Goal: Task Accomplishment & Management: Manage account settings

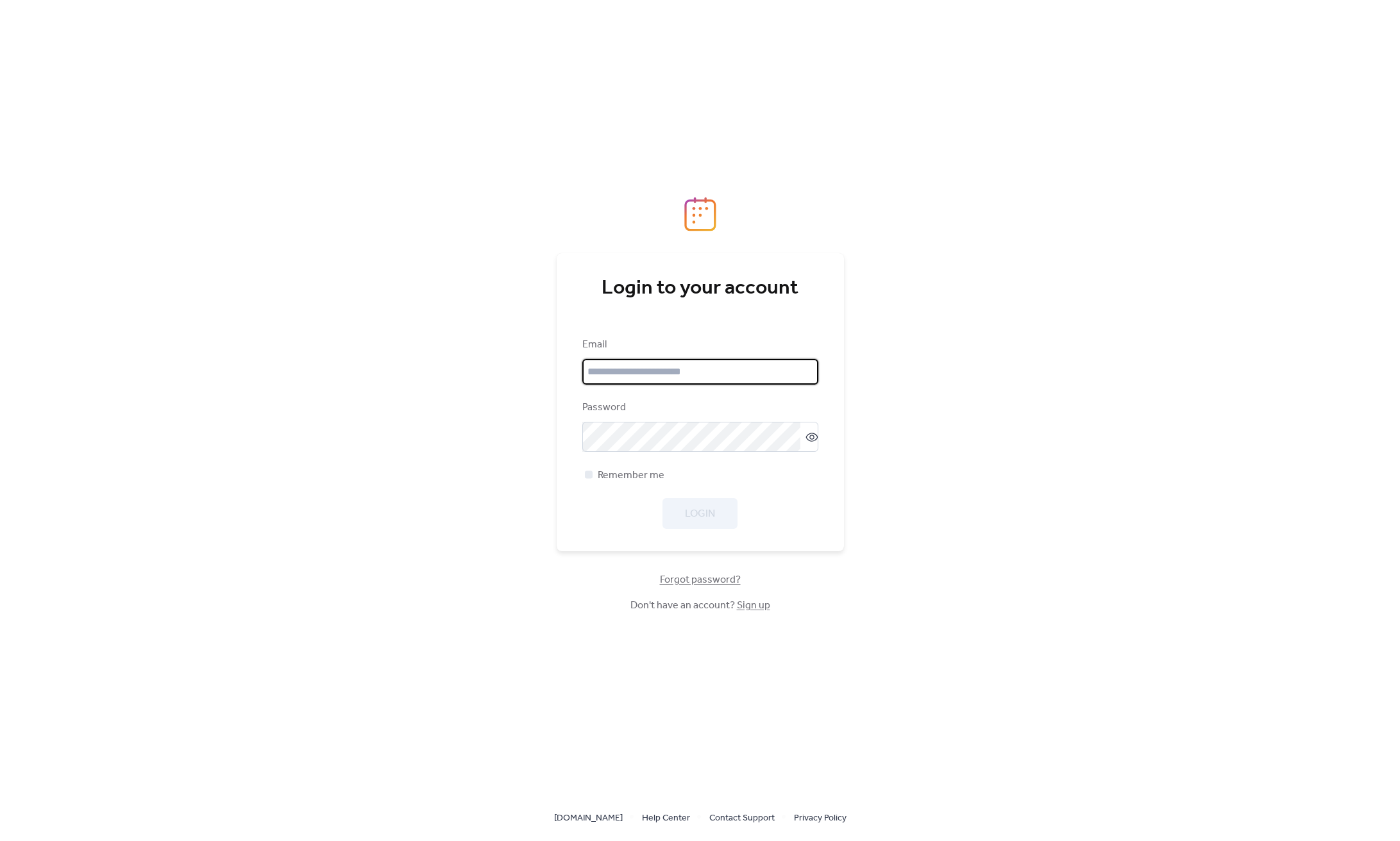
type input "**********"
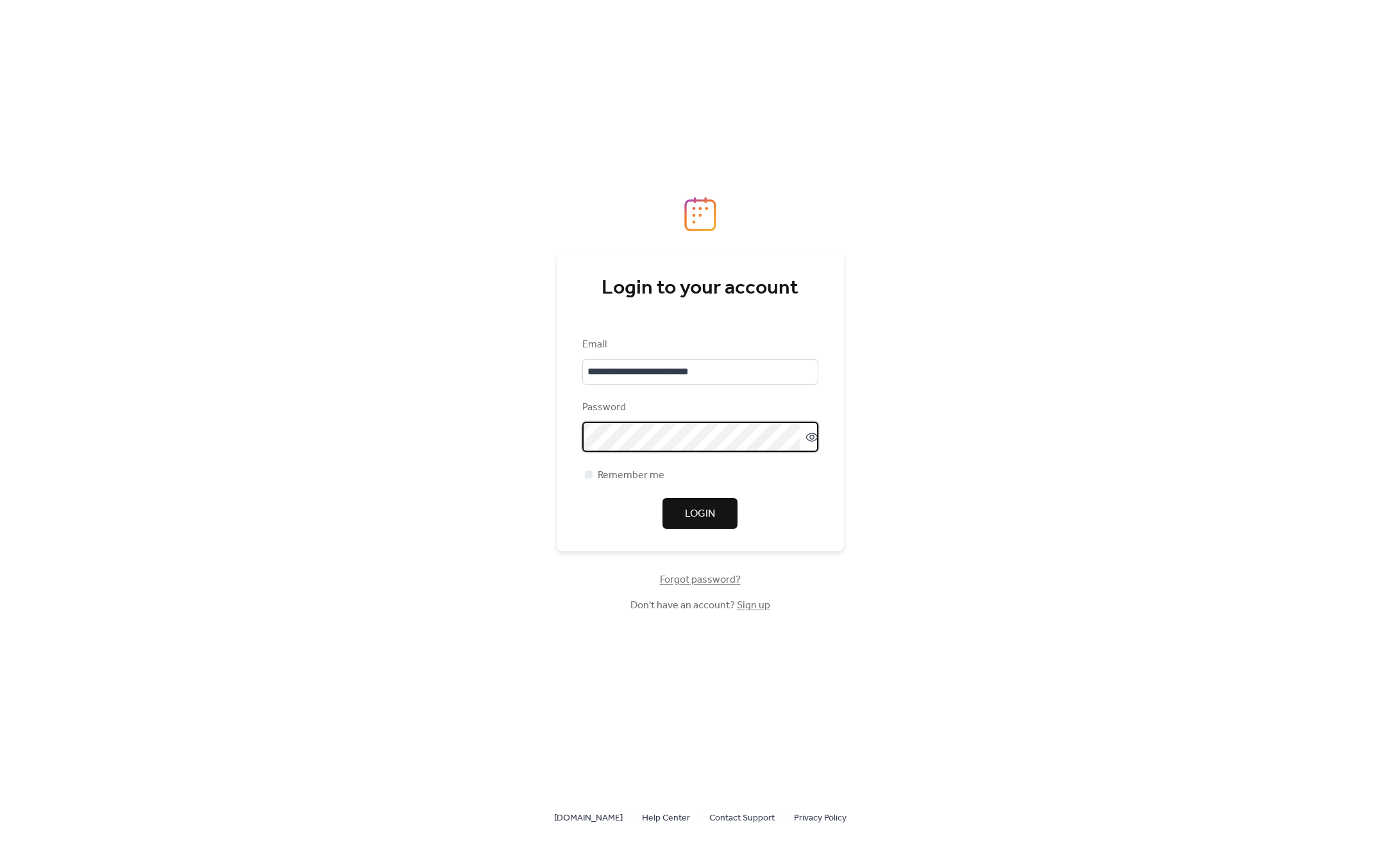
click at [714, 519] on span "Login" at bounding box center [699, 514] width 30 height 15
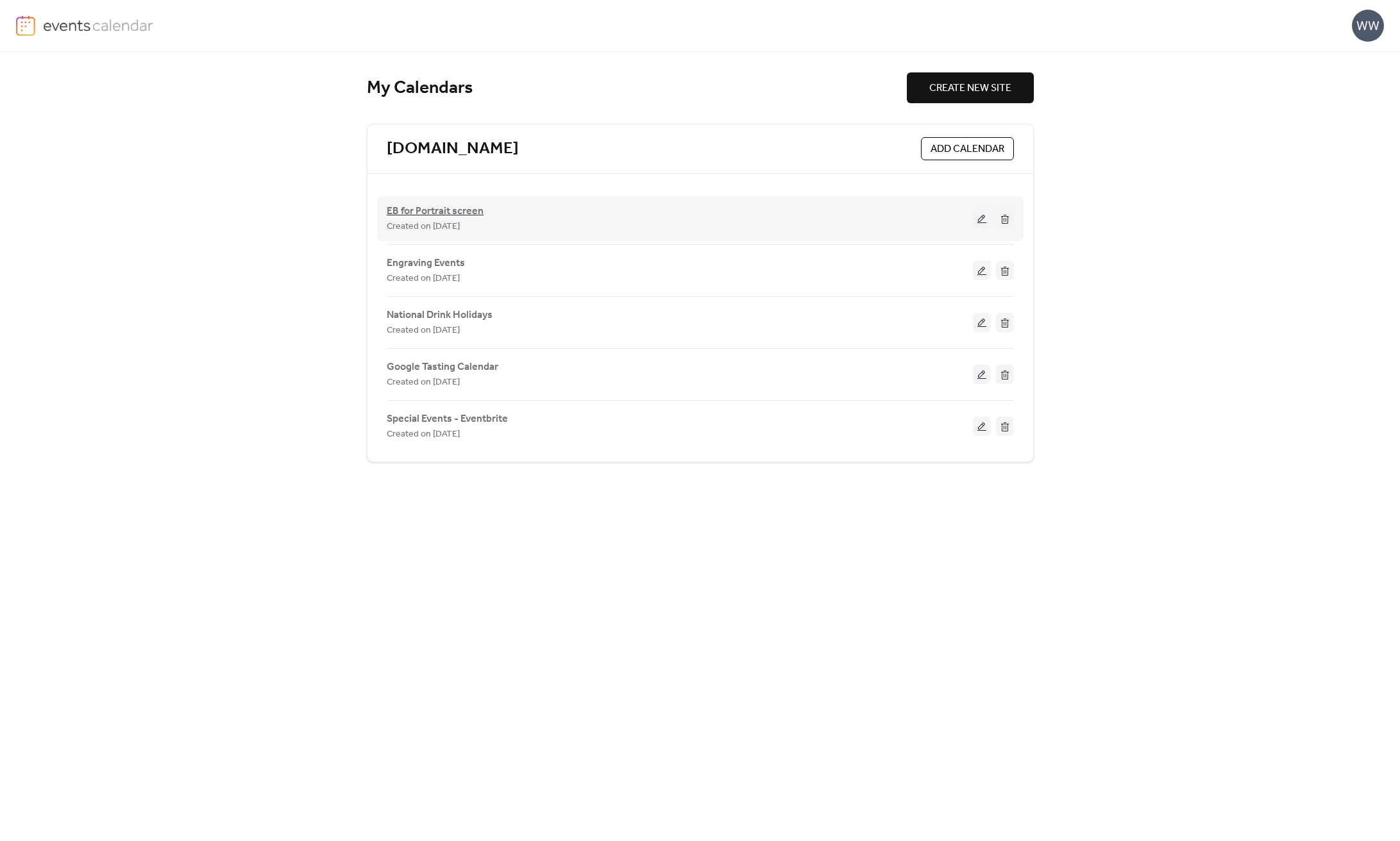
click at [459, 208] on span "EB for Portrait screen" at bounding box center [436, 211] width 97 height 15
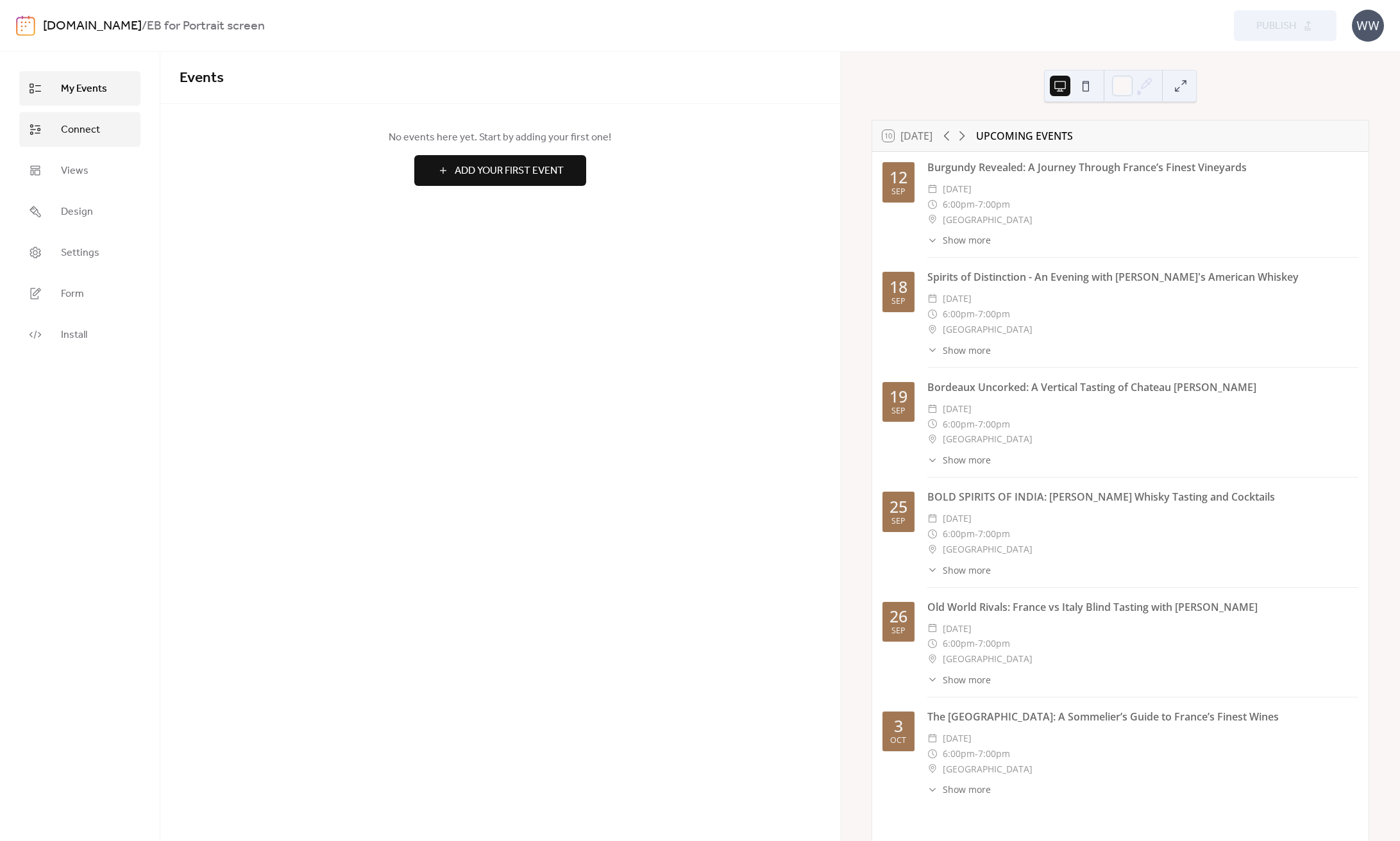
click at [46, 133] on link "Connect" at bounding box center [79, 130] width 121 height 35
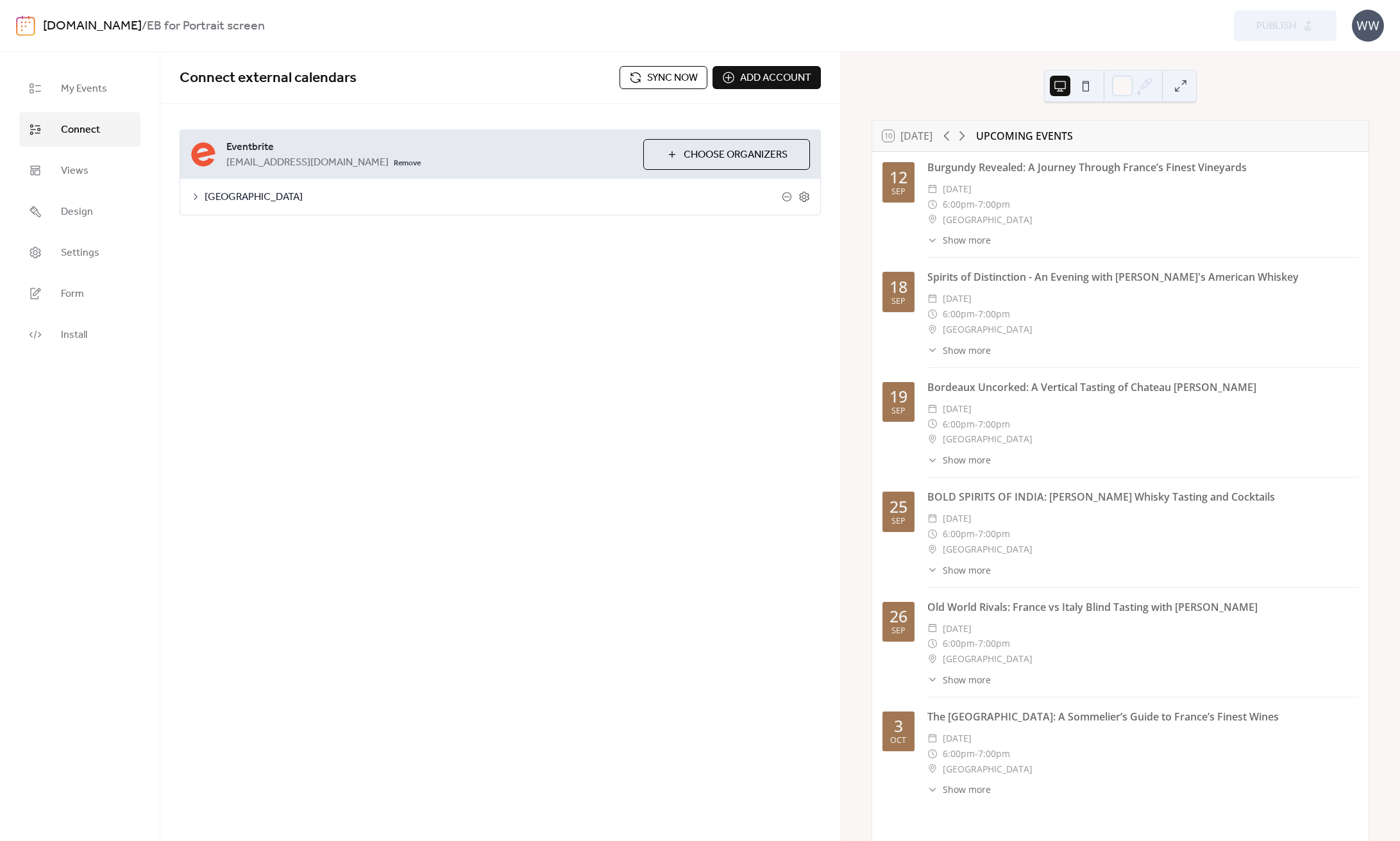
click at [627, 72] on button "Sync now" at bounding box center [663, 78] width 88 height 23
click at [86, 89] on span "My Events" at bounding box center [84, 89] width 46 height 15
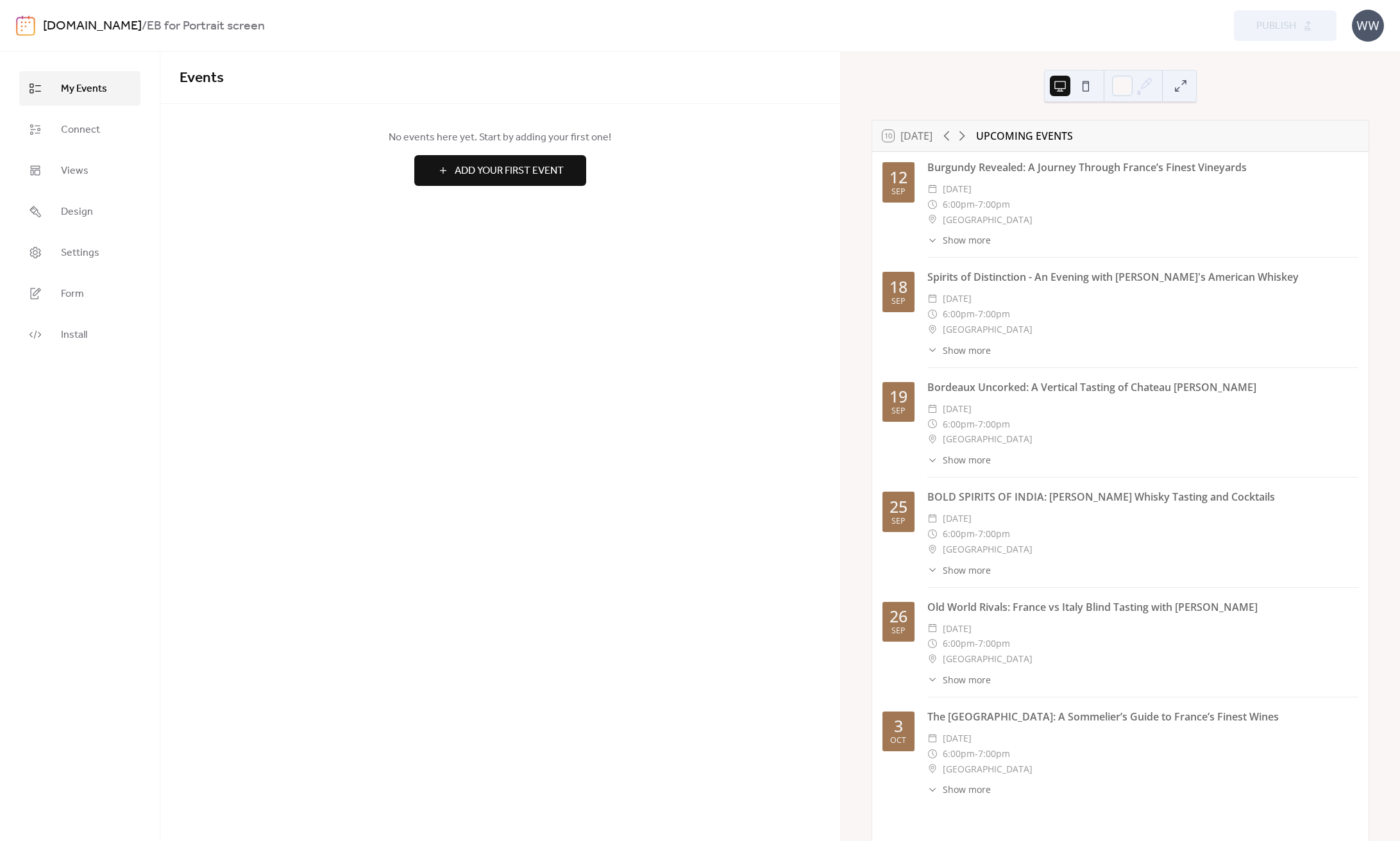
click at [84, 28] on link "[DOMAIN_NAME]" at bounding box center [93, 26] width 99 height 25
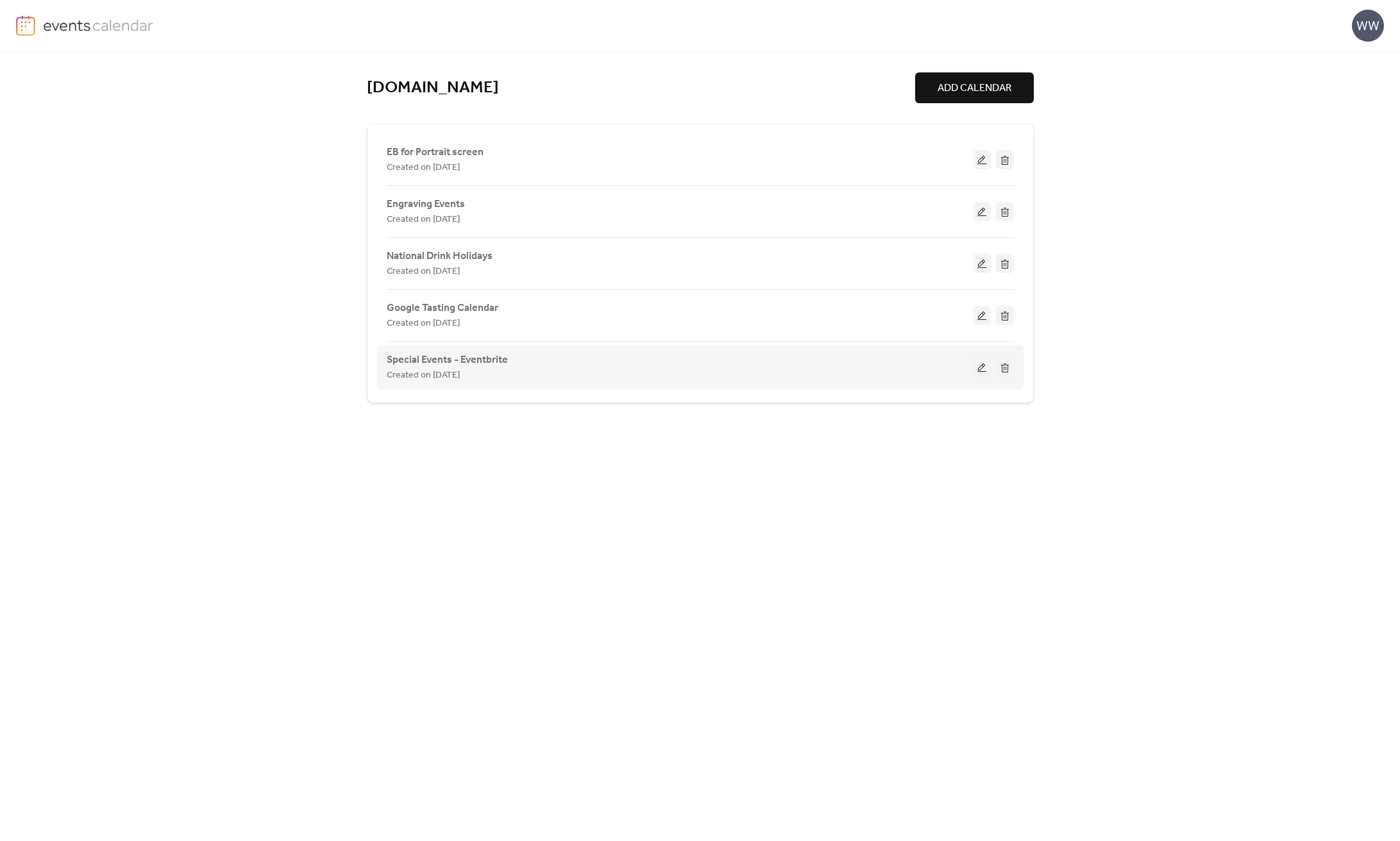
click at [459, 375] on span "Created on [DATE]" at bounding box center [423, 375] width 73 height 15
click at [486, 362] on span "Special Events - Eventbrite" at bounding box center [447, 360] width 121 height 15
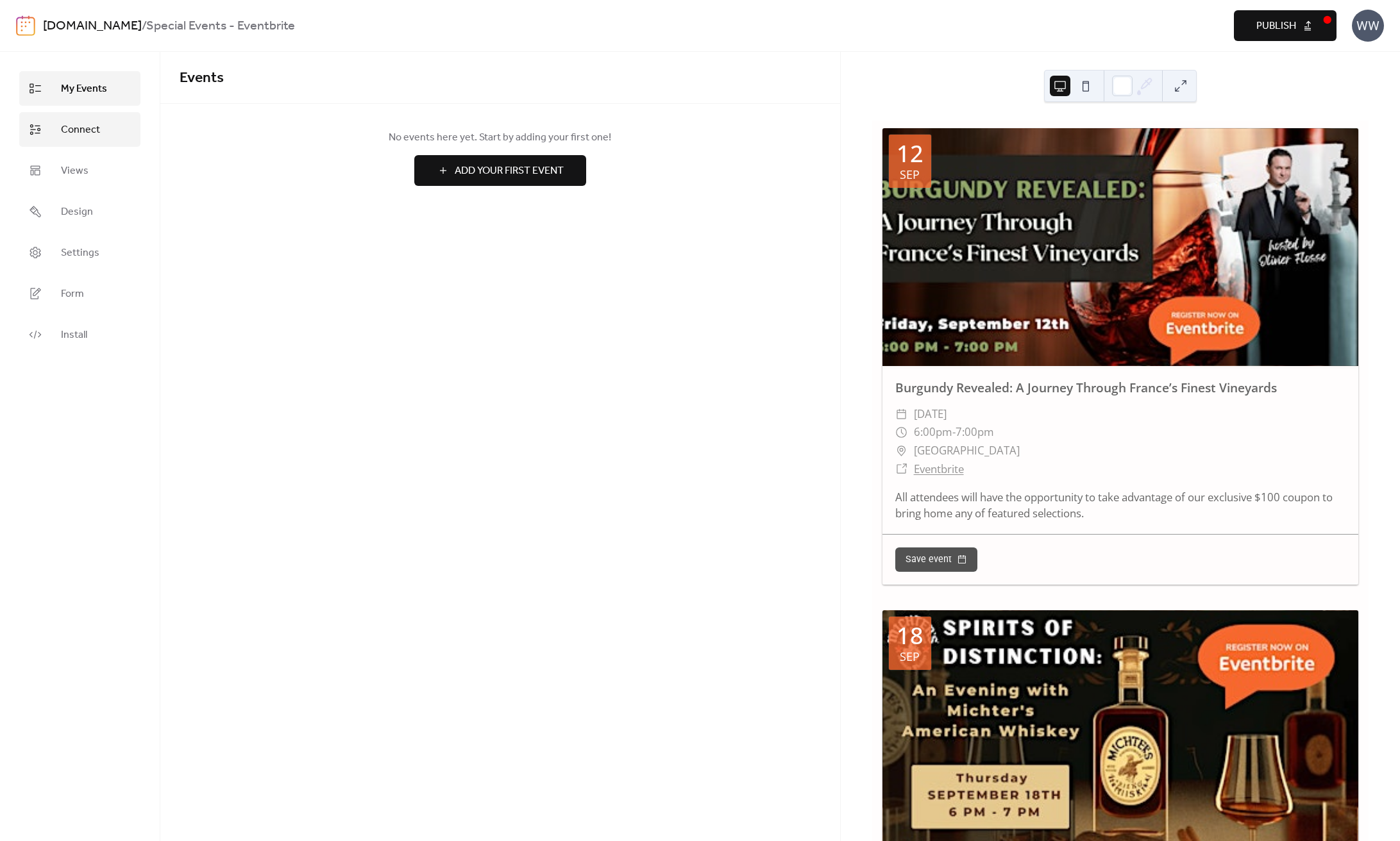
click at [74, 134] on span "Connect" at bounding box center [80, 130] width 39 height 15
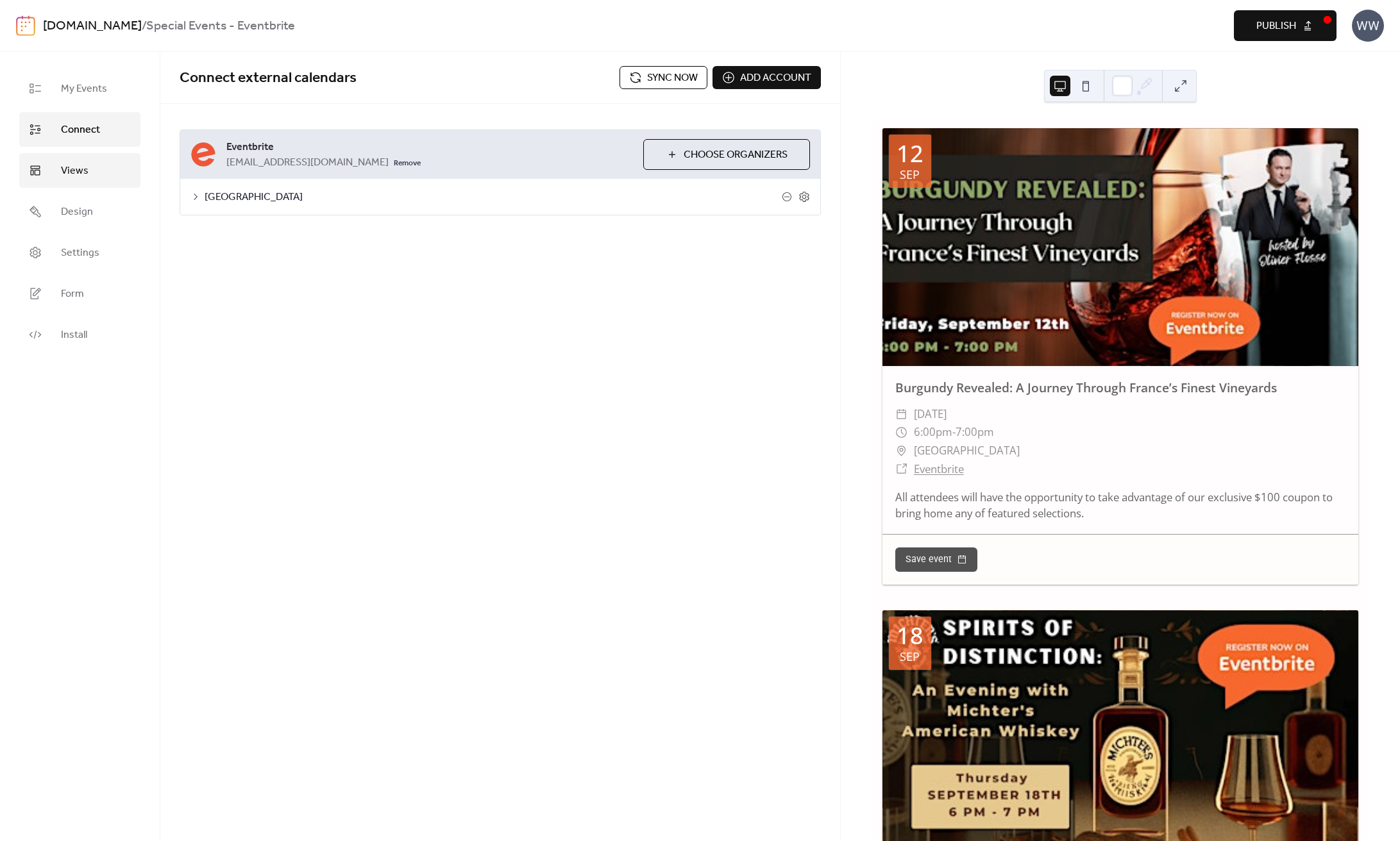
click at [82, 177] on span "Views" at bounding box center [75, 171] width 28 height 15
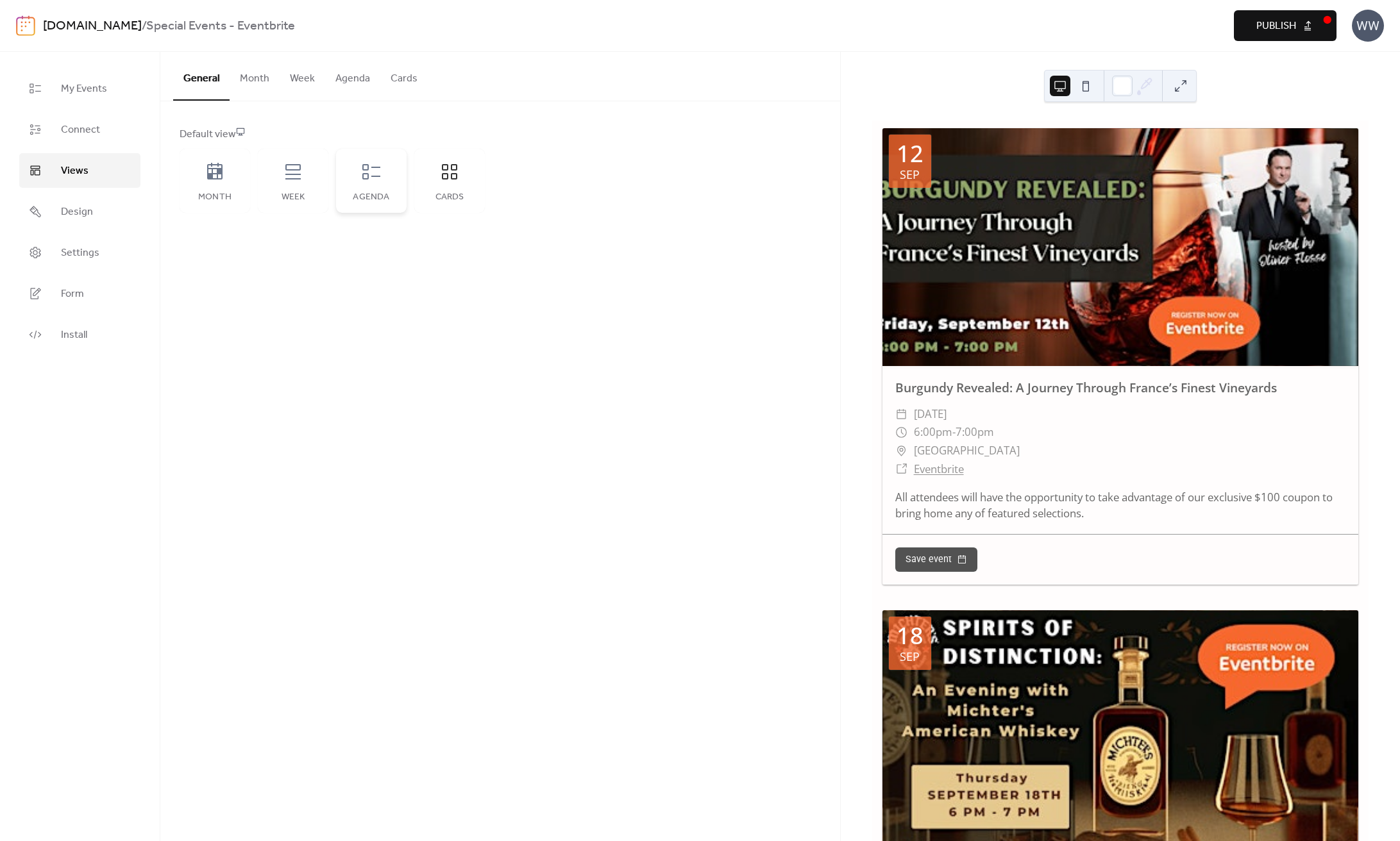
click at [368, 185] on div "Agenda" at bounding box center [371, 180] width 70 height 64
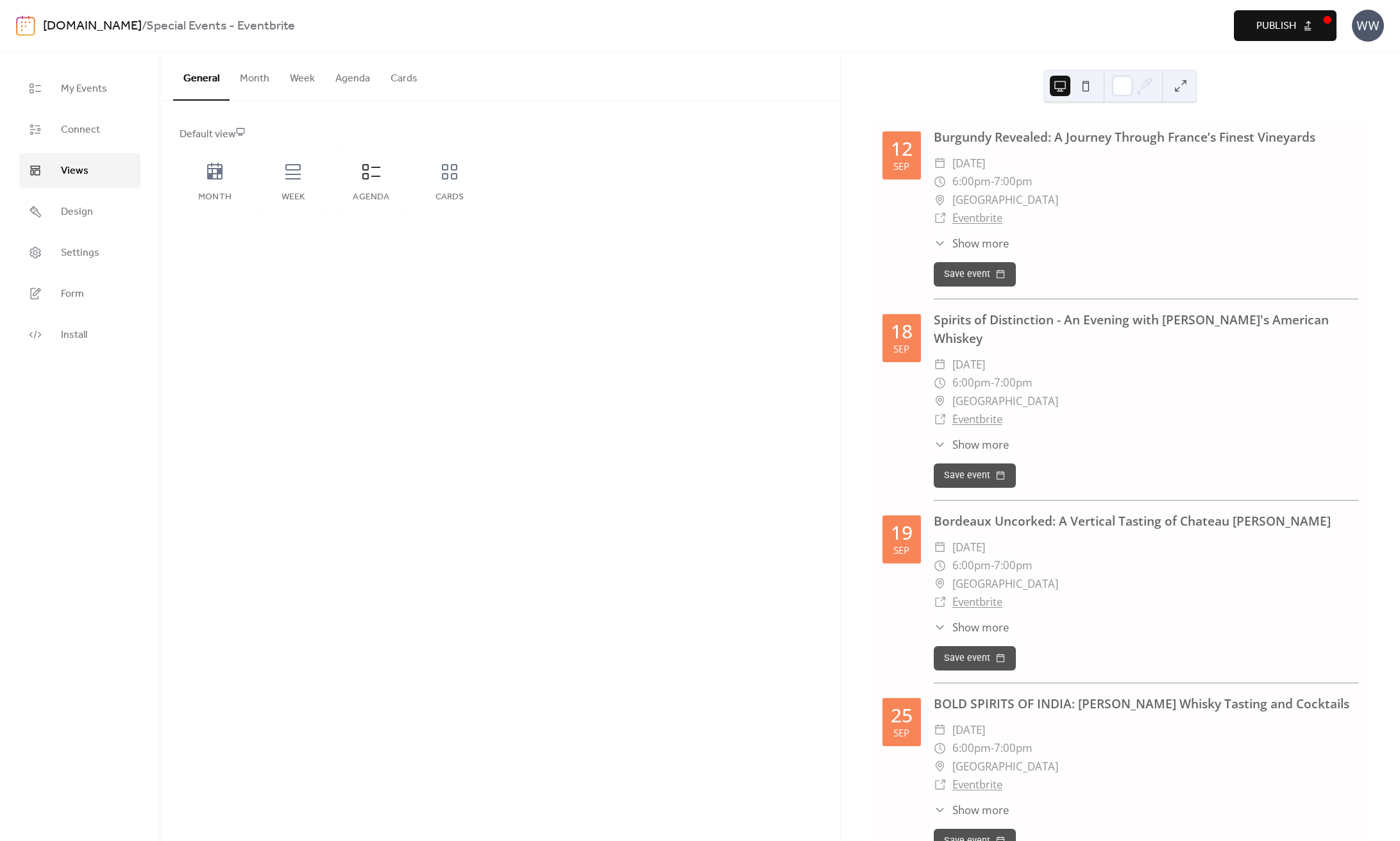
click at [254, 74] on button "Month" at bounding box center [254, 76] width 50 height 48
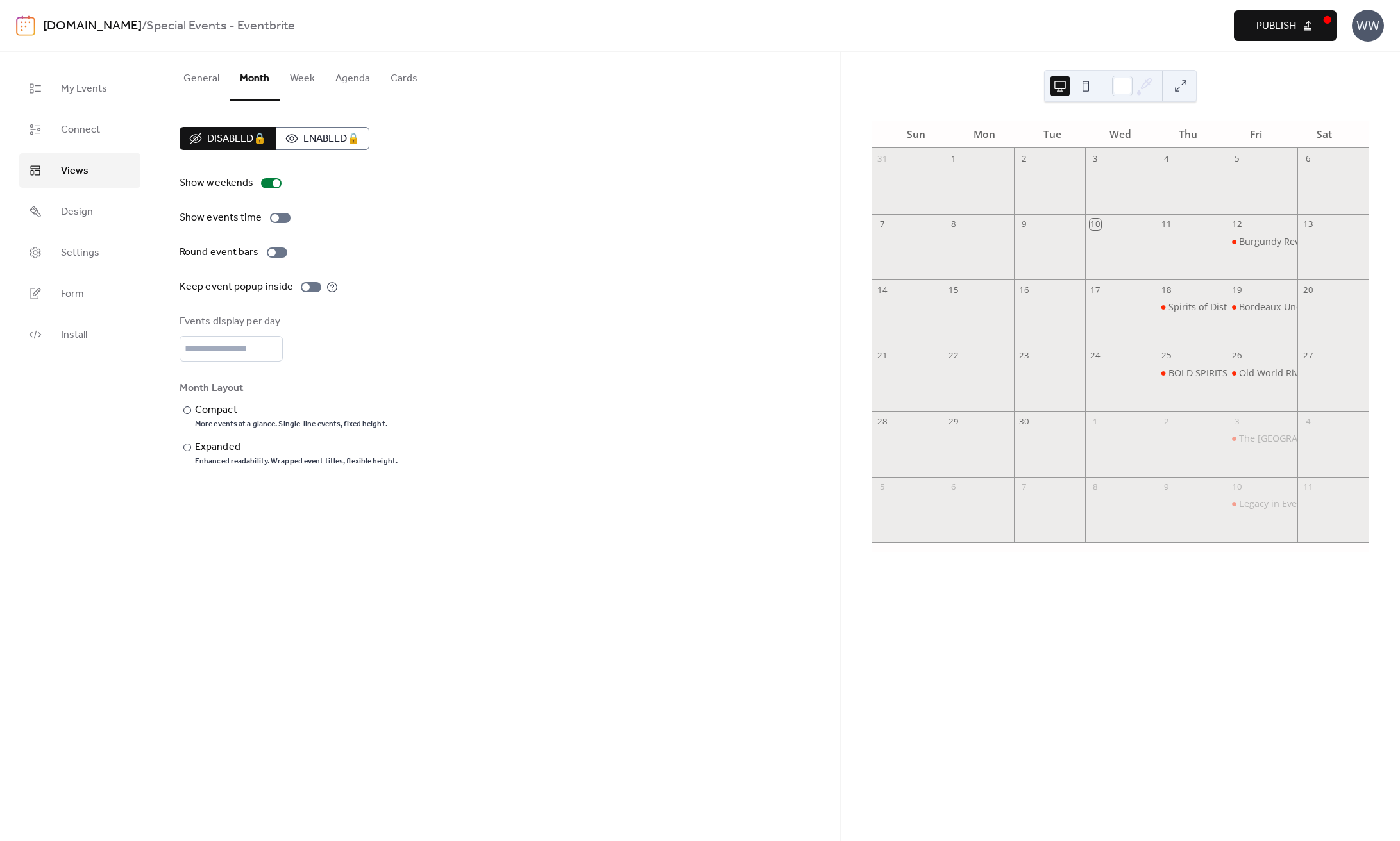
click at [305, 78] on button "Week" at bounding box center [302, 76] width 45 height 48
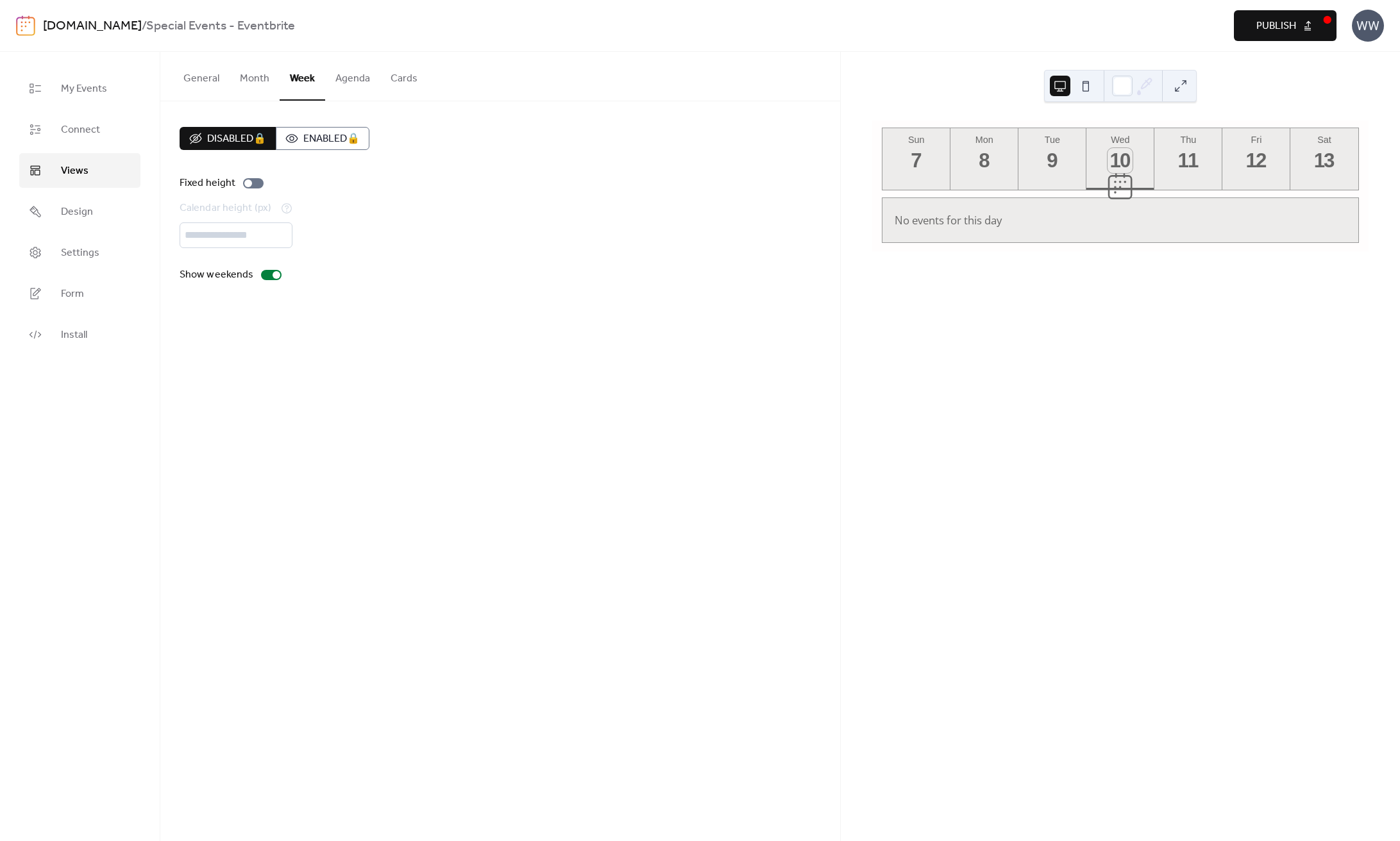
click at [343, 81] on button "Agenda" at bounding box center [353, 76] width 56 height 48
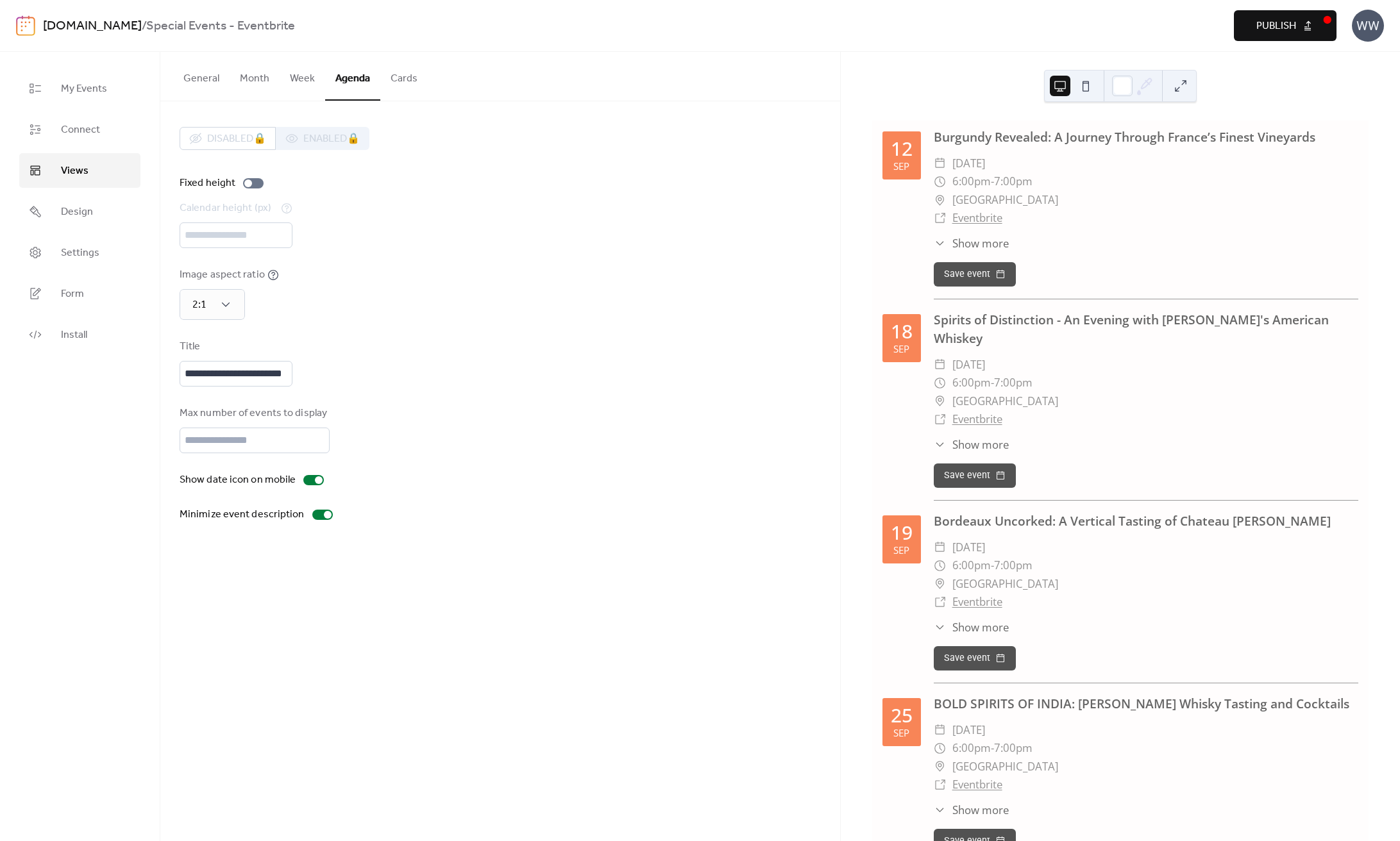
click at [383, 82] on button "Cards" at bounding box center [404, 76] width 48 height 48
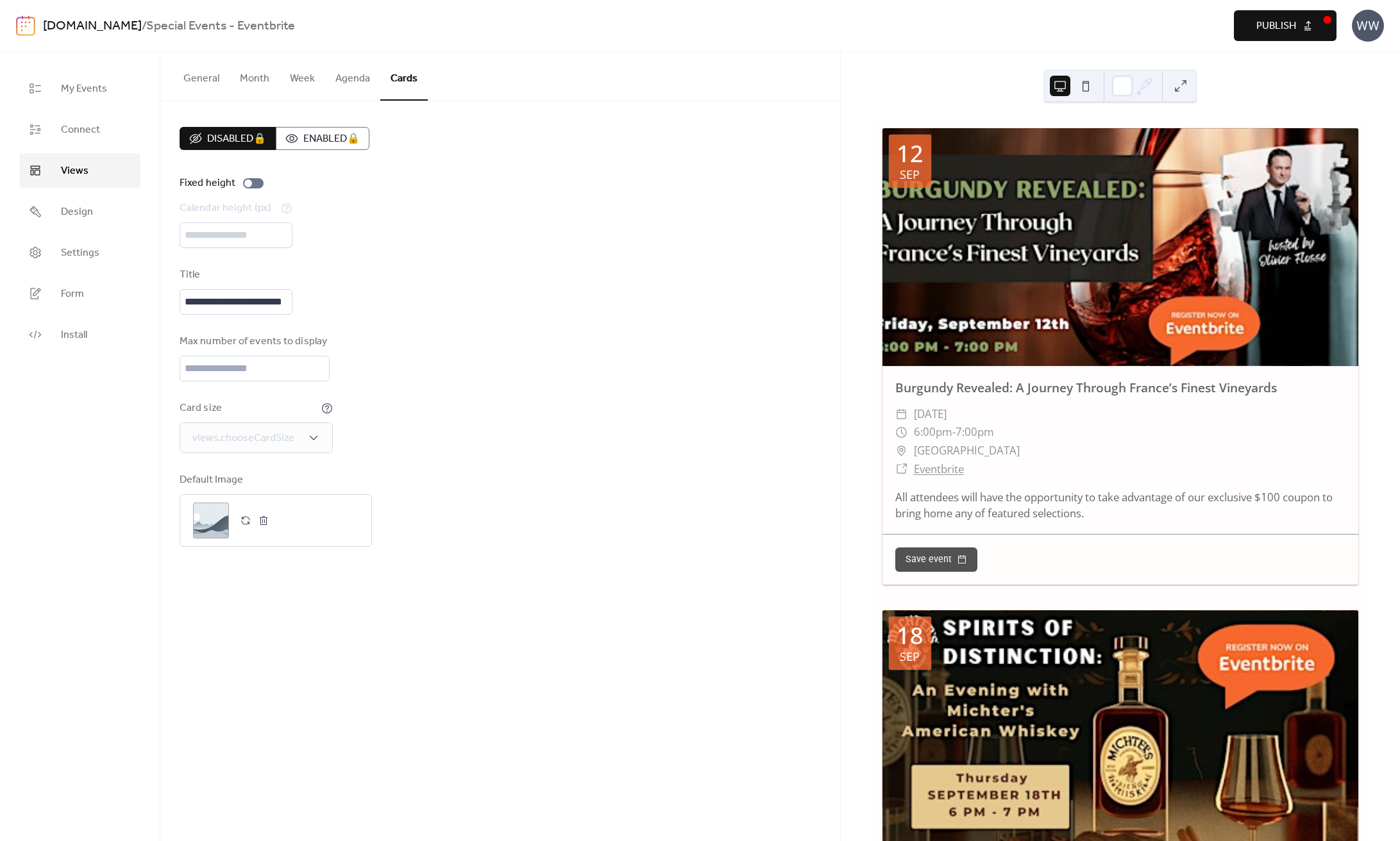
click at [345, 76] on button "Agenda" at bounding box center [353, 76] width 56 height 48
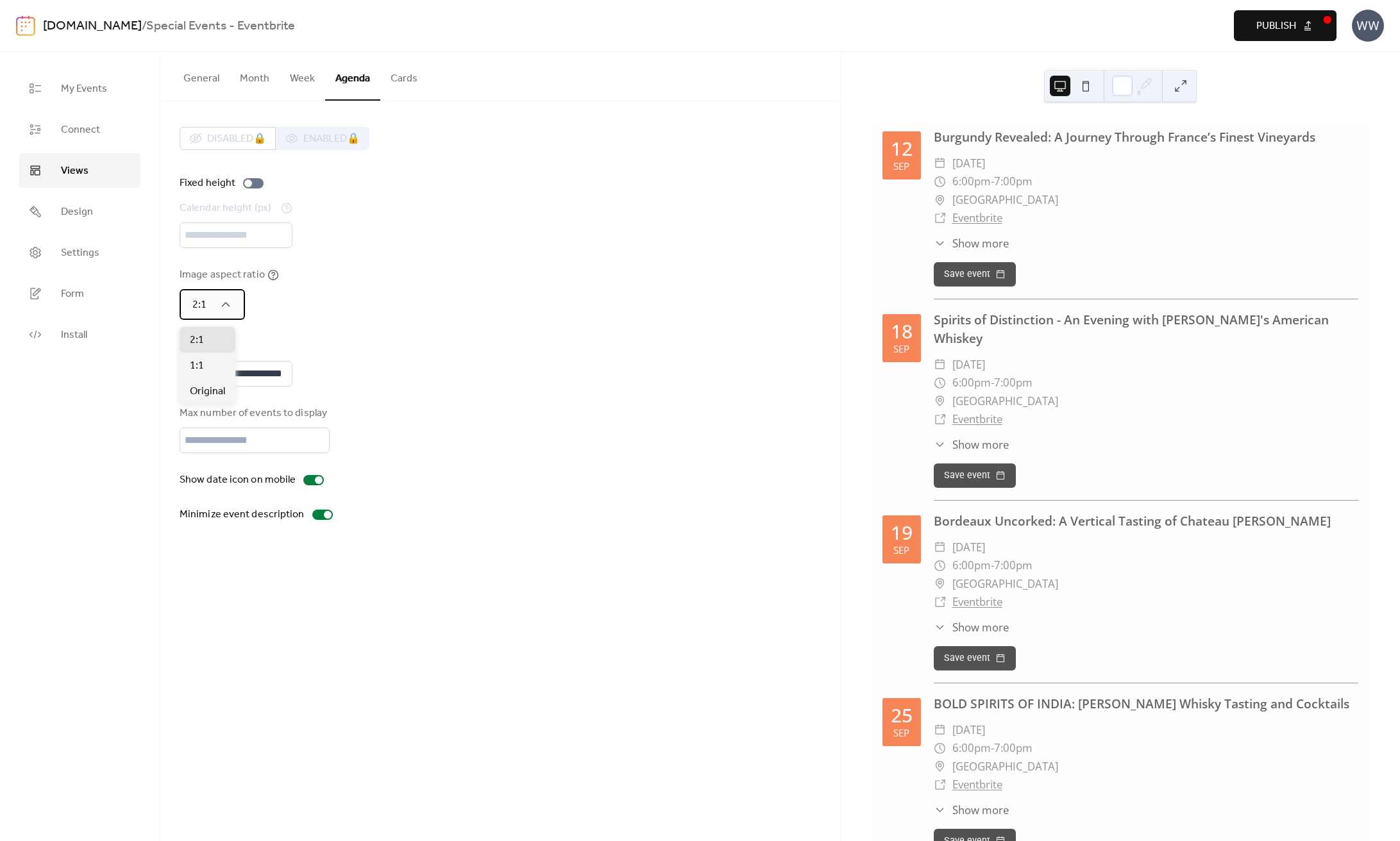
click at [234, 304] on div "2:1" at bounding box center [212, 304] width 66 height 31
click at [231, 309] on icon at bounding box center [225, 304] width 13 height 13
drag, startPoint x: 261, startPoint y: 381, endPoint x: 180, endPoint y: 381, distance: 81.0
click at [180, 381] on input "**********" at bounding box center [236, 373] width 113 height 25
type input "**********"
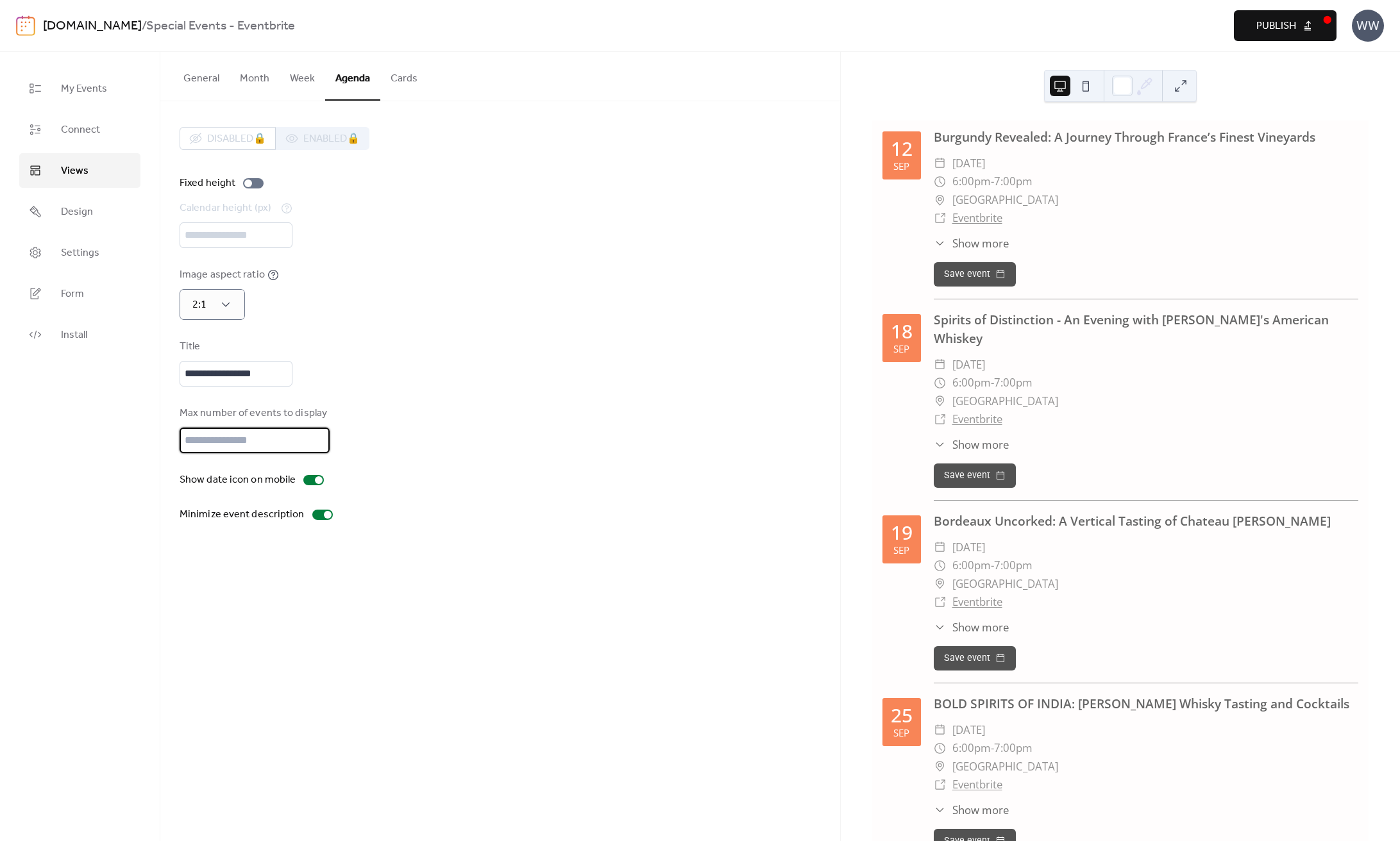
click at [315, 449] on input "**" at bounding box center [254, 440] width 150 height 25
type input "**"
click at [315, 449] on input "**" at bounding box center [254, 440] width 150 height 25
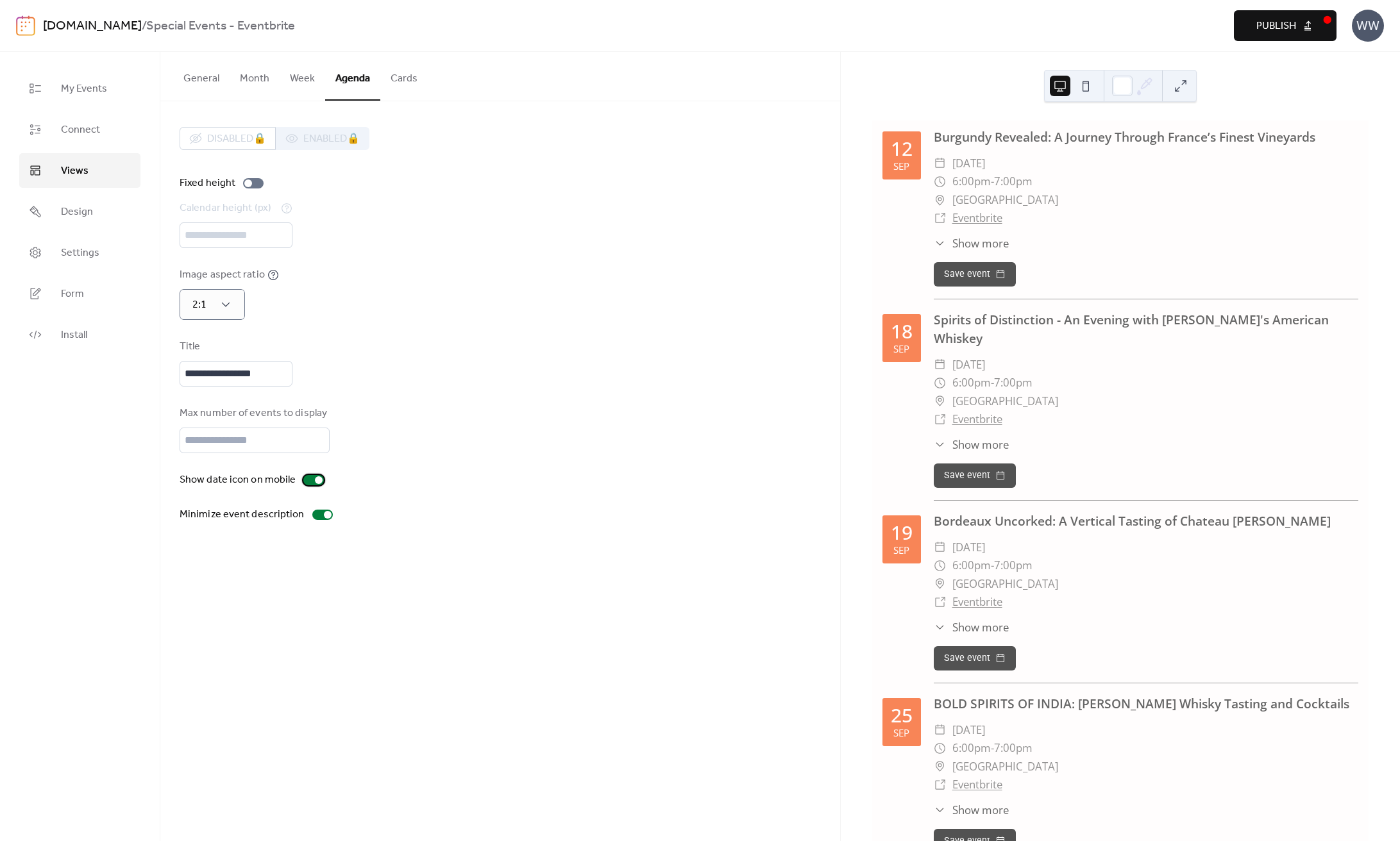
click at [310, 486] on div at bounding box center [313, 479] width 21 height 10
click at [310, 484] on div at bounding box center [308, 480] width 8 height 8
click at [324, 519] on div at bounding box center [328, 515] width 8 height 8
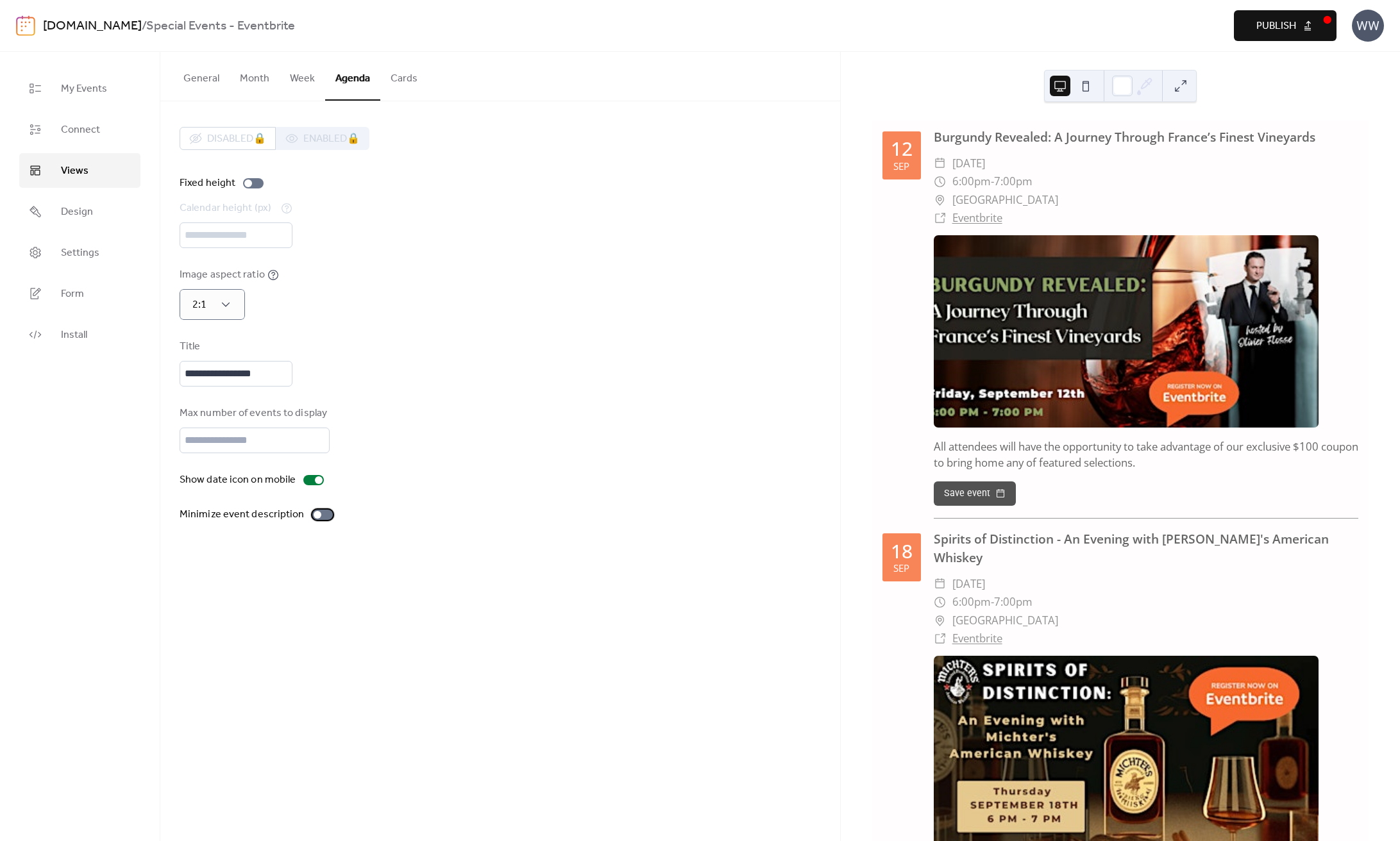
click at [318, 520] on div at bounding box center [322, 514] width 21 height 10
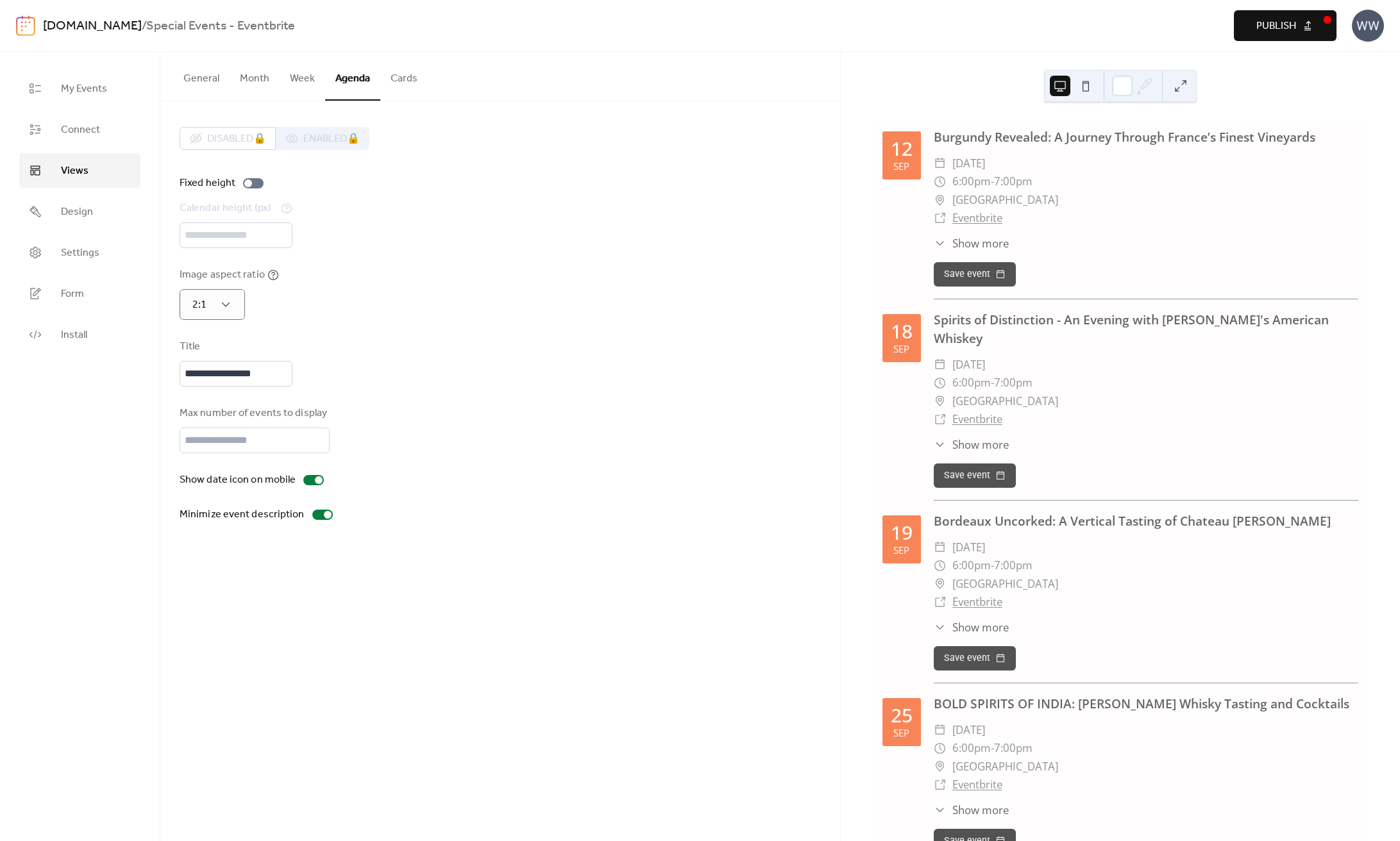
click at [210, 84] on button "General" at bounding box center [201, 76] width 56 height 48
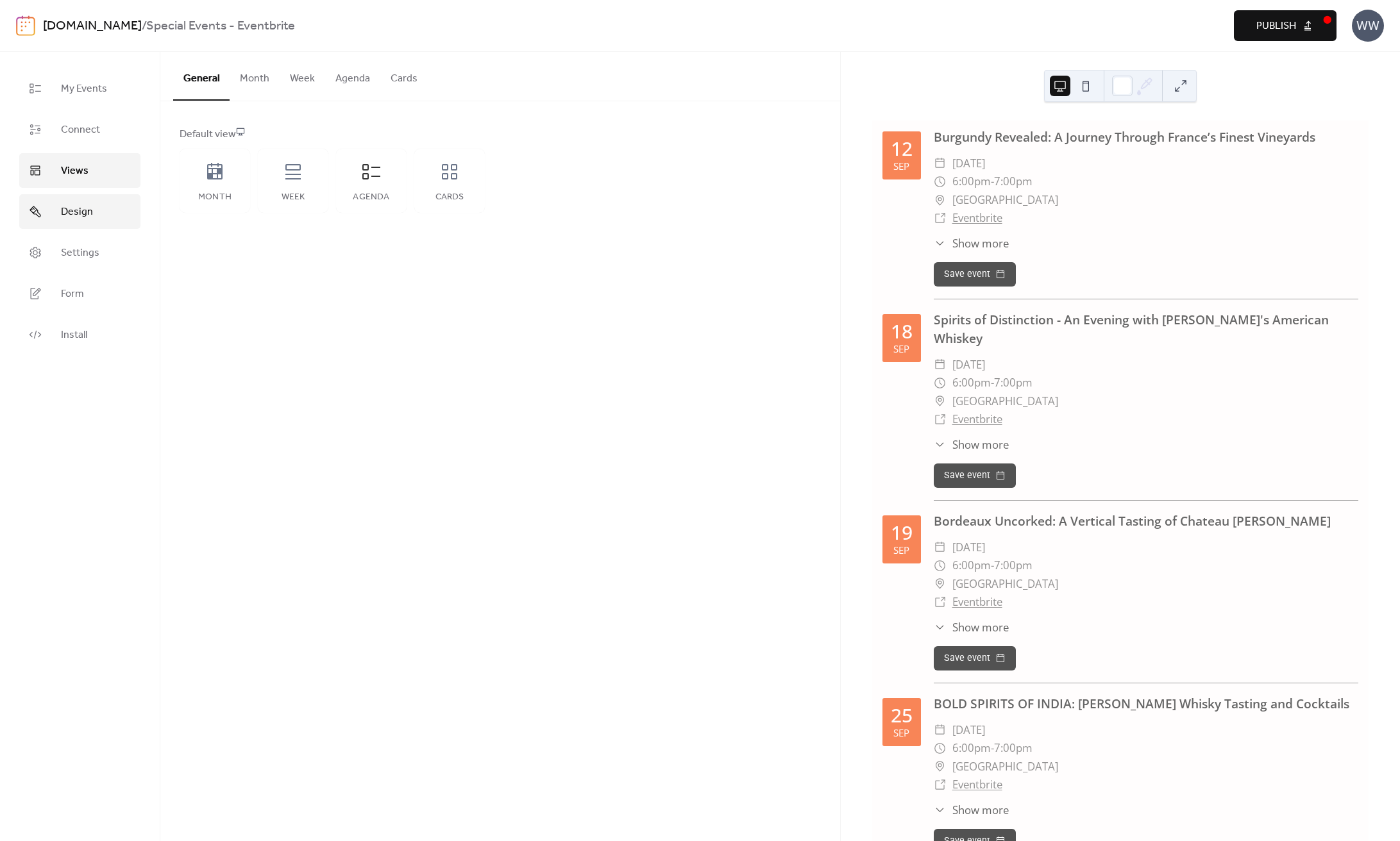
click at [97, 204] on link "Design" at bounding box center [79, 211] width 121 height 35
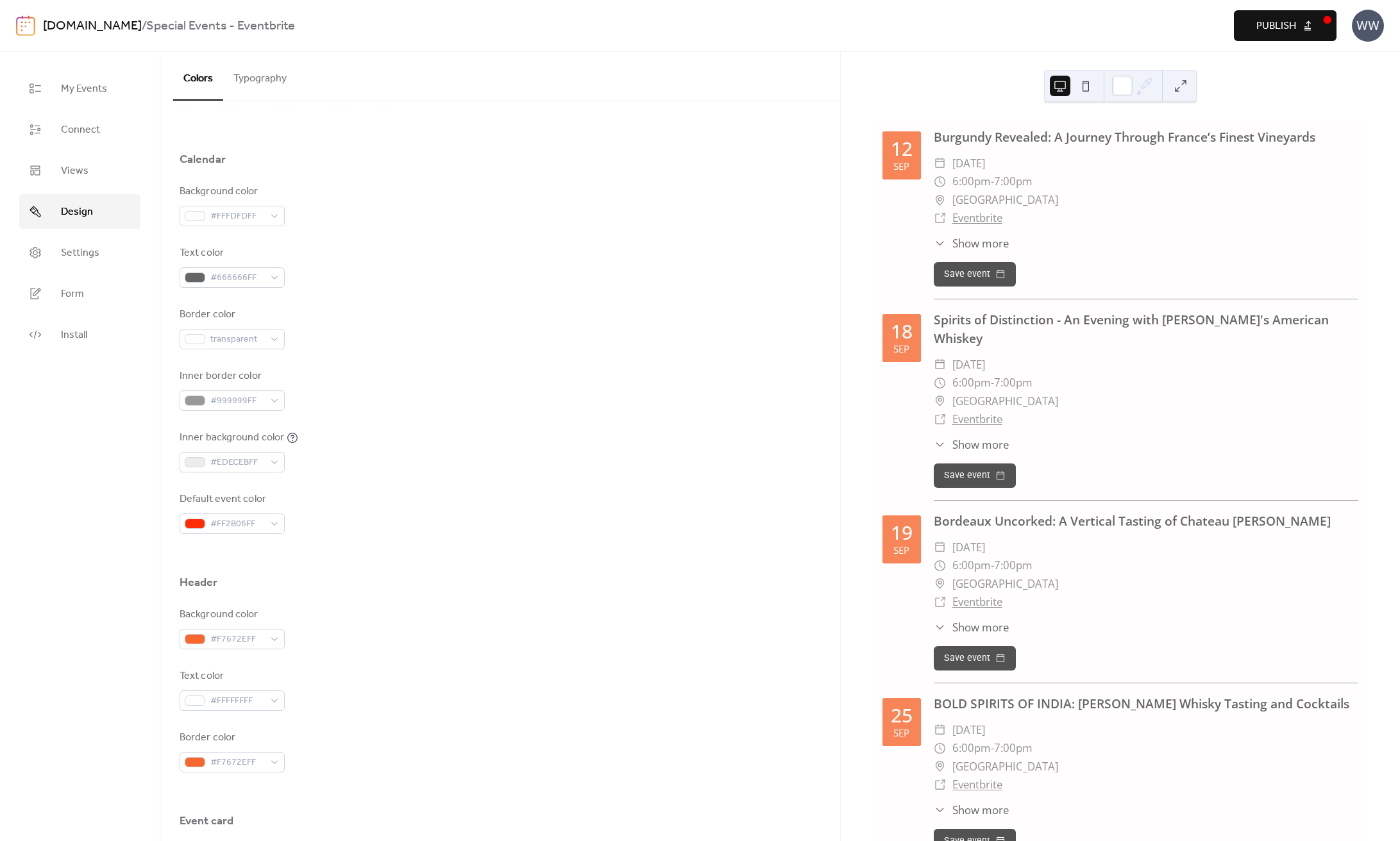
scroll to position [307, 0]
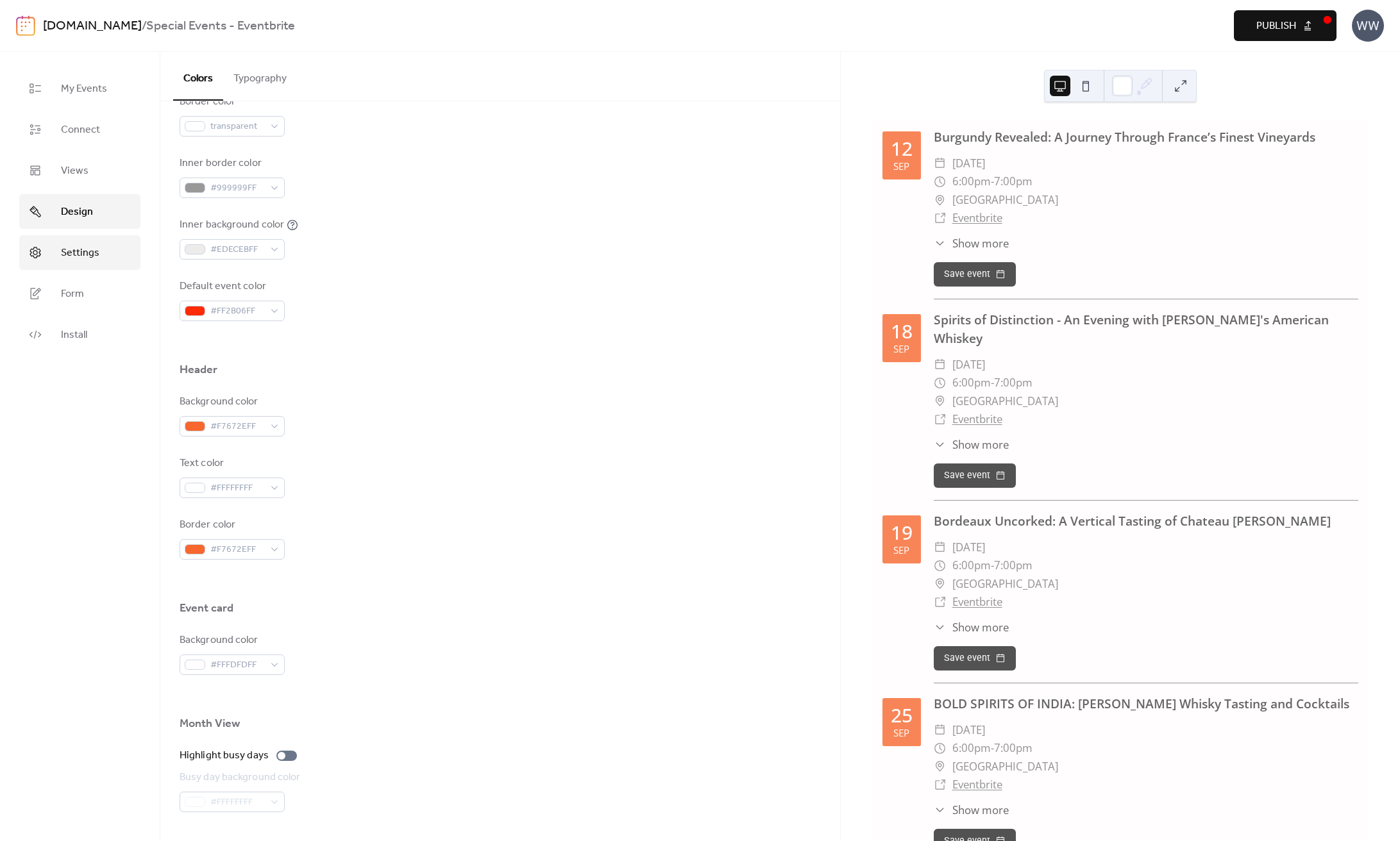
click at [89, 257] on span "Settings" at bounding box center [80, 254] width 39 height 15
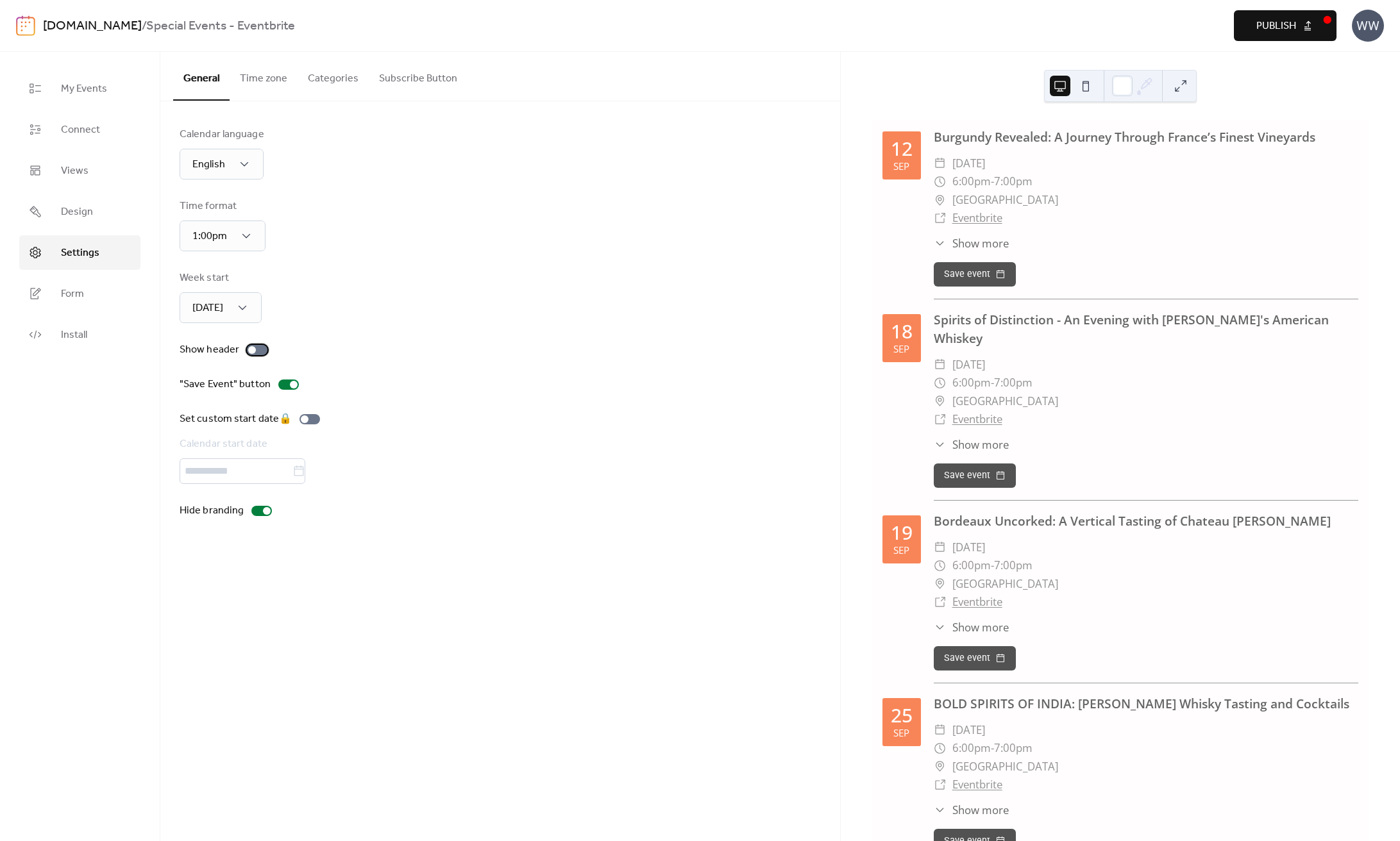
click at [253, 350] on div at bounding box center [252, 350] width 8 height 8
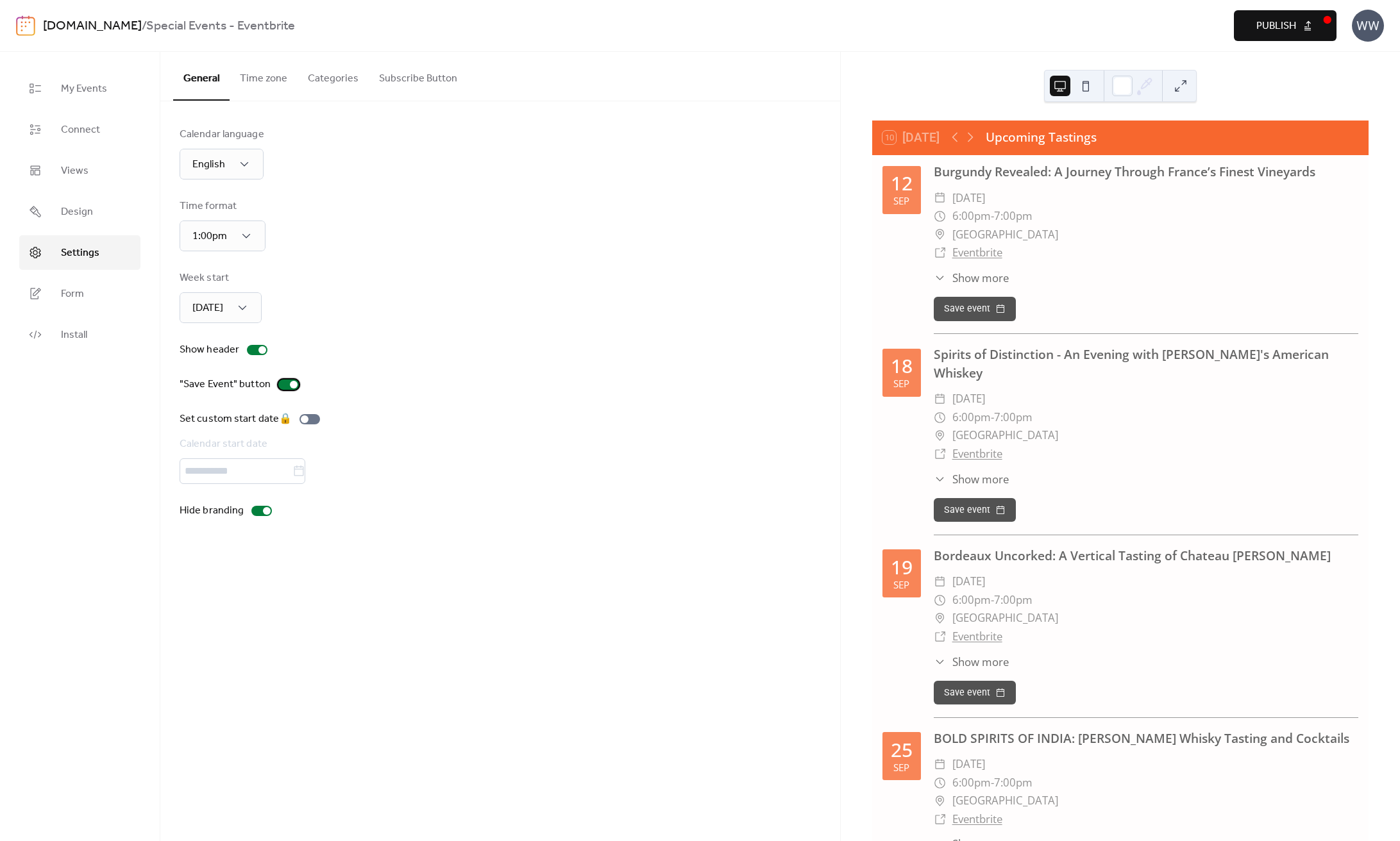
click at [284, 387] on div at bounding box center [288, 384] width 21 height 10
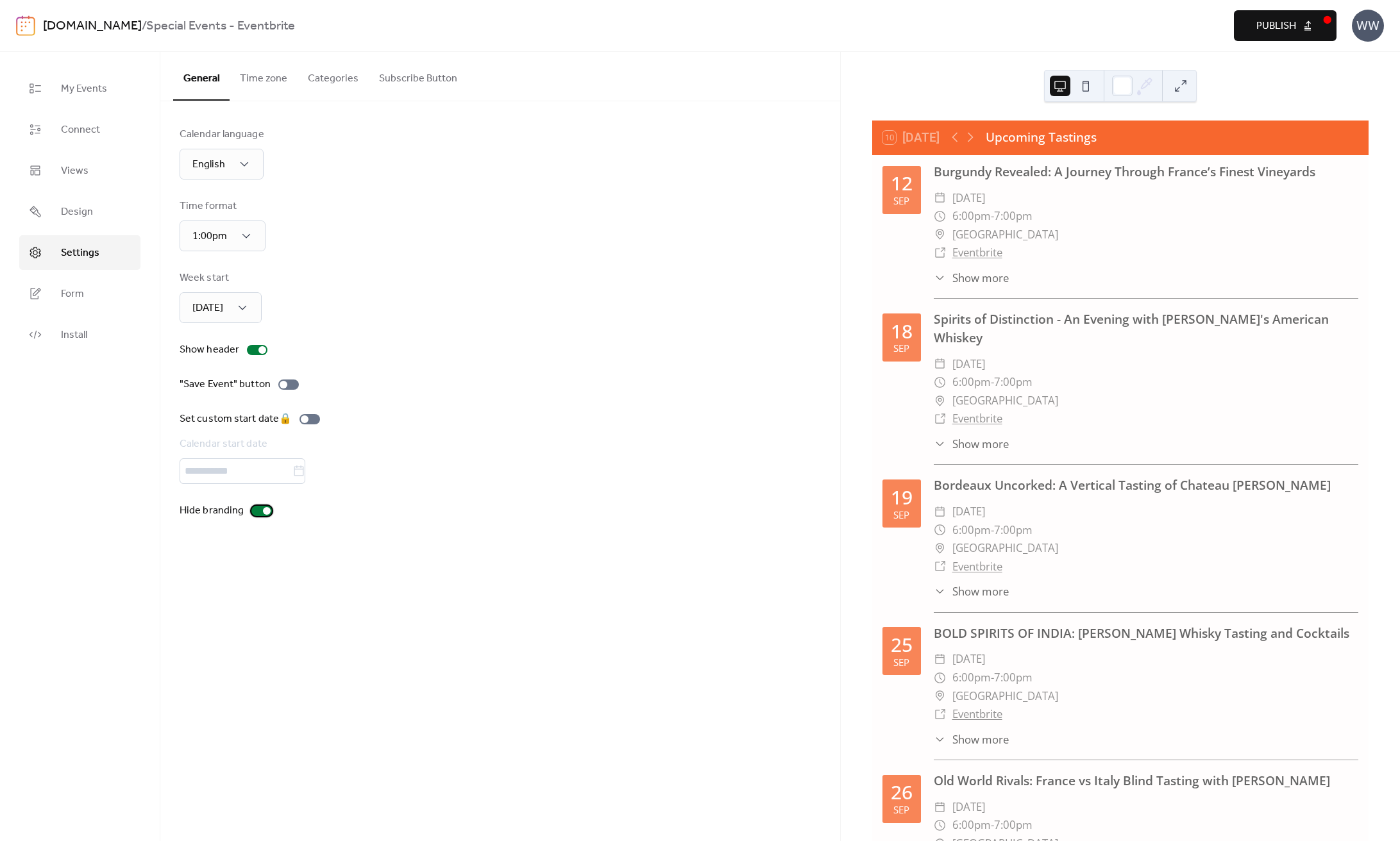
click at [261, 515] on div at bounding box center [261, 510] width 21 height 10
click at [83, 293] on span "Form" at bounding box center [72, 294] width 23 height 15
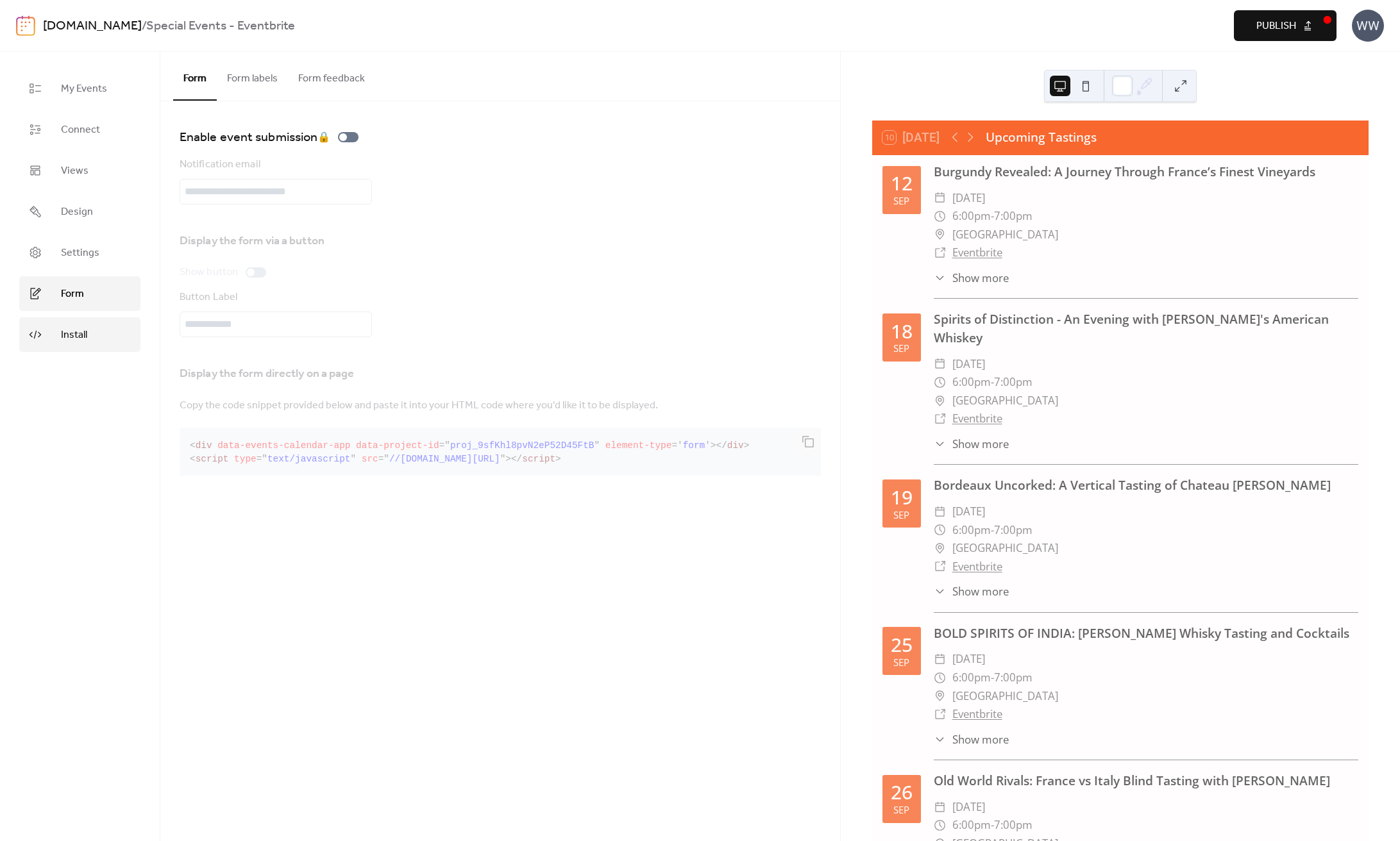
click at [84, 331] on span "Install" at bounding box center [74, 335] width 26 height 15
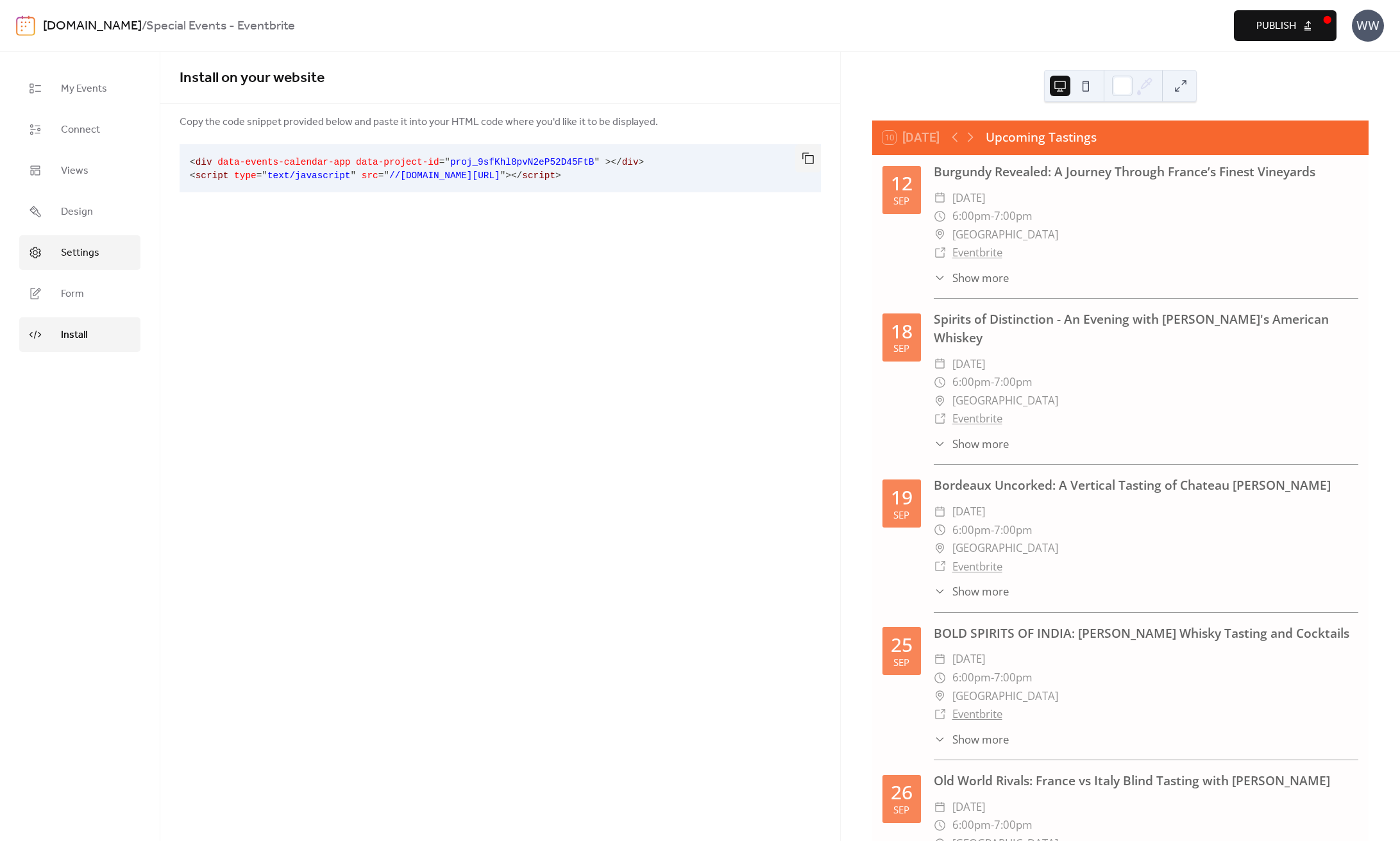
click at [96, 261] on span "Settings" at bounding box center [80, 254] width 39 height 15
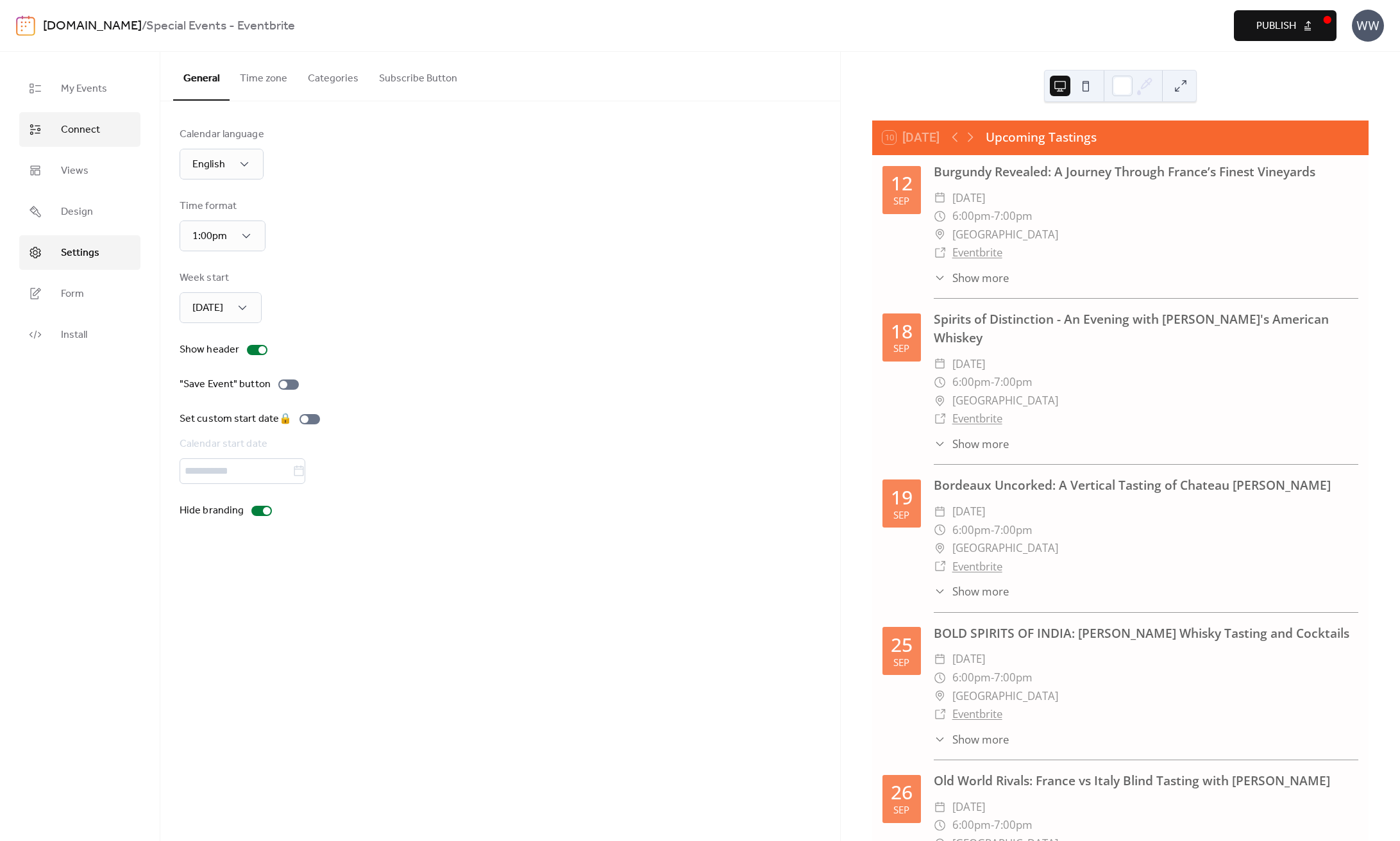
click at [82, 132] on span "Connect" at bounding box center [80, 130] width 39 height 15
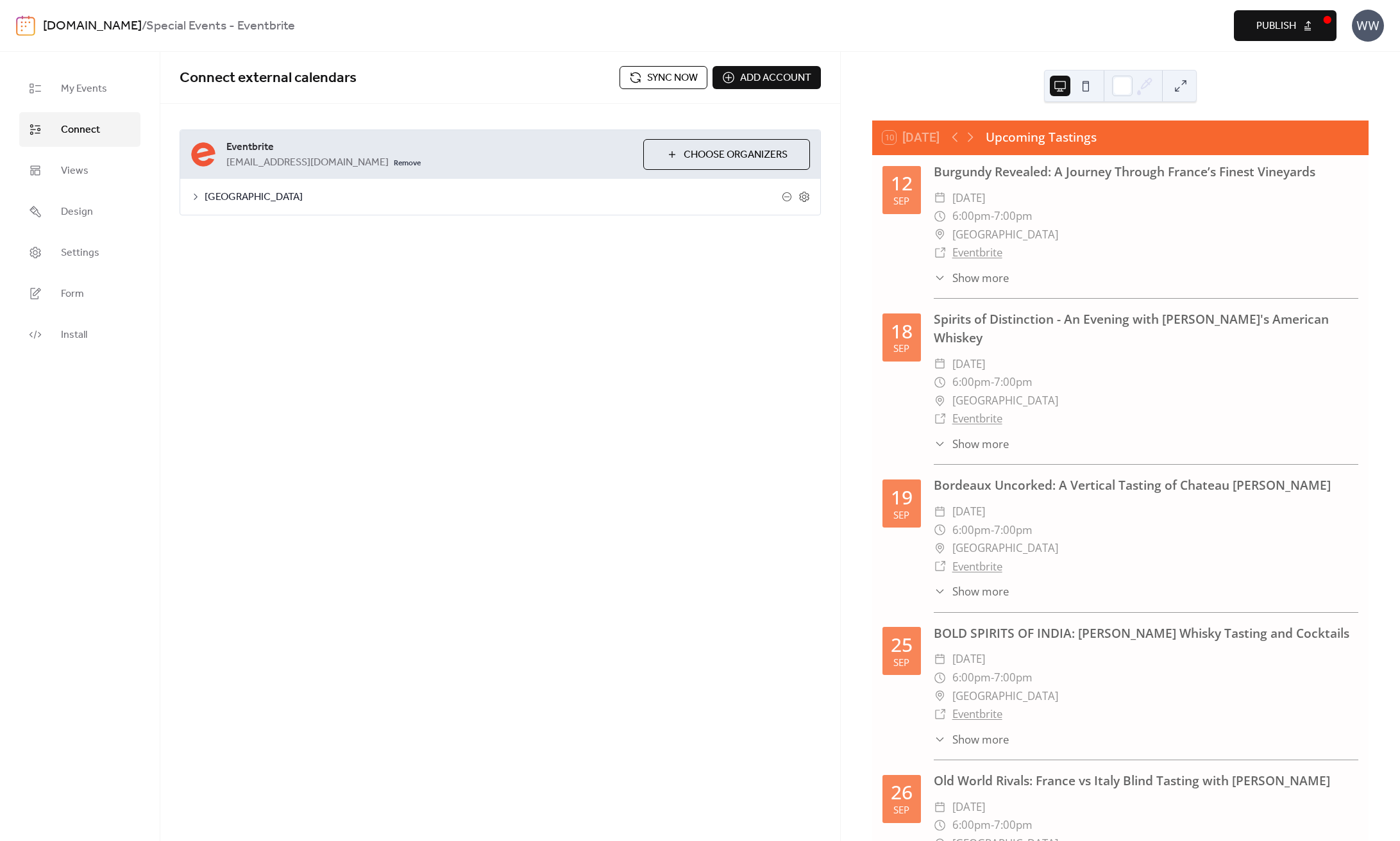
click at [197, 197] on icon at bounding box center [195, 197] width 4 height 6
click at [280, 271] on div at bounding box center [282, 271] width 8 height 8
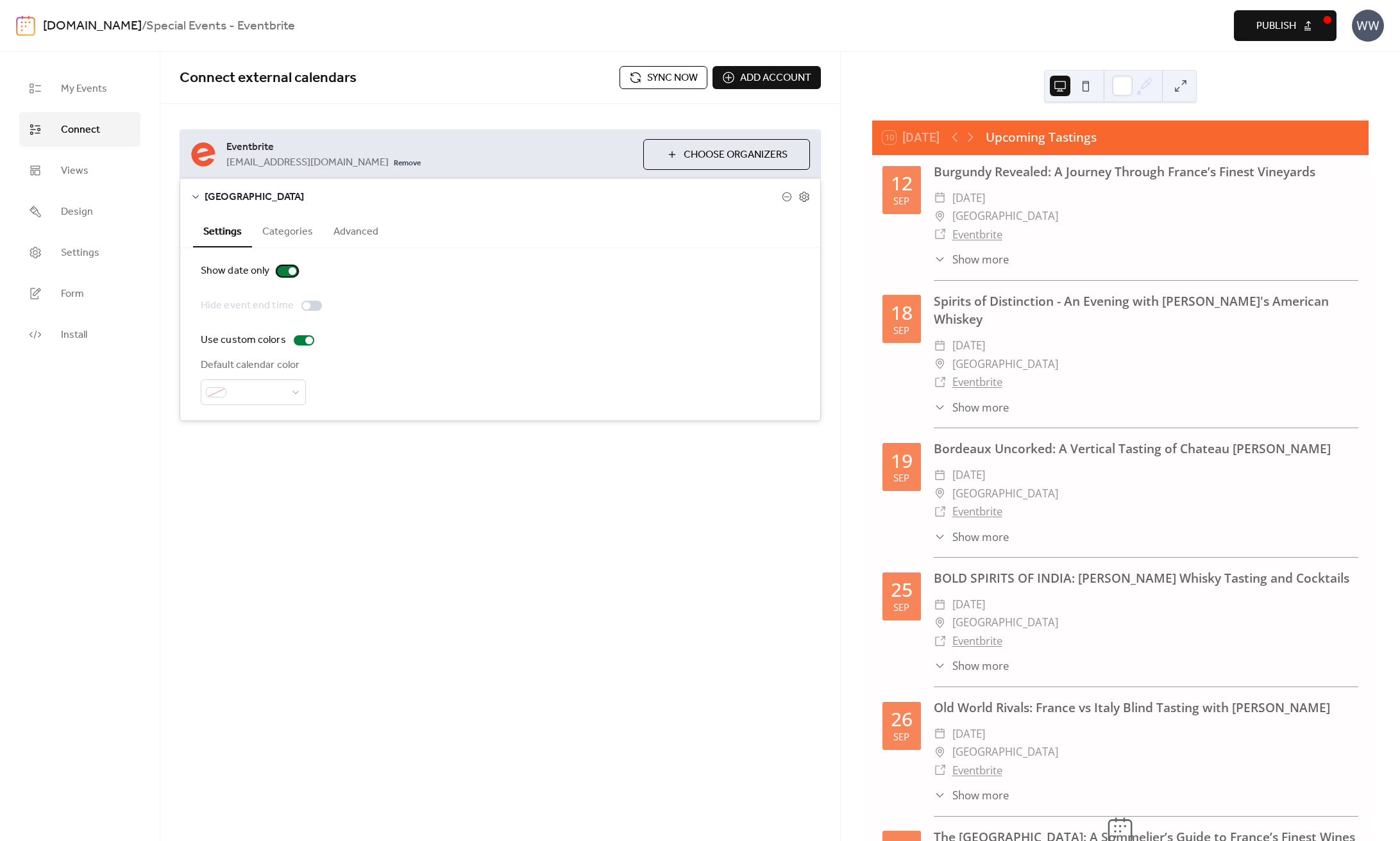
click at [280, 271] on div at bounding box center [287, 271] width 21 height 10
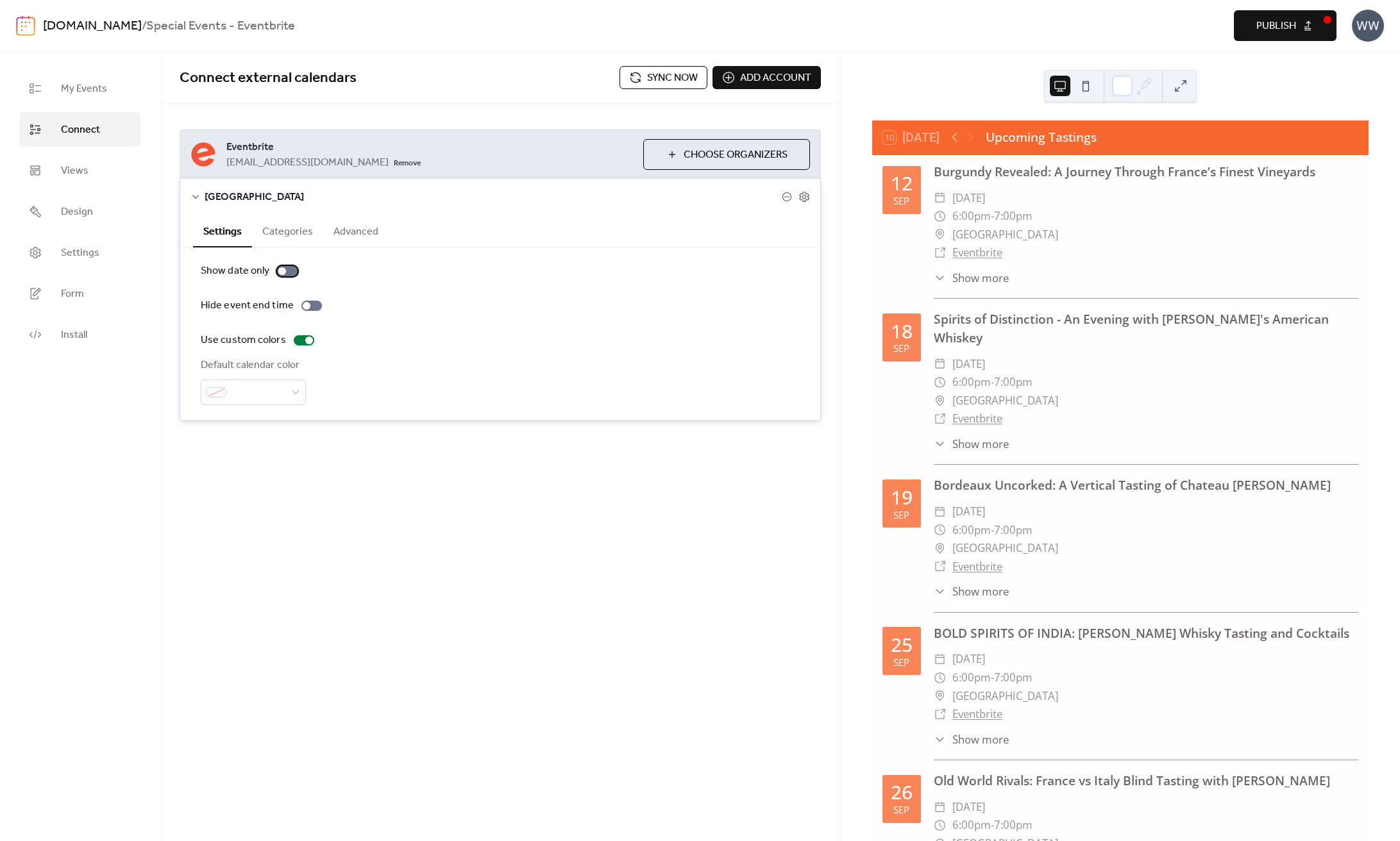
click at [280, 272] on div at bounding box center [282, 271] width 8 height 8
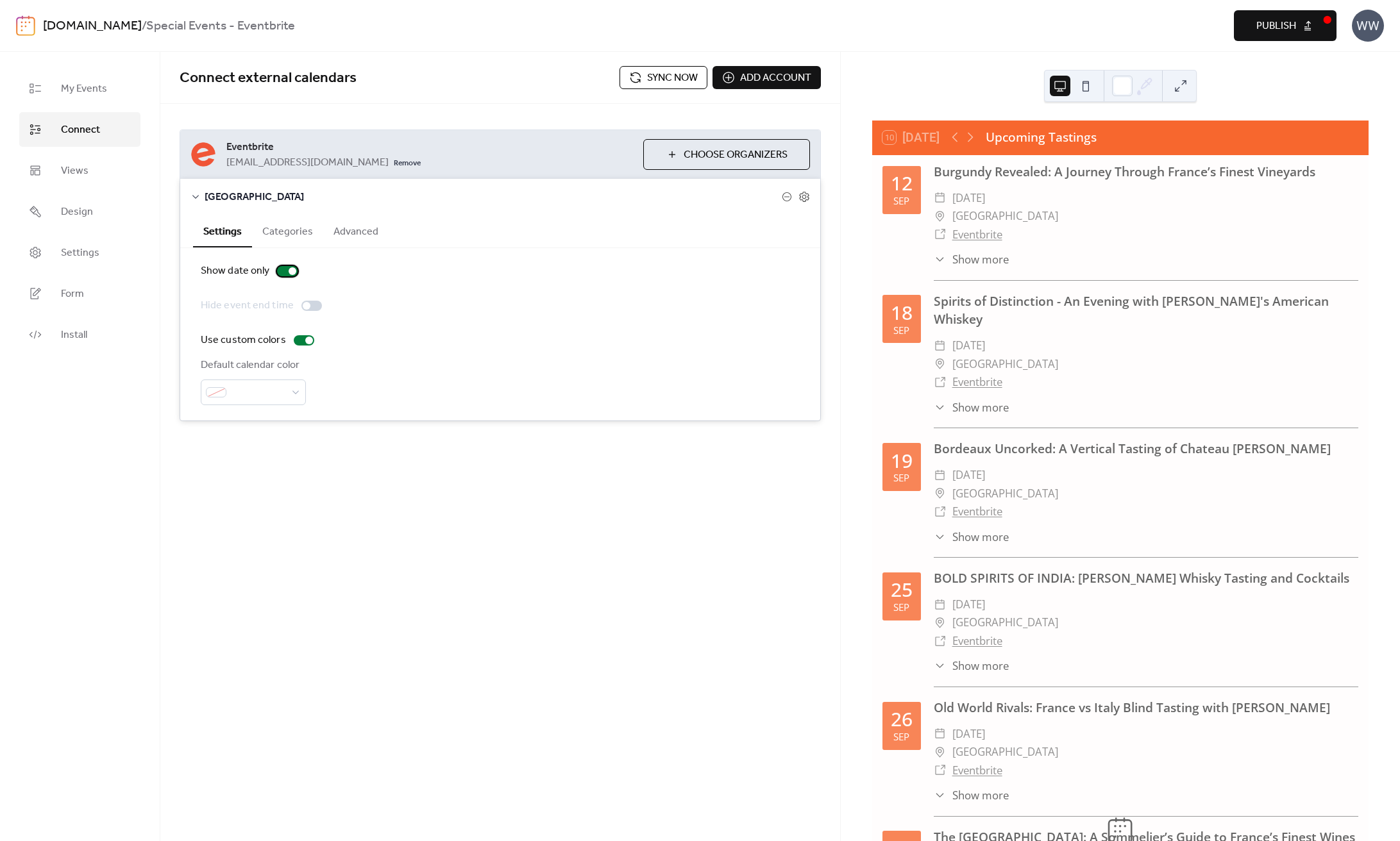
click at [280, 272] on div at bounding box center [287, 271] width 21 height 10
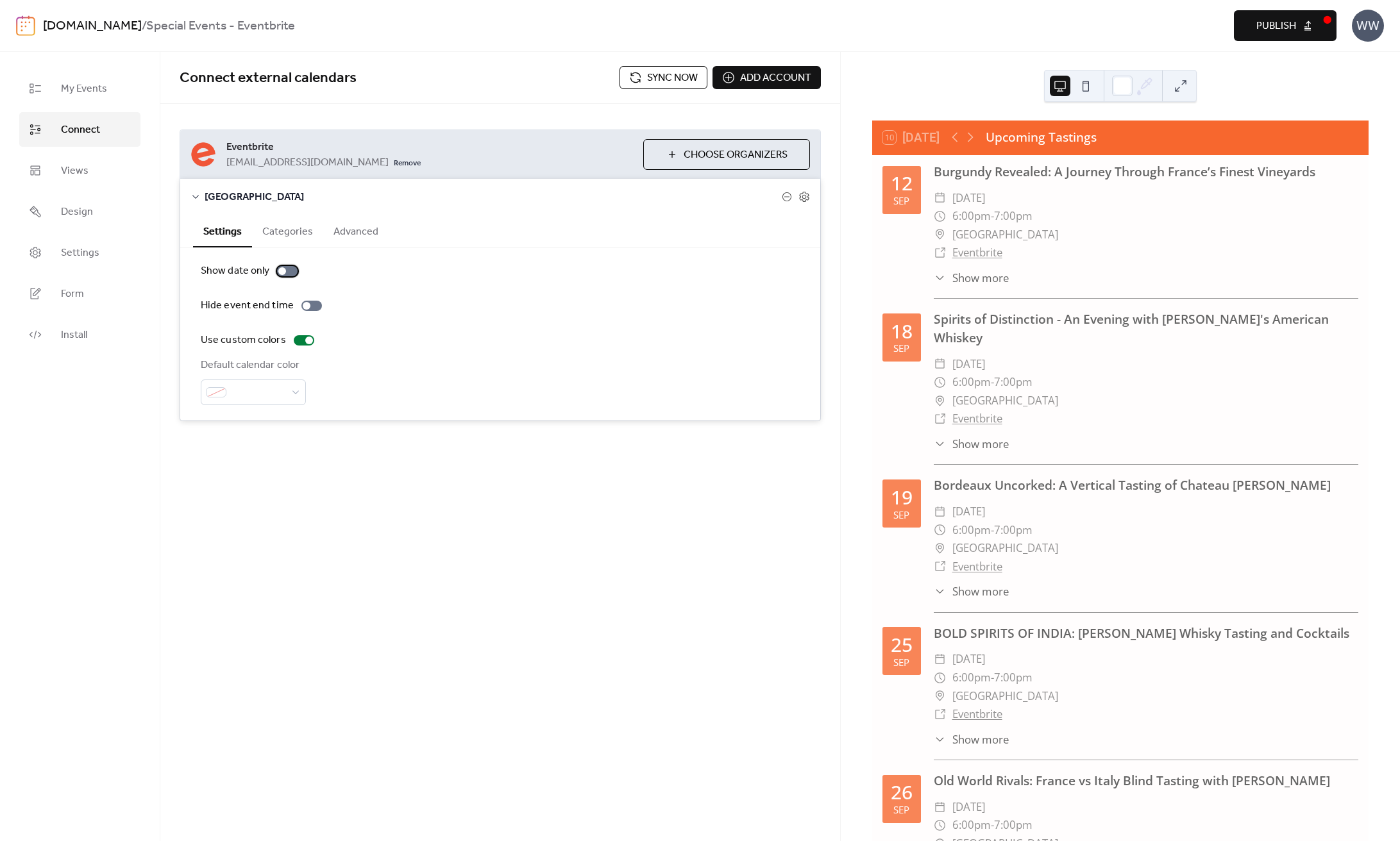
click at [280, 272] on div at bounding box center [282, 271] width 8 height 8
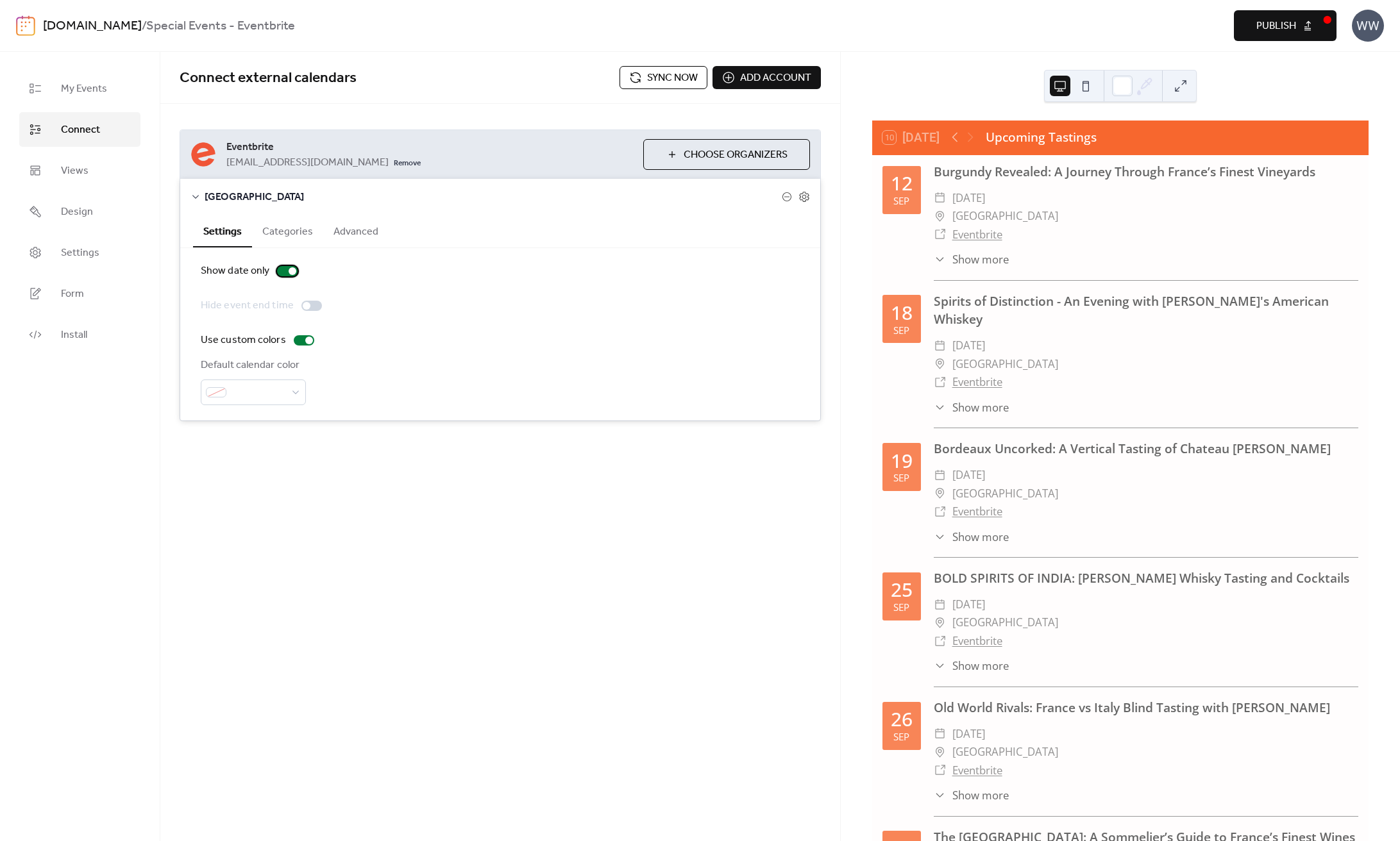
click at [280, 272] on div at bounding box center [287, 271] width 21 height 10
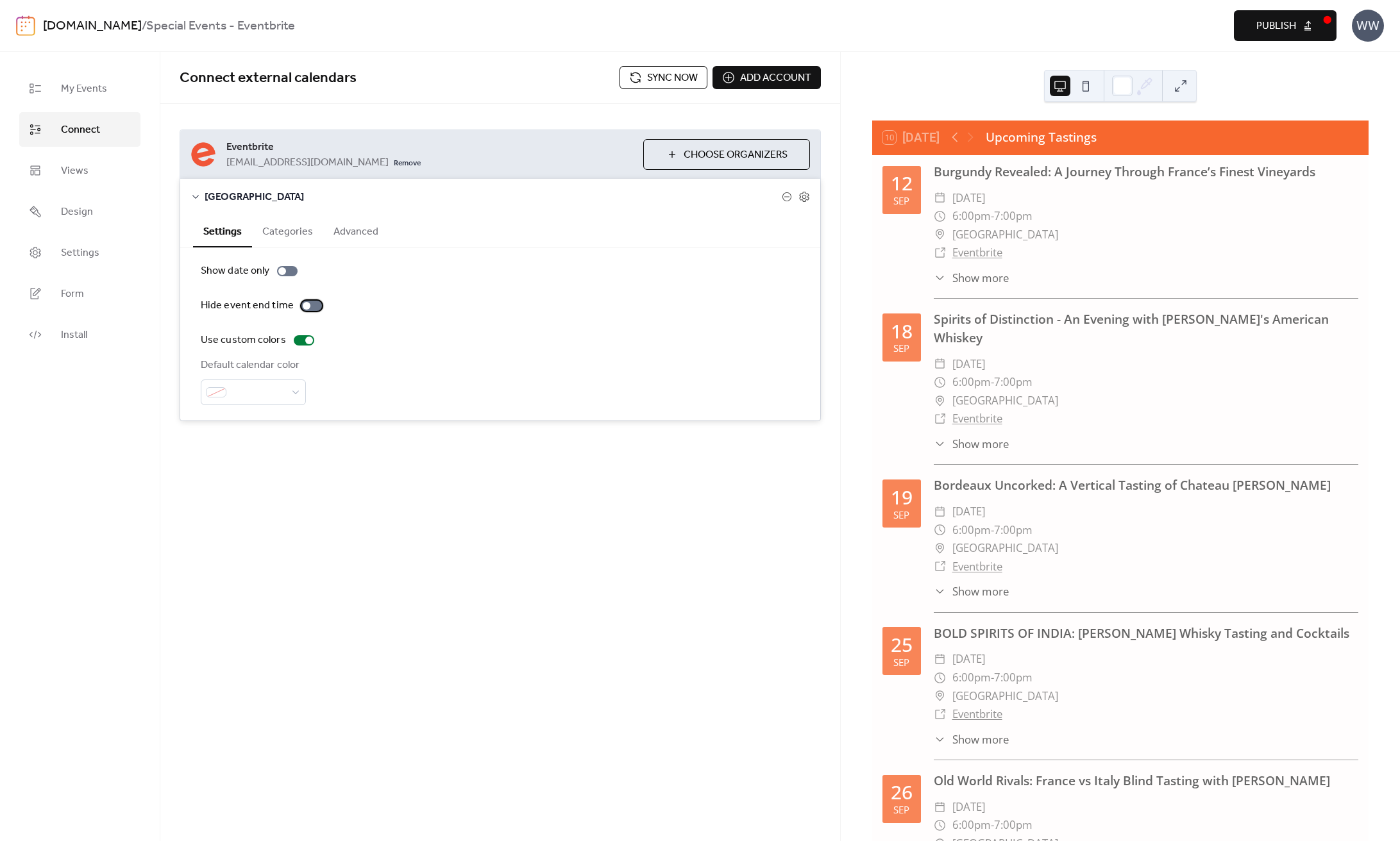
click at [303, 305] on div at bounding box center [307, 306] width 8 height 8
click at [302, 305] on div at bounding box center [311, 305] width 21 height 10
click at [291, 234] on button "Categories" at bounding box center [288, 230] width 71 height 32
click at [331, 229] on button "Advanced" at bounding box center [355, 230] width 66 height 32
click at [284, 273] on div at bounding box center [287, 271] width 21 height 10
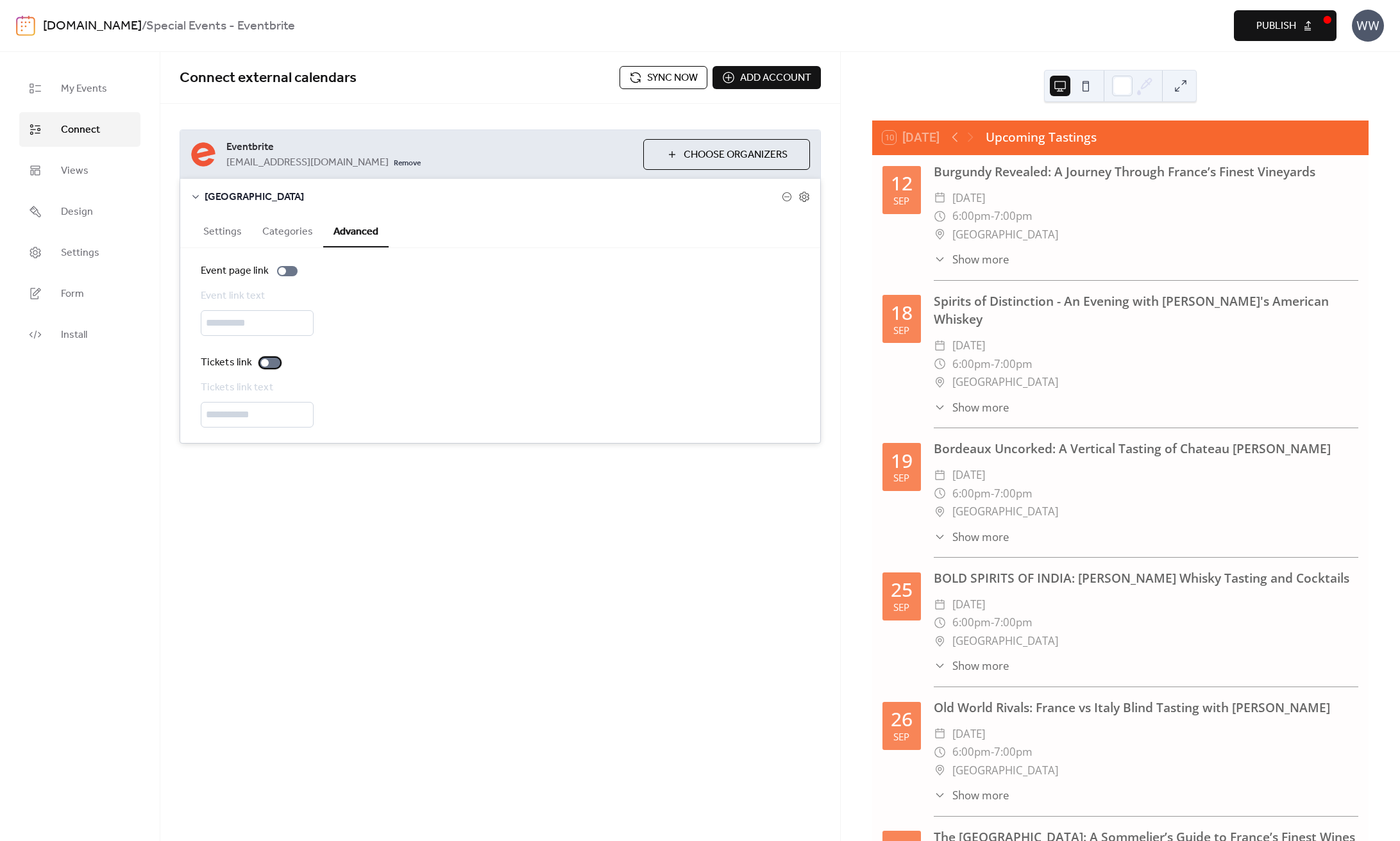
click at [265, 367] on div at bounding box center [265, 363] width 8 height 8
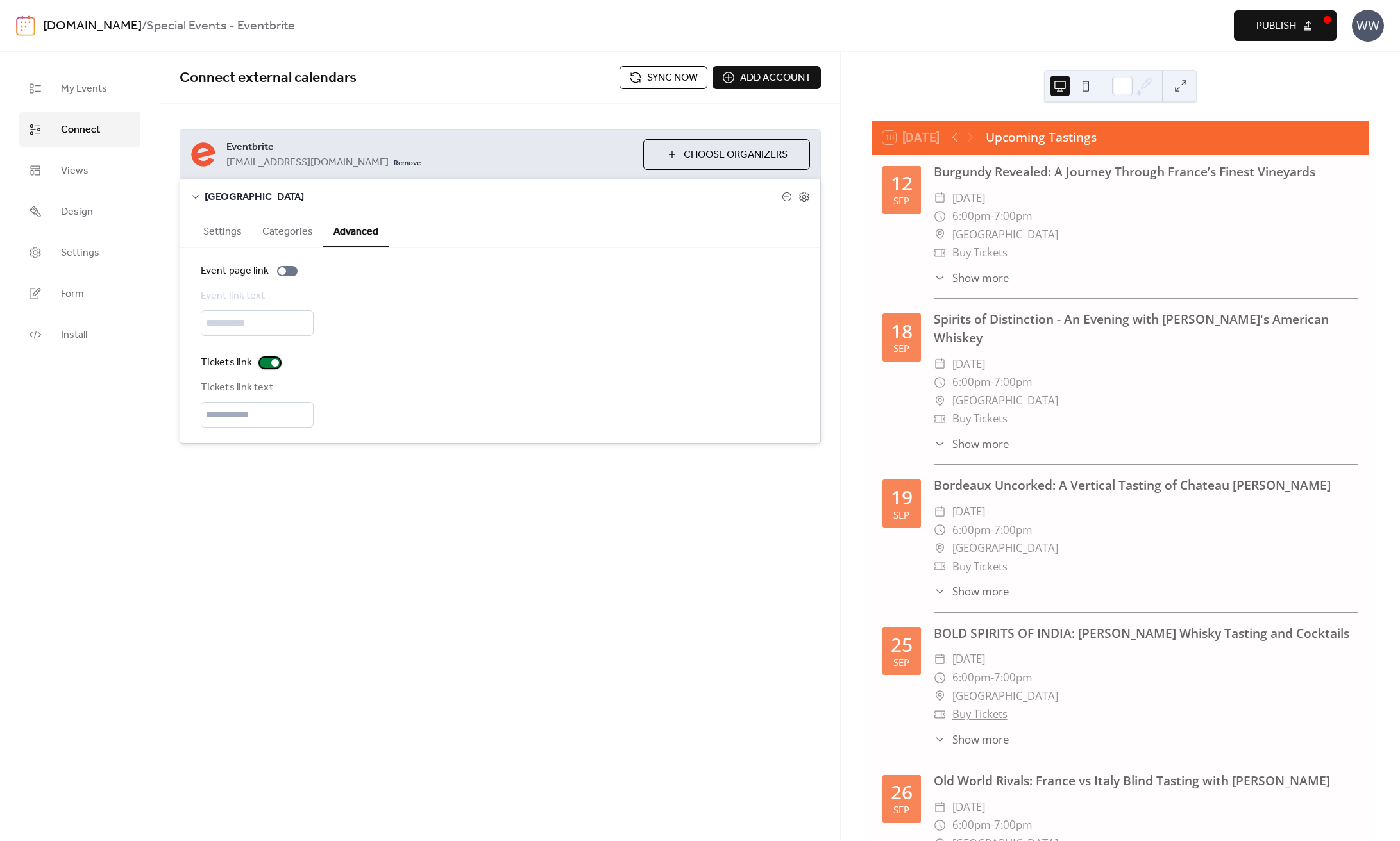
click at [265, 368] on div at bounding box center [270, 362] width 21 height 10
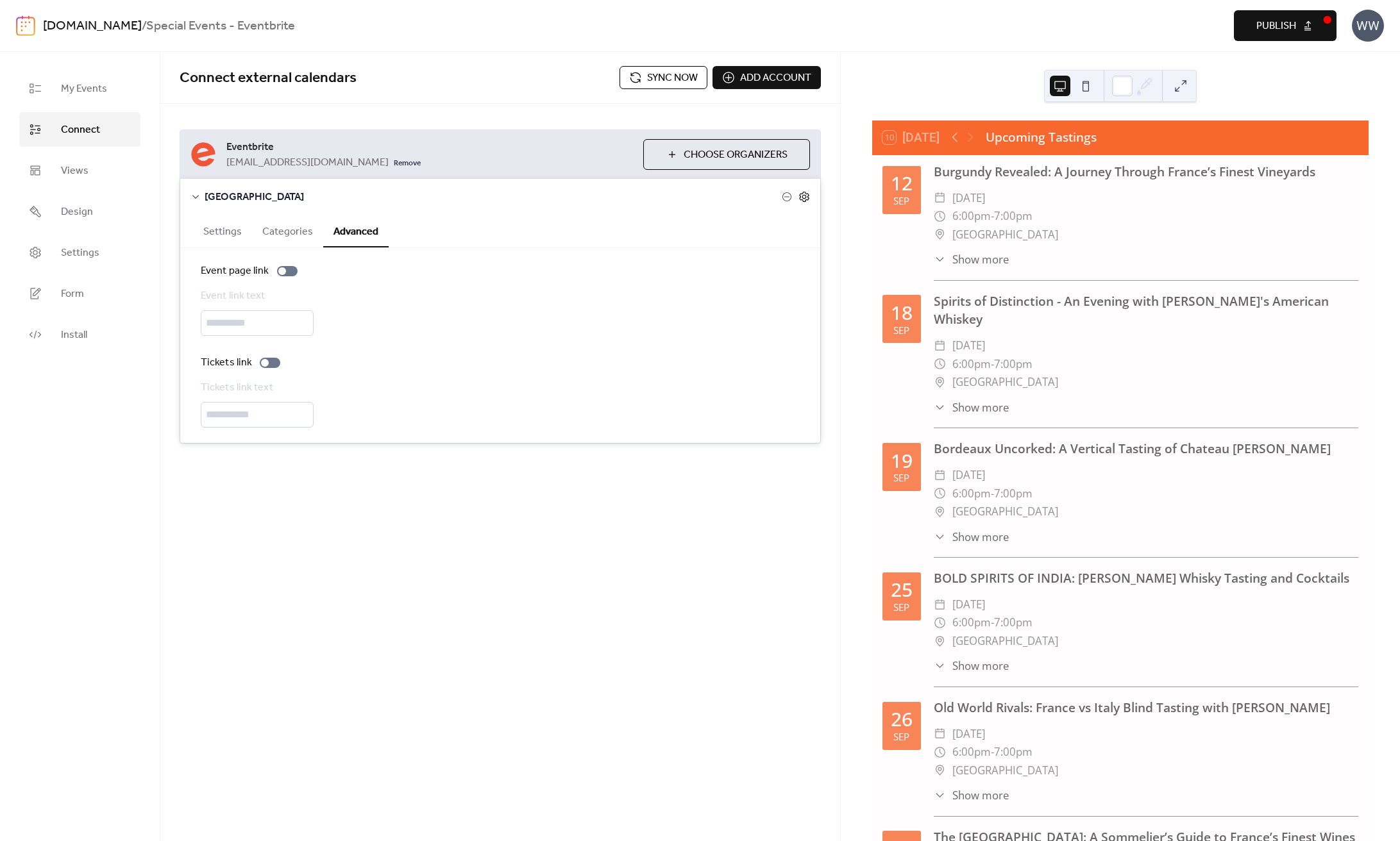
click at [806, 197] on icon at bounding box center [804, 197] width 5 height 5
click at [787, 197] on icon at bounding box center [786, 197] width 5 height 1
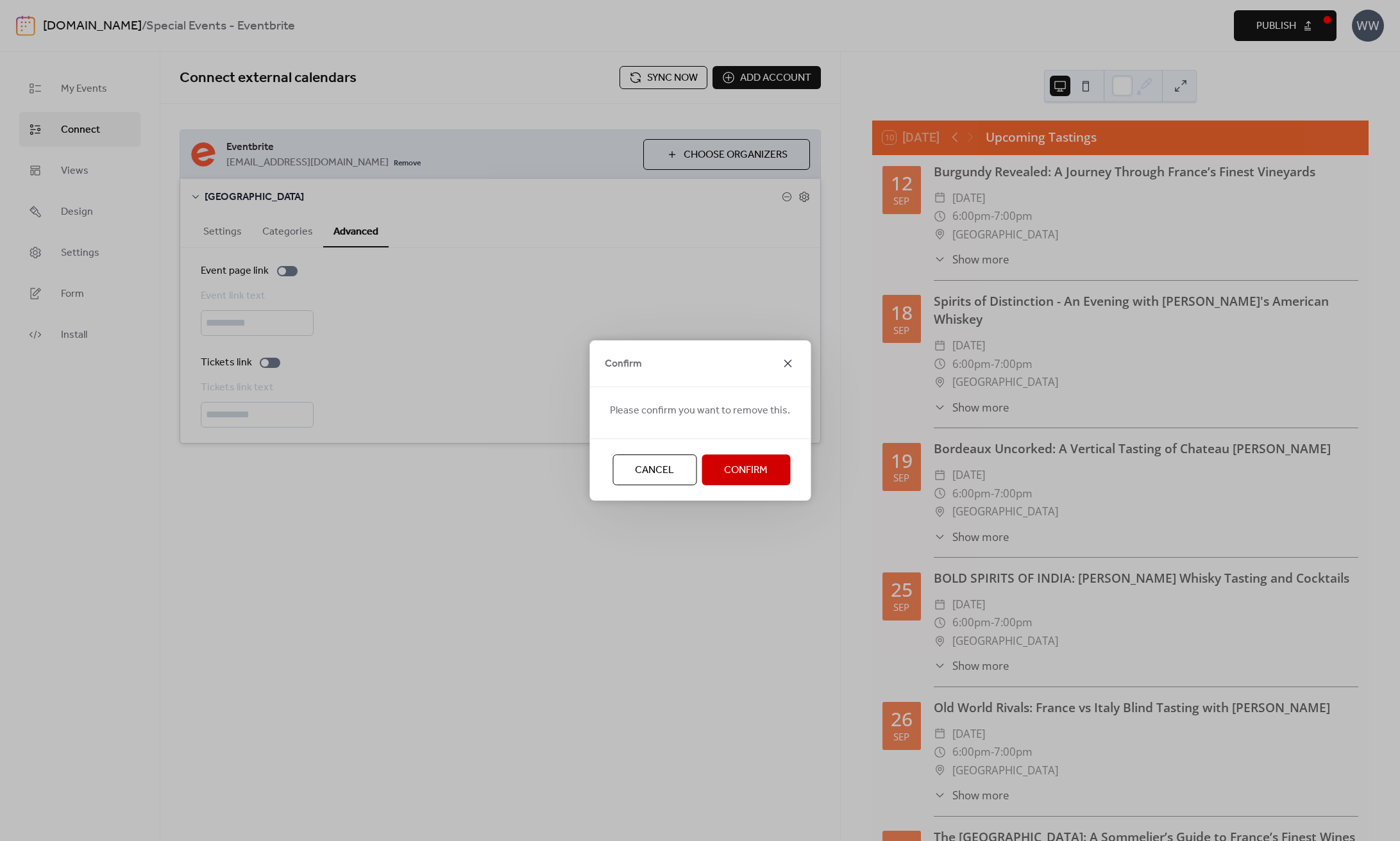
click at [788, 368] on icon at bounding box center [787, 364] width 15 height 15
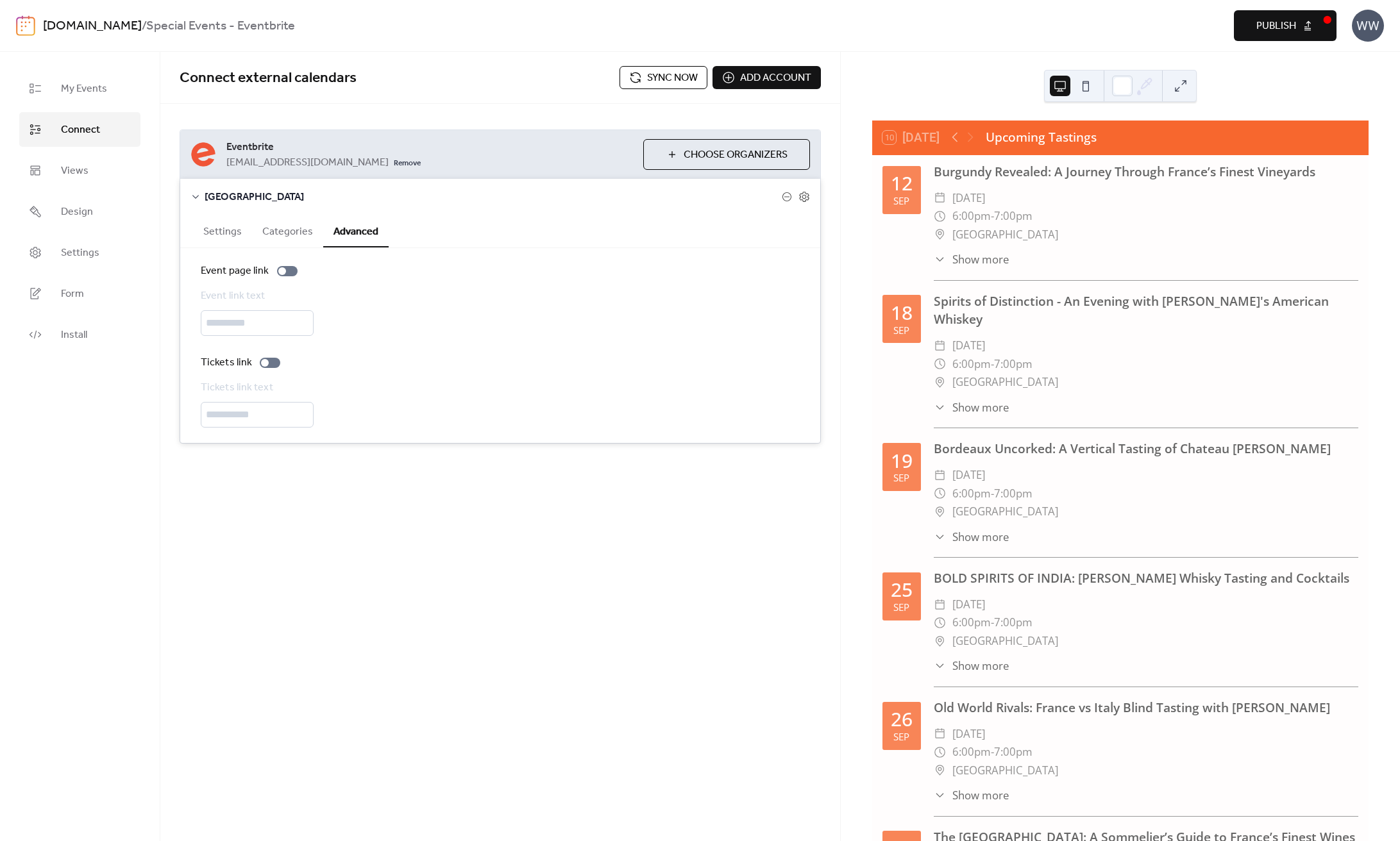
click at [283, 235] on button "Categories" at bounding box center [288, 230] width 71 height 32
click at [232, 230] on button "Settings" at bounding box center [222, 230] width 59 height 32
click at [305, 338] on div at bounding box center [309, 341] width 8 height 8
click at [304, 341] on div at bounding box center [304, 340] width 21 height 10
click at [749, 78] on span "Add account" at bounding box center [776, 78] width 71 height 15
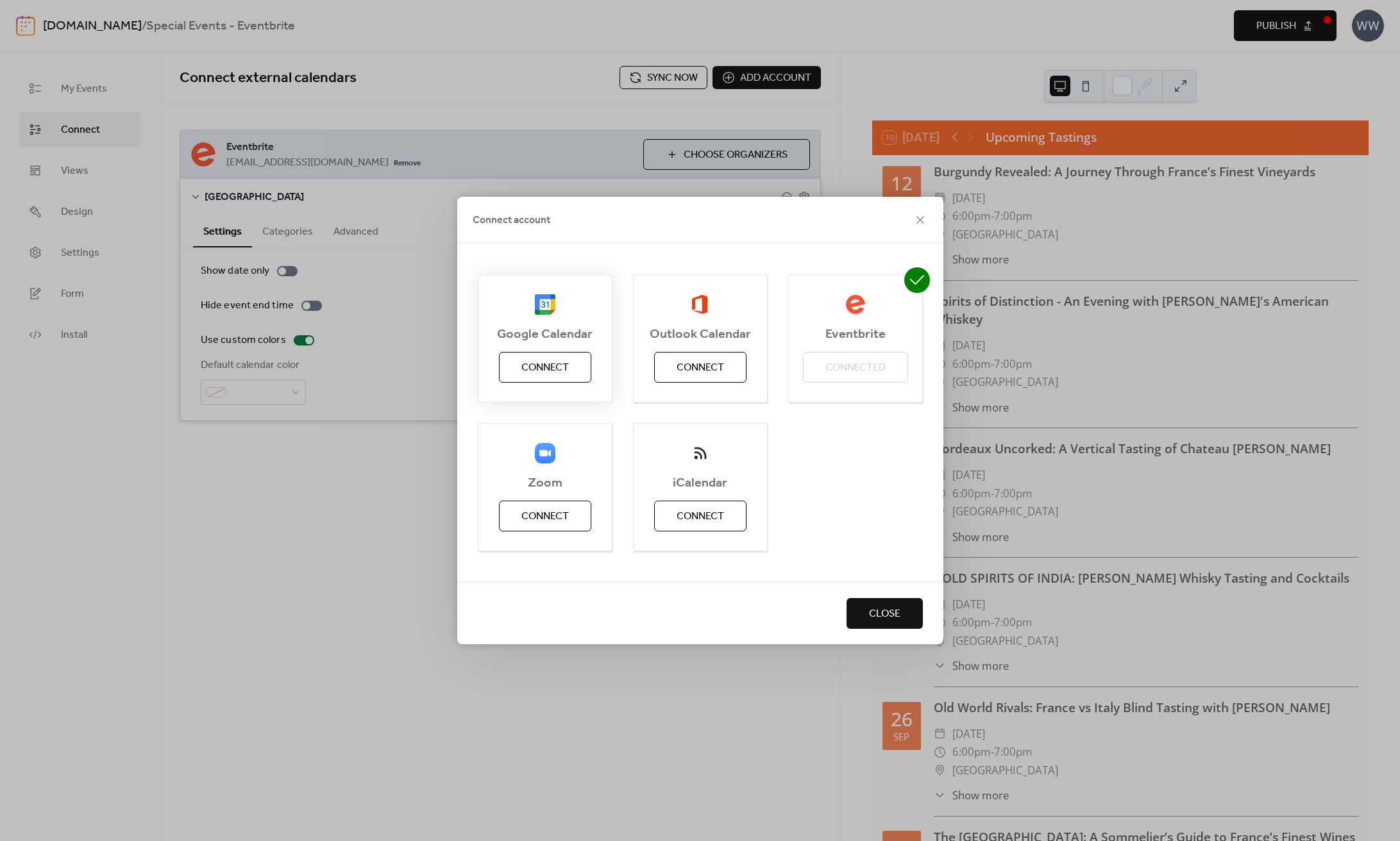
click at [531, 368] on span "Connect" at bounding box center [545, 368] width 48 height 15
click at [920, 219] on icon at bounding box center [920, 220] width 8 height 8
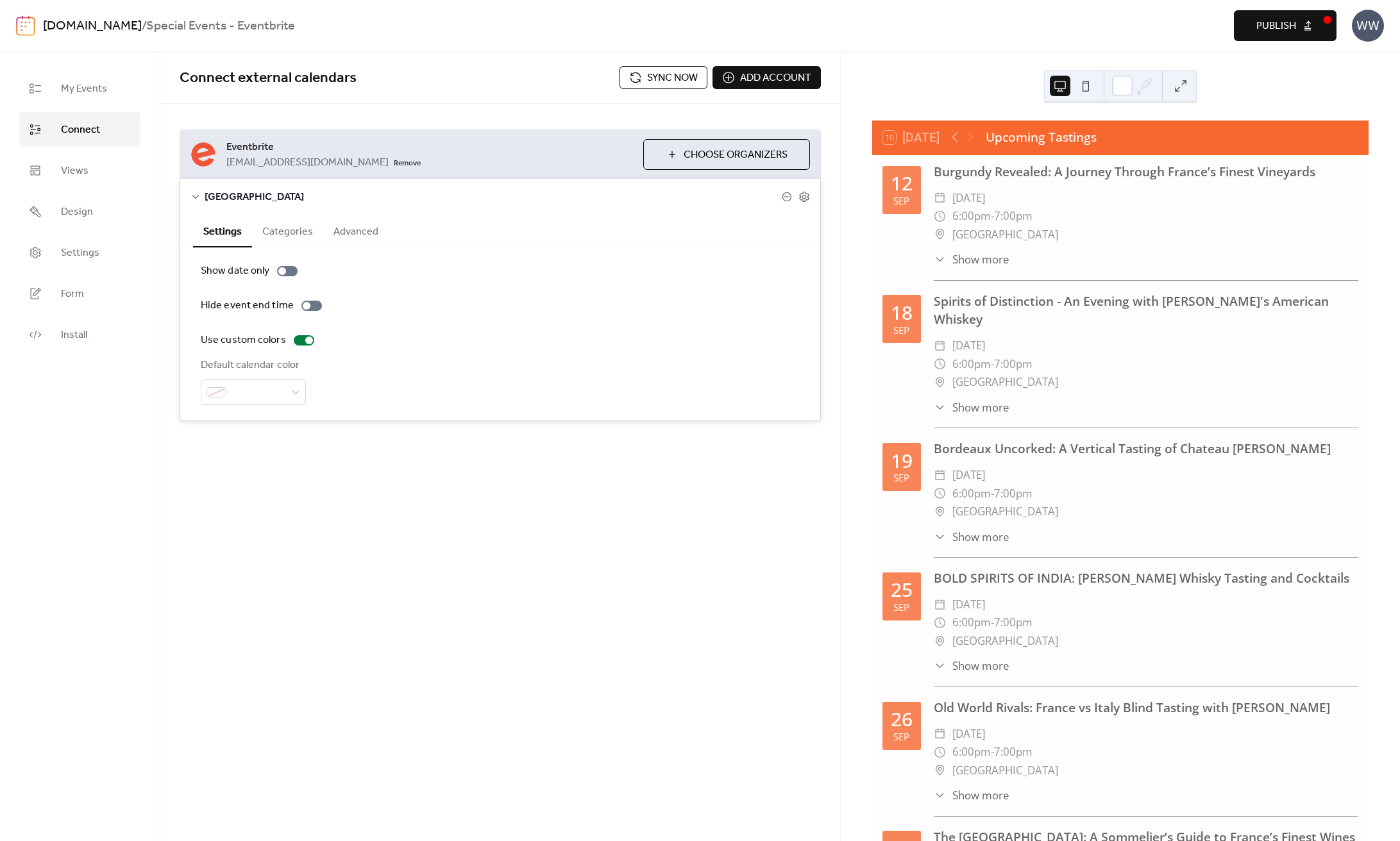
click at [96, 8] on div "[DOMAIN_NAME] / Special Events - Eventbrite Preview Publish WW" at bounding box center [700, 25] width 1368 height 52
click at [89, 17] on link "[DOMAIN_NAME]" at bounding box center [93, 26] width 99 height 25
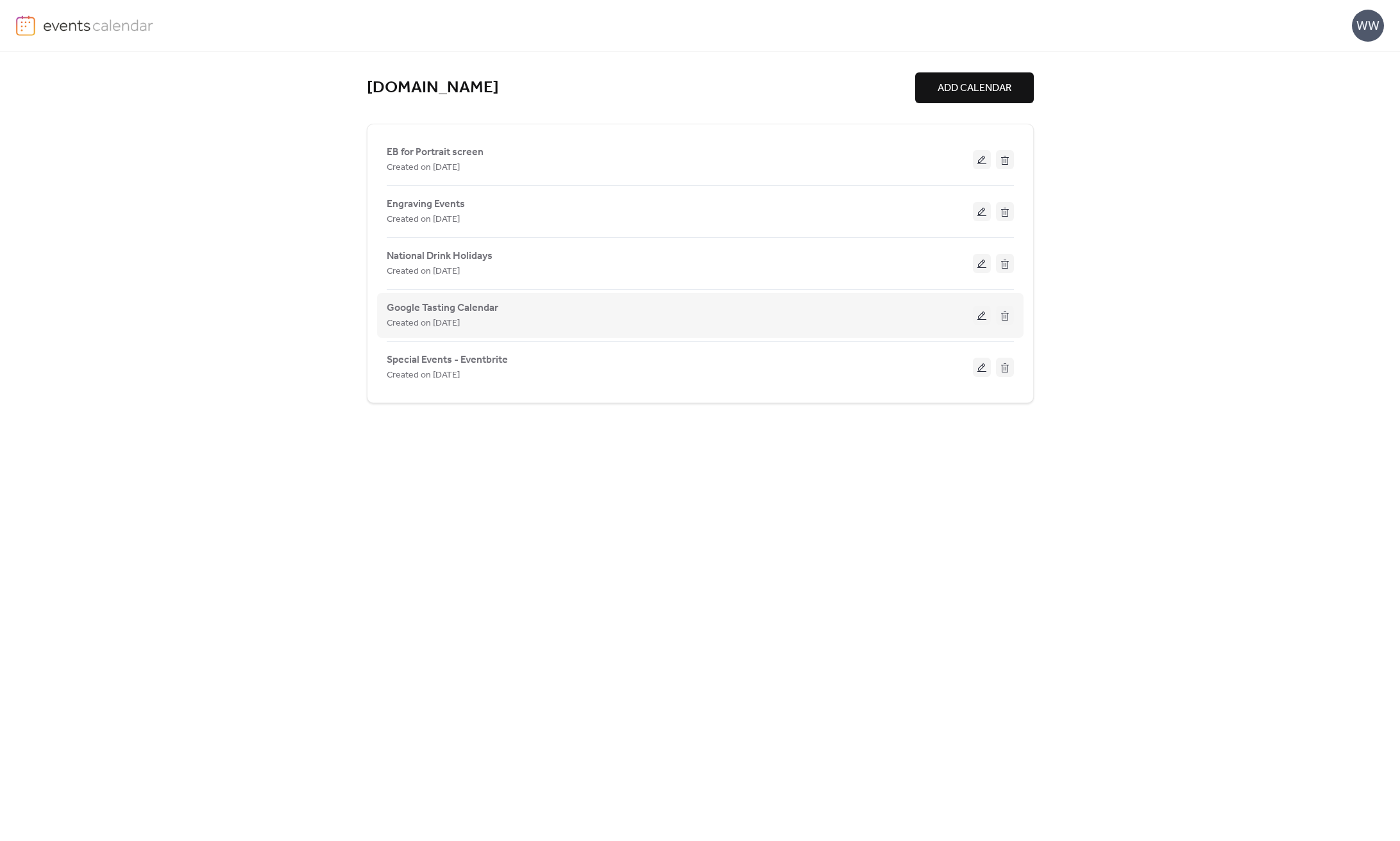
click at [435, 316] on span "Created on [DATE]" at bounding box center [423, 324] width 73 height 15
click at [438, 301] on span "Google Tasting Calendar" at bounding box center [443, 308] width 112 height 15
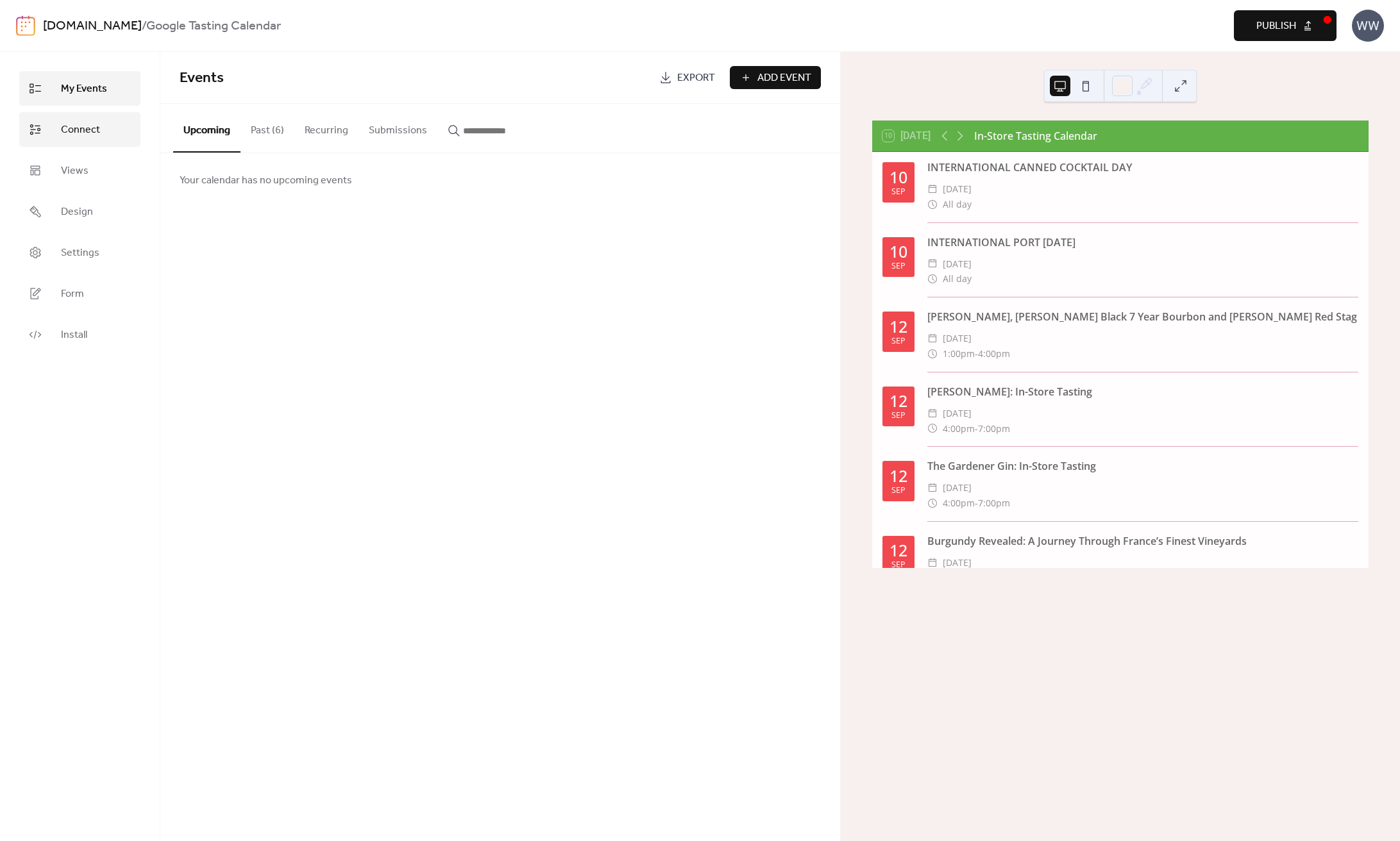
click at [89, 126] on span "Connect" at bounding box center [80, 130] width 39 height 15
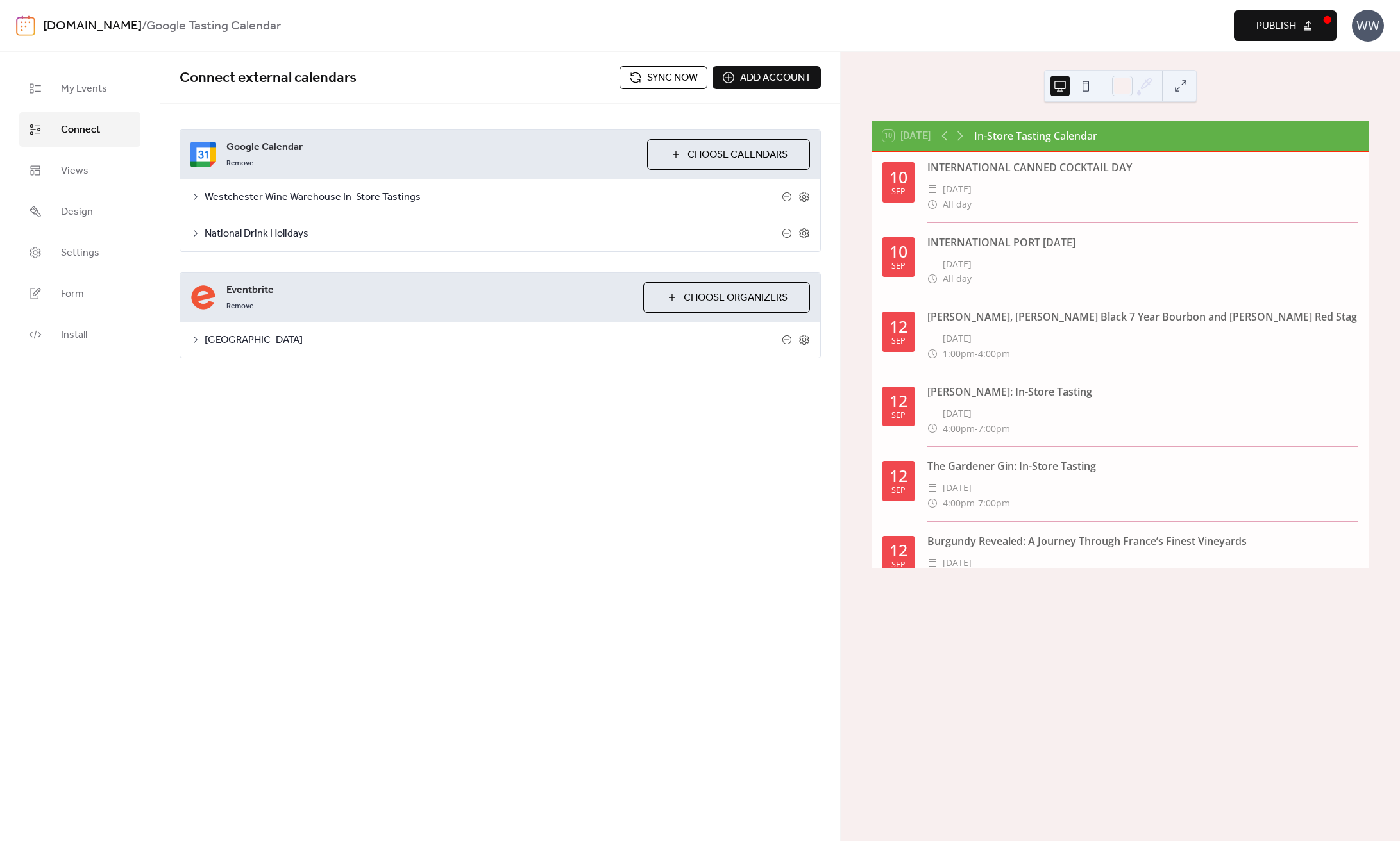
click at [195, 339] on icon at bounding box center [195, 339] width 10 height 10
click at [282, 379] on button "Categories" at bounding box center [288, 373] width 71 height 32
click at [342, 372] on button "Advanced" at bounding box center [355, 373] width 66 height 32
click at [288, 413] on div at bounding box center [292, 414] width 8 height 8
click at [220, 372] on button "Settings" at bounding box center [222, 373] width 59 height 32
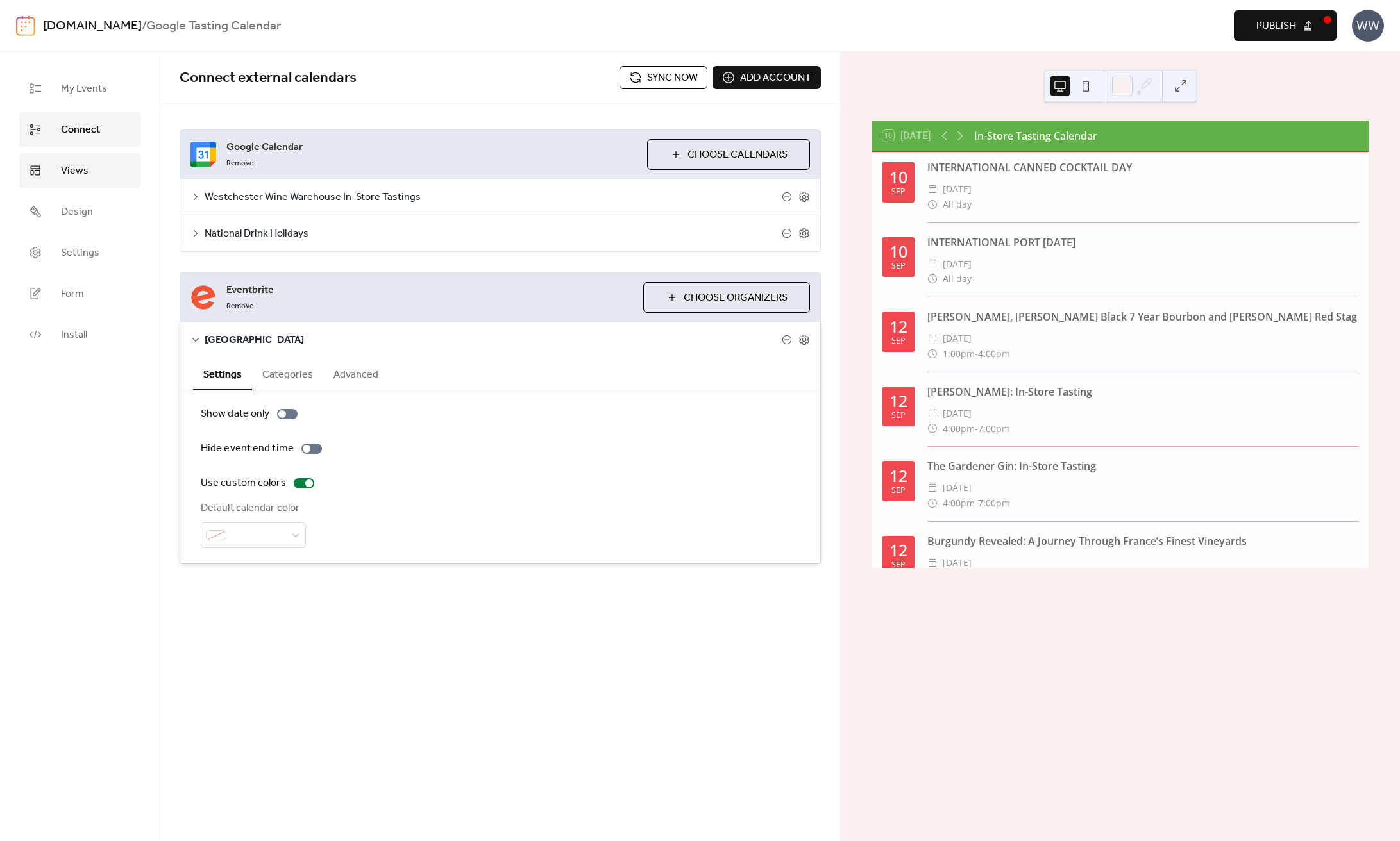
click at [74, 163] on span "Views" at bounding box center [75, 171] width 28 height 15
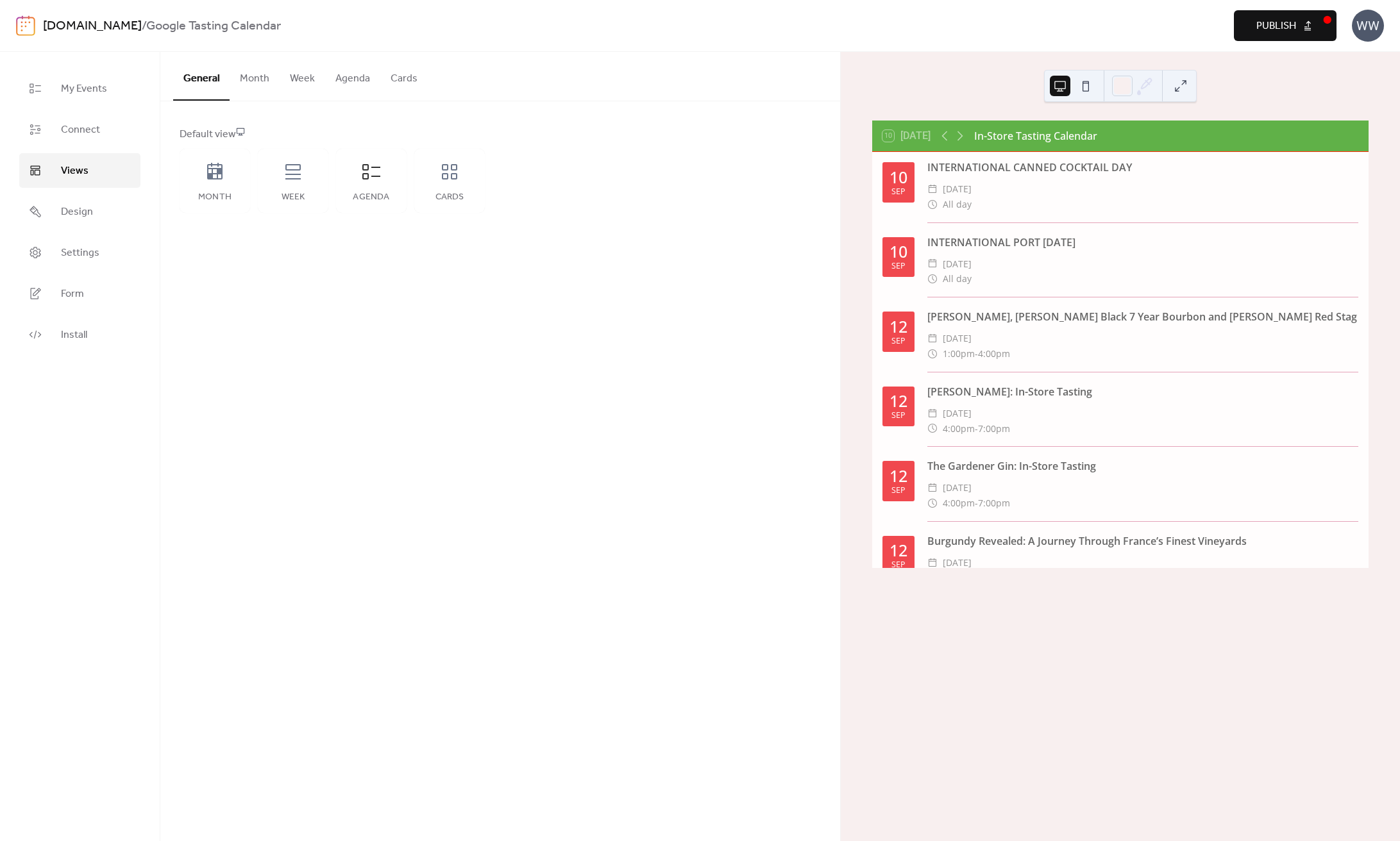
click at [344, 83] on button "Agenda" at bounding box center [353, 76] width 56 height 48
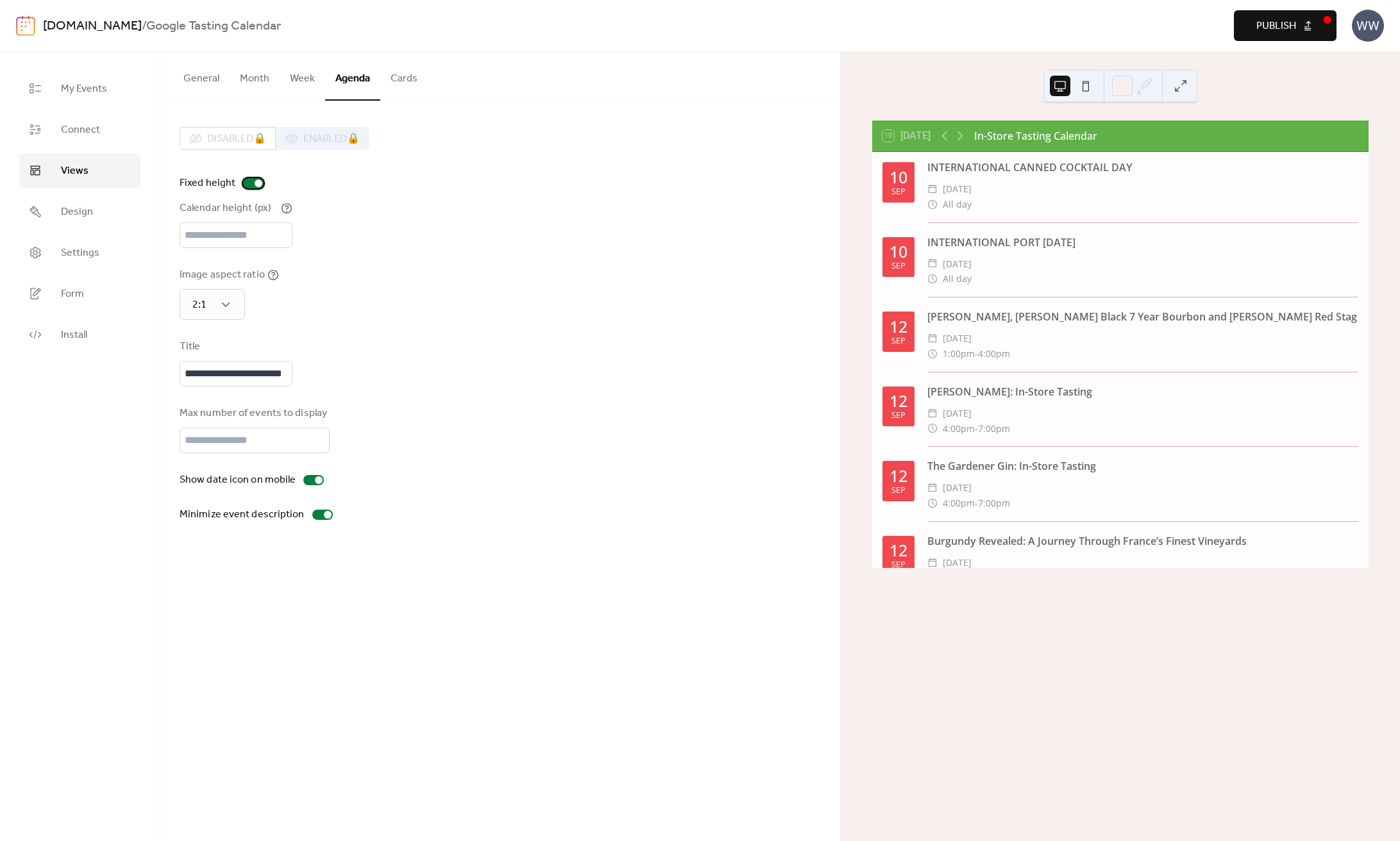
click at [250, 182] on div at bounding box center [253, 183] width 21 height 10
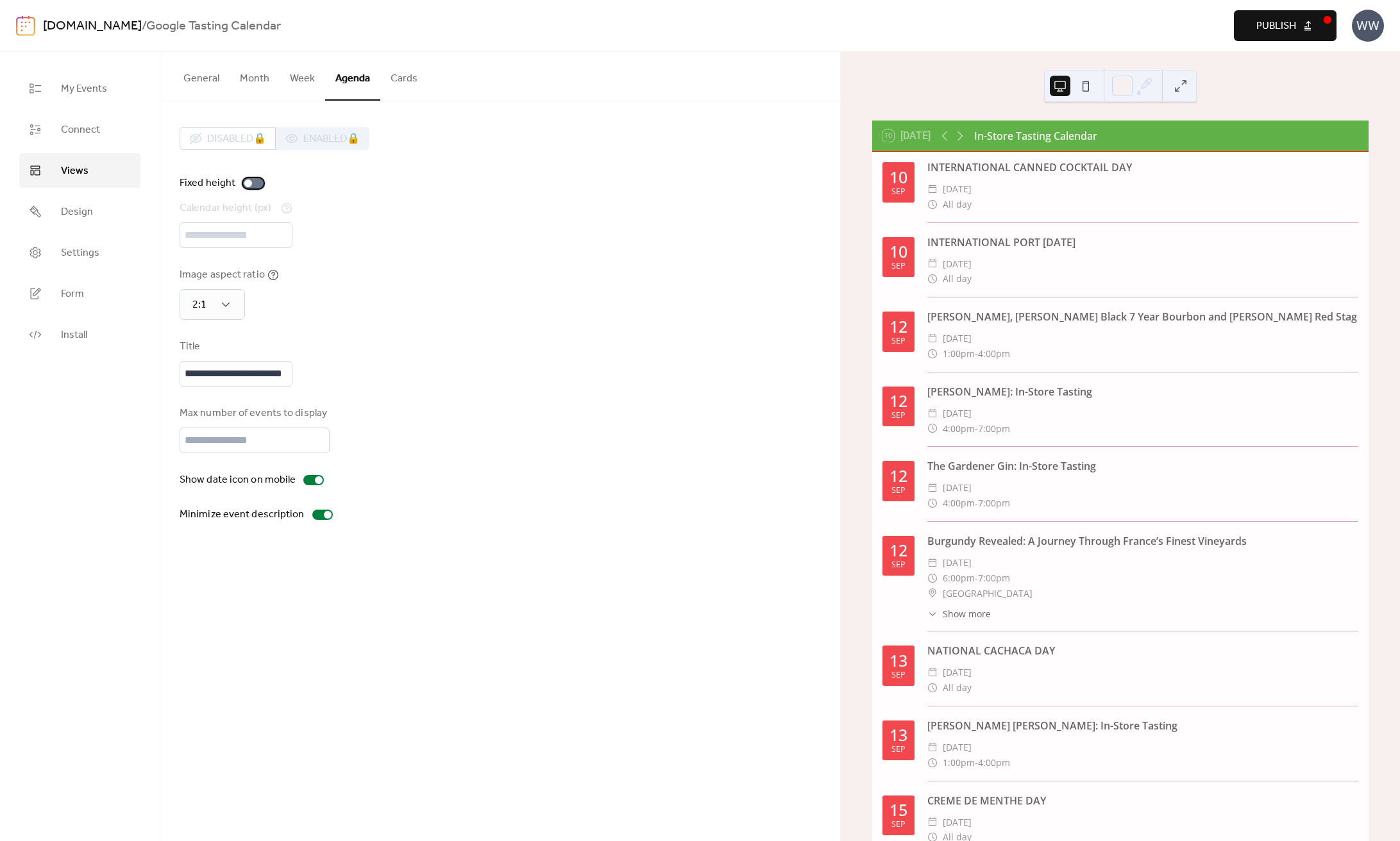
click at [250, 183] on div at bounding box center [248, 183] width 8 height 8
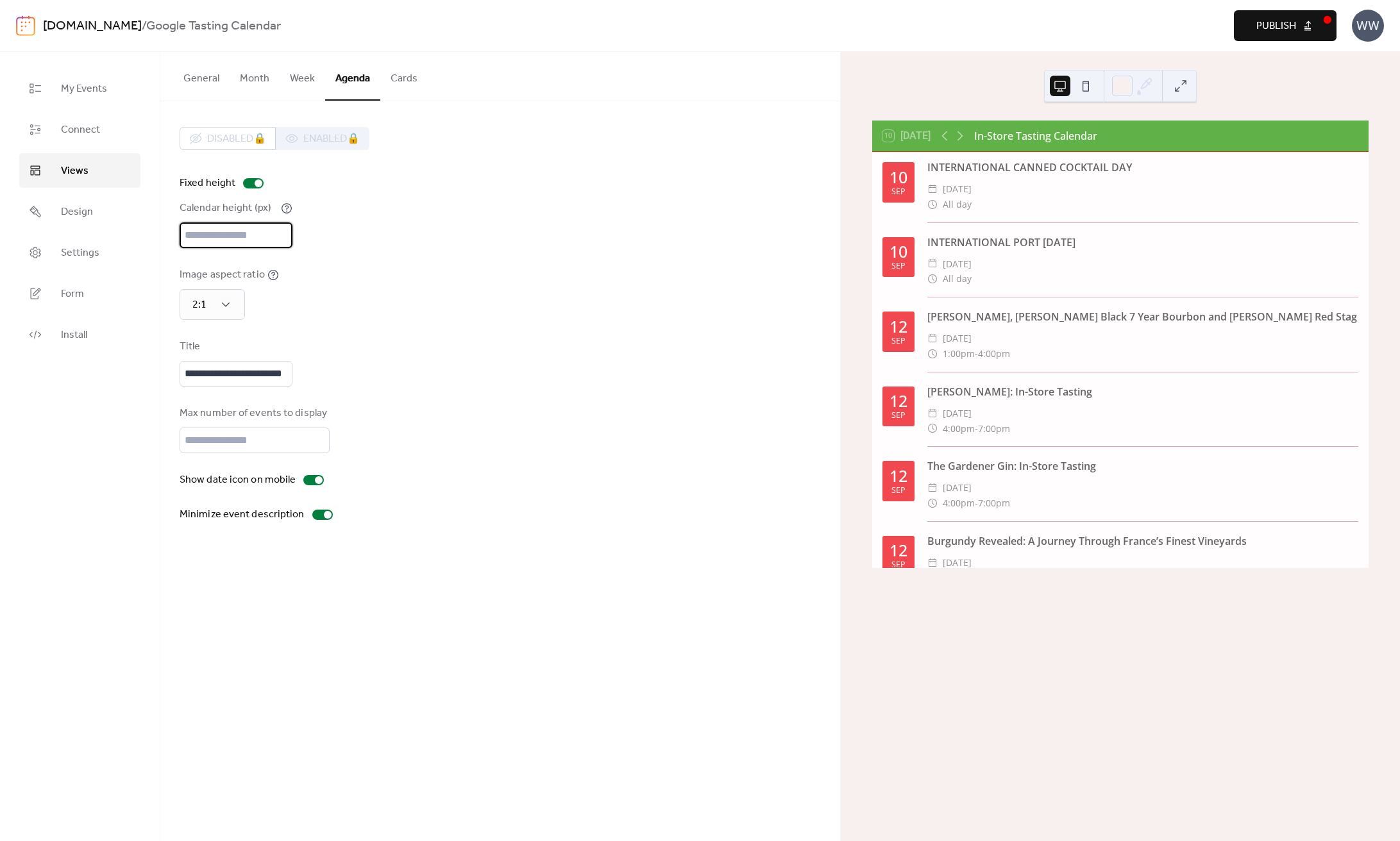
click at [254, 240] on input "***" at bounding box center [236, 235] width 113 height 25
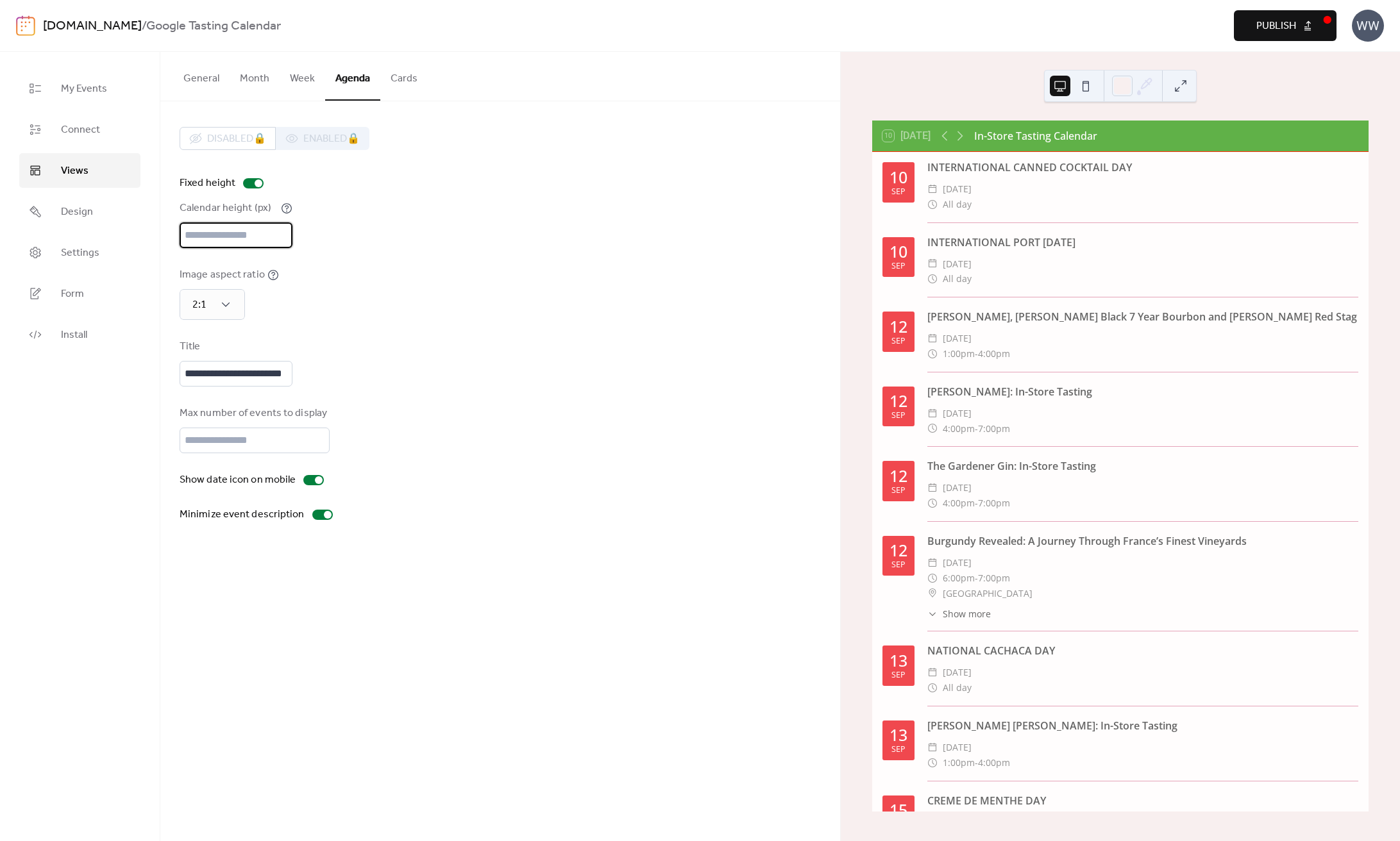
type input "****"
click at [361, 334] on div "**********" at bounding box center [500, 325] width 641 height 395
click at [210, 361] on div "1:1" at bounding box center [207, 365] width 56 height 25
click at [202, 339] on span "2:1" at bounding box center [197, 341] width 14 height 15
click at [368, 356] on div "**********" at bounding box center [500, 363] width 641 height 48
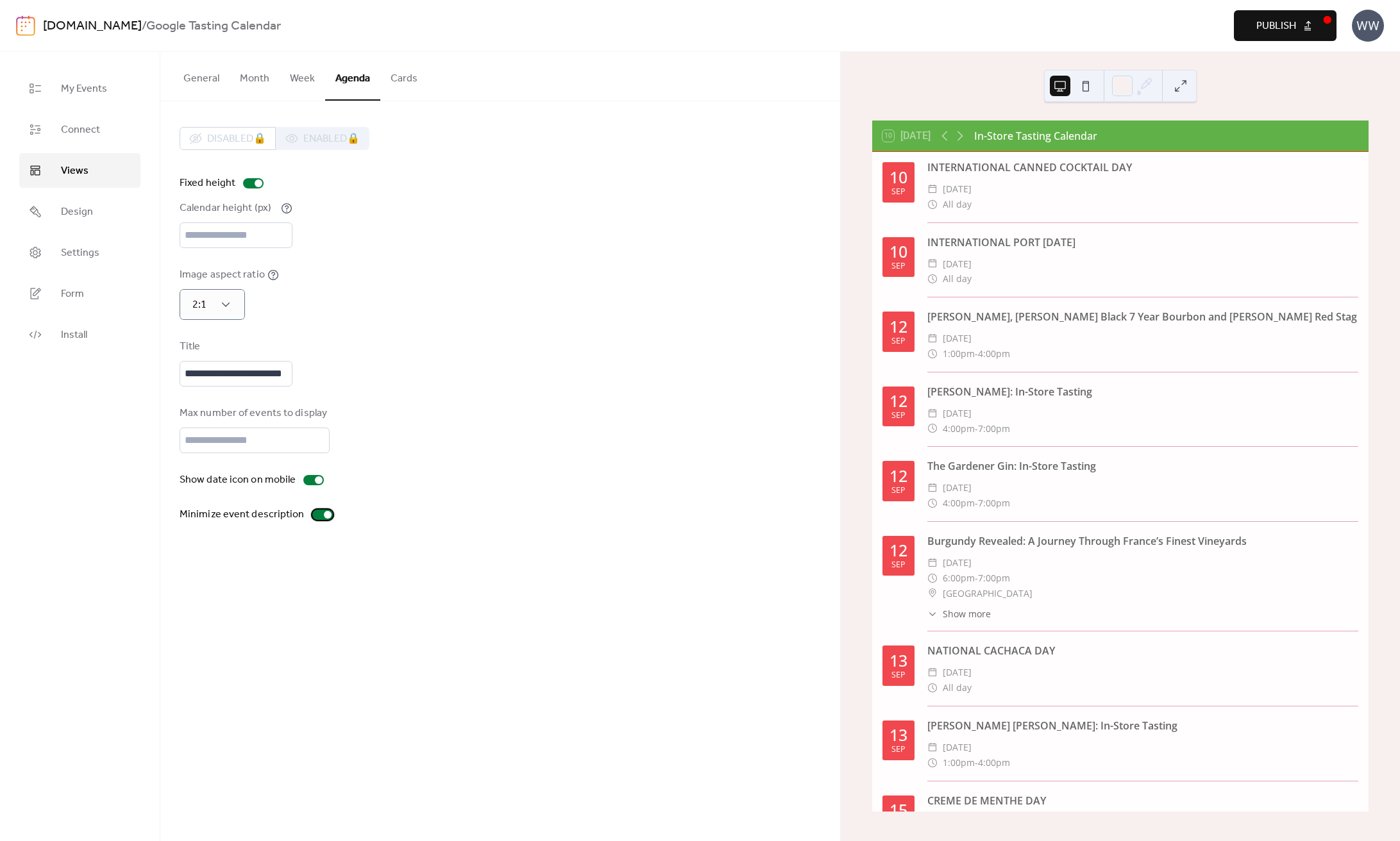
click at [324, 519] on div at bounding box center [328, 515] width 8 height 8
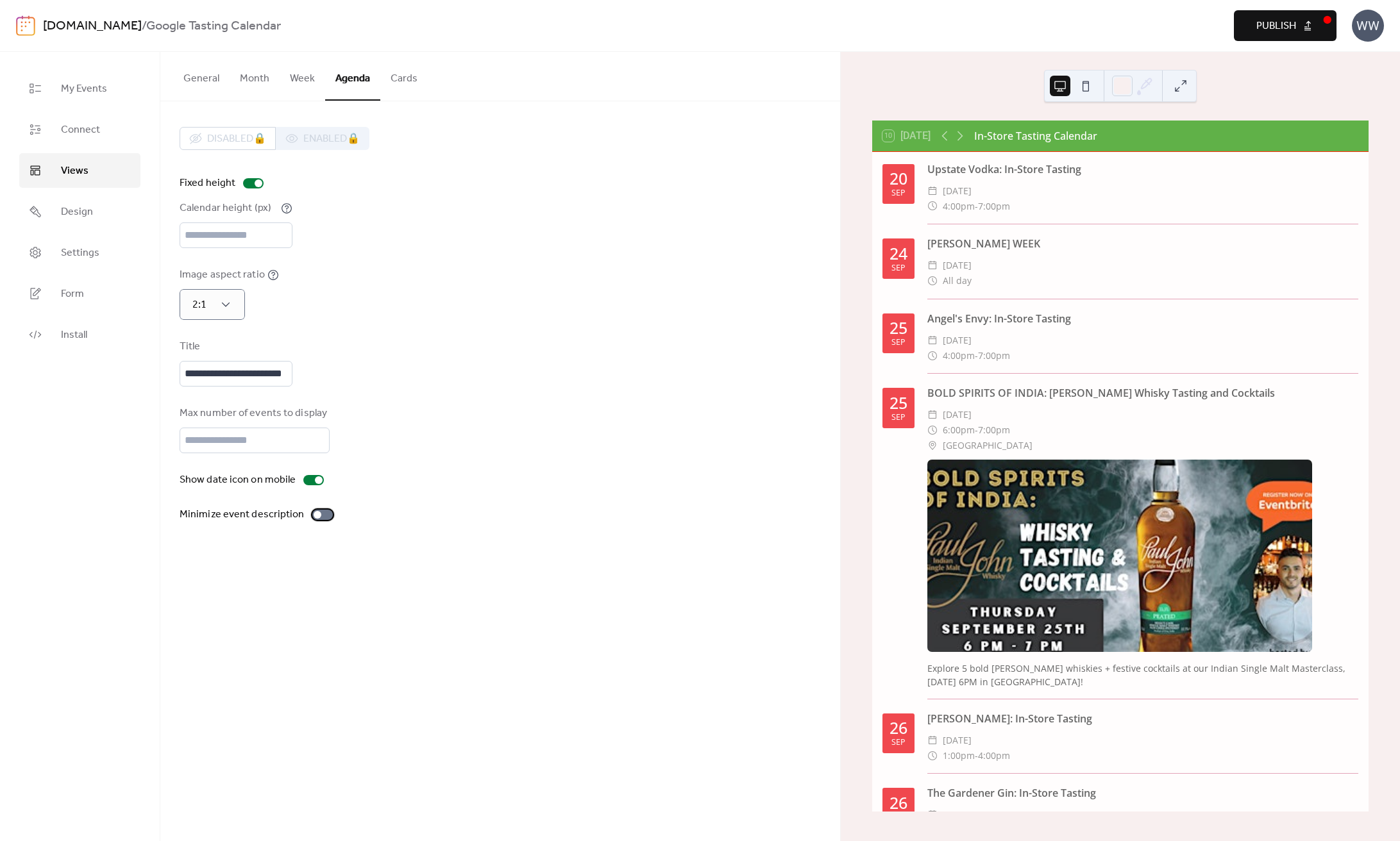
scroll to position [1367, 0]
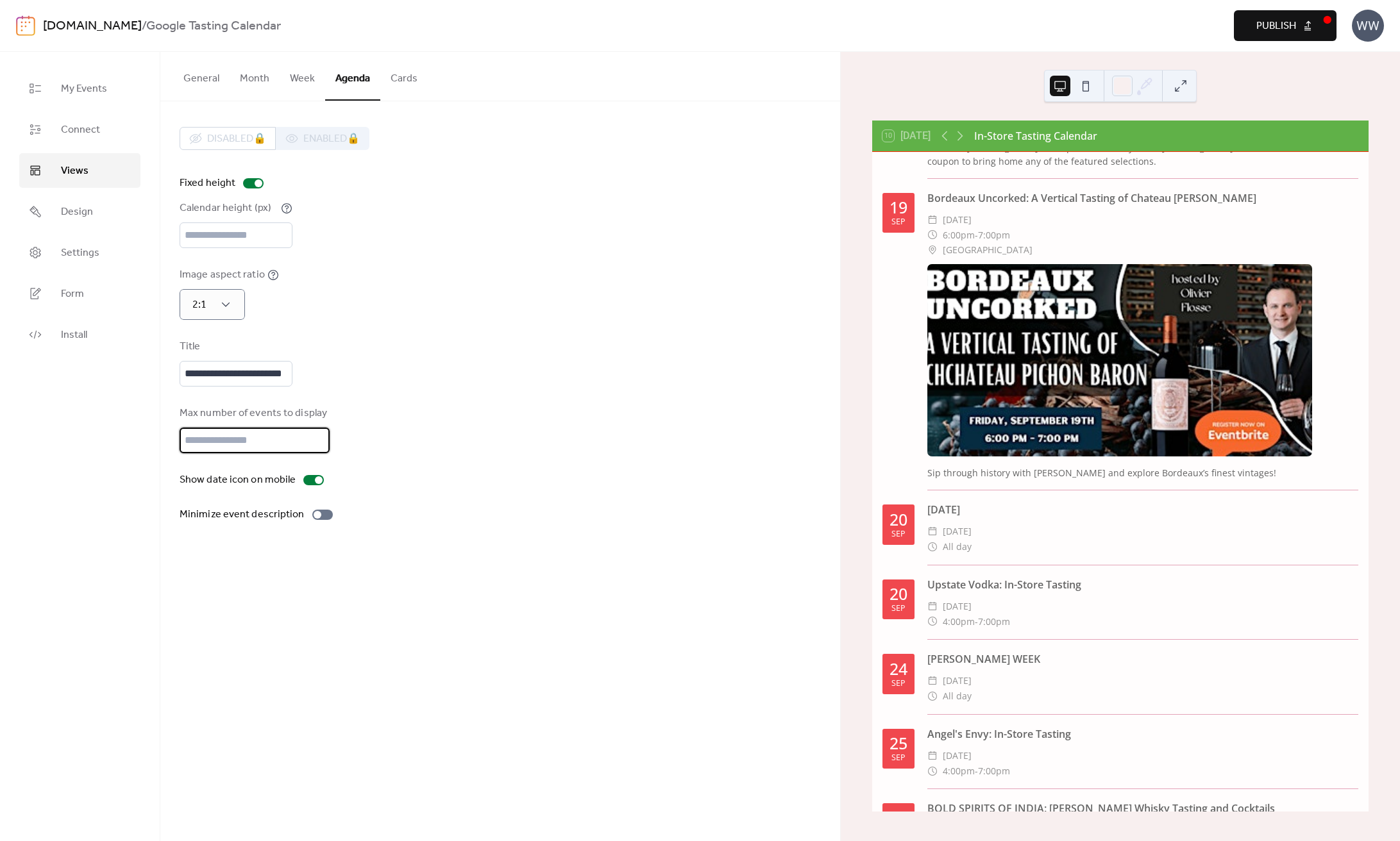
click at [252, 453] on input "***" at bounding box center [254, 440] width 150 height 25
type input "**"
click at [485, 453] on div "Max number of events to display **" at bounding box center [500, 429] width 641 height 48
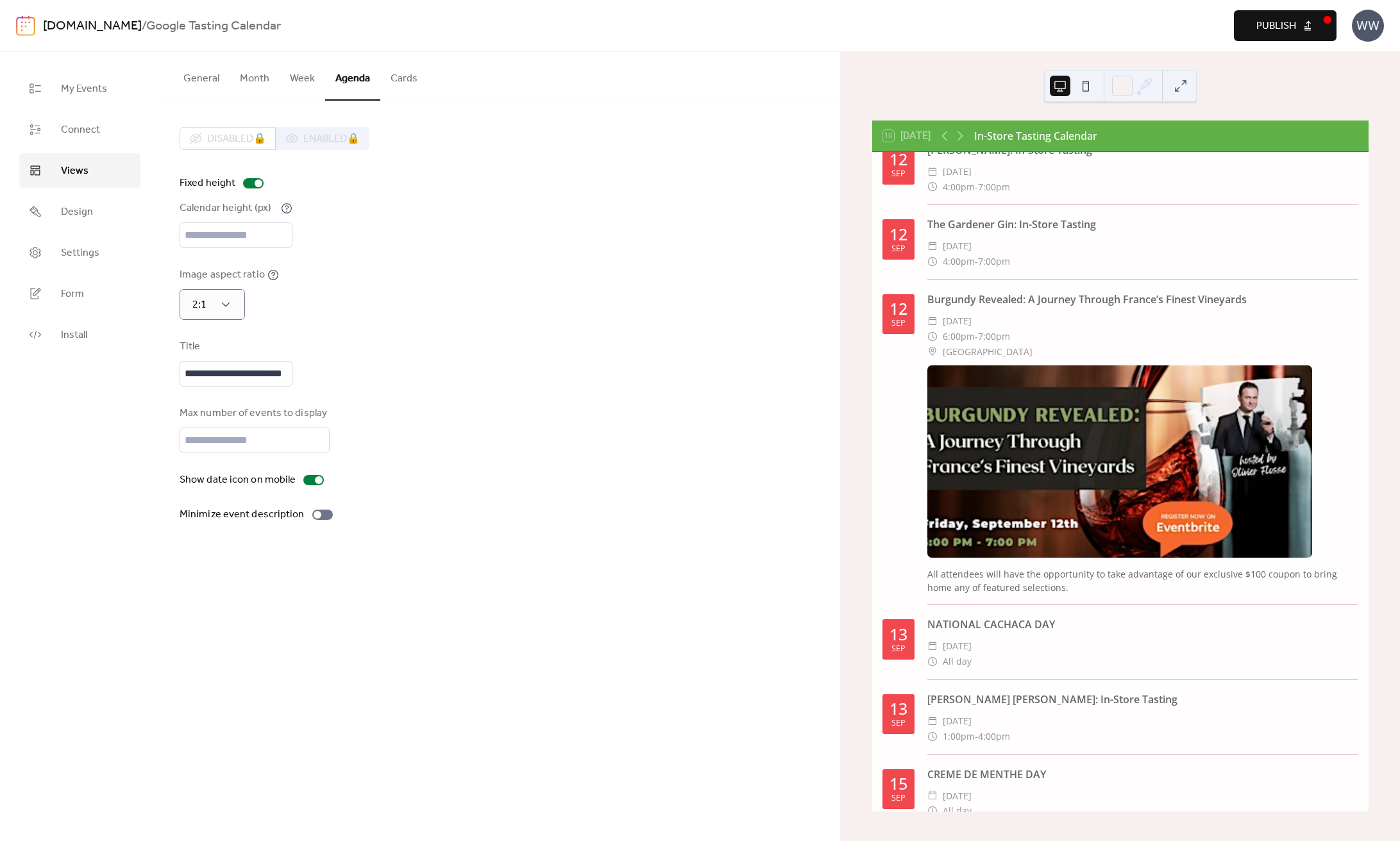
scroll to position [0, 0]
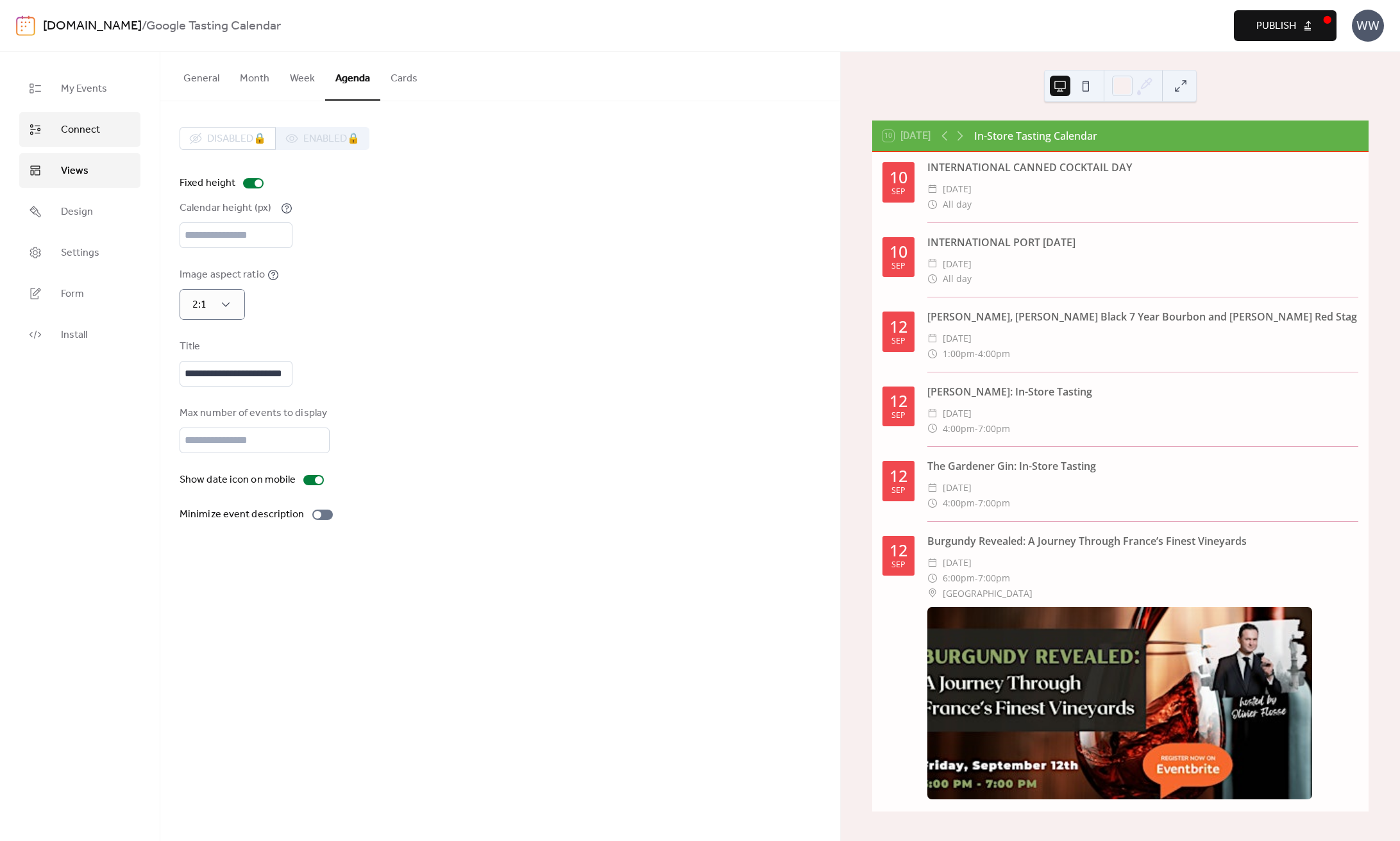
click at [93, 129] on span "Connect" at bounding box center [80, 130] width 39 height 15
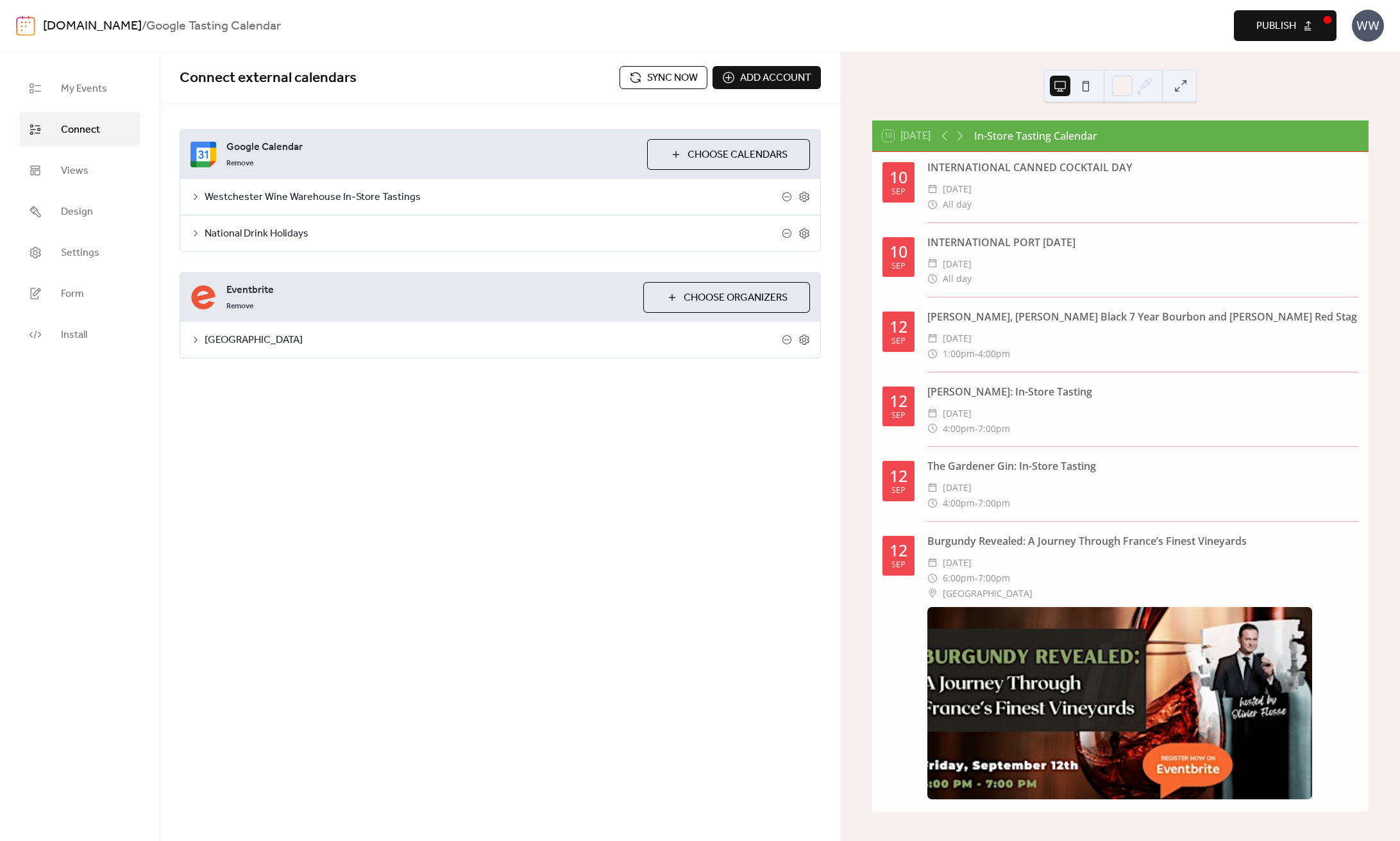
click at [195, 237] on icon at bounding box center [195, 233] width 10 height 10
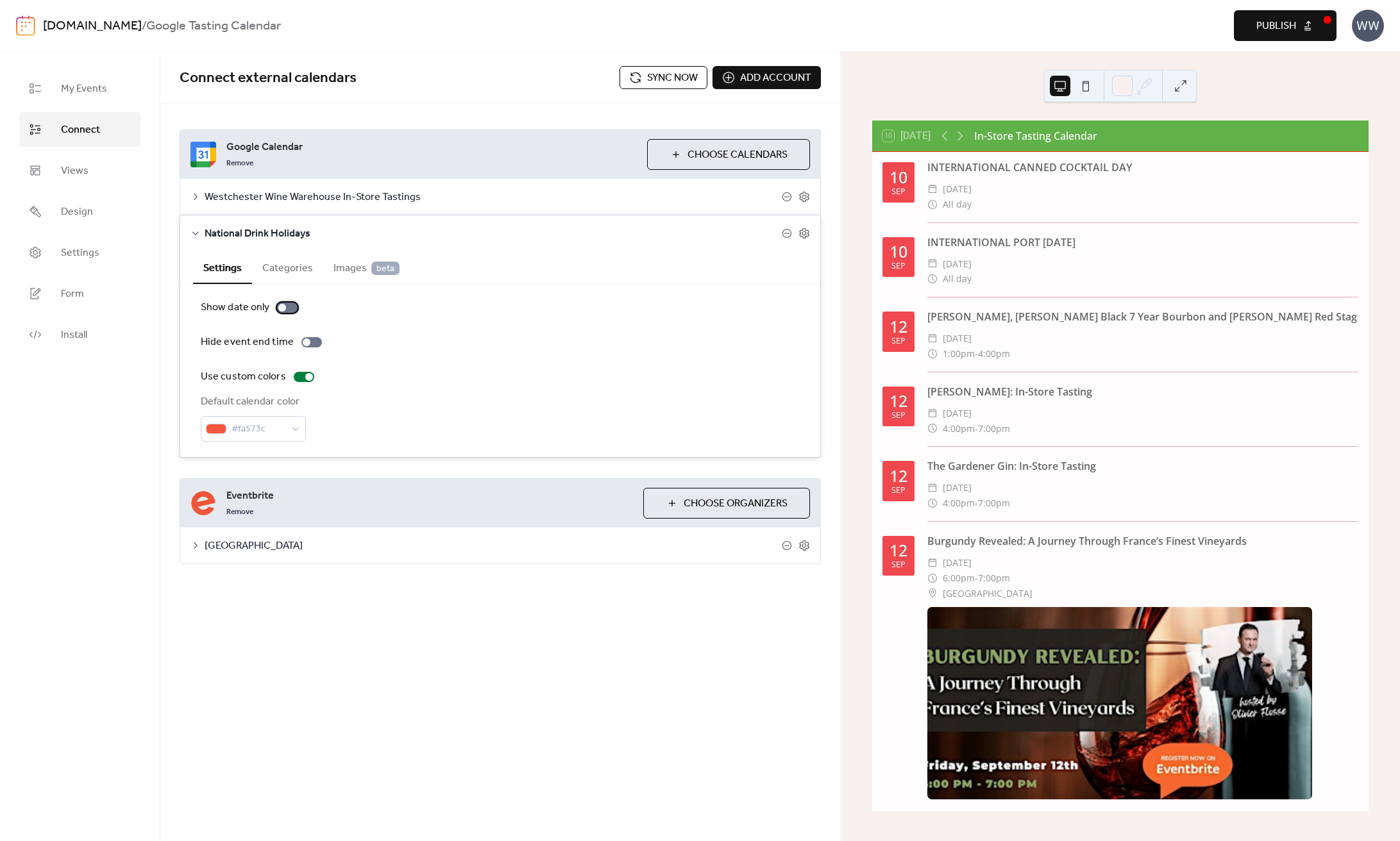
click at [284, 311] on div at bounding box center [287, 308] width 21 height 10
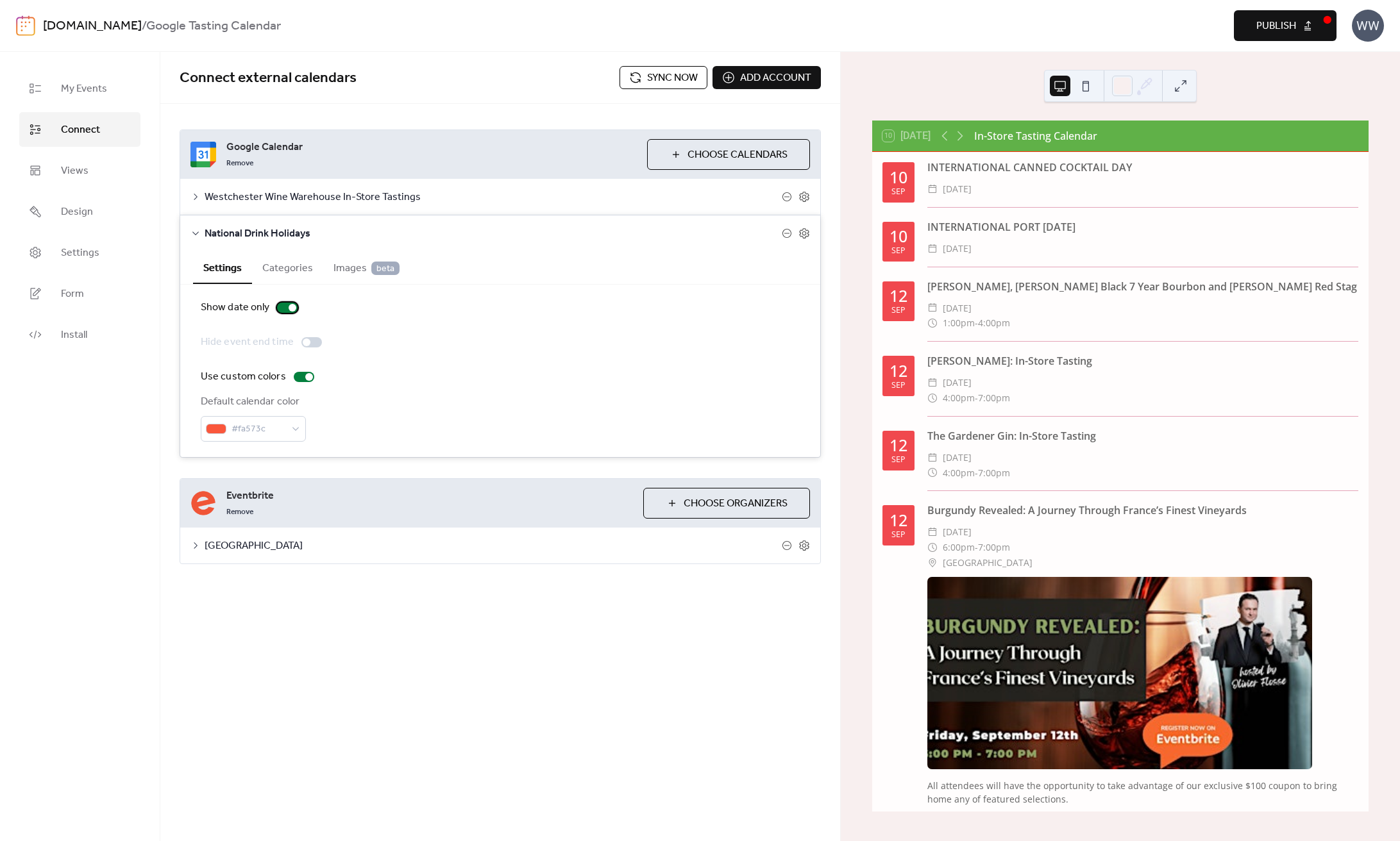
click at [284, 311] on div at bounding box center [287, 308] width 21 height 10
click at [353, 274] on span "Images beta" at bounding box center [367, 269] width 66 height 15
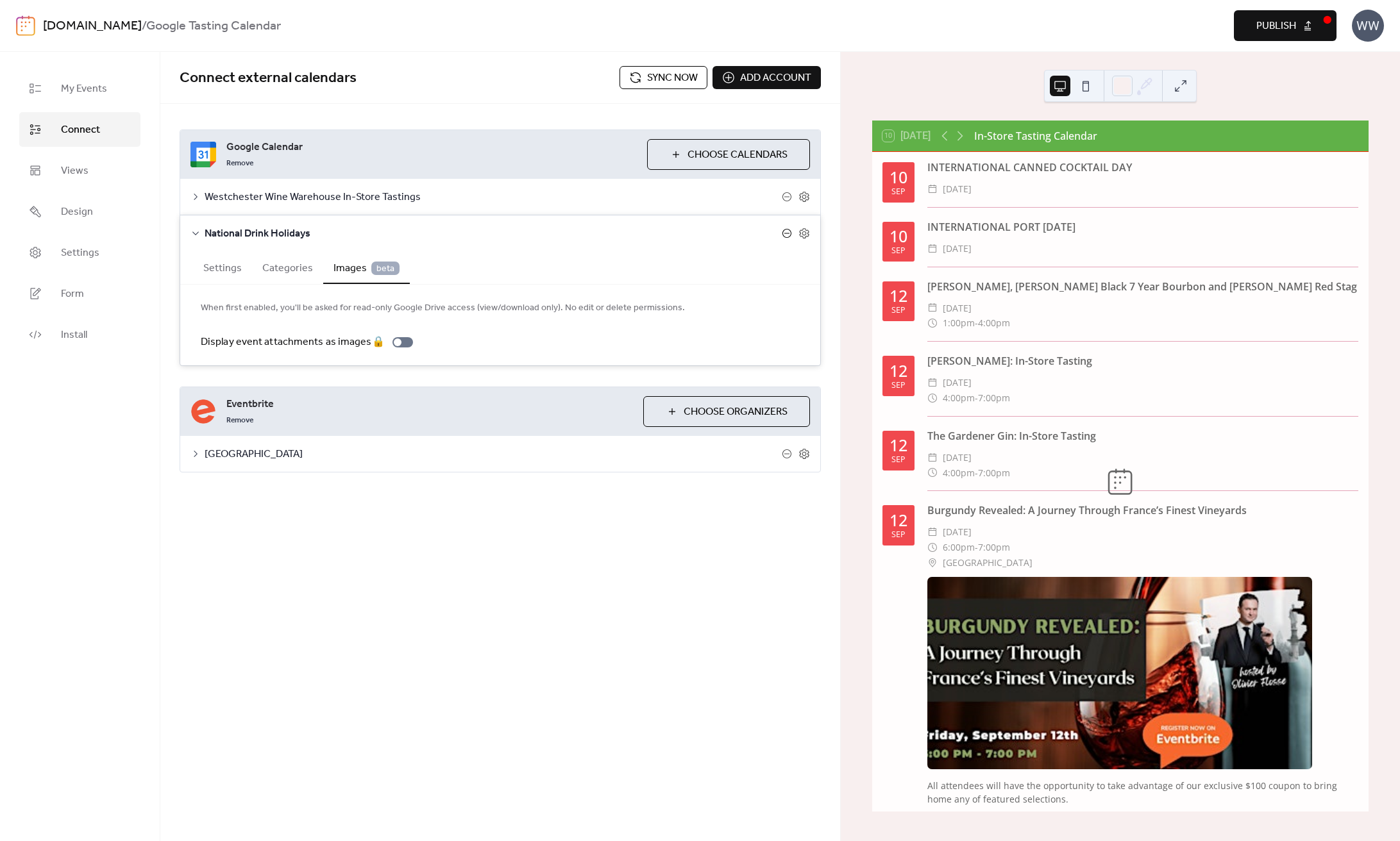
click at [786, 235] on icon at bounding box center [786, 233] width 10 height 10
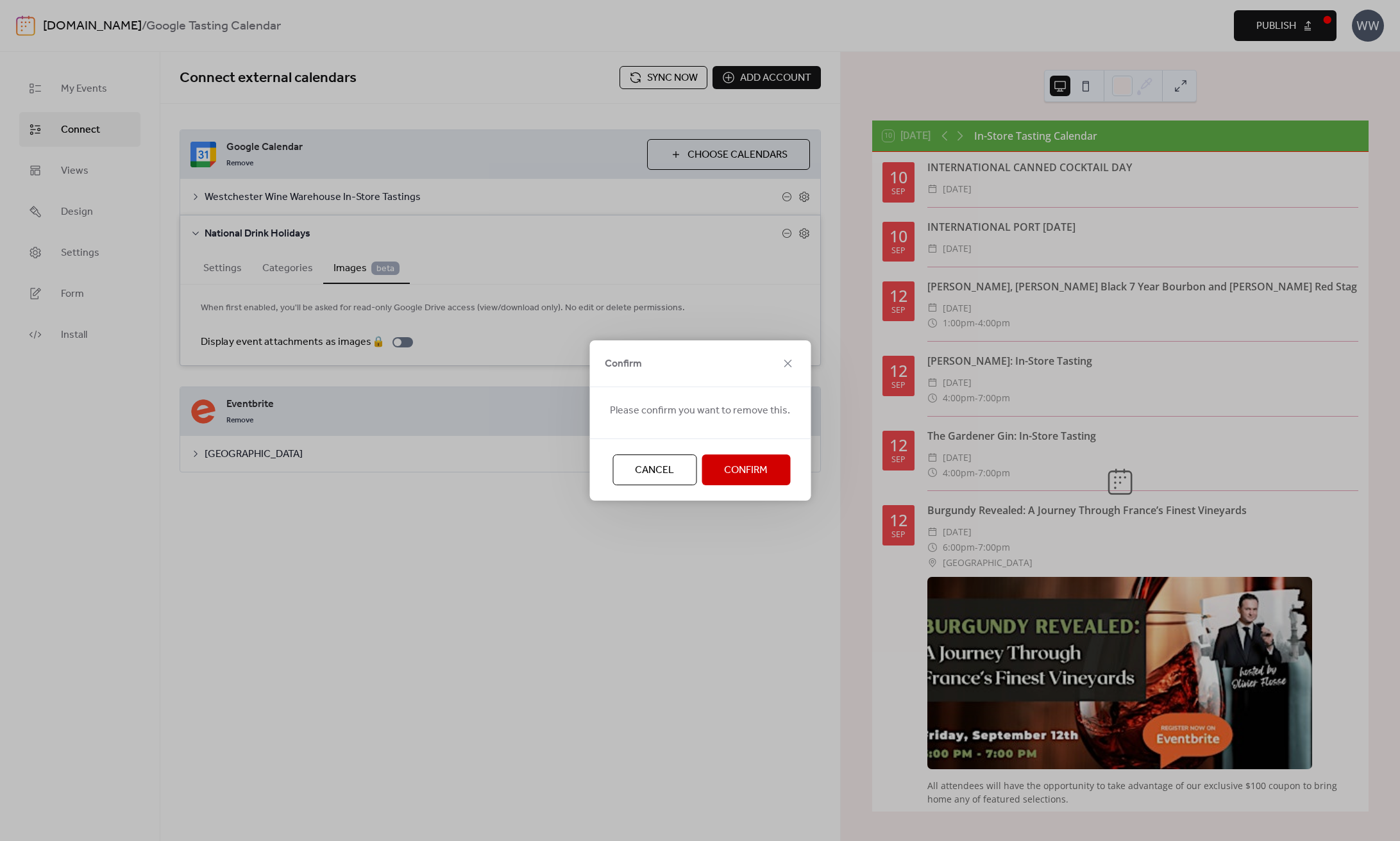
drag, startPoint x: 646, startPoint y: 458, endPoint x: 651, endPoint y: 473, distance: 15.8
click at [646, 458] on button "Cancel" at bounding box center [654, 470] width 84 height 31
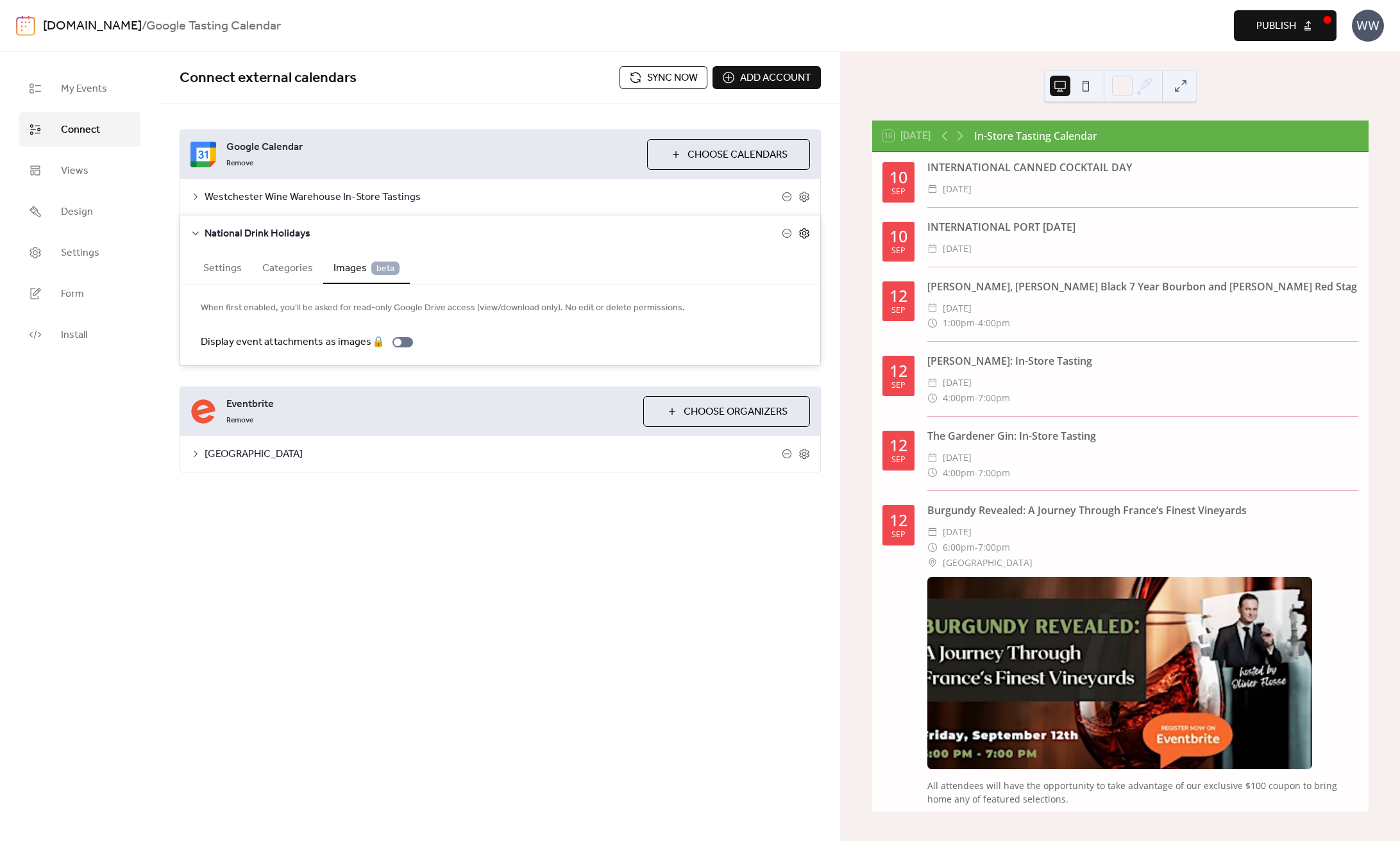
click at [807, 238] on icon at bounding box center [804, 233] width 12 height 12
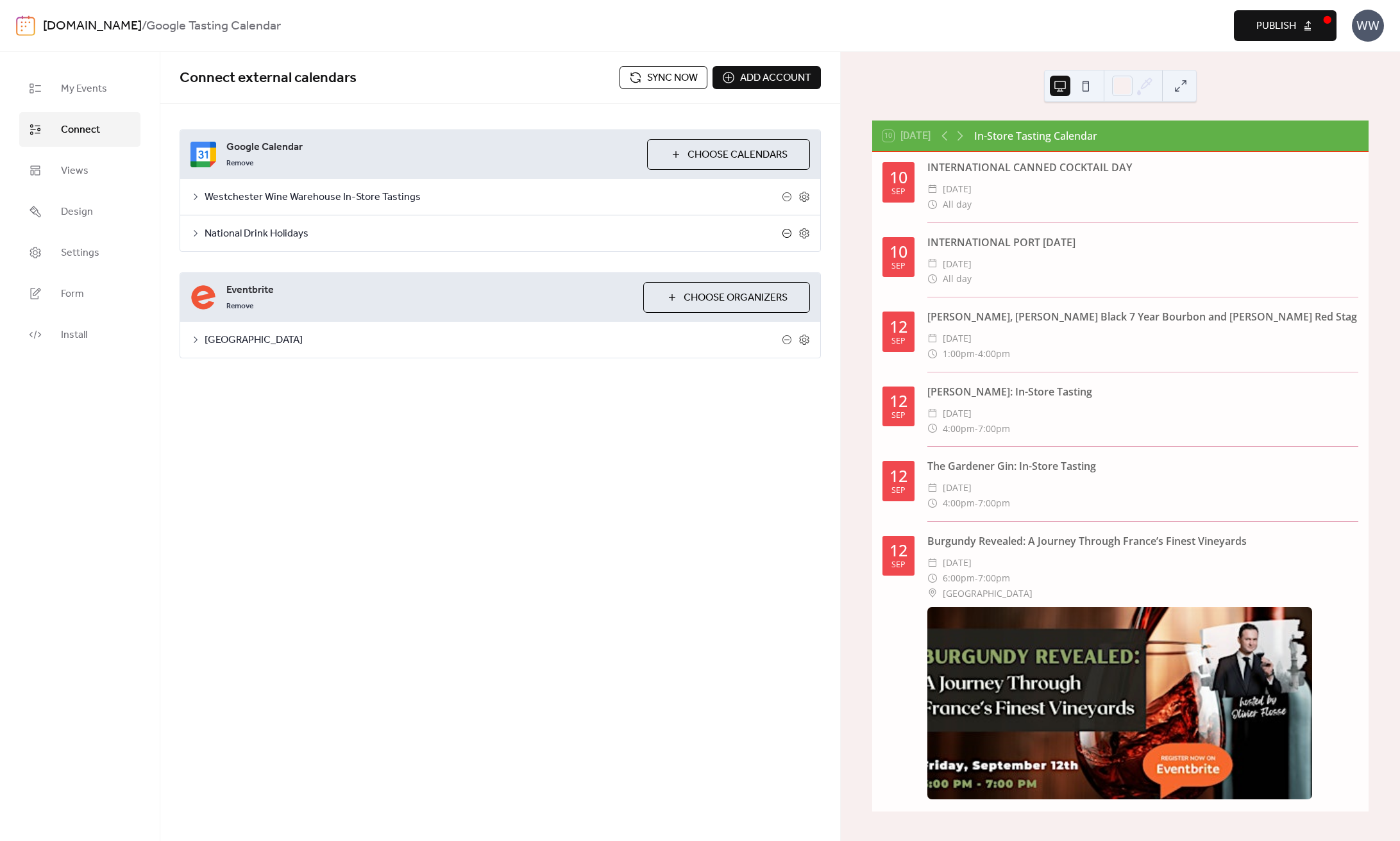
click at [791, 234] on icon at bounding box center [787, 234] width 9 height 9
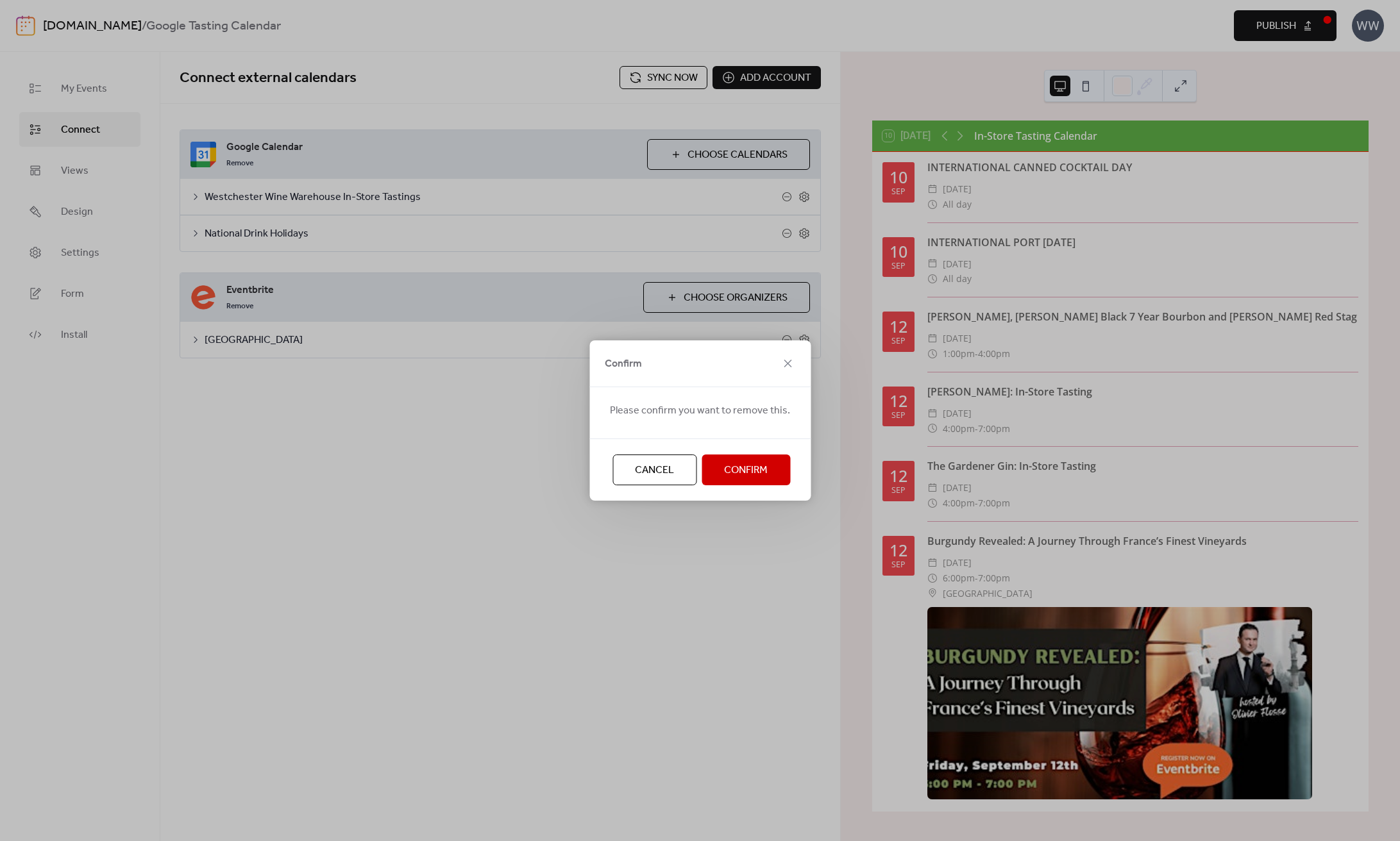
click at [741, 466] on span "Confirm" at bounding box center [745, 471] width 44 height 15
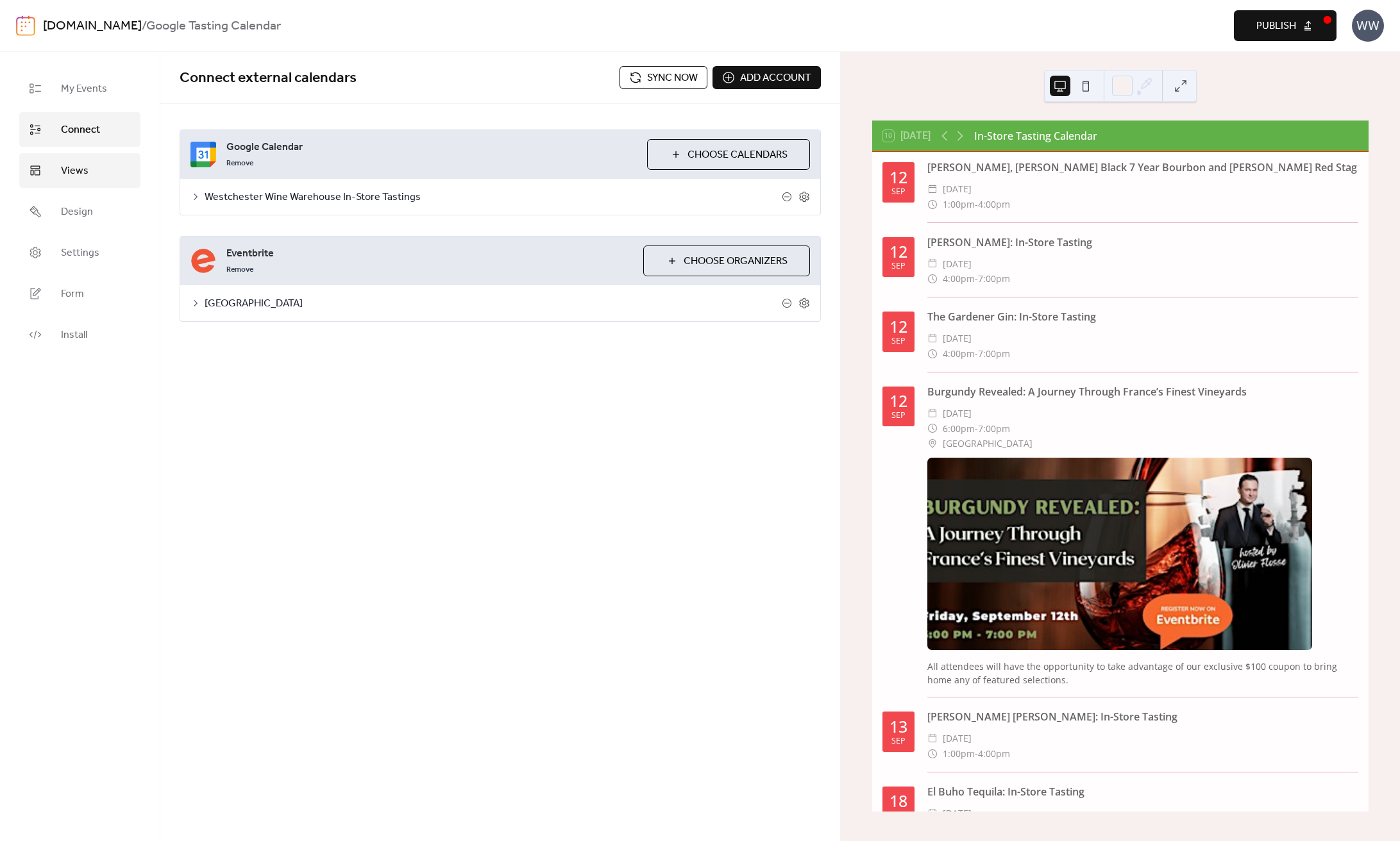
click at [89, 169] on link "Views" at bounding box center [79, 170] width 121 height 35
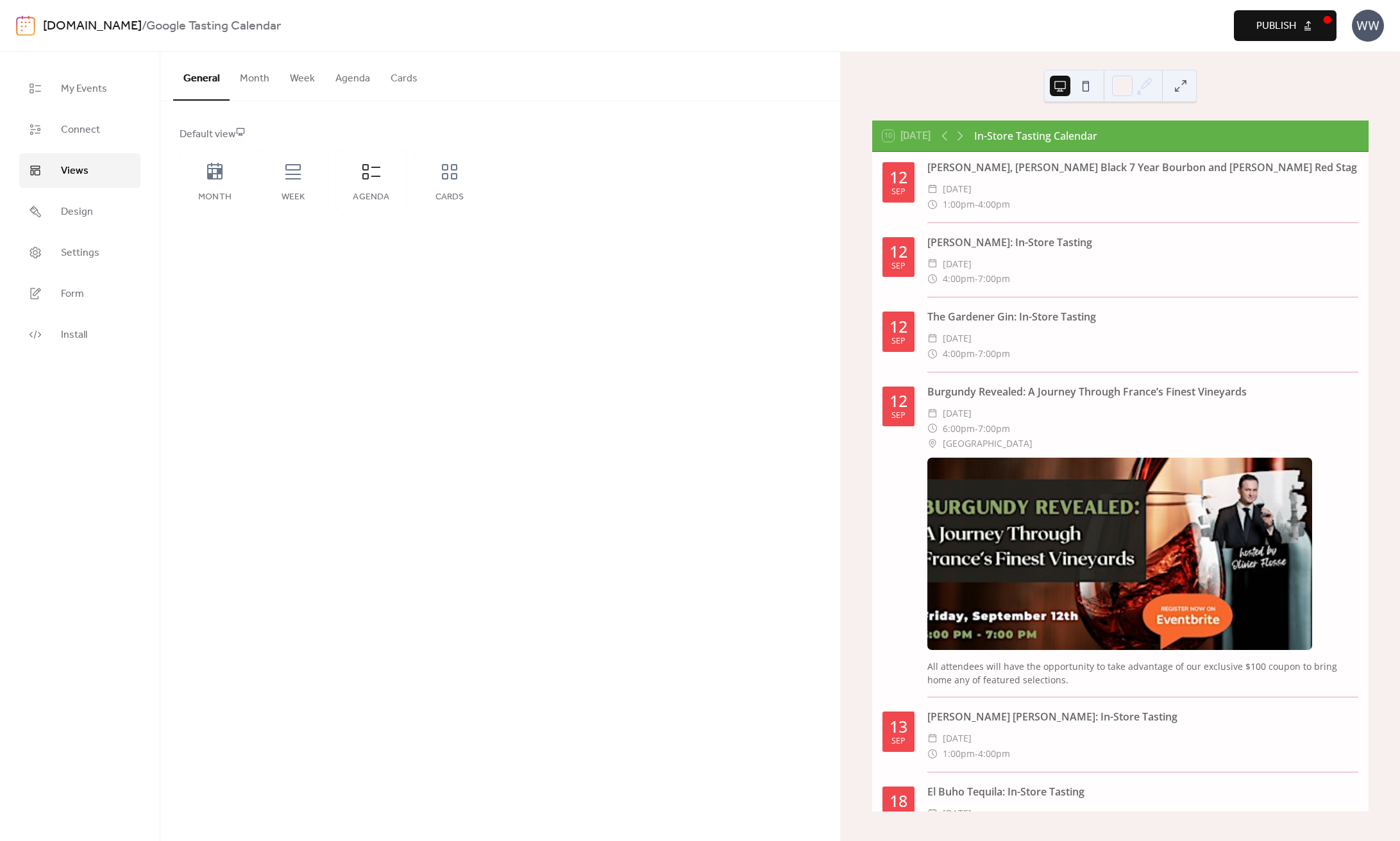
click at [345, 88] on button "Agenda" at bounding box center [353, 76] width 56 height 48
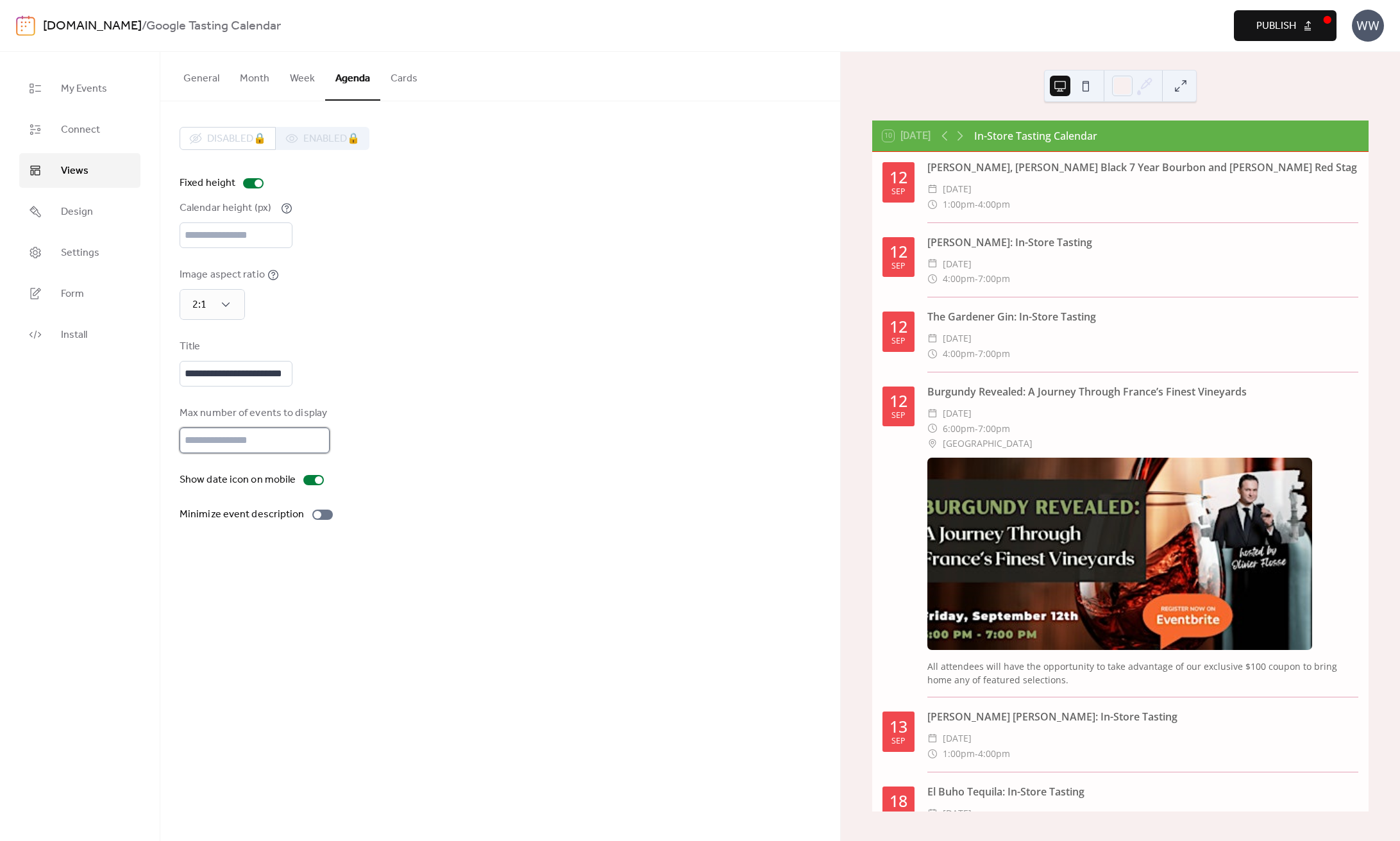
click at [246, 449] on input "**" at bounding box center [254, 440] width 150 height 25
click at [245, 449] on input "**" at bounding box center [254, 440] width 150 height 25
type input "*"
click at [250, 185] on div at bounding box center [253, 183] width 21 height 10
click at [251, 187] on div at bounding box center [253, 183] width 21 height 10
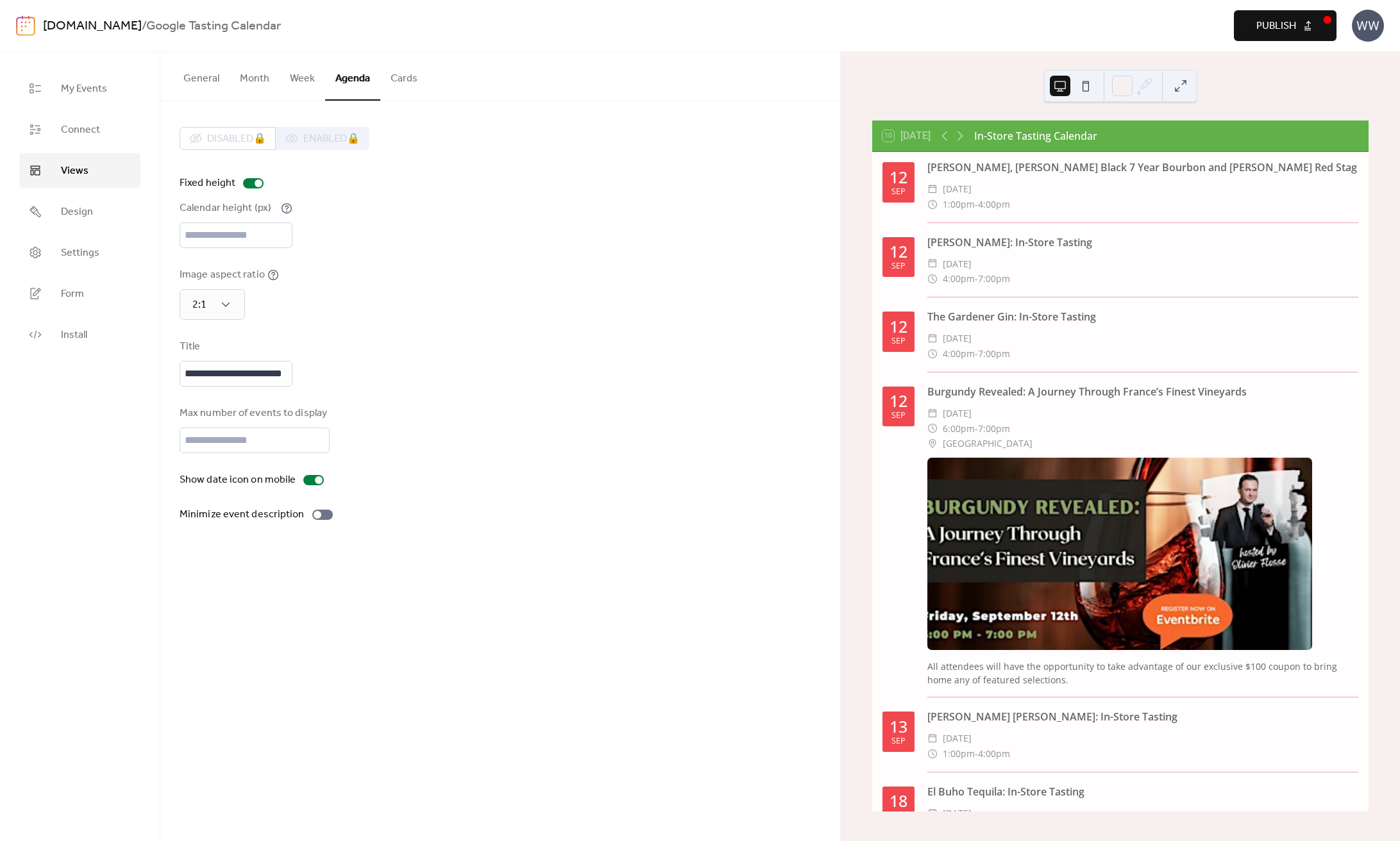
click at [1065, 93] on button at bounding box center [1060, 86] width 21 height 21
click at [1092, 92] on button at bounding box center [1085, 86] width 21 height 21
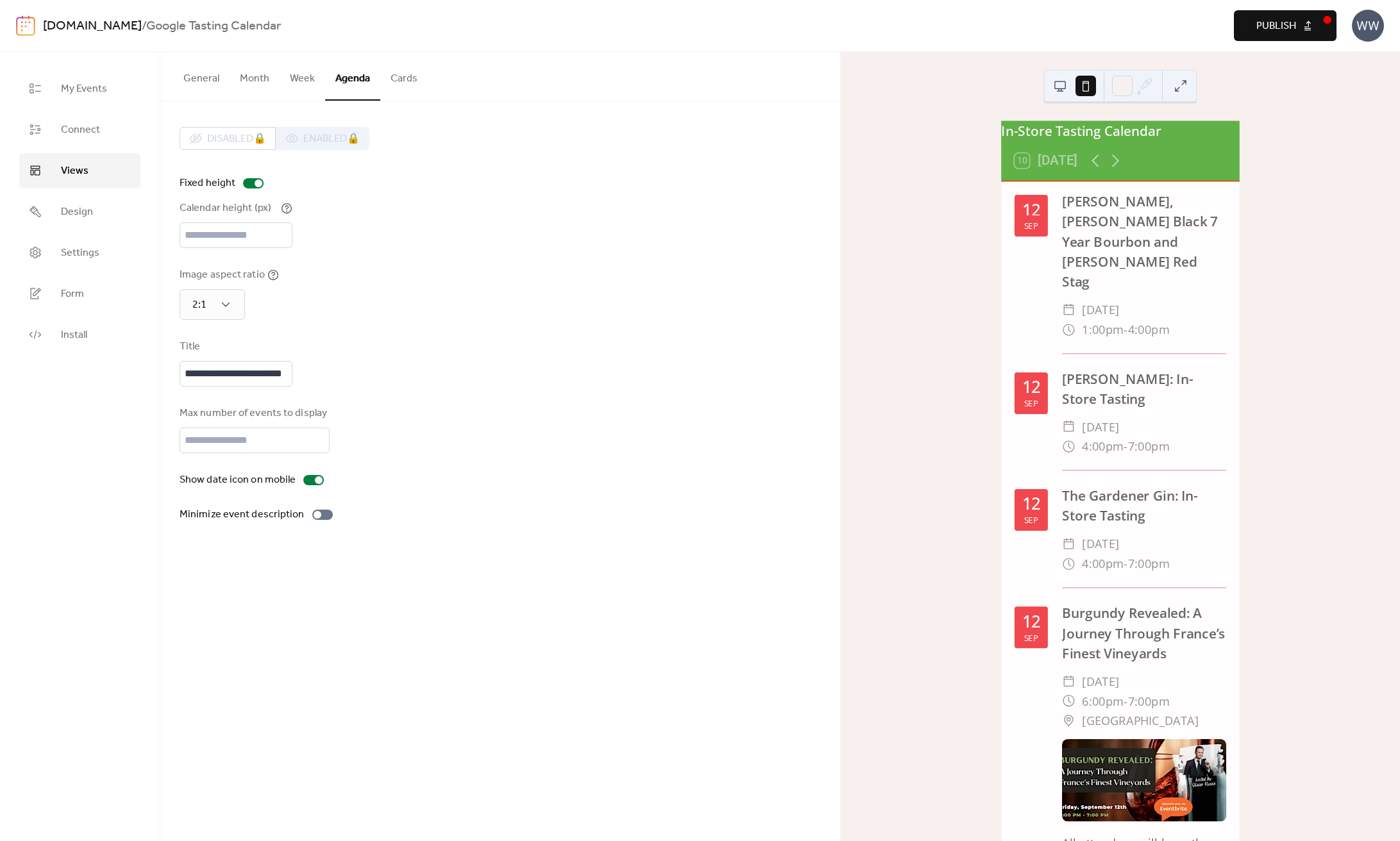
click at [1067, 91] on button at bounding box center [1060, 86] width 21 height 21
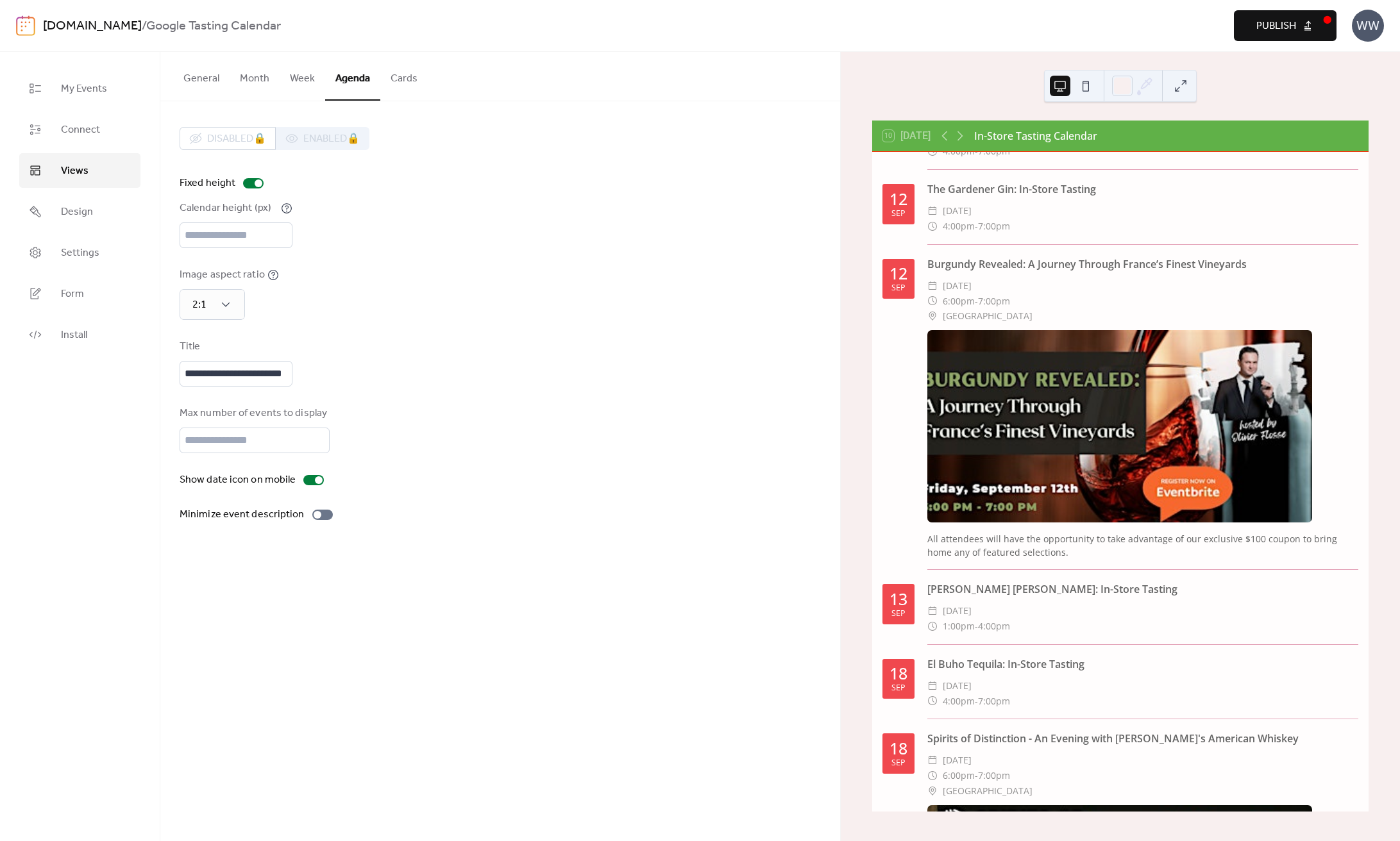
scroll to position [219, 0]
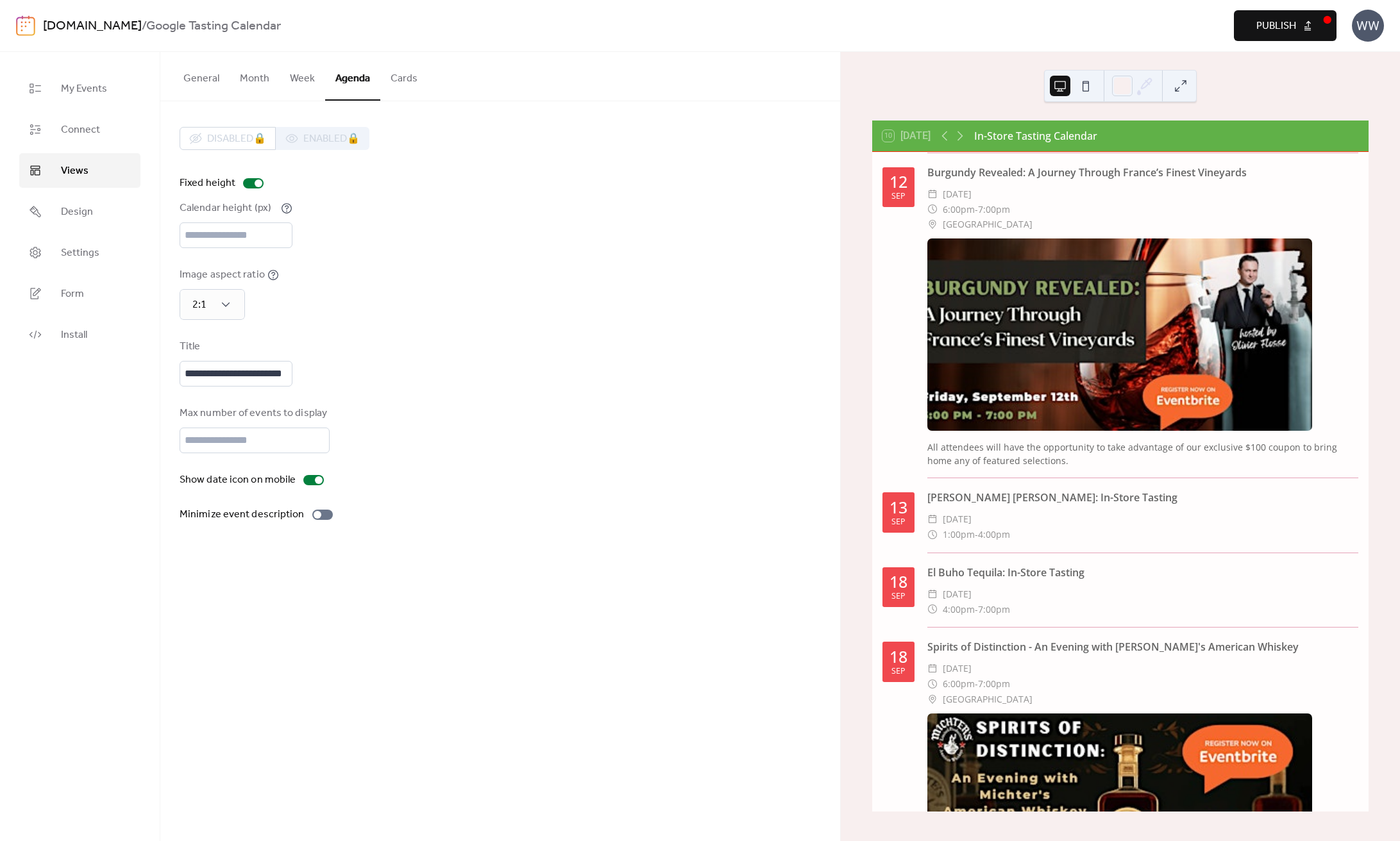
click at [1153, 323] on div at bounding box center [1119, 335] width 385 height 193
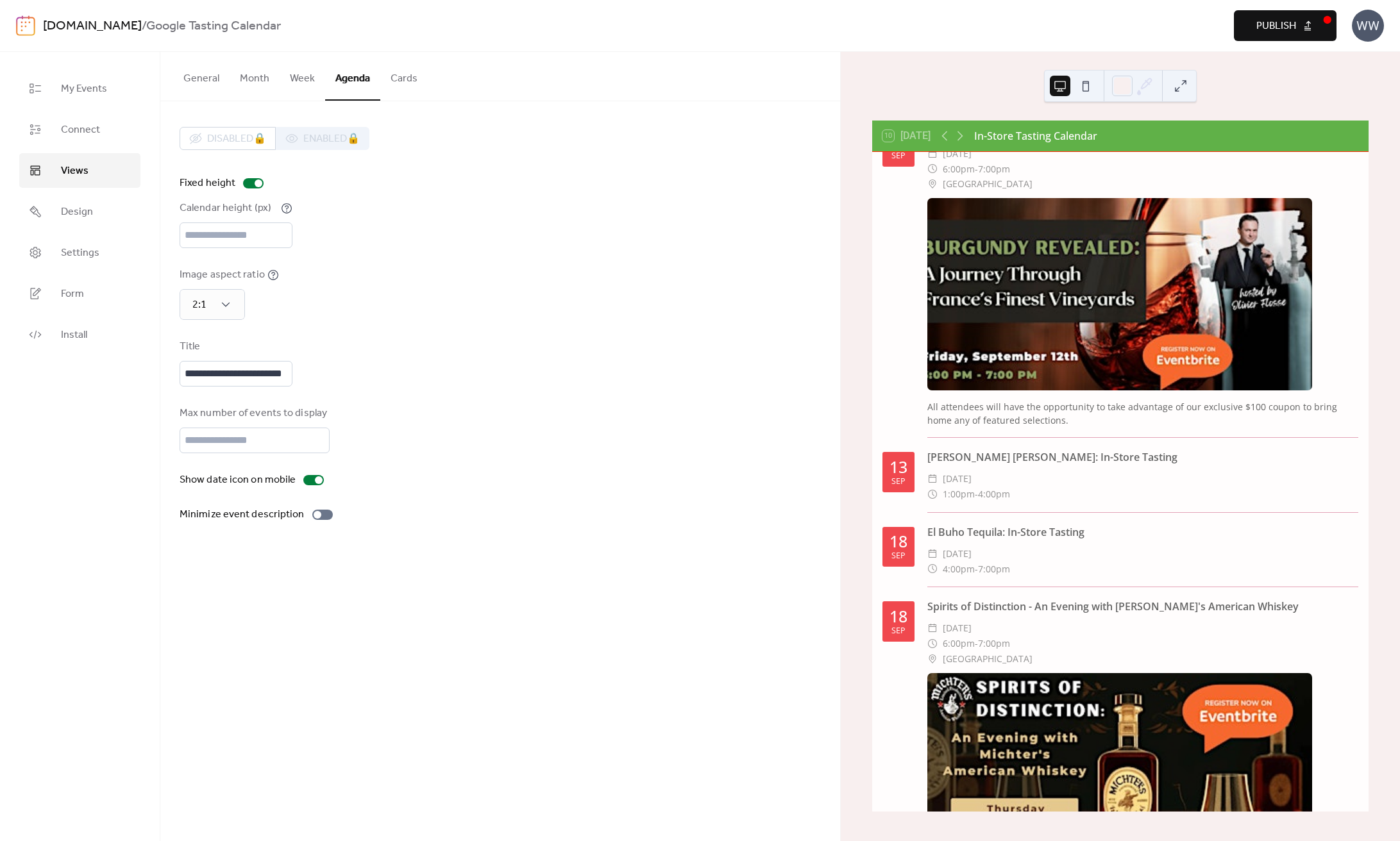
scroll to position [152, 0]
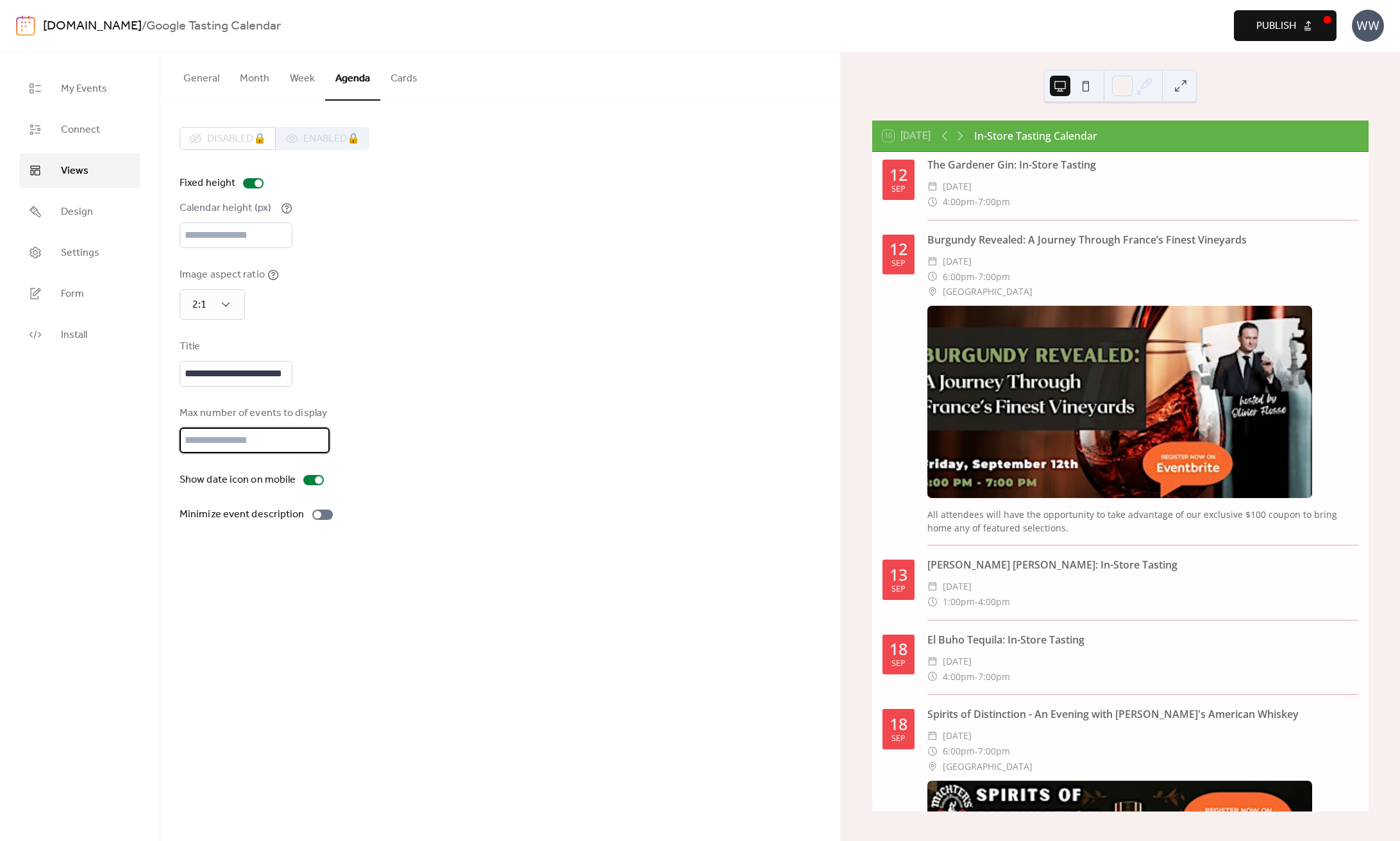
click at [231, 444] on input "*" at bounding box center [254, 440] width 150 height 25
click at [106, 132] on link "Connect" at bounding box center [79, 130] width 121 height 35
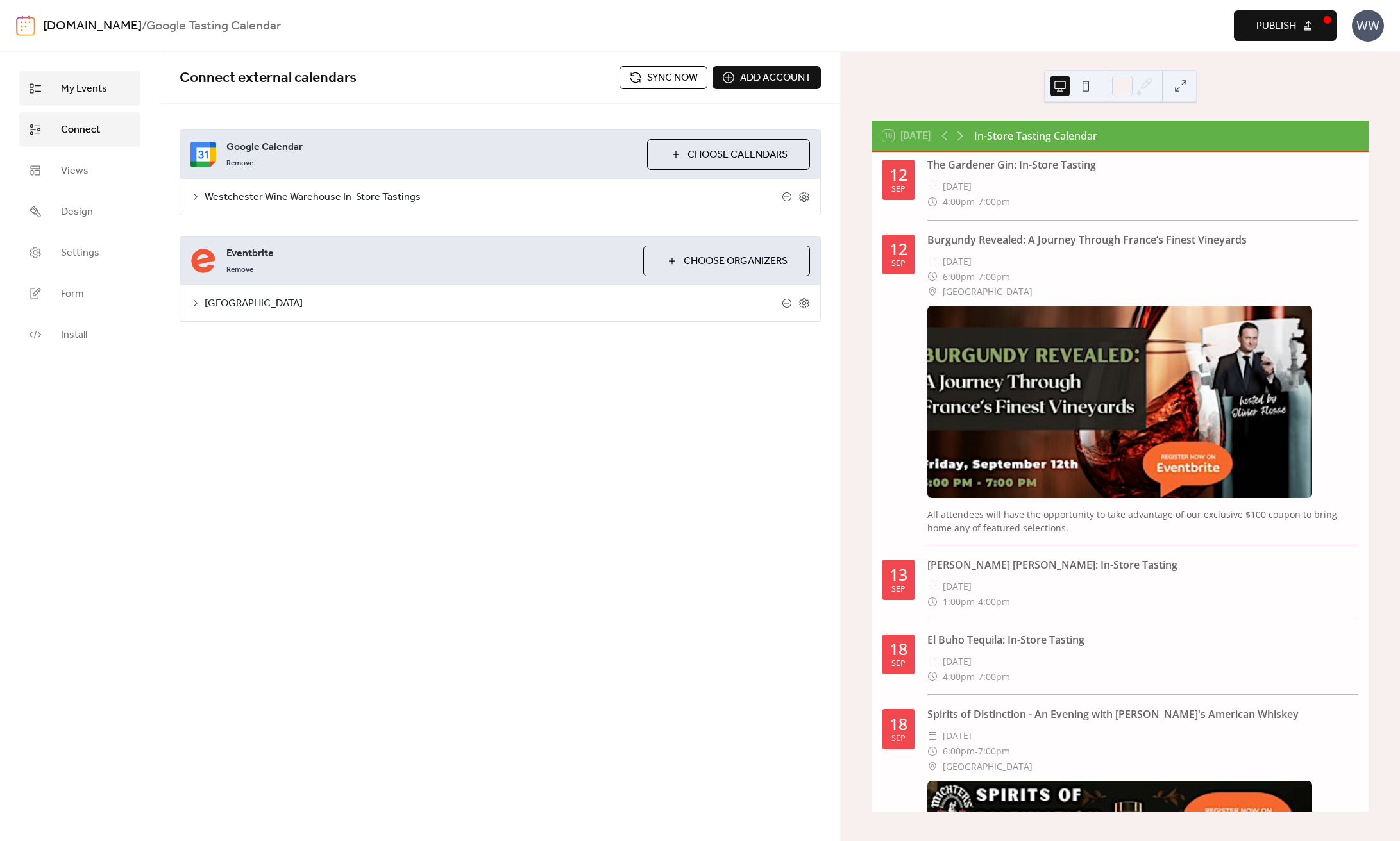
click at [86, 89] on span "My Events" at bounding box center [84, 89] width 46 height 15
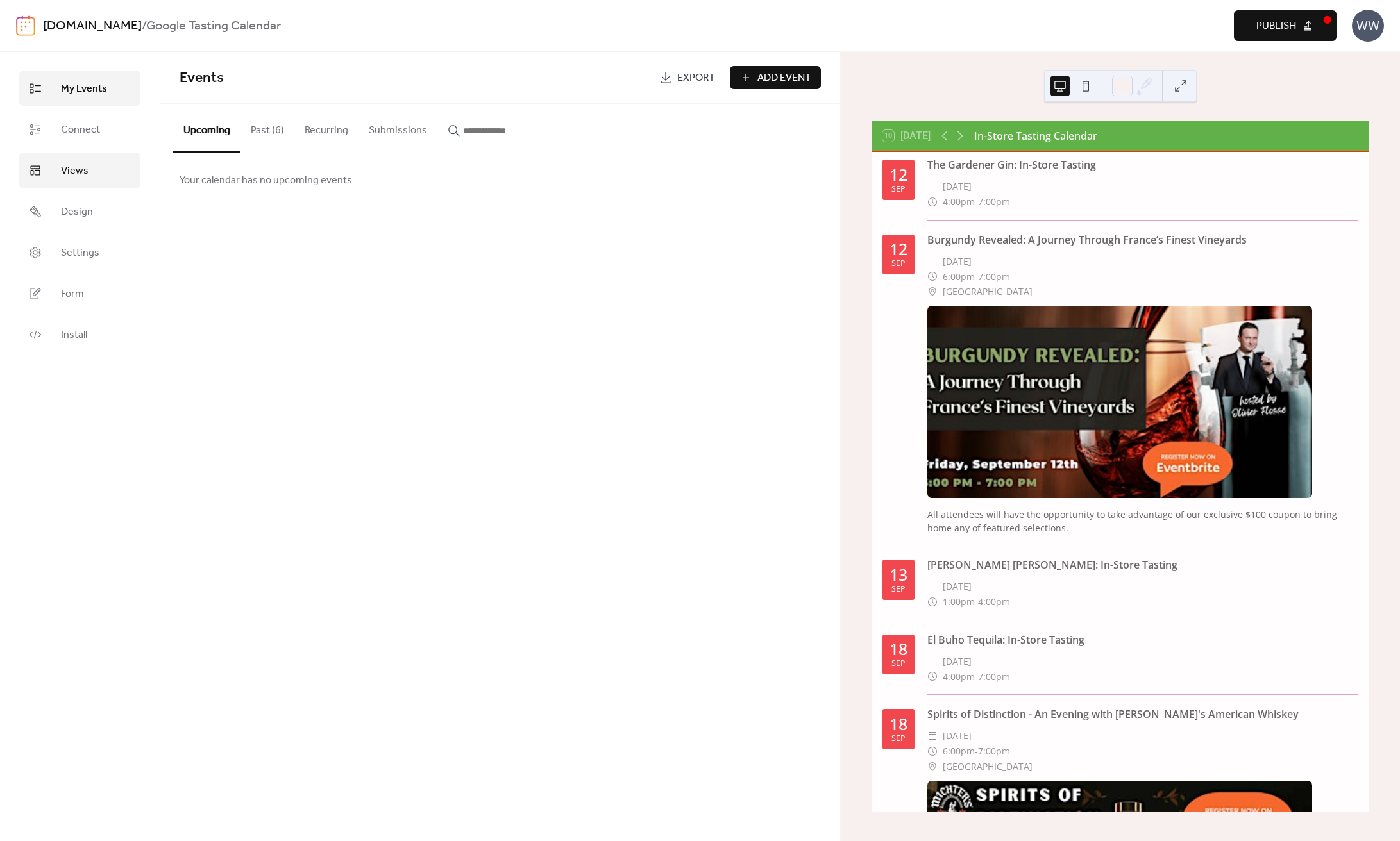
click at [76, 179] on span "Views" at bounding box center [75, 171] width 28 height 15
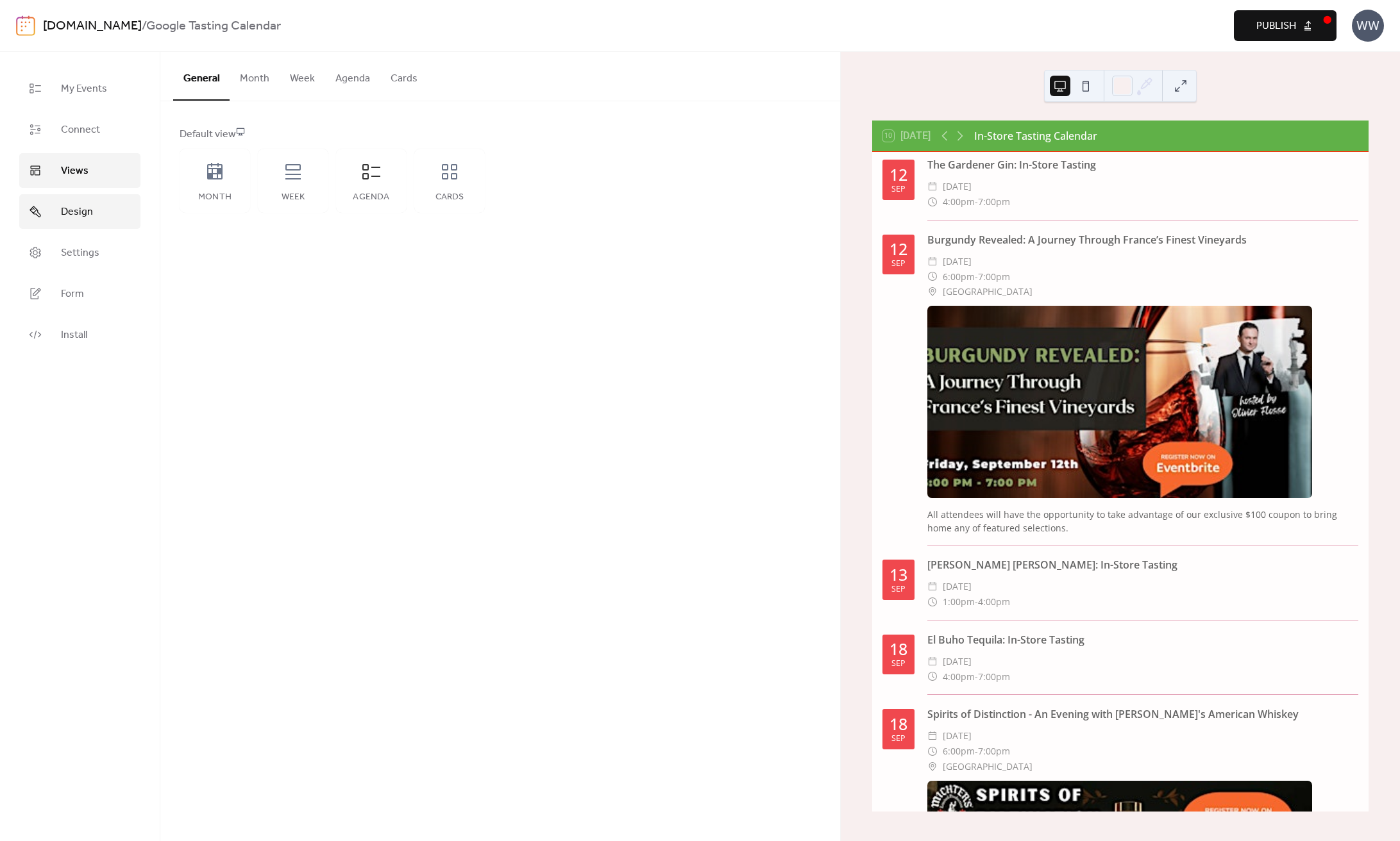
click at [69, 201] on link "Design" at bounding box center [79, 211] width 121 height 35
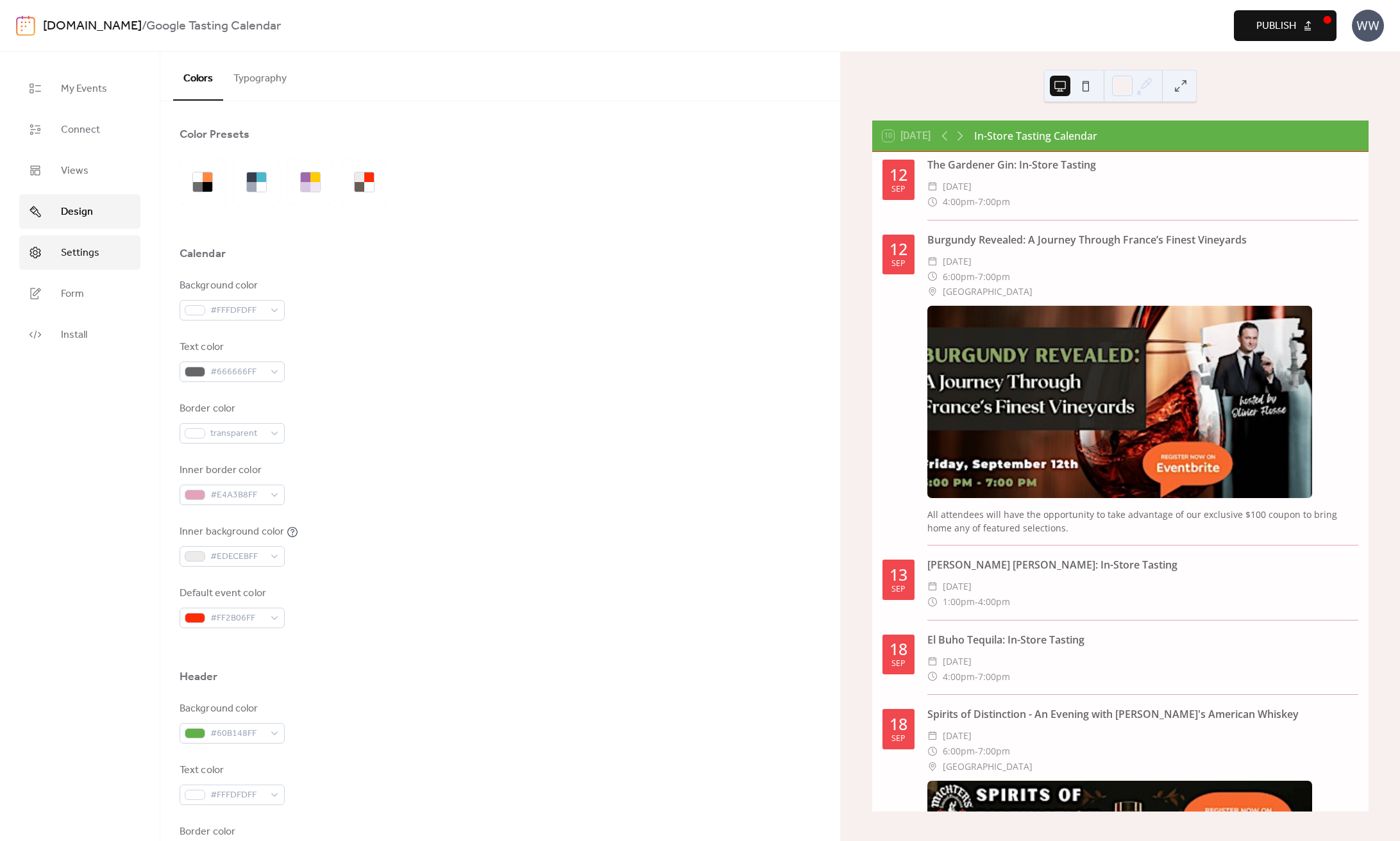
click at [86, 246] on span "Settings" at bounding box center [80, 254] width 39 height 15
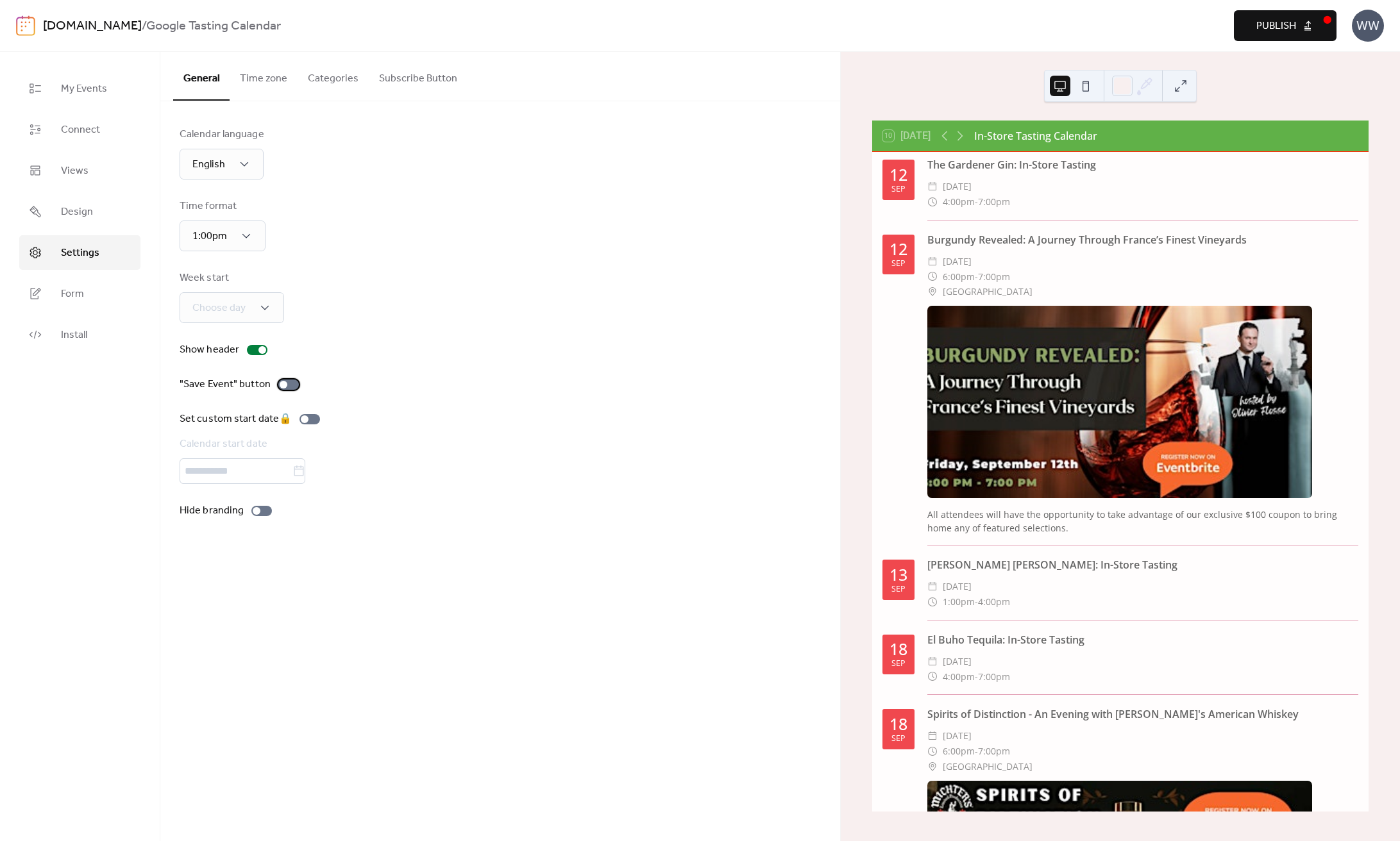
click at [284, 387] on div at bounding box center [284, 385] width 8 height 8
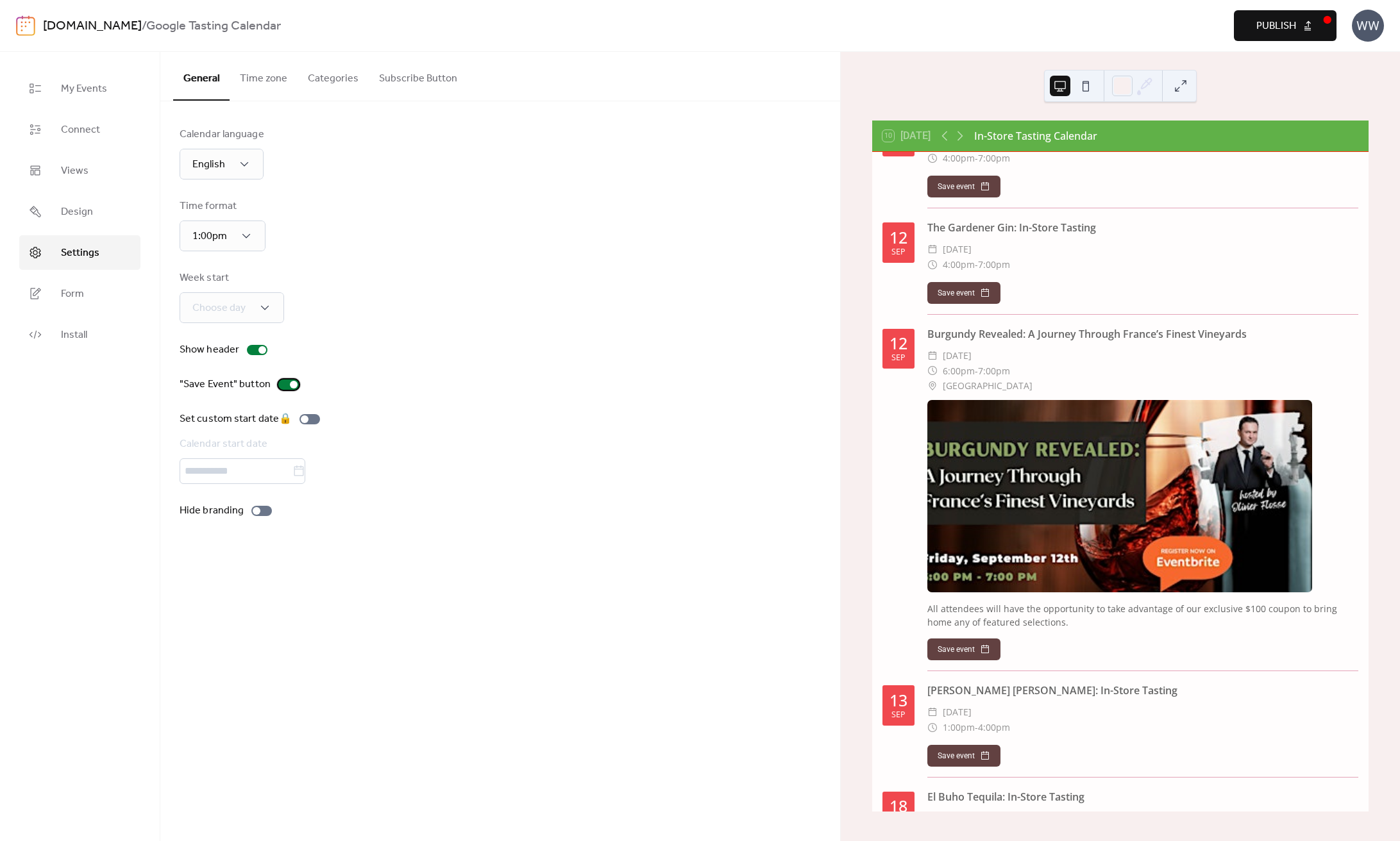
click at [284, 387] on div at bounding box center [288, 384] width 21 height 10
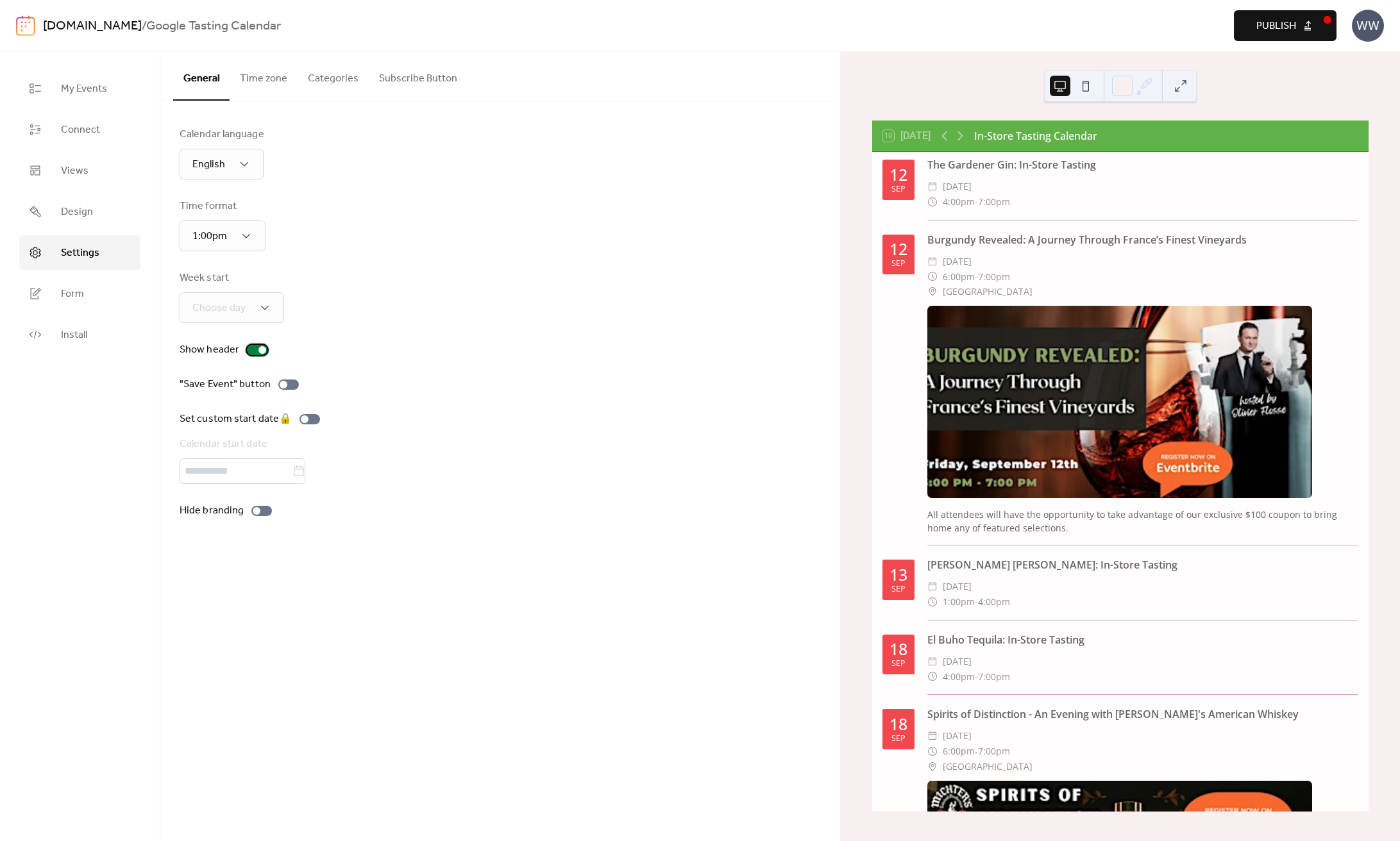
click at [258, 352] on div at bounding box center [262, 350] width 8 height 8
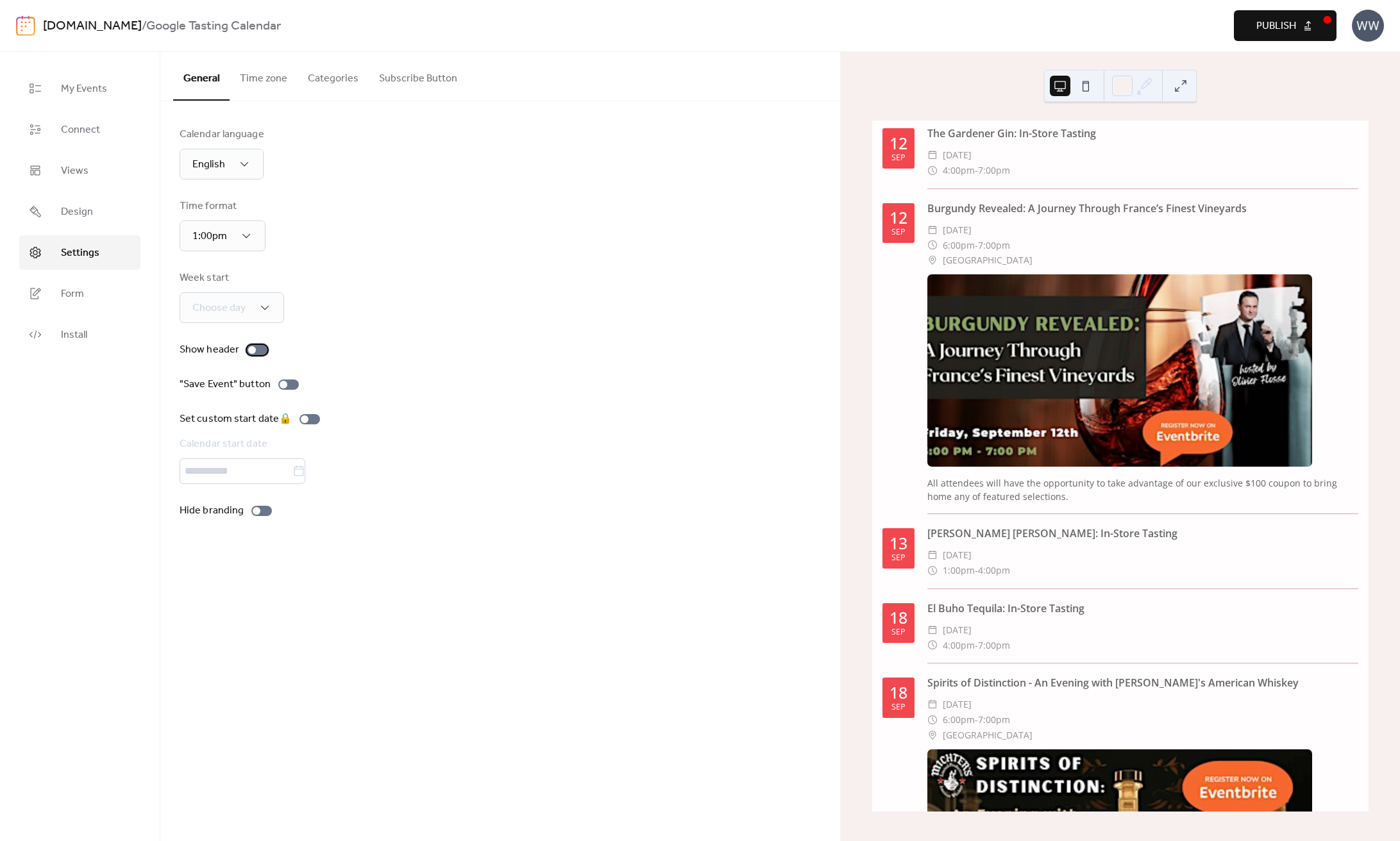
click at [258, 352] on div at bounding box center [257, 349] width 21 height 10
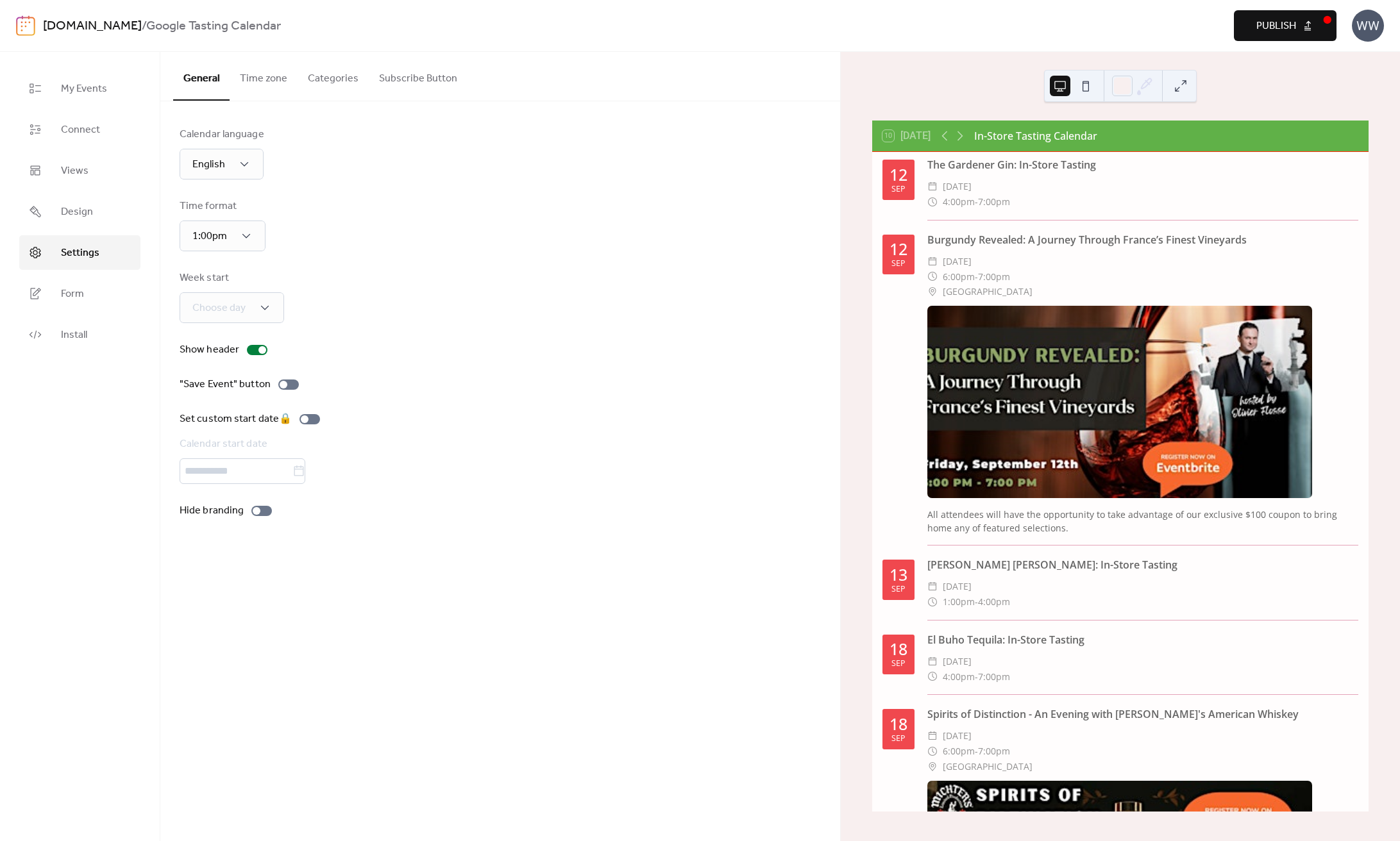
click at [264, 81] on button "Time zone" at bounding box center [264, 76] width 68 height 48
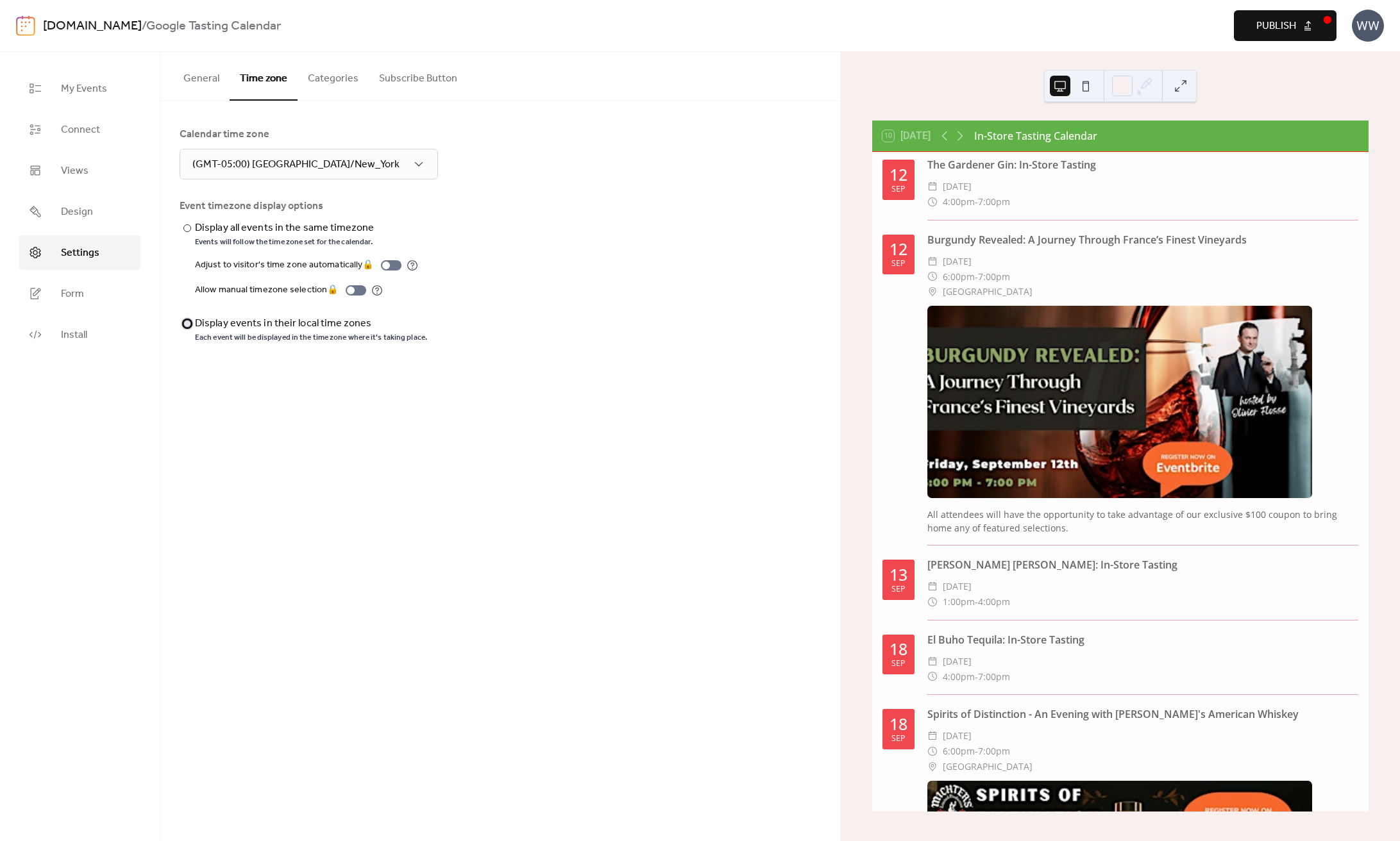
click at [205, 324] on div "Display events in their local time zones" at bounding box center [310, 324] width 230 height 15
click at [327, 74] on button "Categories" at bounding box center [333, 76] width 71 height 48
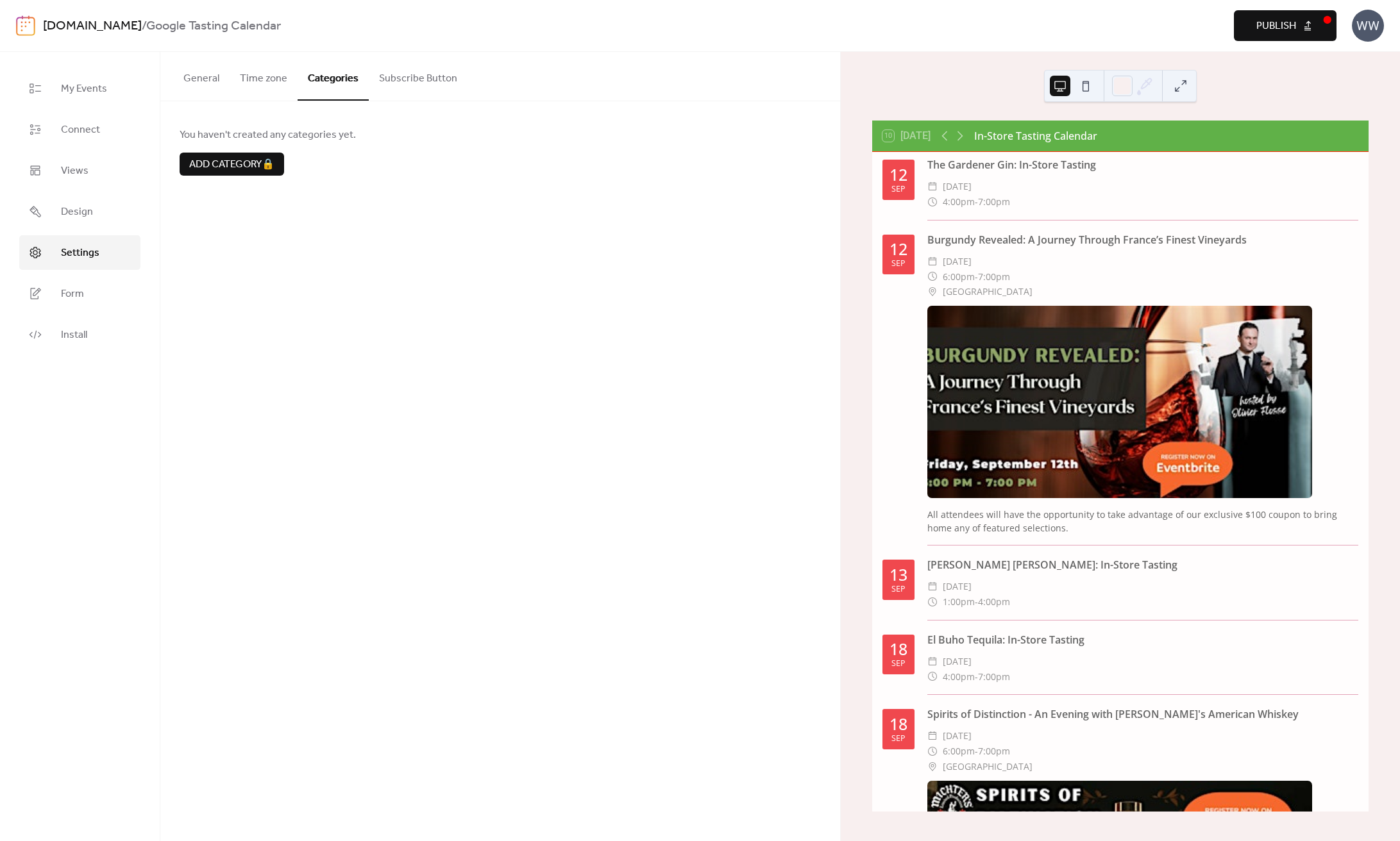
click at [399, 85] on button "Subscribe Button" at bounding box center [418, 76] width 99 height 48
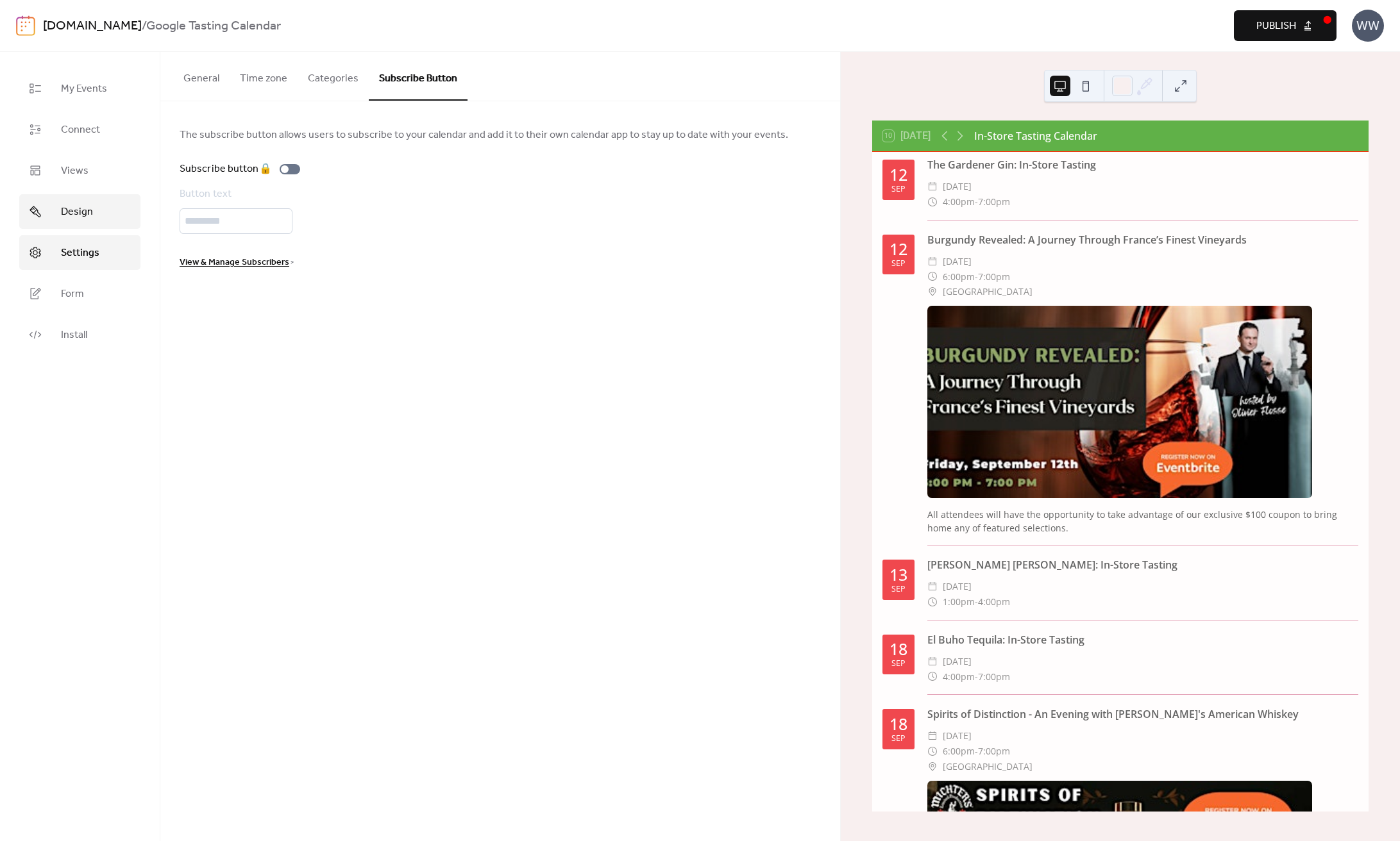
click at [97, 218] on link "Design" at bounding box center [79, 211] width 121 height 35
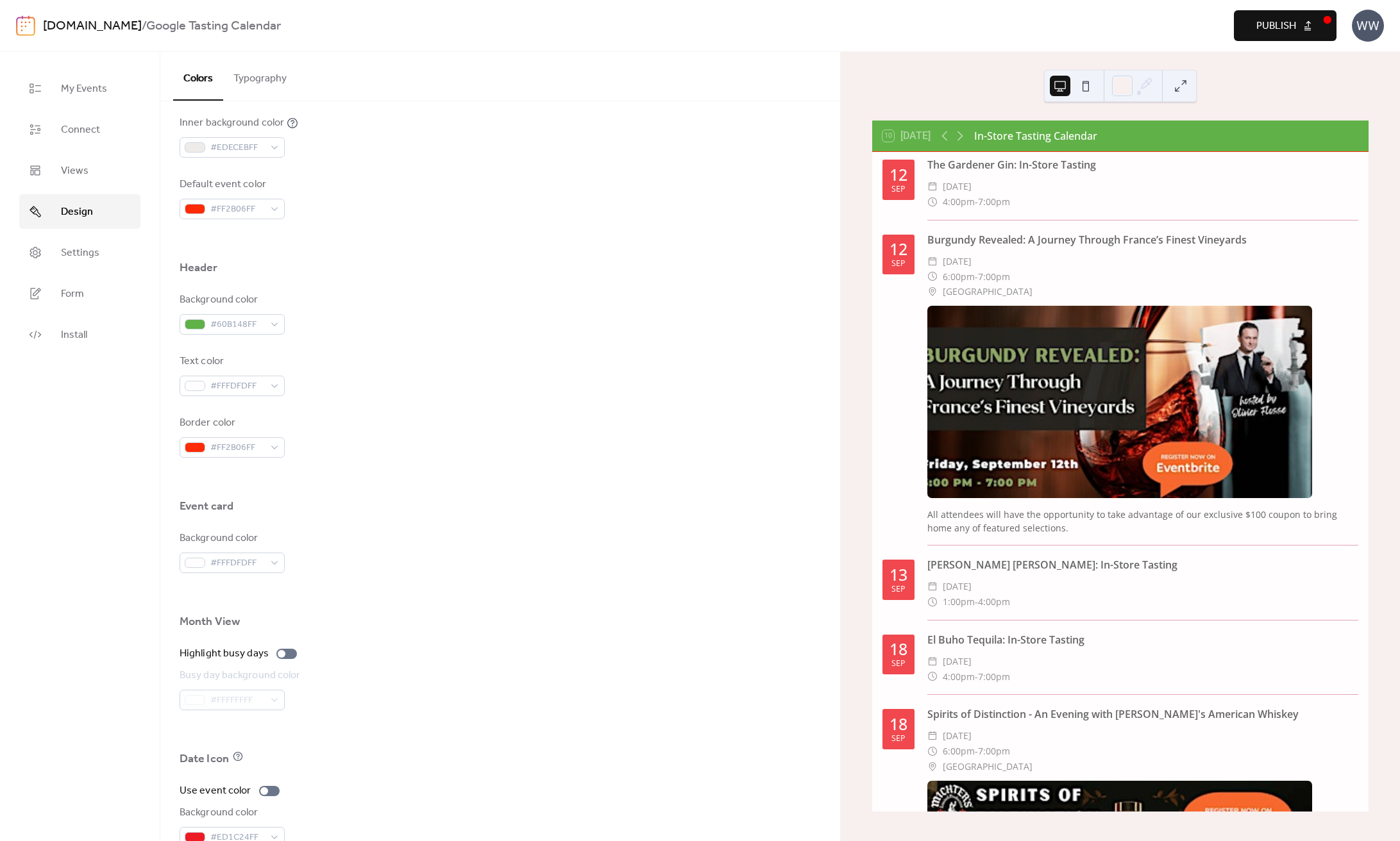
scroll to position [503, 0]
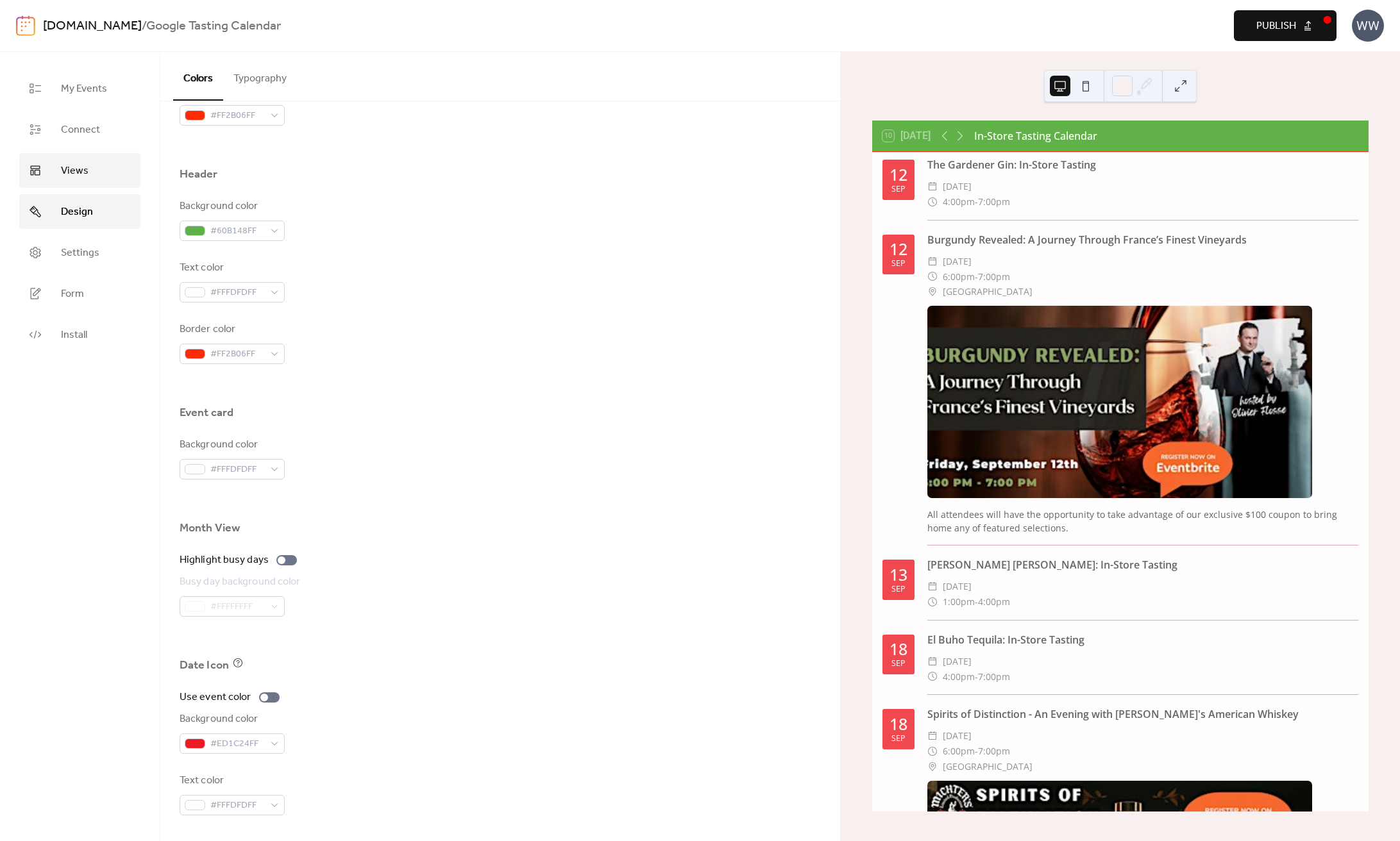
click at [76, 185] on link "Views" at bounding box center [79, 170] width 121 height 35
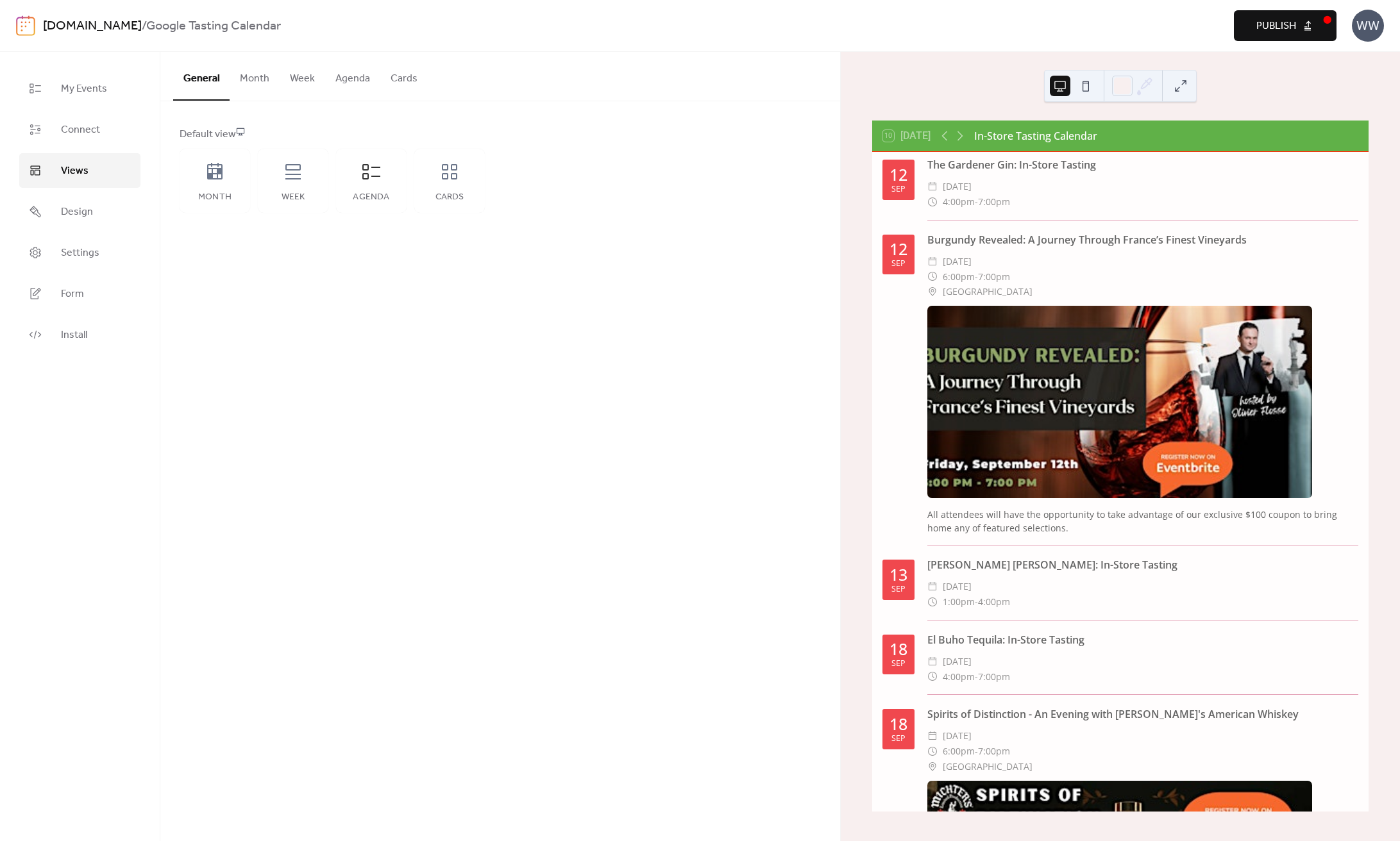
click at [342, 82] on button "Agenda" at bounding box center [353, 76] width 56 height 48
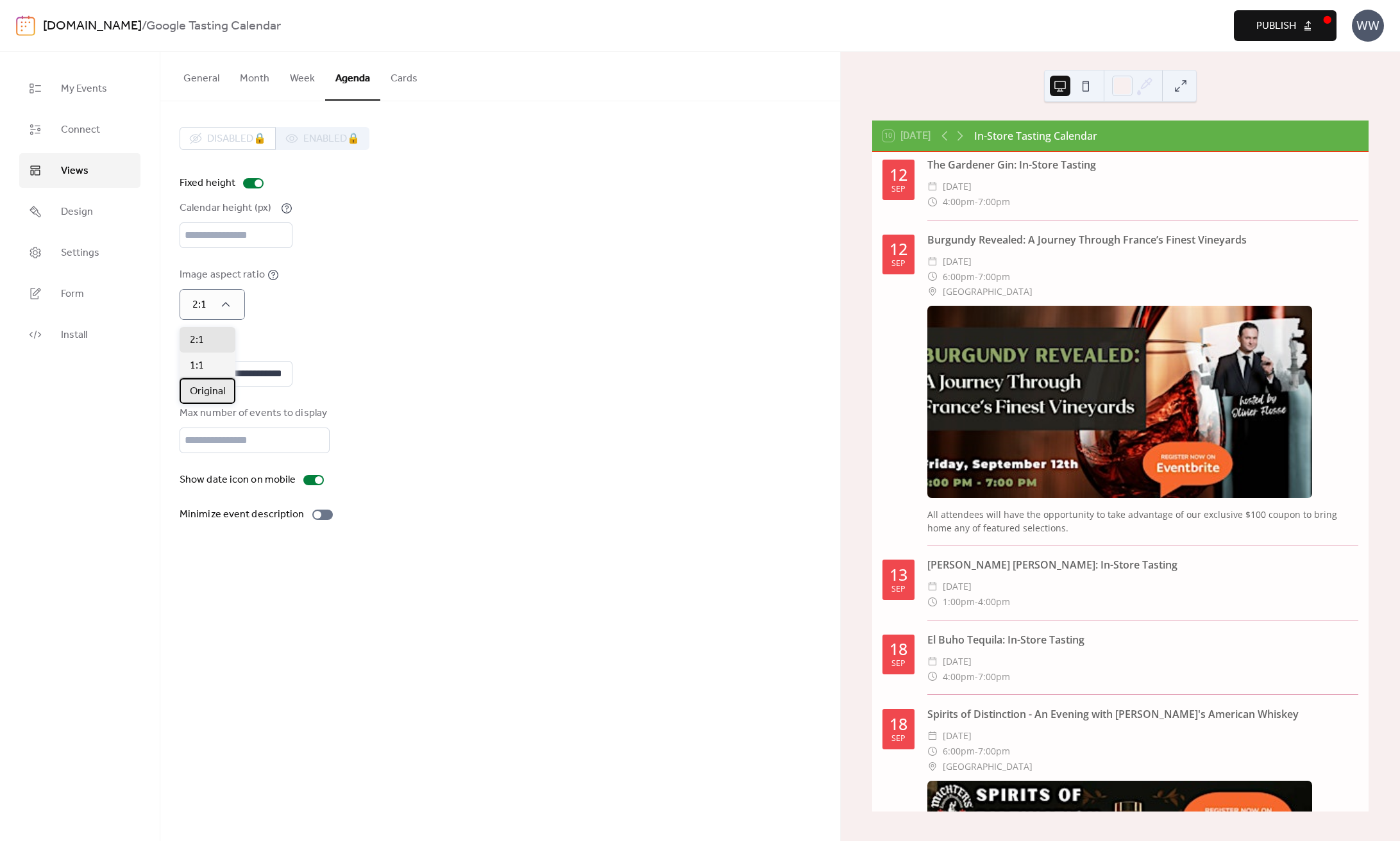
click at [205, 391] on span "Original" at bounding box center [207, 392] width 35 height 15
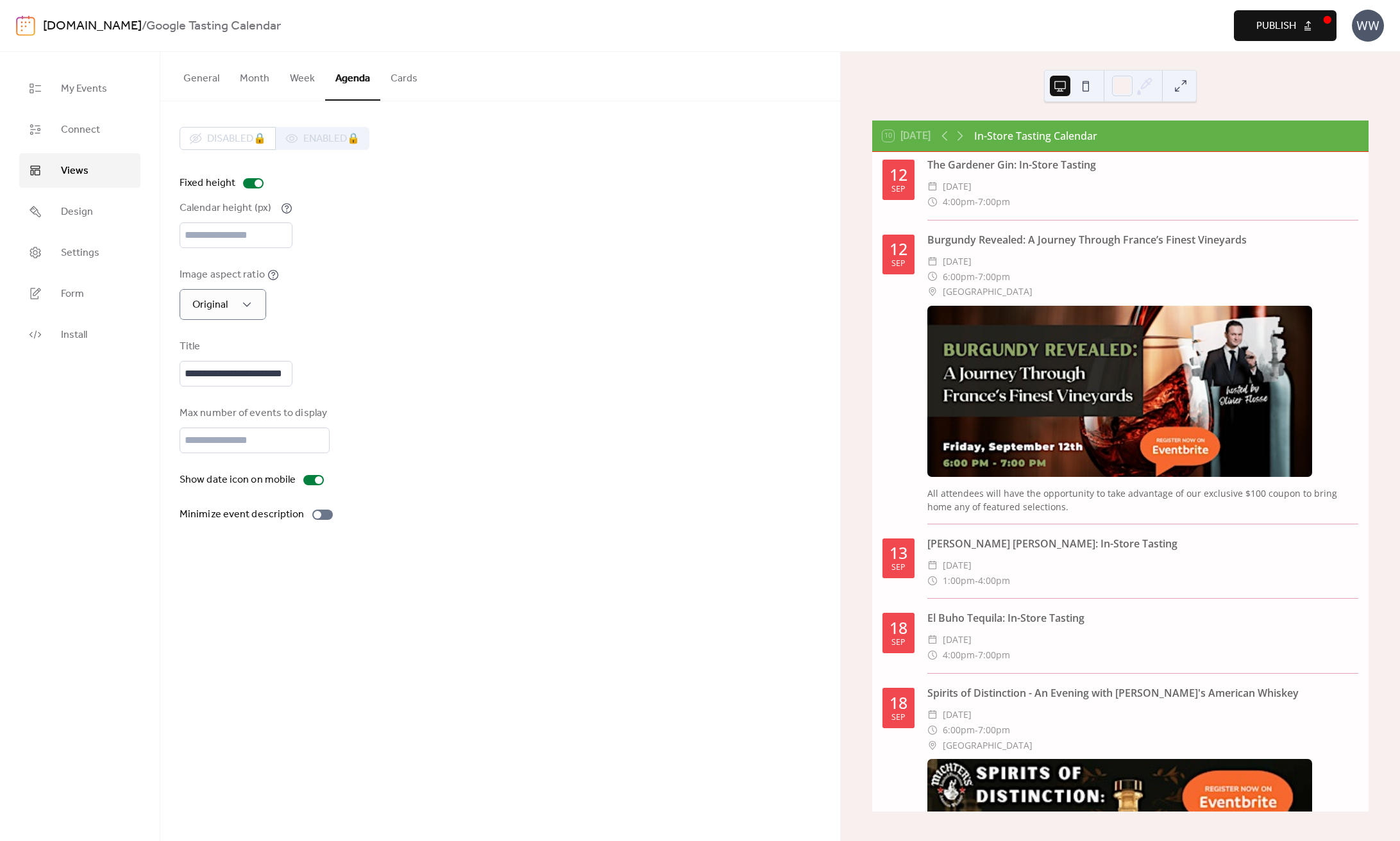
click at [295, 329] on div "**********" at bounding box center [500, 325] width 641 height 395
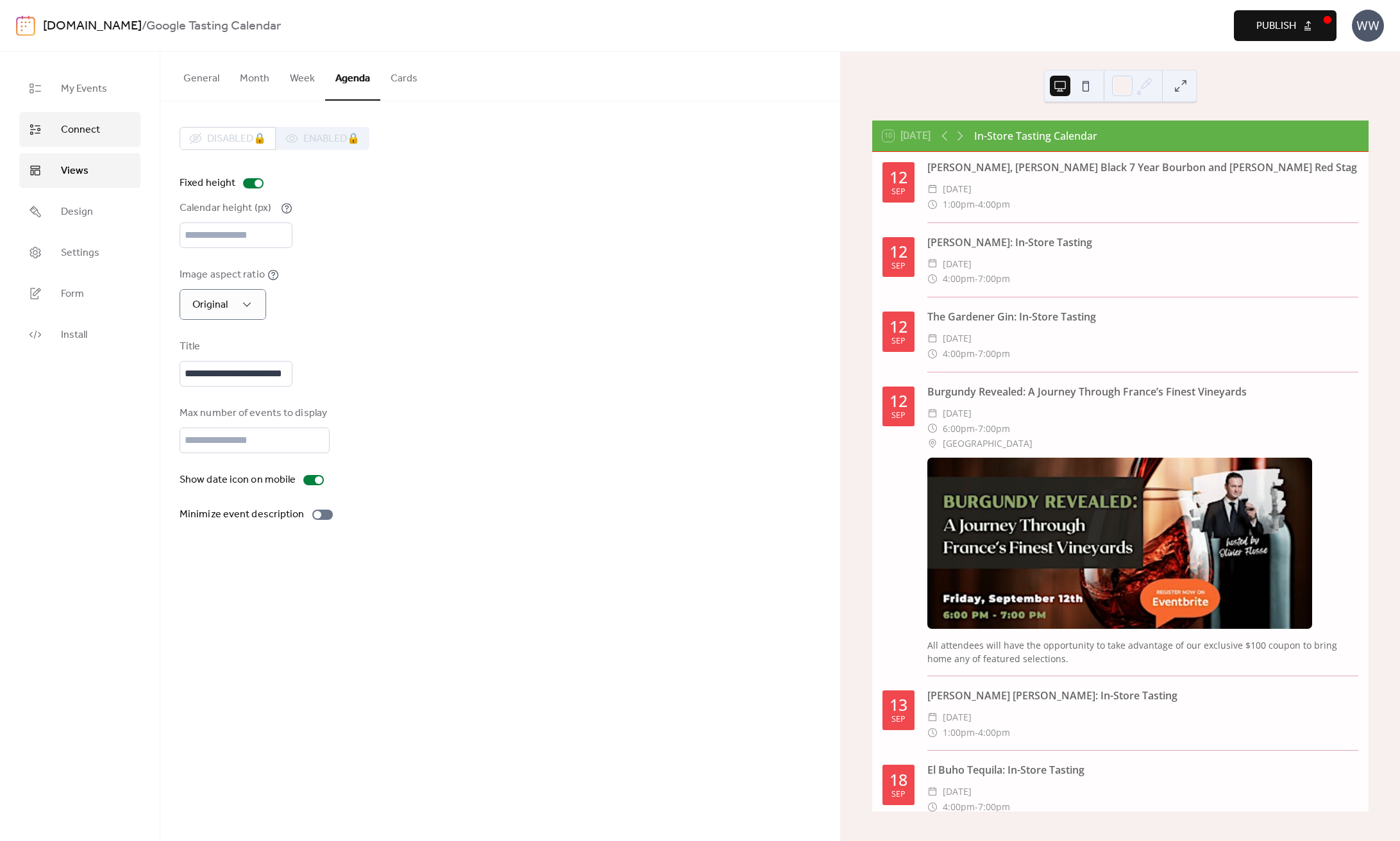
click at [95, 133] on span "Connect" at bounding box center [80, 130] width 39 height 15
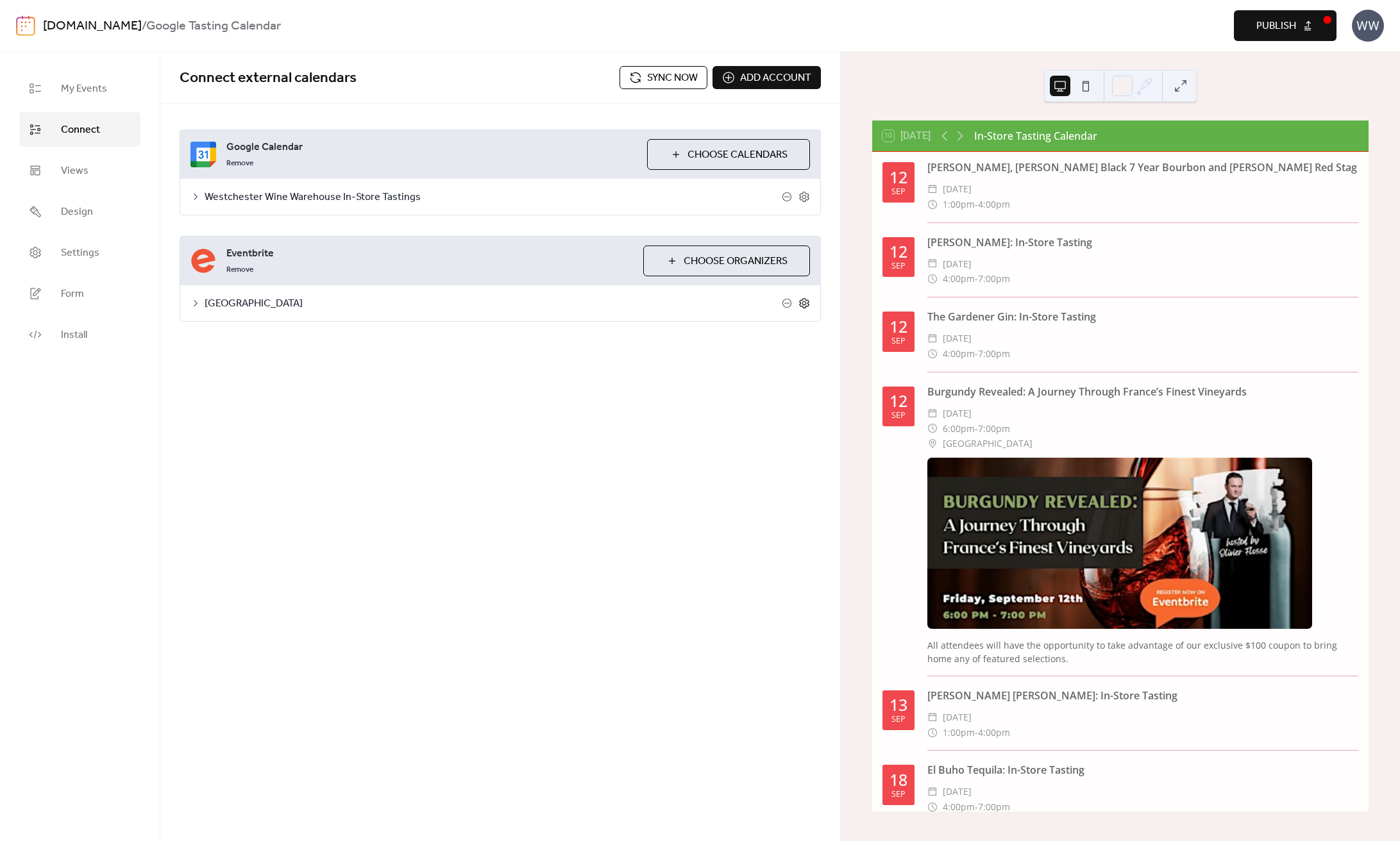
drag, startPoint x: 784, startPoint y: 304, endPoint x: 800, endPoint y: 303, distance: 16.0
click at [800, 303] on div at bounding box center [796, 303] width 29 height 12
click at [803, 303] on icon at bounding box center [804, 304] width 5 height 5
click at [362, 345] on button "Advanced" at bounding box center [355, 337] width 66 height 32
click at [287, 334] on button "Categories" at bounding box center [288, 337] width 71 height 32
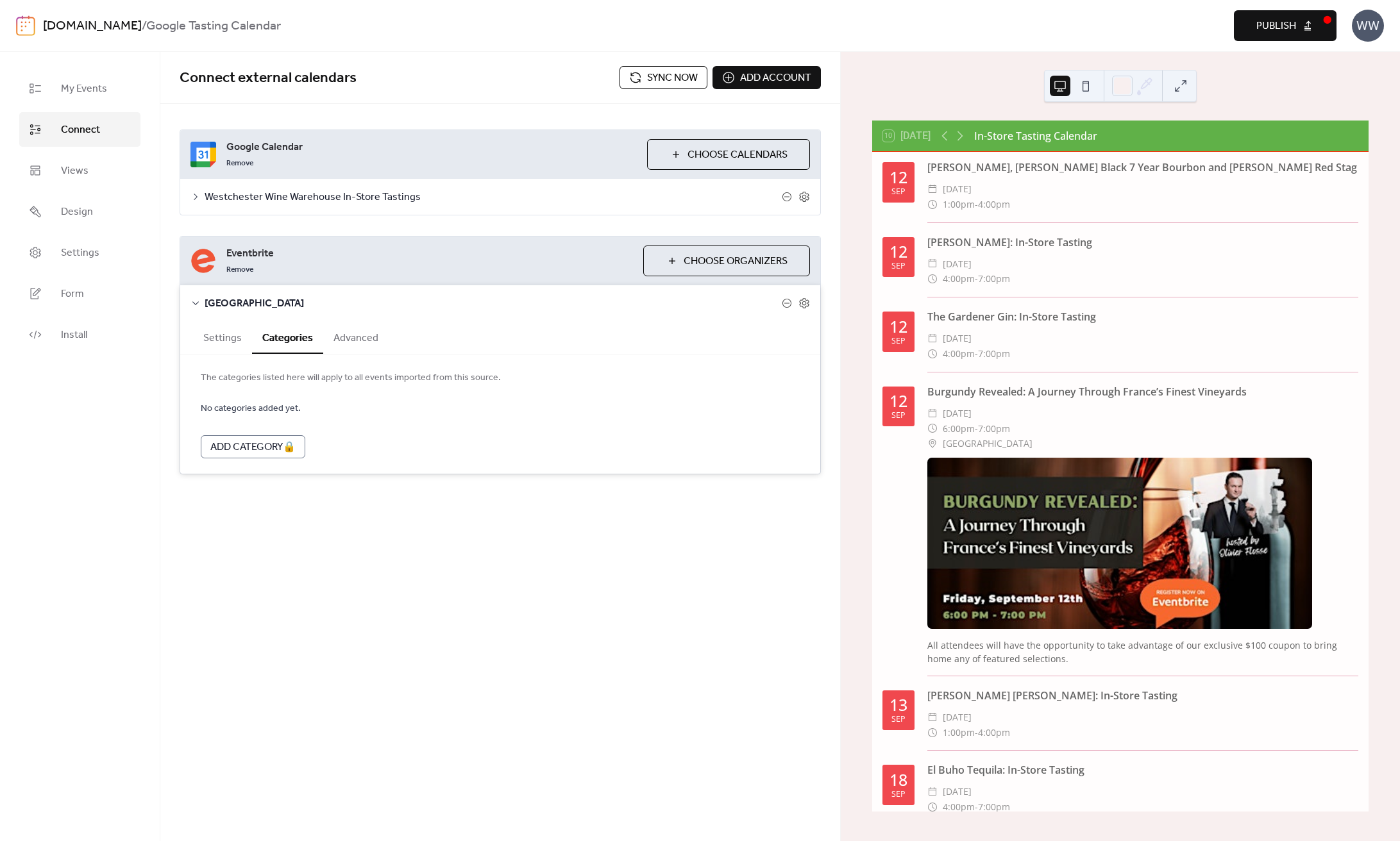
click at [241, 340] on button "Settings" at bounding box center [222, 337] width 59 height 32
click at [303, 415] on div at bounding box center [307, 412] width 8 height 8
click at [303, 415] on div at bounding box center [311, 412] width 21 height 10
click at [311, 413] on div at bounding box center [311, 412] width 21 height 10
click at [803, 196] on icon at bounding box center [804, 197] width 12 height 12
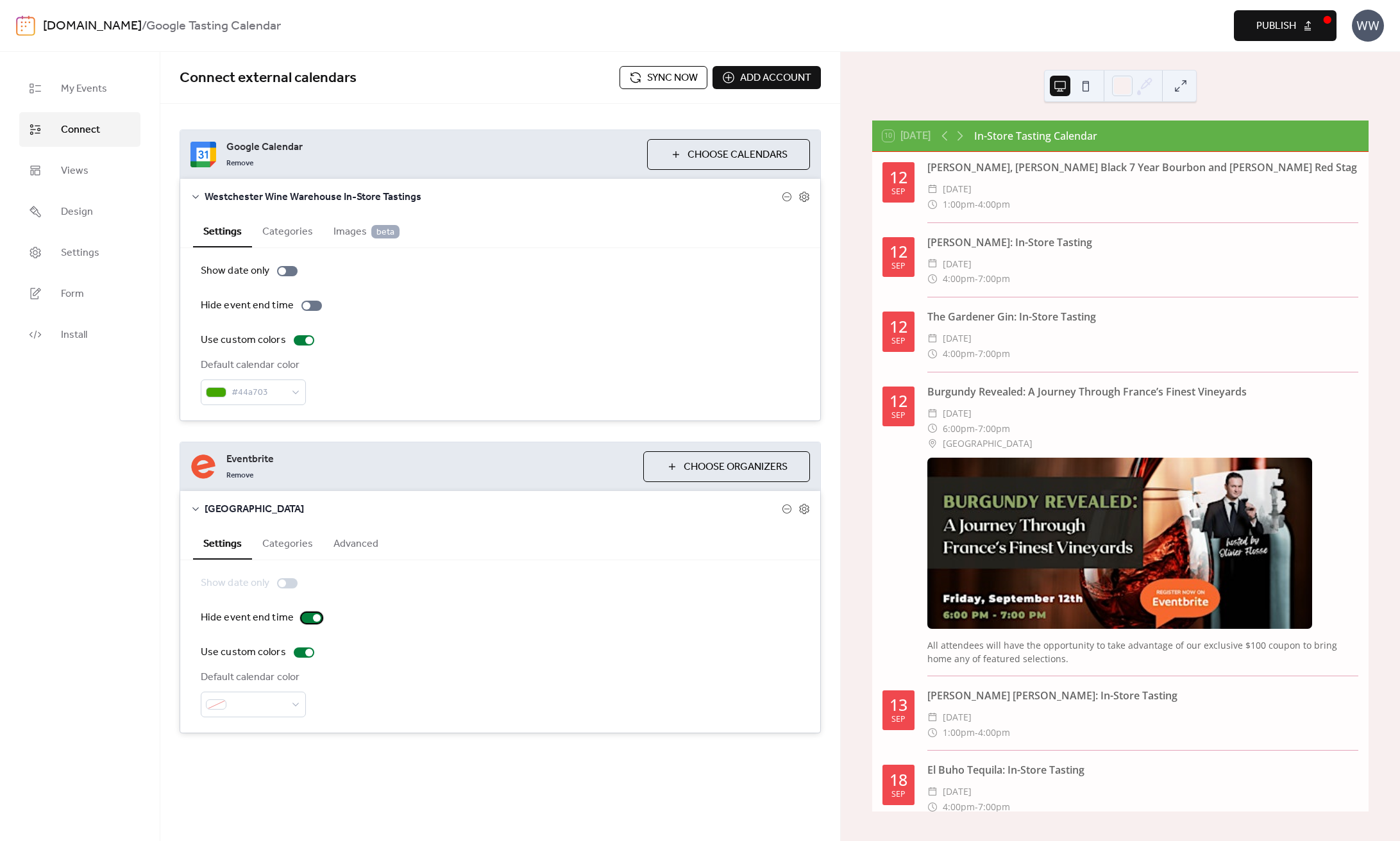
click at [313, 620] on div at bounding box center [317, 618] width 8 height 8
click at [368, 538] on button "Advanced" at bounding box center [355, 543] width 66 height 32
click at [355, 227] on span "Images beta" at bounding box center [367, 232] width 66 height 15
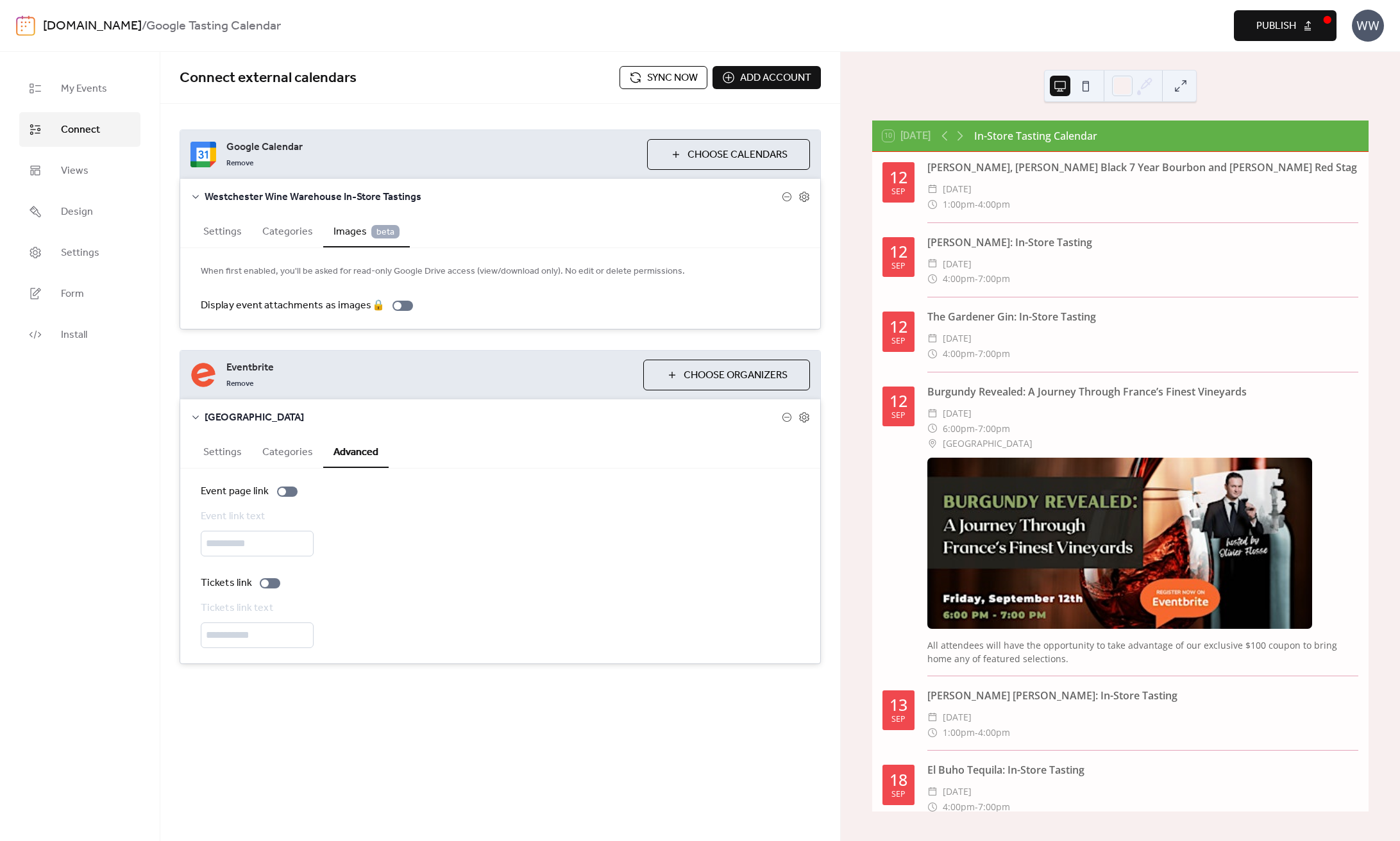
click at [294, 227] on button "Categories" at bounding box center [288, 230] width 71 height 32
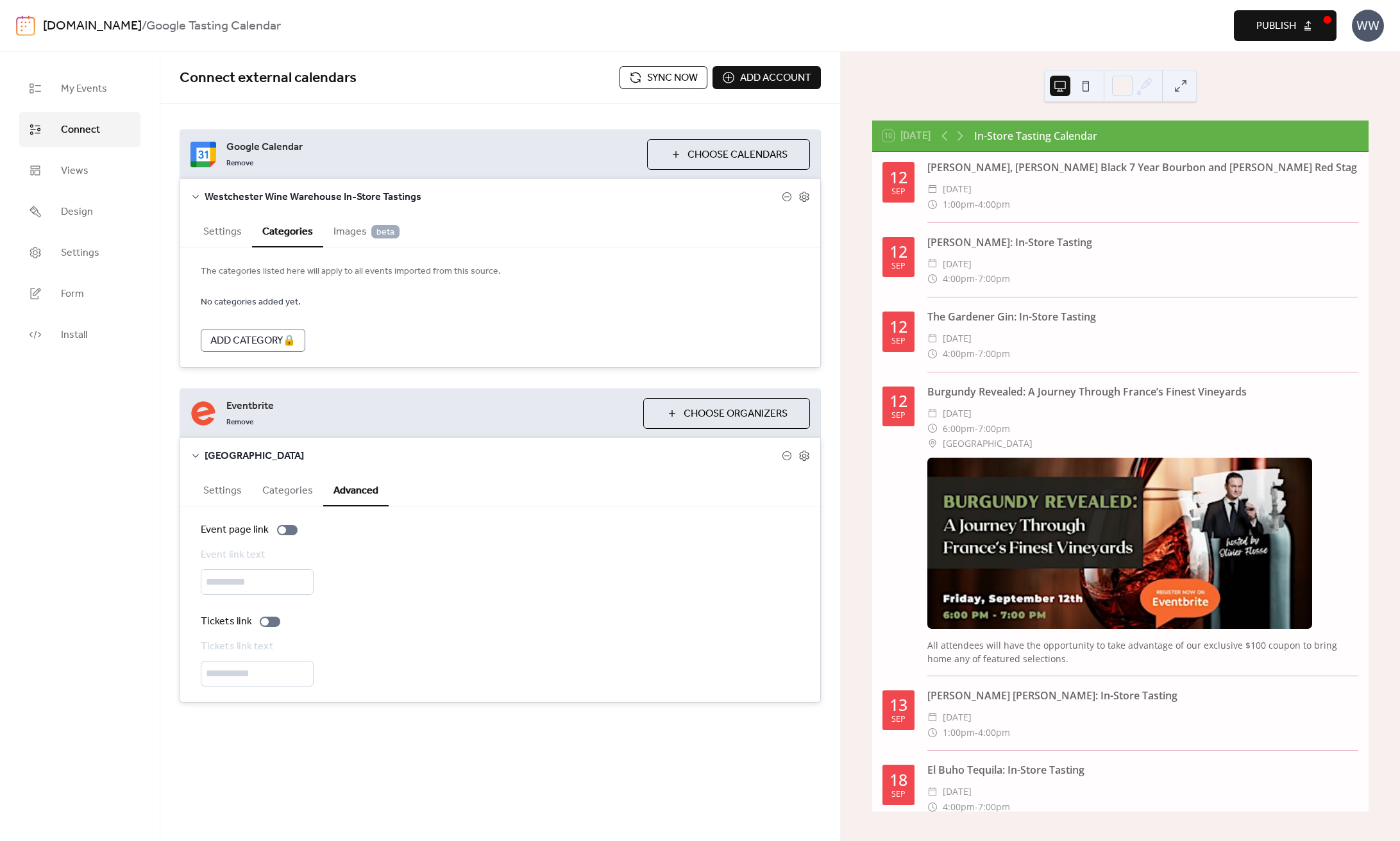
click at [291, 233] on button "Categories" at bounding box center [288, 231] width 71 height 32
click at [366, 232] on span "Images beta" at bounding box center [367, 232] width 66 height 15
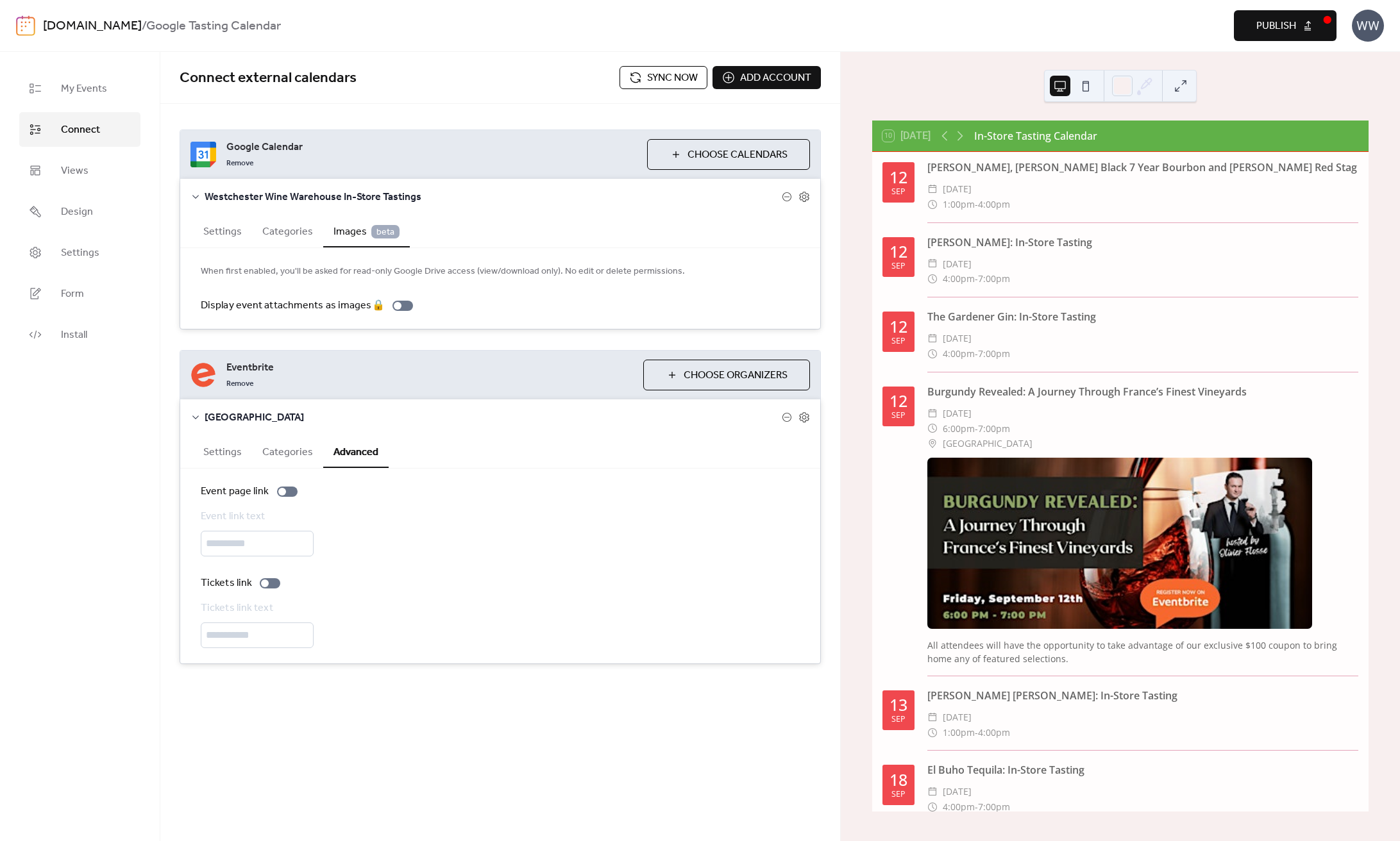
click at [231, 230] on button "Settings" at bounding box center [222, 230] width 59 height 32
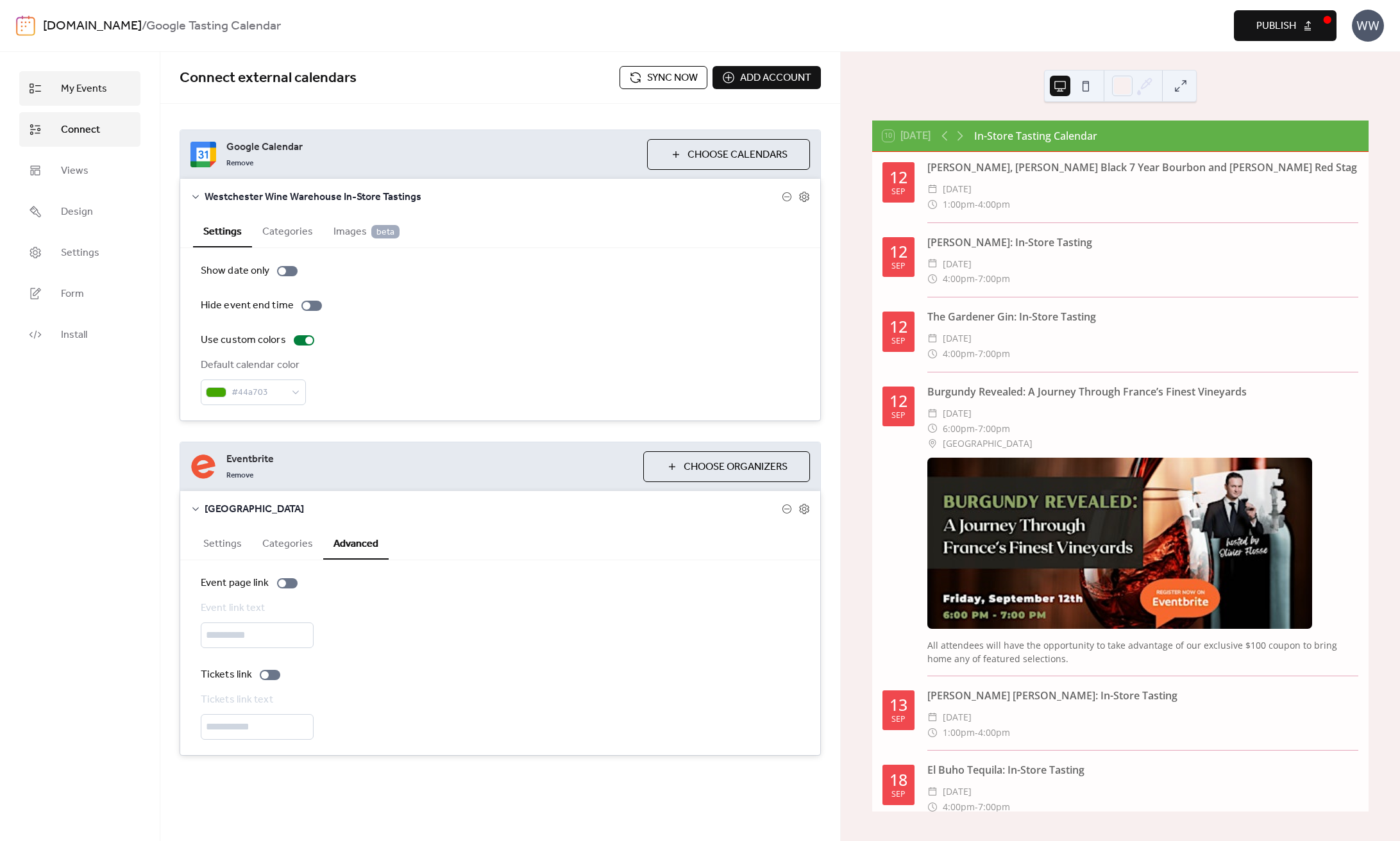
click at [98, 82] on span "My Events" at bounding box center [84, 89] width 46 height 15
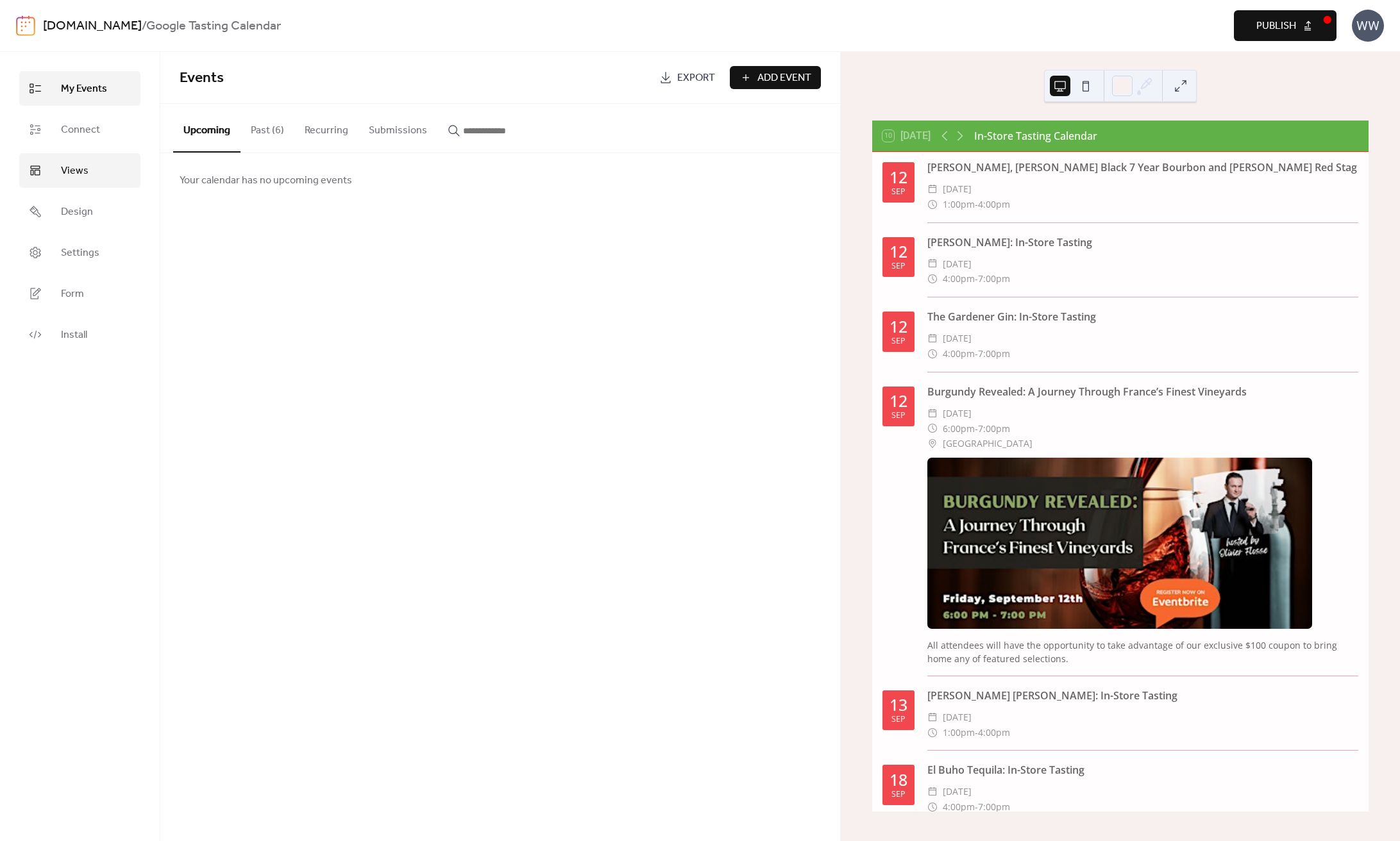
click at [83, 163] on span "Views" at bounding box center [75, 171] width 28 height 15
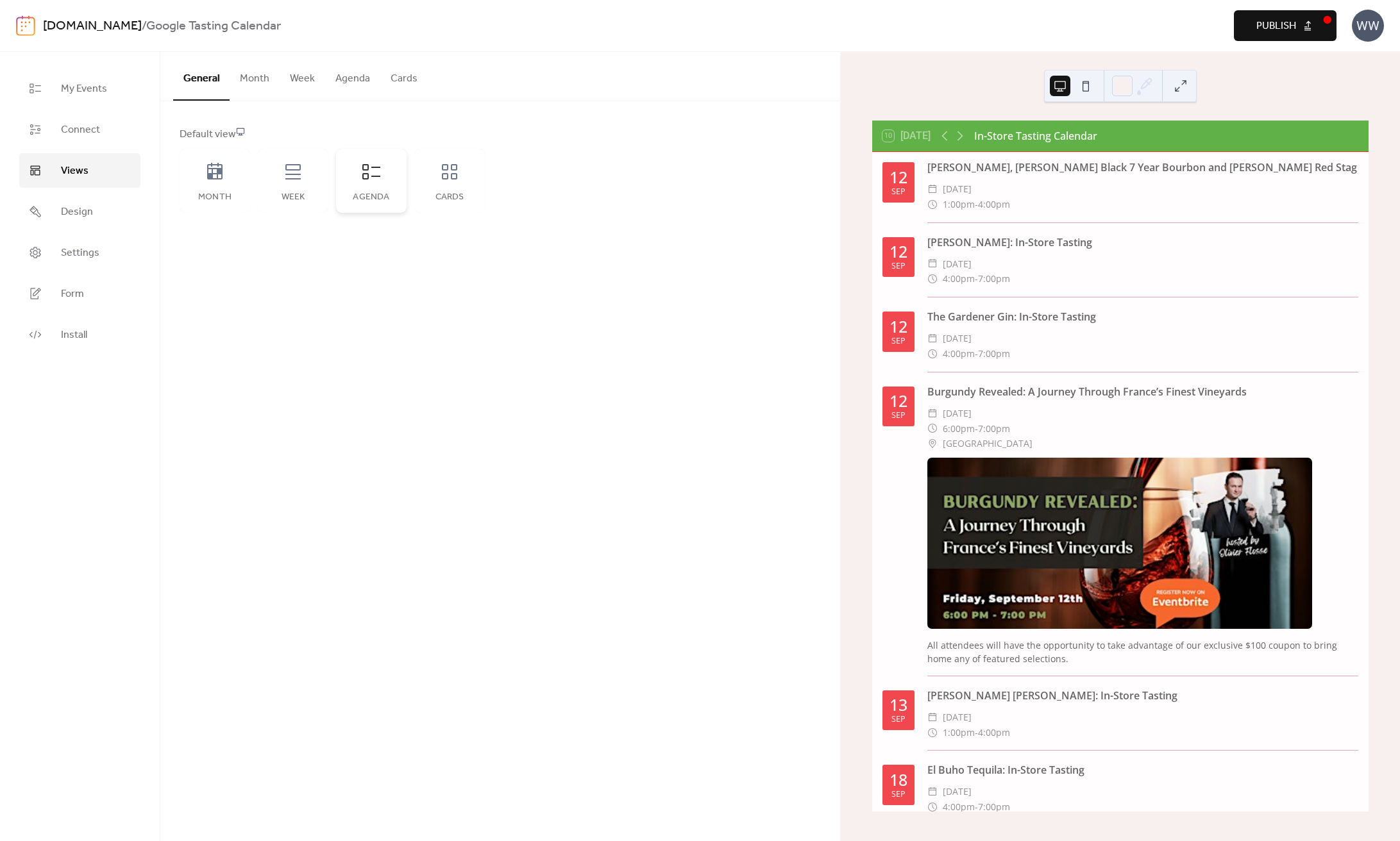
click at [361, 187] on div "Agenda" at bounding box center [371, 180] width 70 height 64
click at [357, 83] on button "Agenda" at bounding box center [353, 76] width 56 height 48
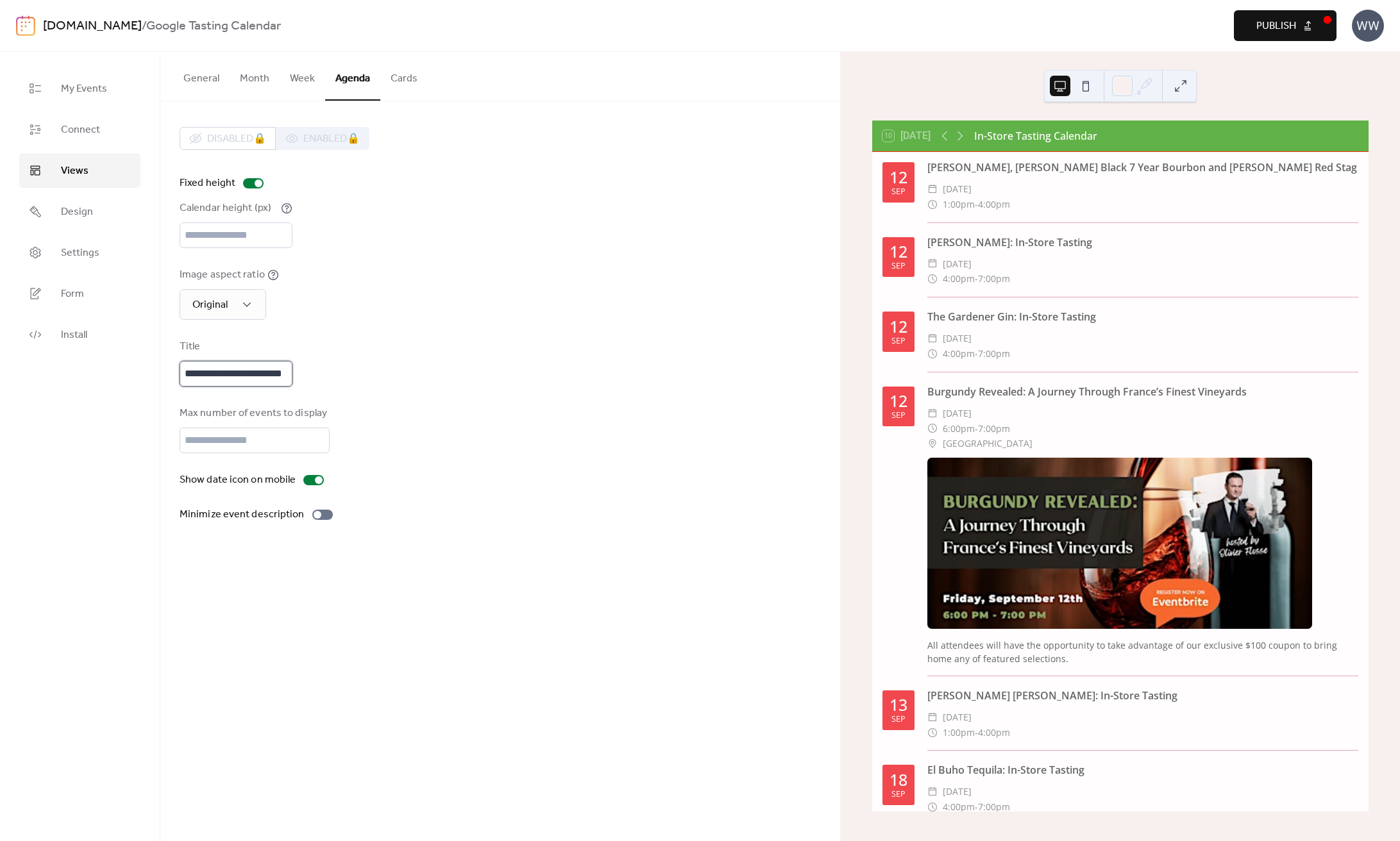
click at [272, 382] on input "**********" at bounding box center [236, 373] width 113 height 25
type input "**********"
click at [354, 476] on div "**********" at bounding box center [500, 325] width 641 height 395
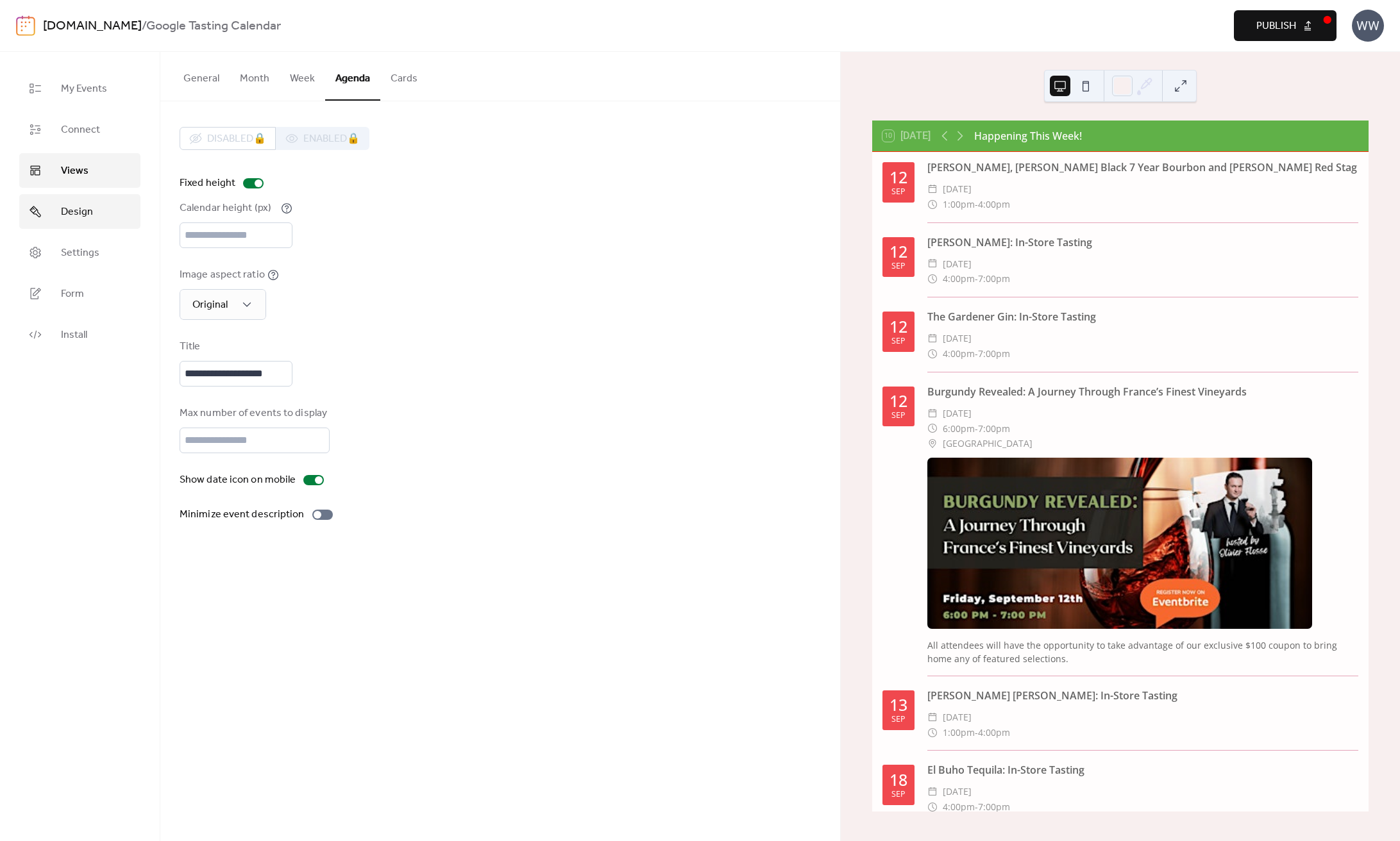
click at [103, 204] on link "Design" at bounding box center [79, 211] width 121 height 35
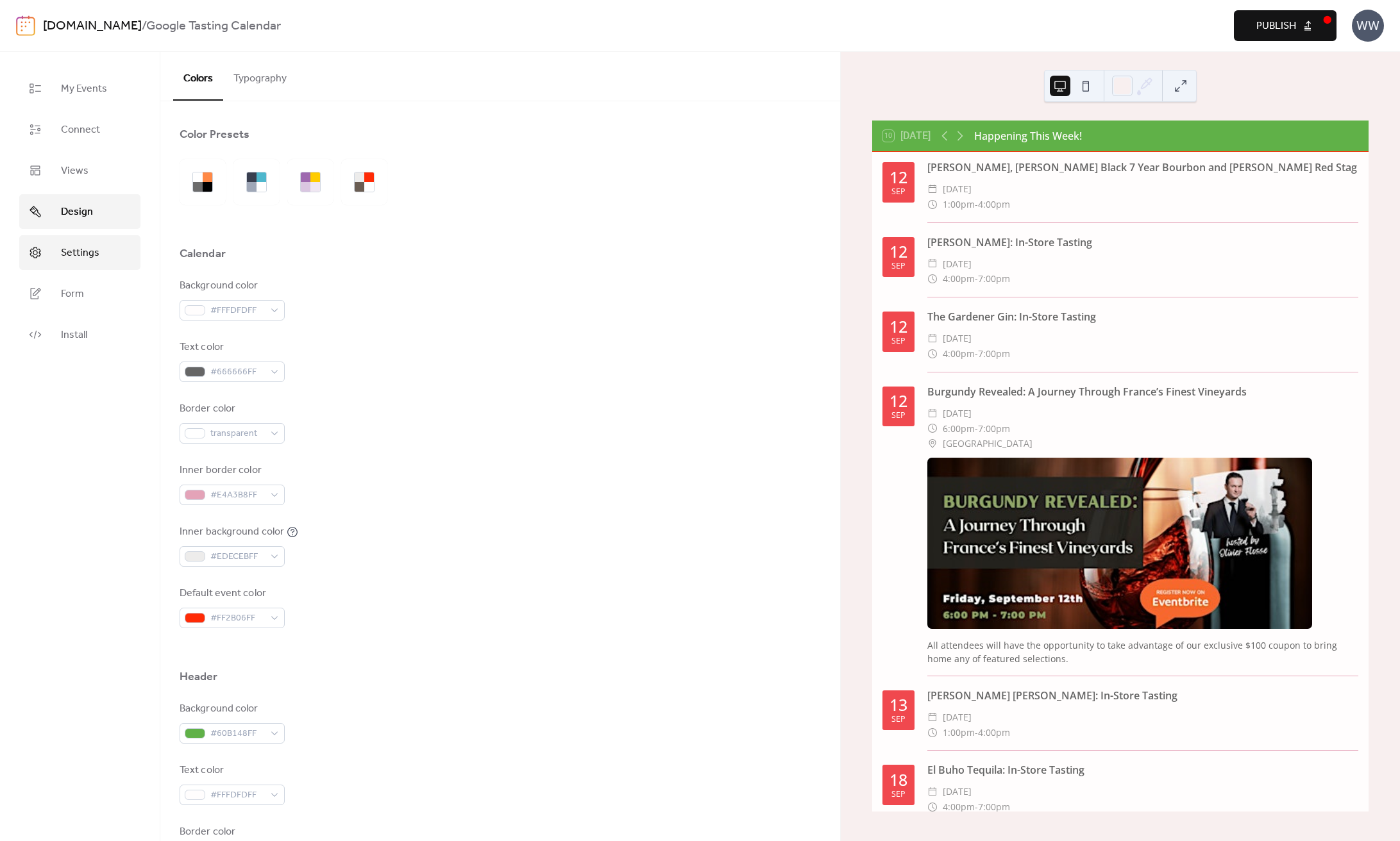
click at [99, 262] on link "Settings" at bounding box center [79, 252] width 121 height 35
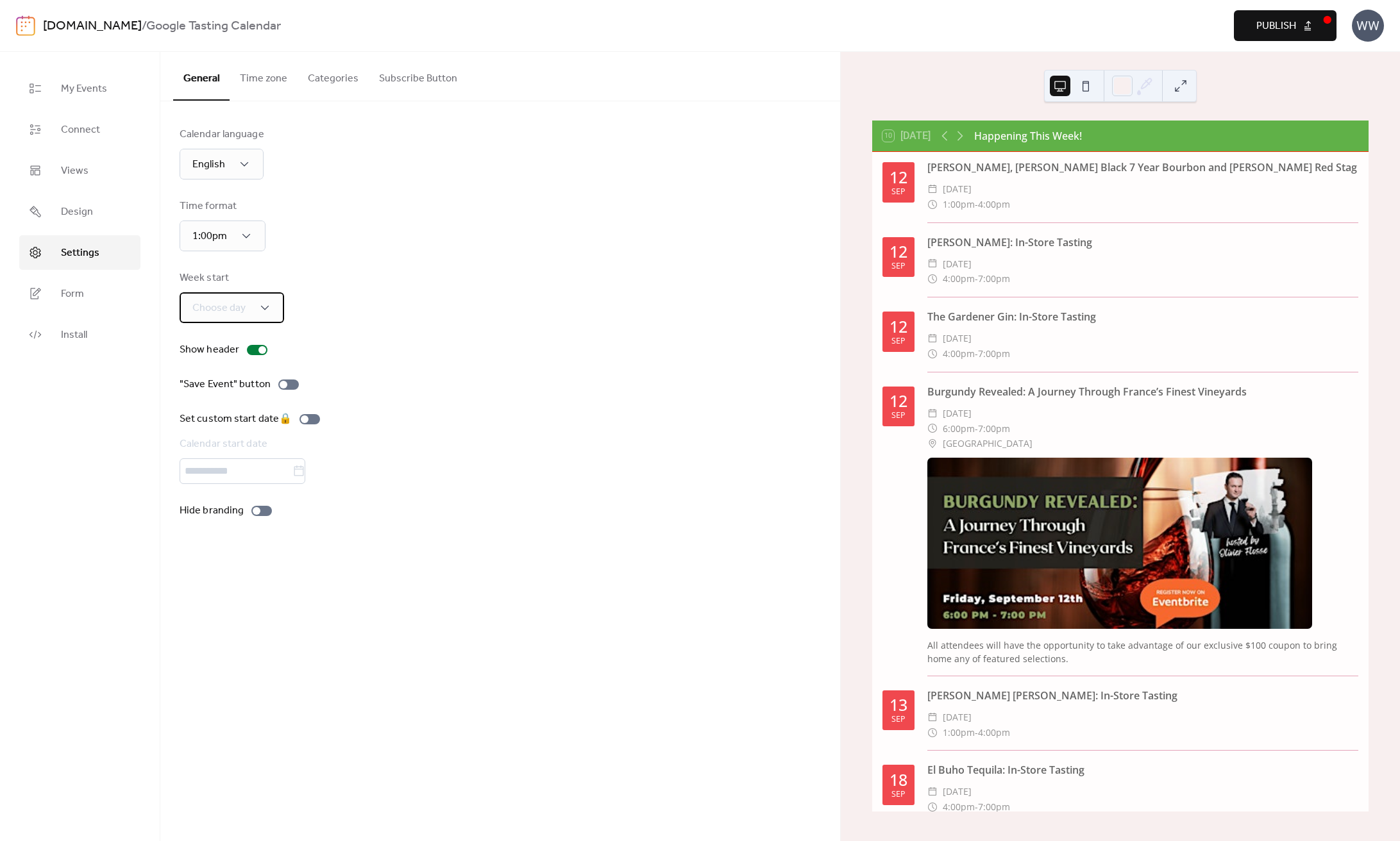
click at [224, 301] on span "Choose day" at bounding box center [219, 308] width 53 height 15
click at [242, 304] on span "Choose day" at bounding box center [219, 308] width 53 height 15
click at [261, 516] on div at bounding box center [261, 510] width 21 height 10
click at [266, 81] on button "Time zone" at bounding box center [264, 76] width 68 height 48
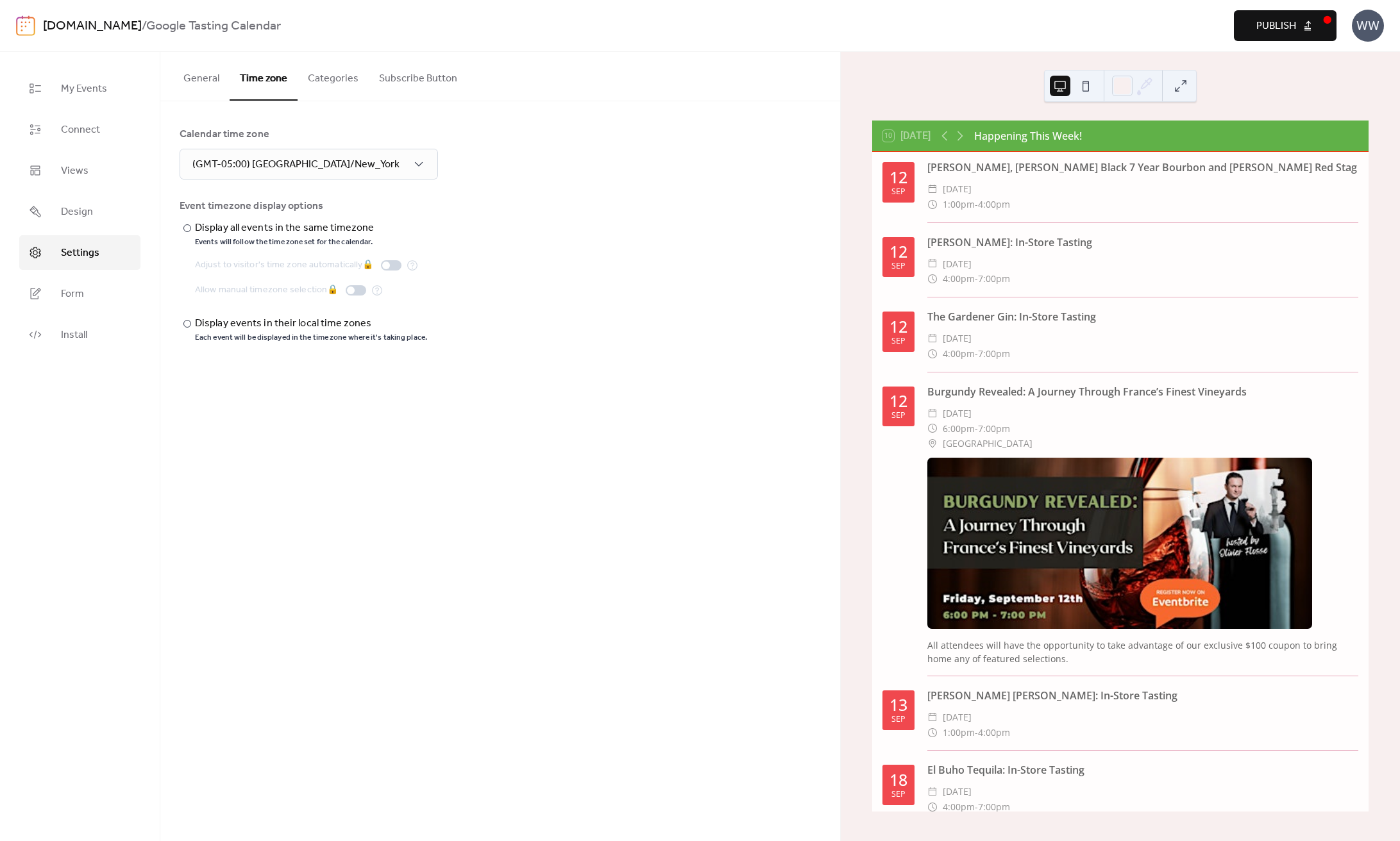
click at [328, 83] on button "Categories" at bounding box center [333, 76] width 71 height 48
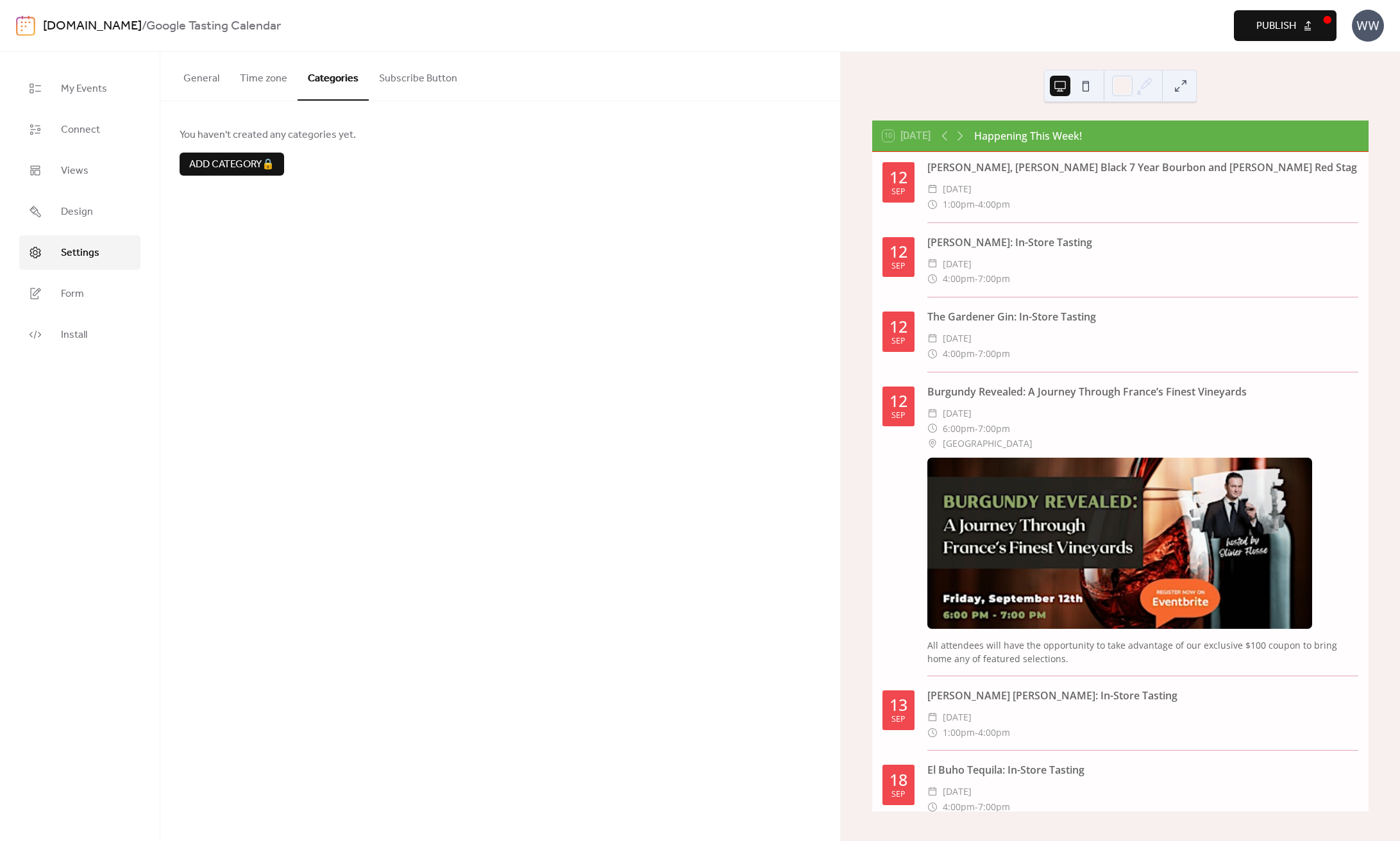
click at [383, 82] on button "Subscribe Button" at bounding box center [418, 76] width 99 height 48
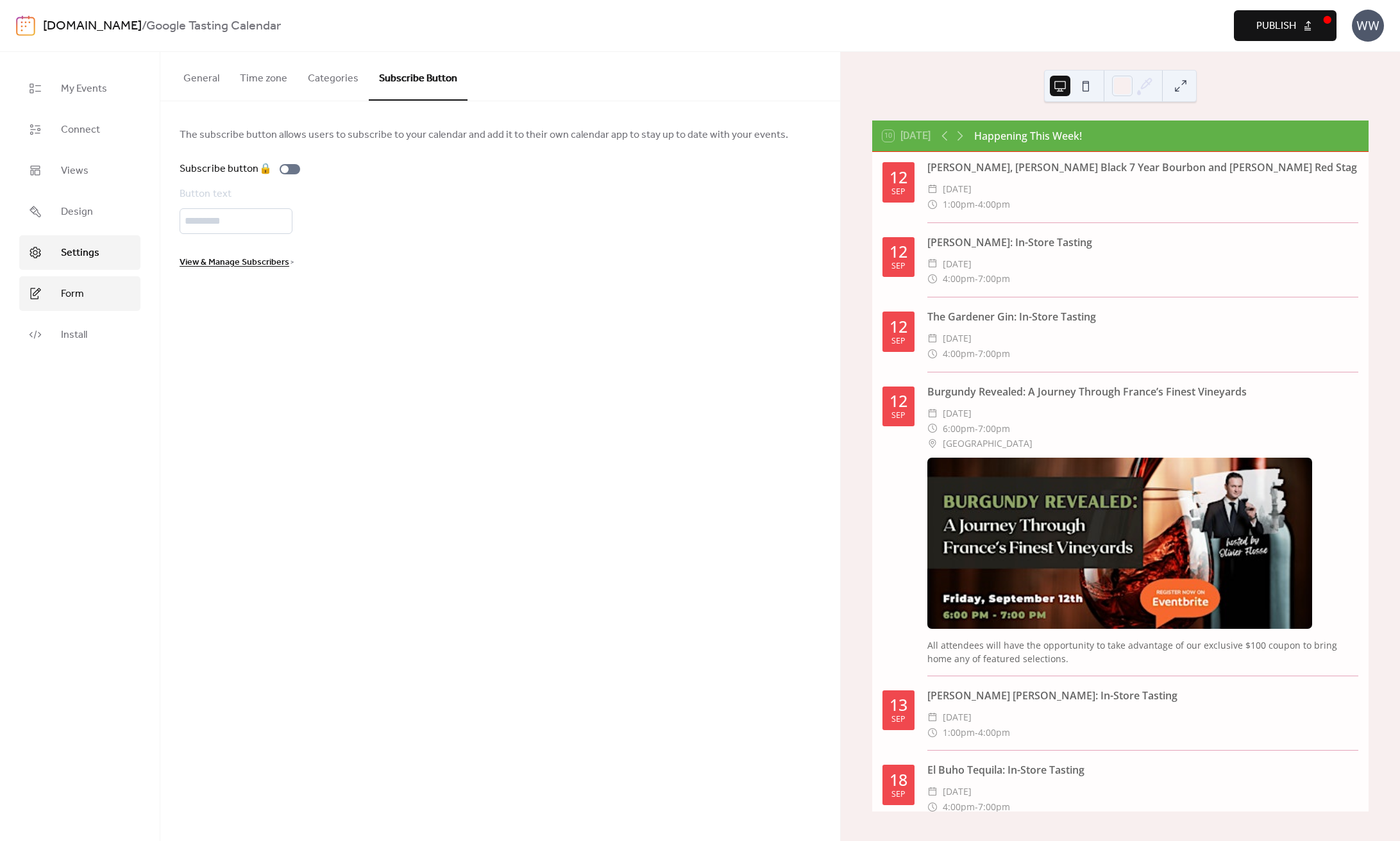
click at [99, 301] on link "Form" at bounding box center [79, 293] width 121 height 35
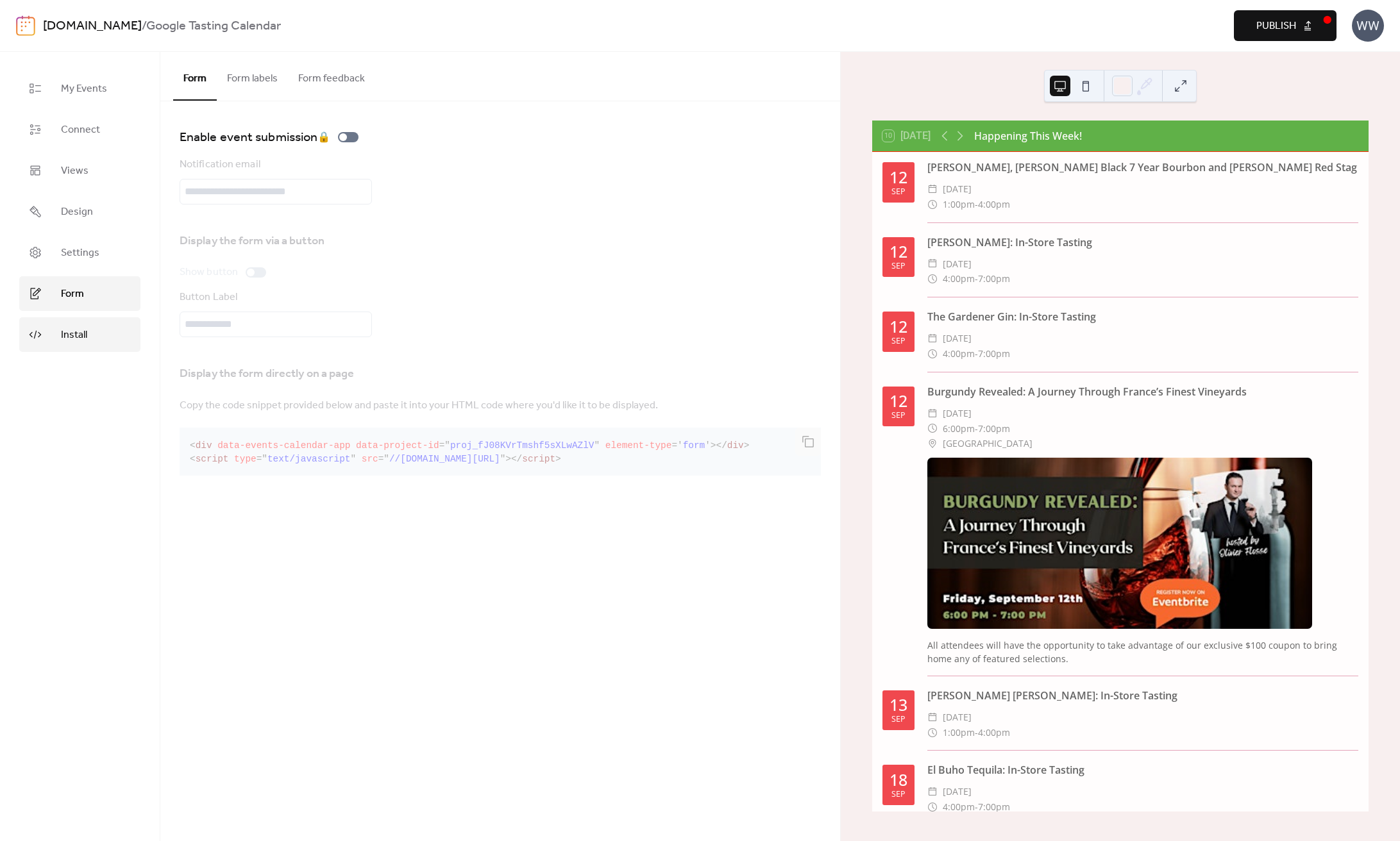
click at [96, 341] on link "Install" at bounding box center [79, 335] width 121 height 35
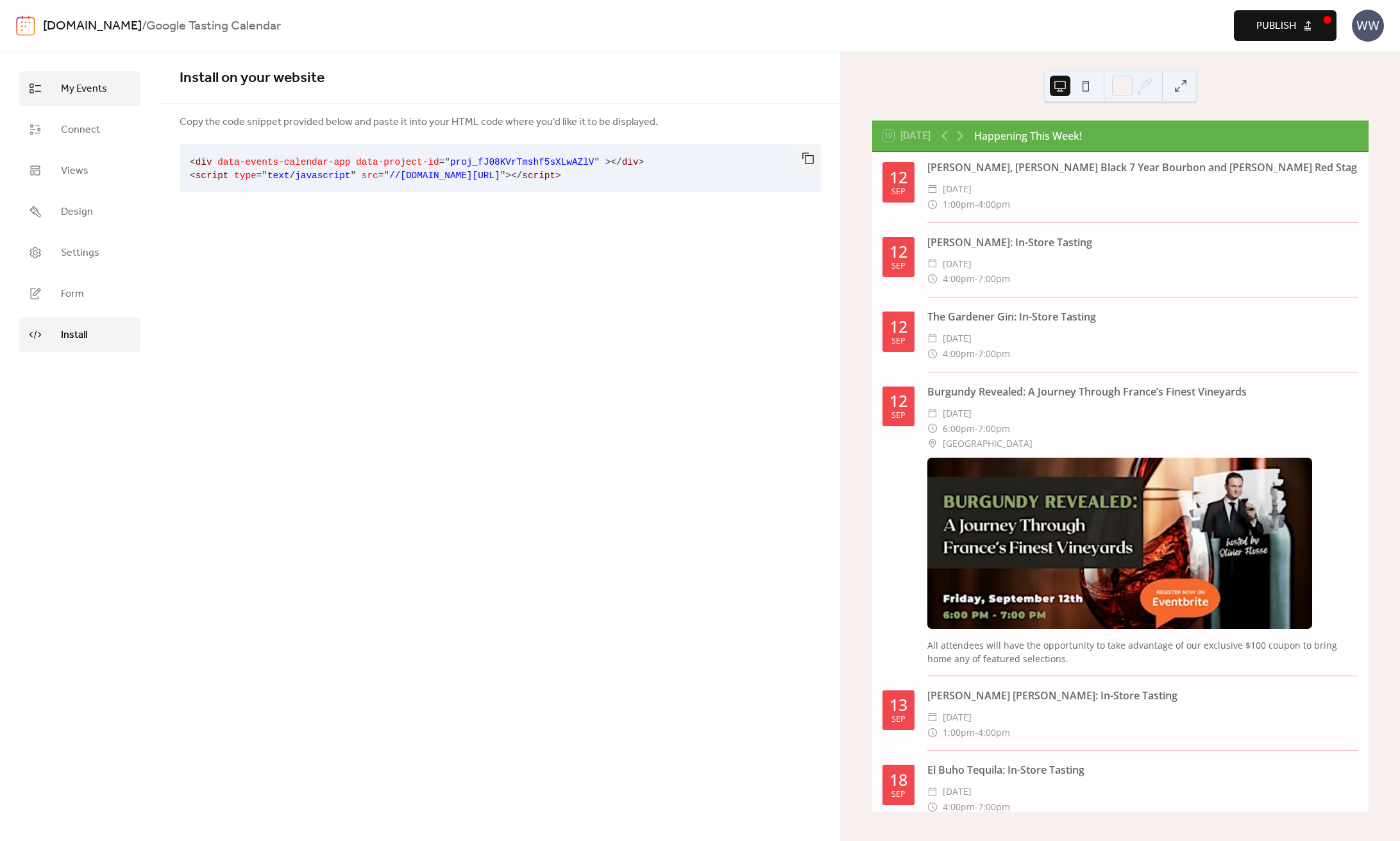
click at [92, 90] on span "My Events" at bounding box center [84, 89] width 46 height 15
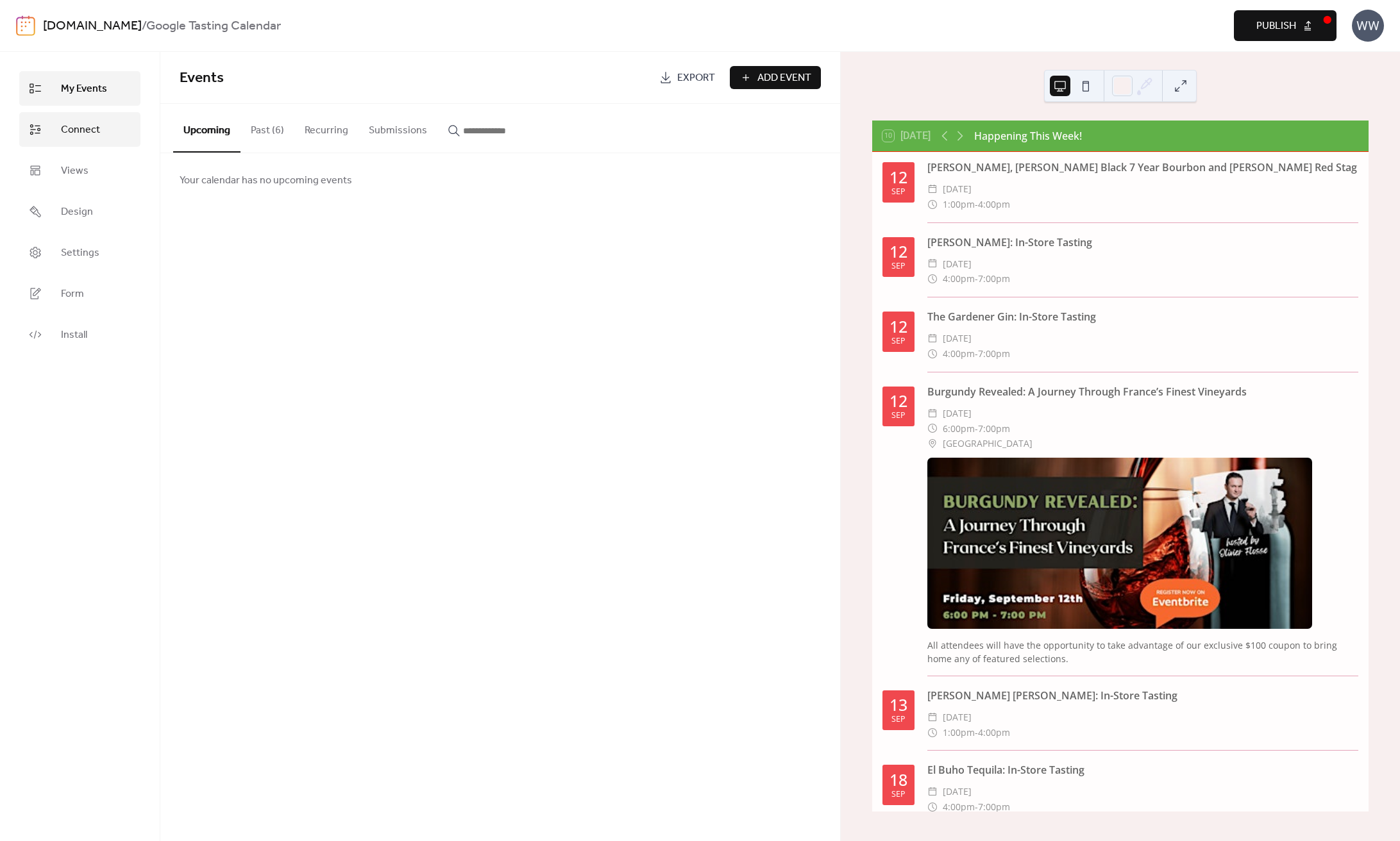
click at [49, 121] on link "Connect" at bounding box center [79, 130] width 121 height 35
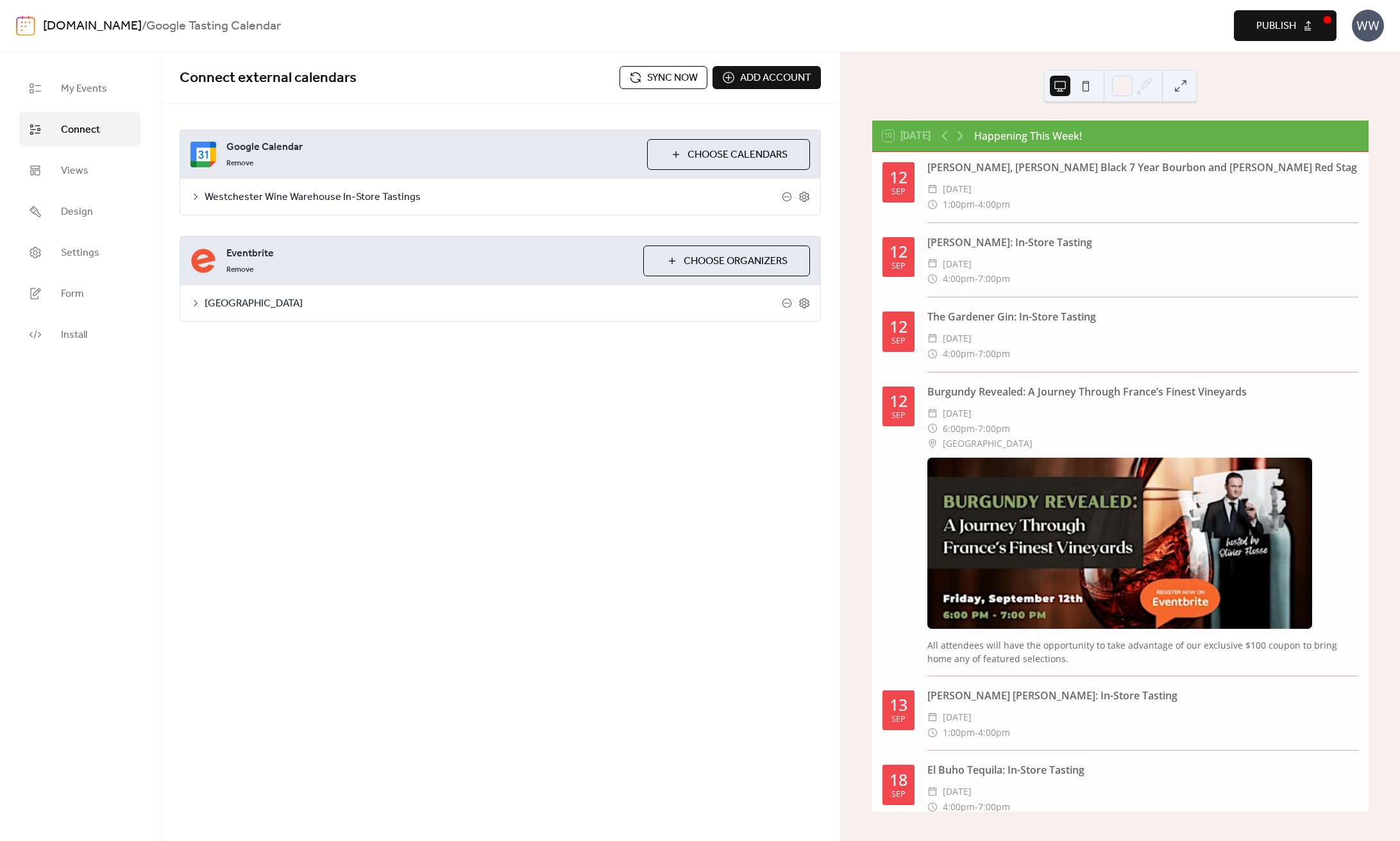
drag, startPoint x: 247, startPoint y: 233, endPoint x: 264, endPoint y: 257, distance: 29.4
click at [247, 233] on div "**********" at bounding box center [500, 226] width 680 height 244
click at [264, 257] on span "Eventbrite" at bounding box center [429, 254] width 406 height 15
click at [196, 307] on icon at bounding box center [195, 303] width 10 height 10
click at [337, 338] on button "Advanced" at bounding box center [355, 337] width 66 height 32
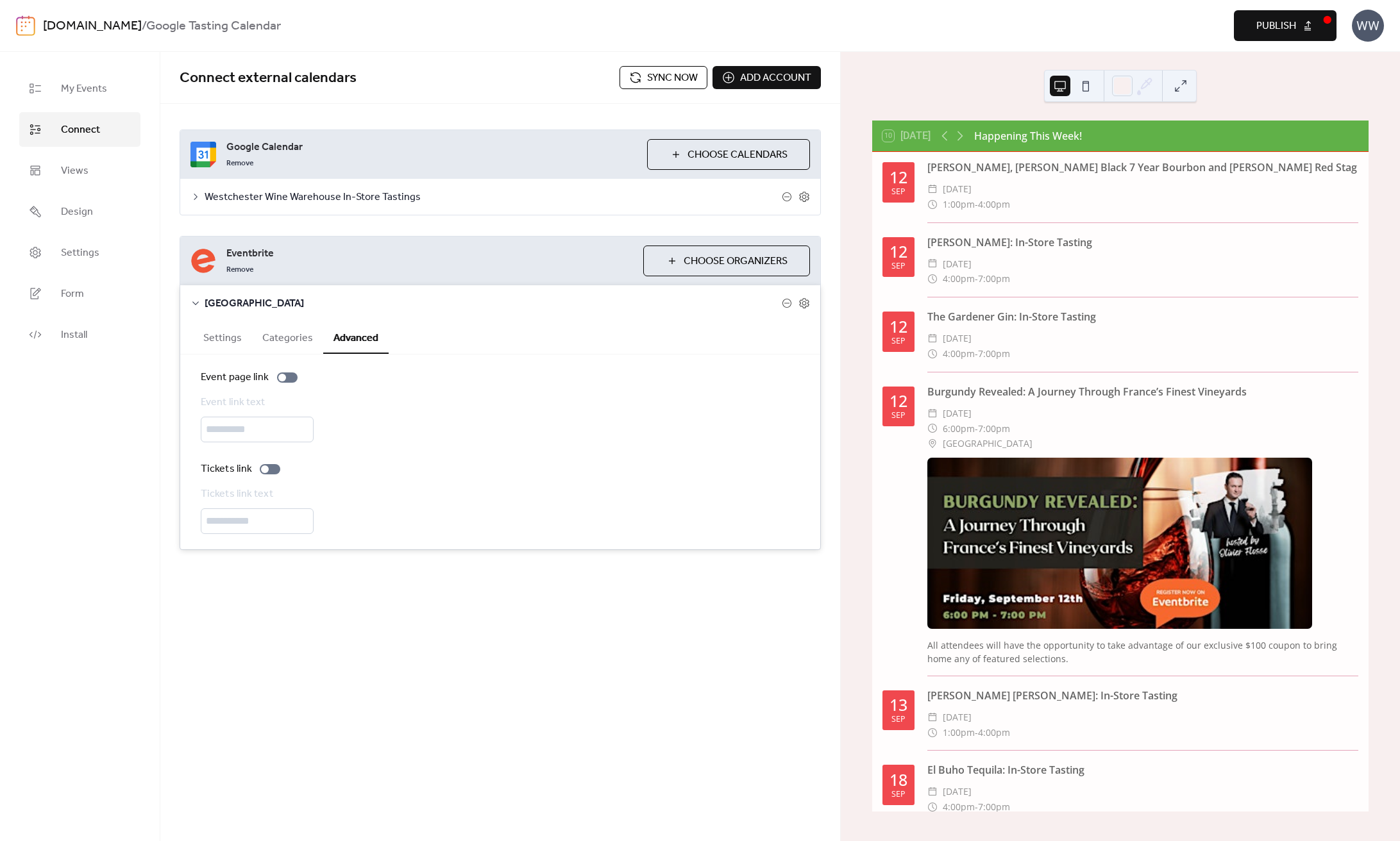
click at [218, 343] on button "Settings" at bounding box center [222, 337] width 59 height 32
click at [197, 303] on icon at bounding box center [195, 303] width 10 height 10
click at [97, 183] on link "Views" at bounding box center [79, 170] width 121 height 35
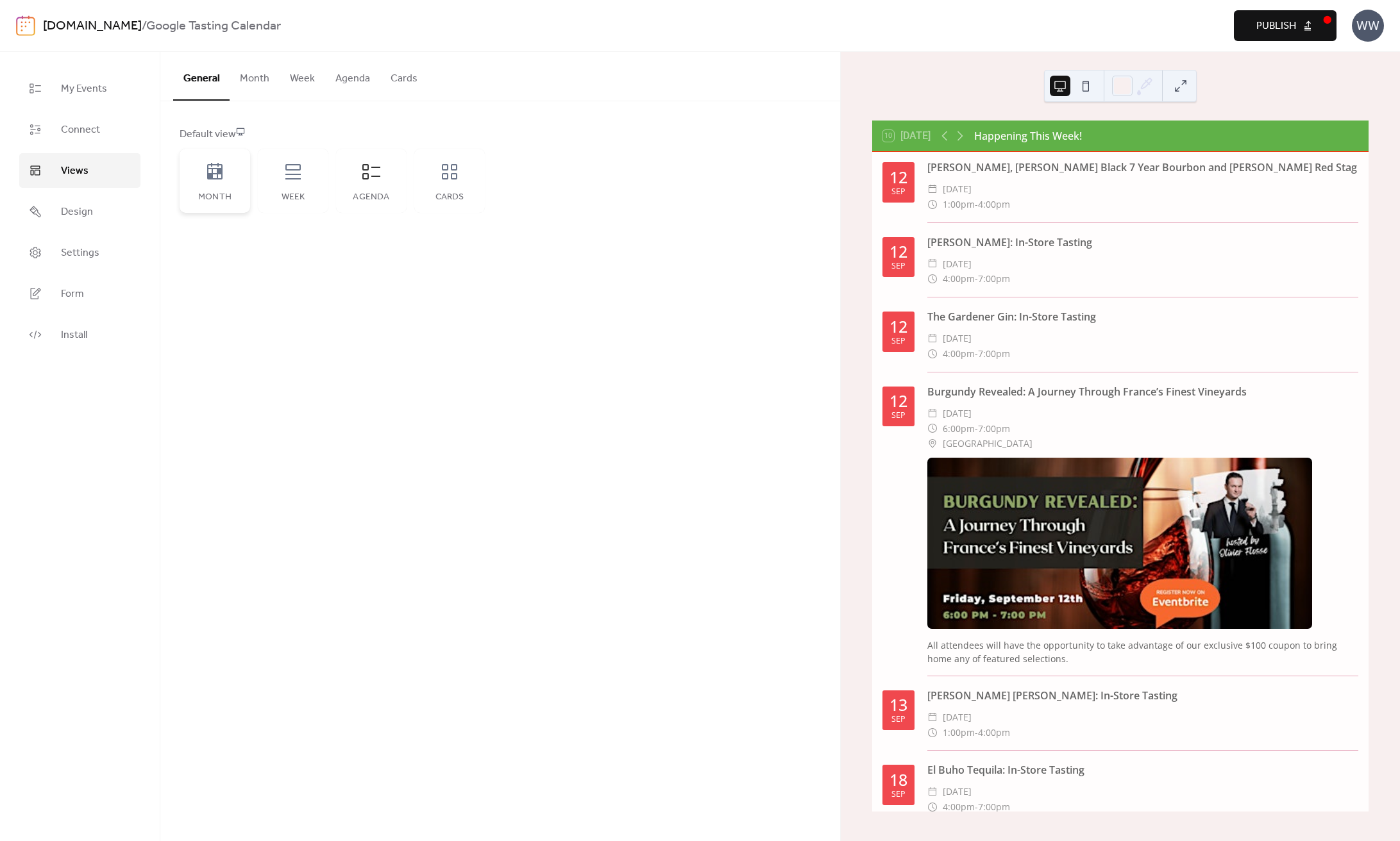
drag, startPoint x: 182, startPoint y: 168, endPoint x: 203, endPoint y: 176, distance: 22.5
click at [182, 169] on div "Month" at bounding box center [214, 180] width 70 height 64
click at [204, 176] on icon at bounding box center [214, 172] width 21 height 21
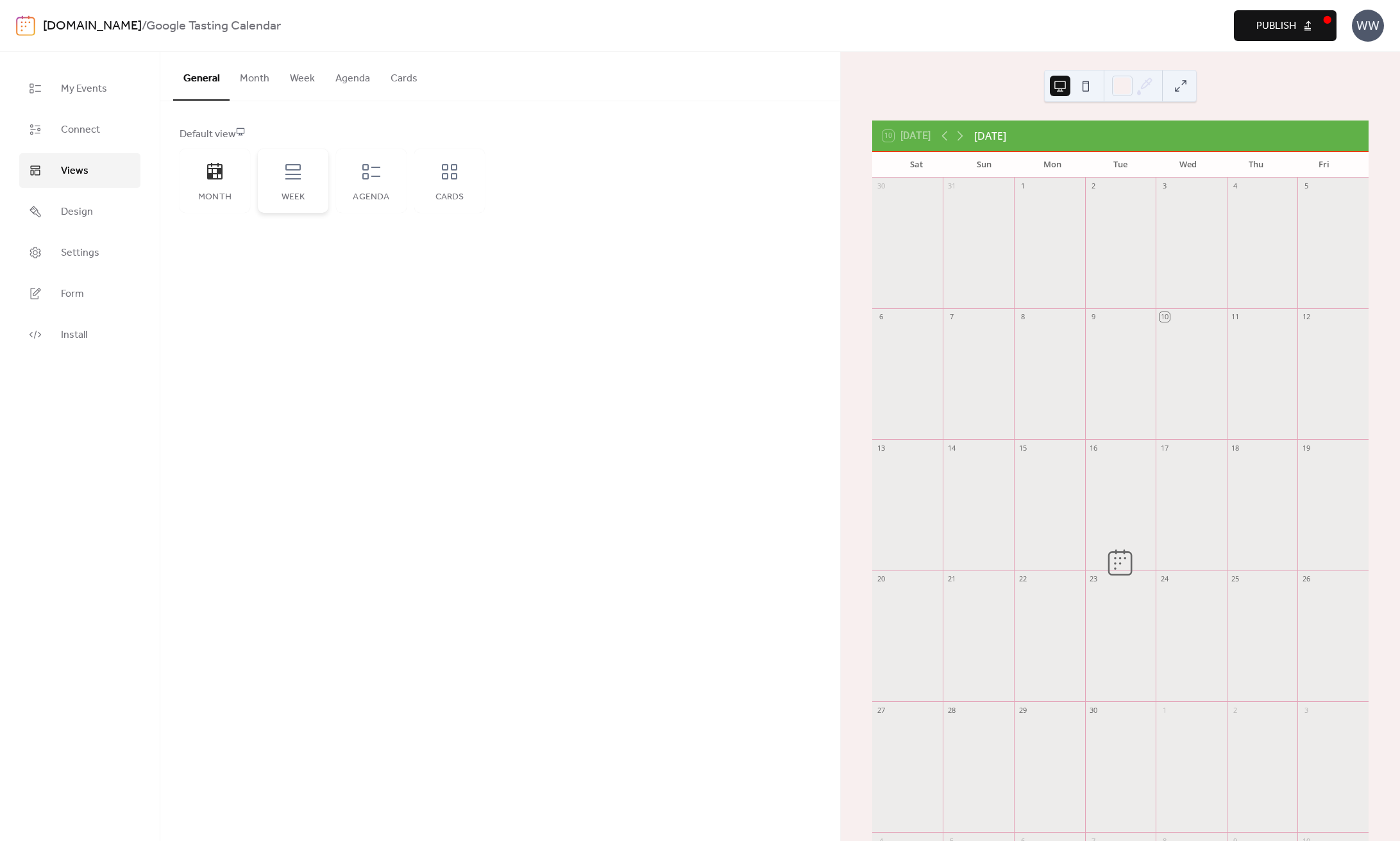
click at [279, 178] on div "Week" at bounding box center [292, 180] width 70 height 64
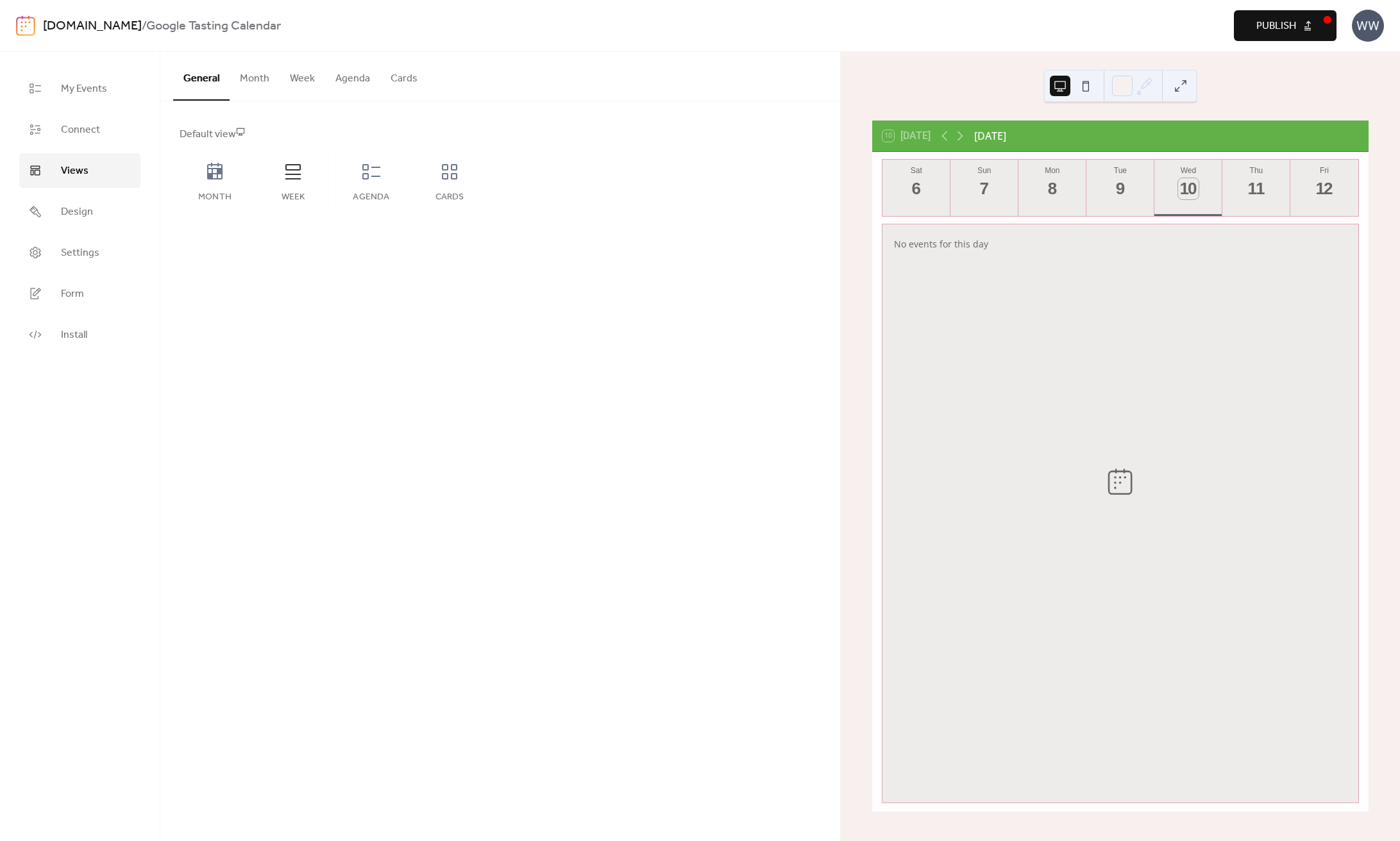
click at [496, 182] on div "Default view Month Week Agenda Cards" at bounding box center [500, 170] width 641 height 86
click at [248, 74] on button "Month" at bounding box center [254, 76] width 50 height 48
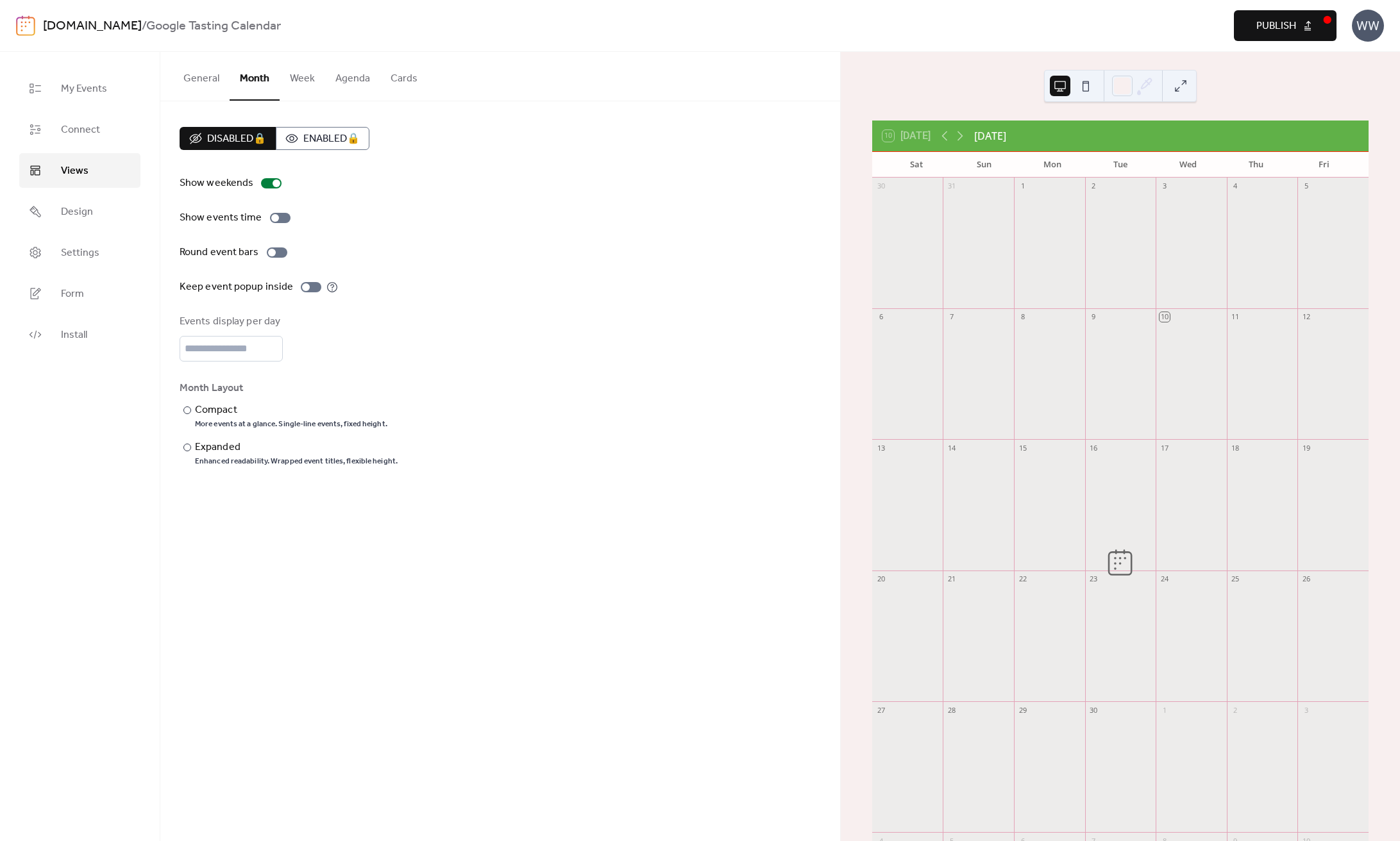
click at [183, 79] on button "General" at bounding box center [201, 76] width 56 height 48
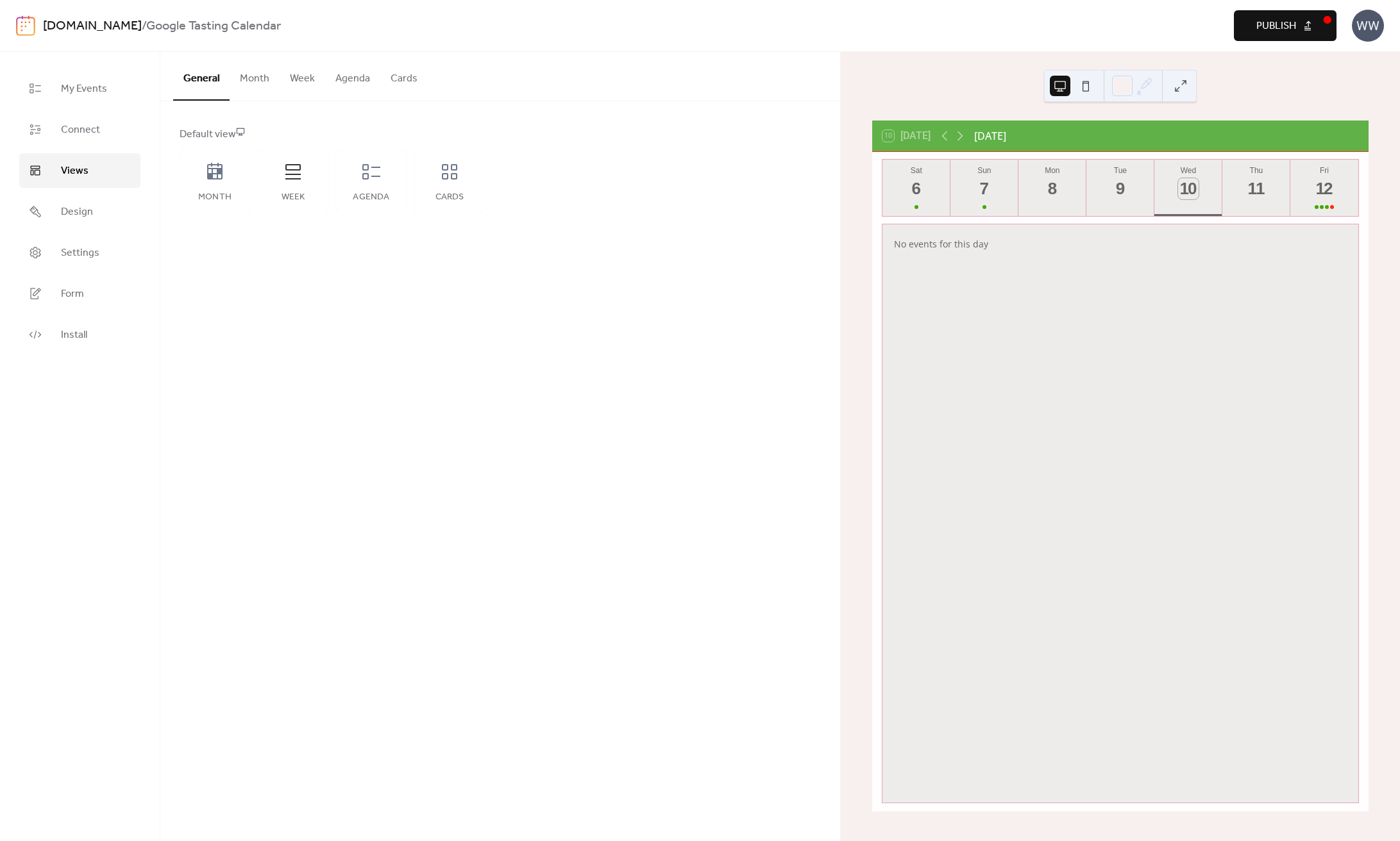
click at [190, 79] on button "General" at bounding box center [201, 76] width 56 height 49
click at [202, 170] on div "Month" at bounding box center [214, 180] width 70 height 64
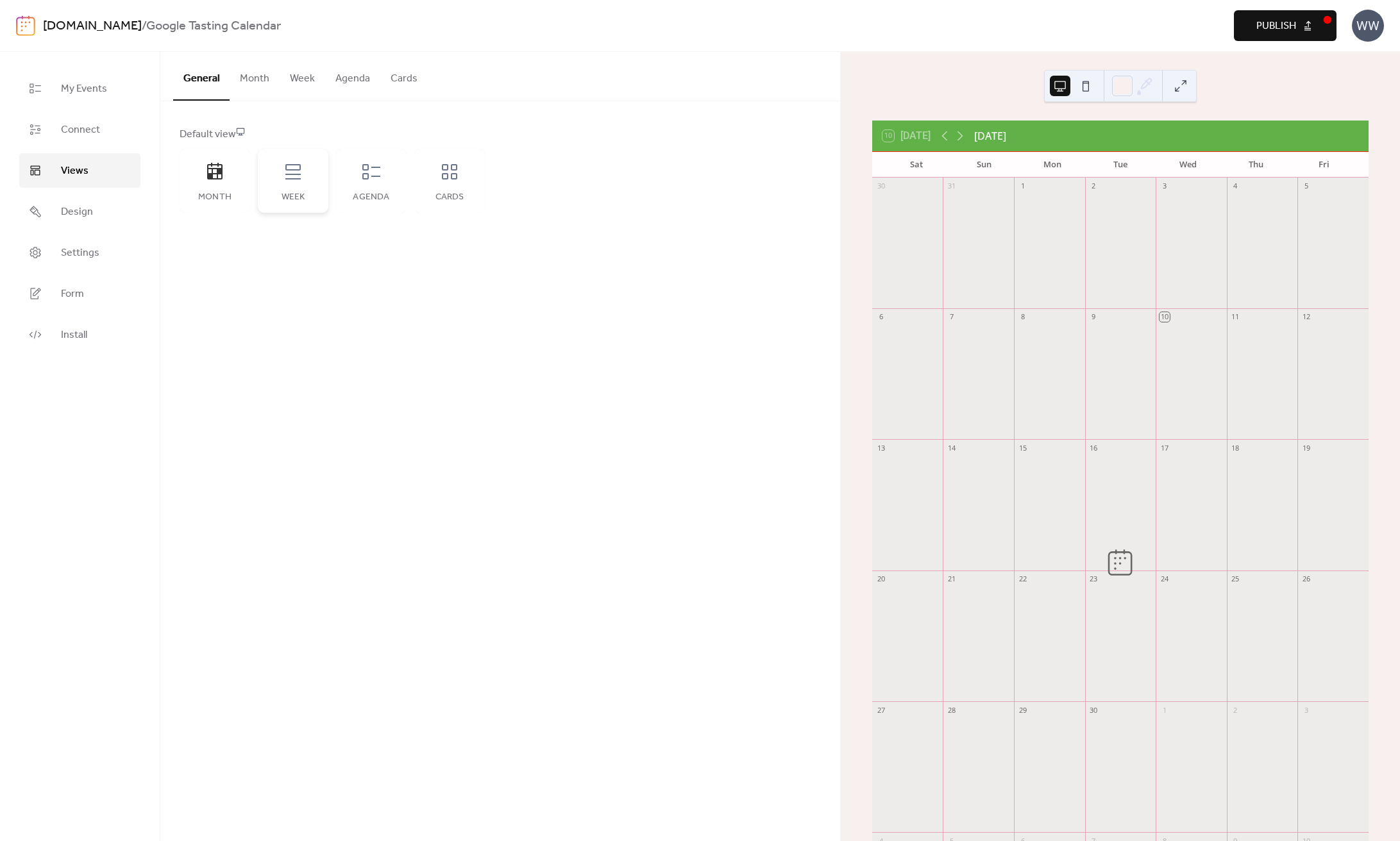
click at [272, 181] on div "Week" at bounding box center [292, 180] width 70 height 64
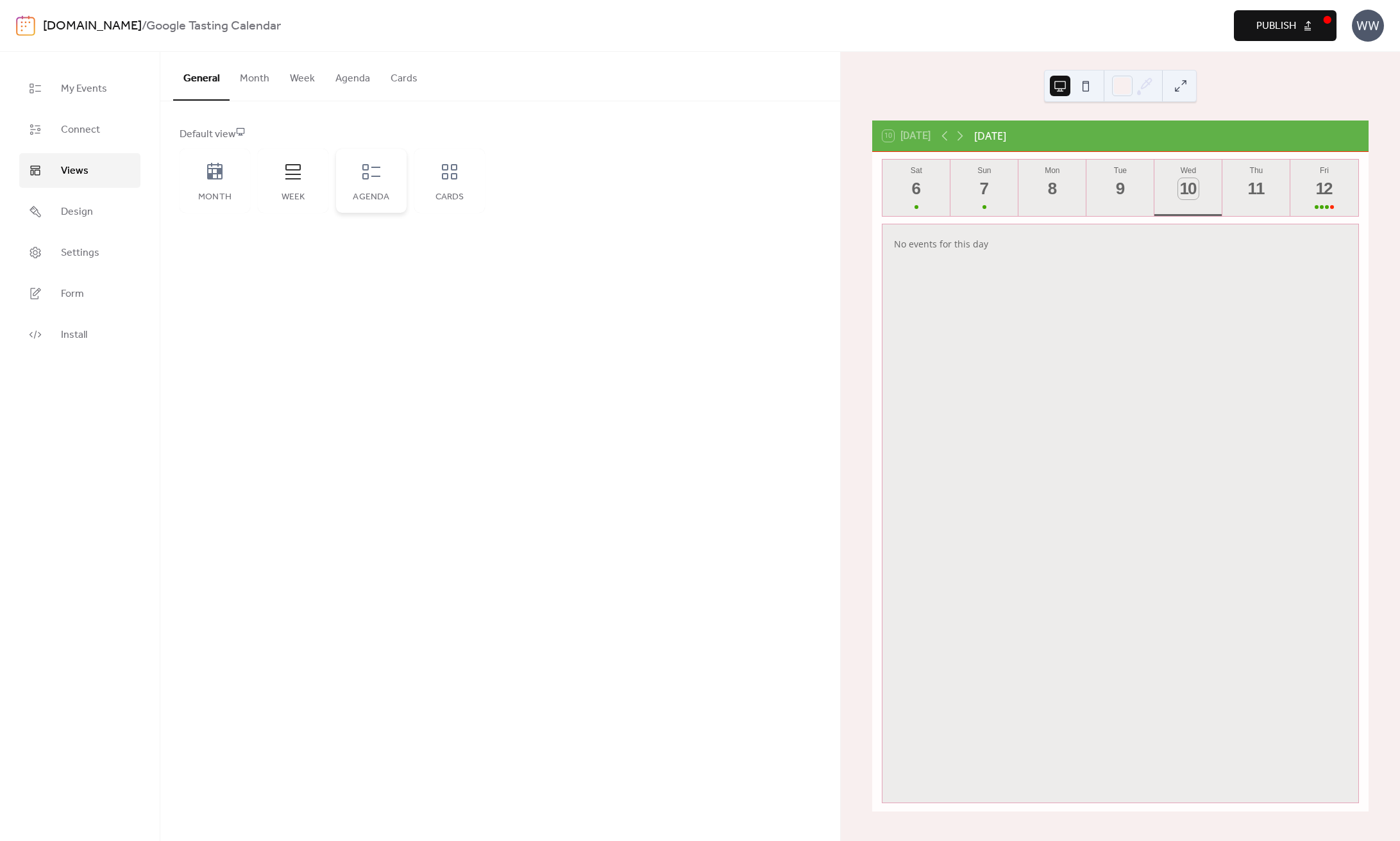
click at [375, 181] on icon at bounding box center [371, 172] width 21 height 21
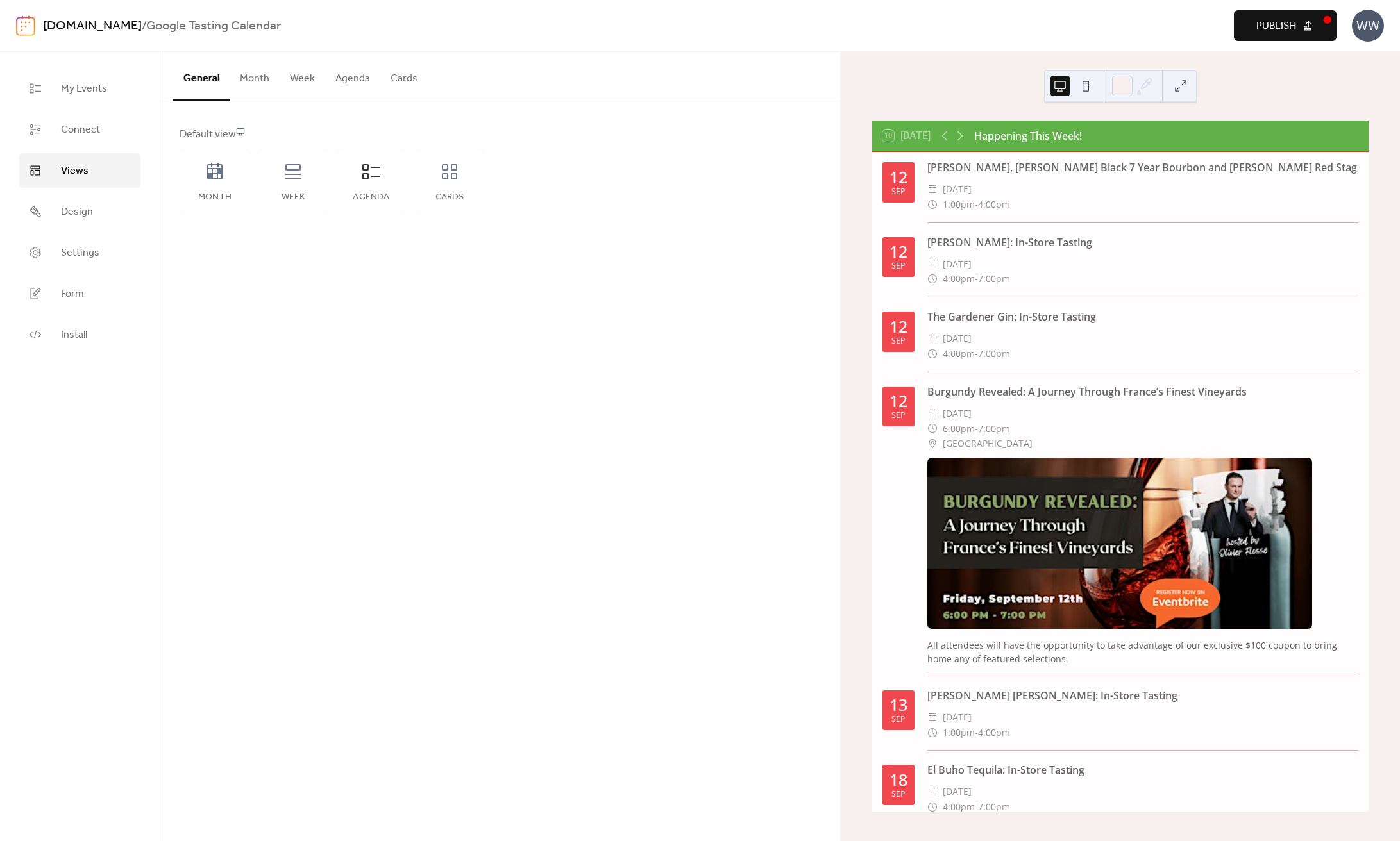
click at [255, 76] on button "Month" at bounding box center [254, 76] width 50 height 48
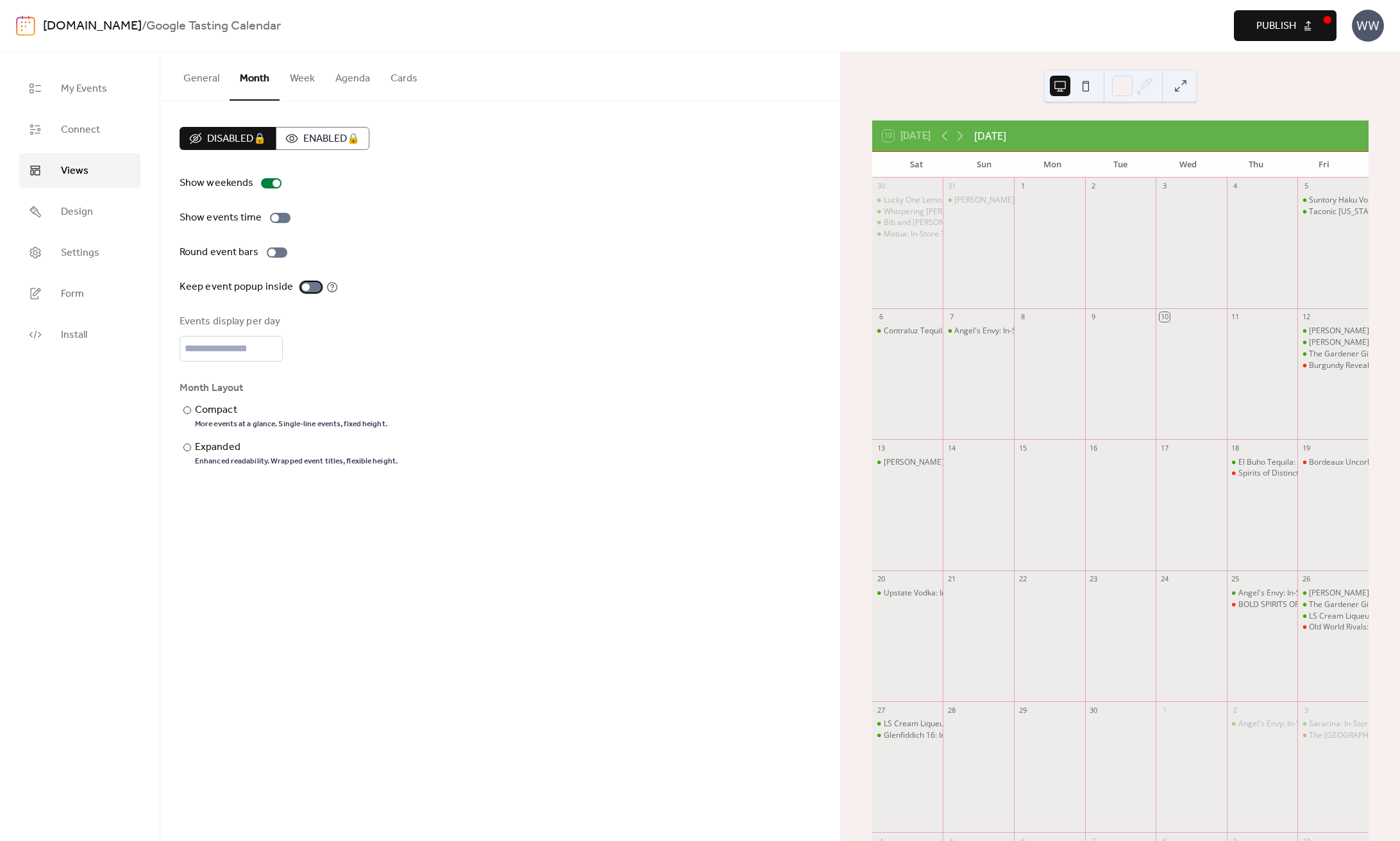
click at [302, 291] on div at bounding box center [306, 288] width 8 height 8
click at [301, 287] on div at bounding box center [311, 287] width 21 height 10
click at [185, 452] on div at bounding box center [187, 448] width 8 height 8
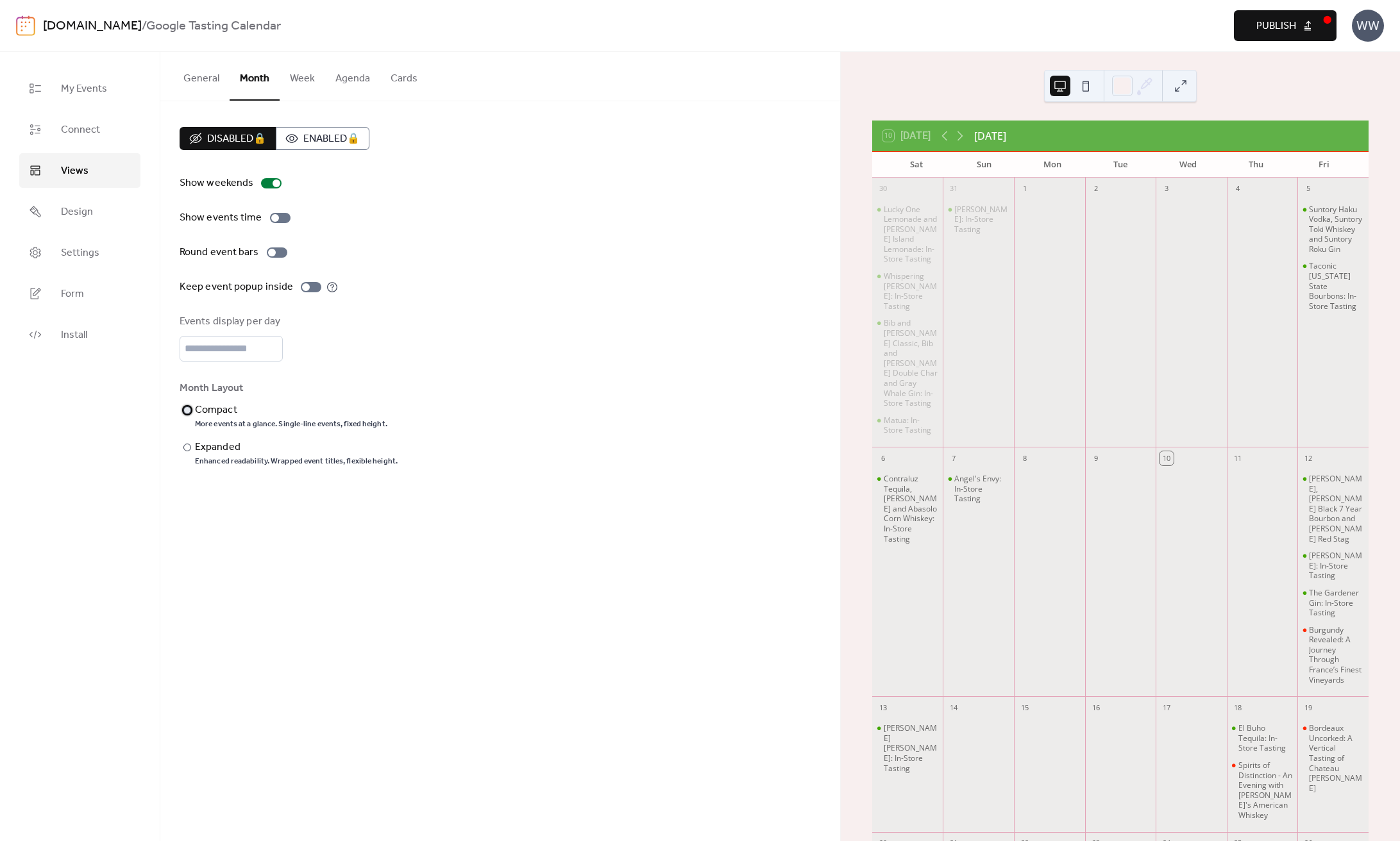
click at [185, 414] on div at bounding box center [187, 410] width 8 height 8
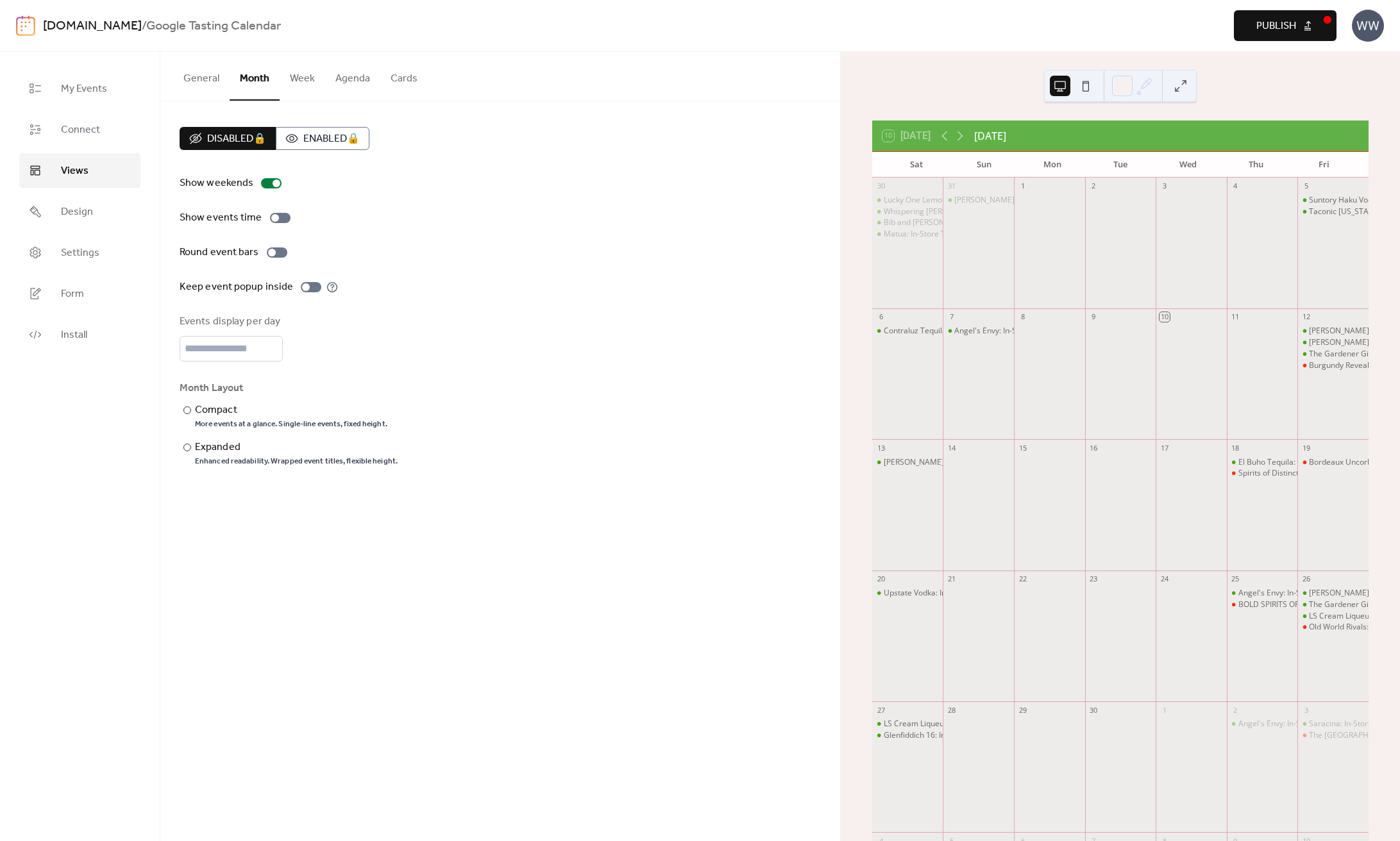
click at [287, 72] on button "Week" at bounding box center [302, 76] width 45 height 48
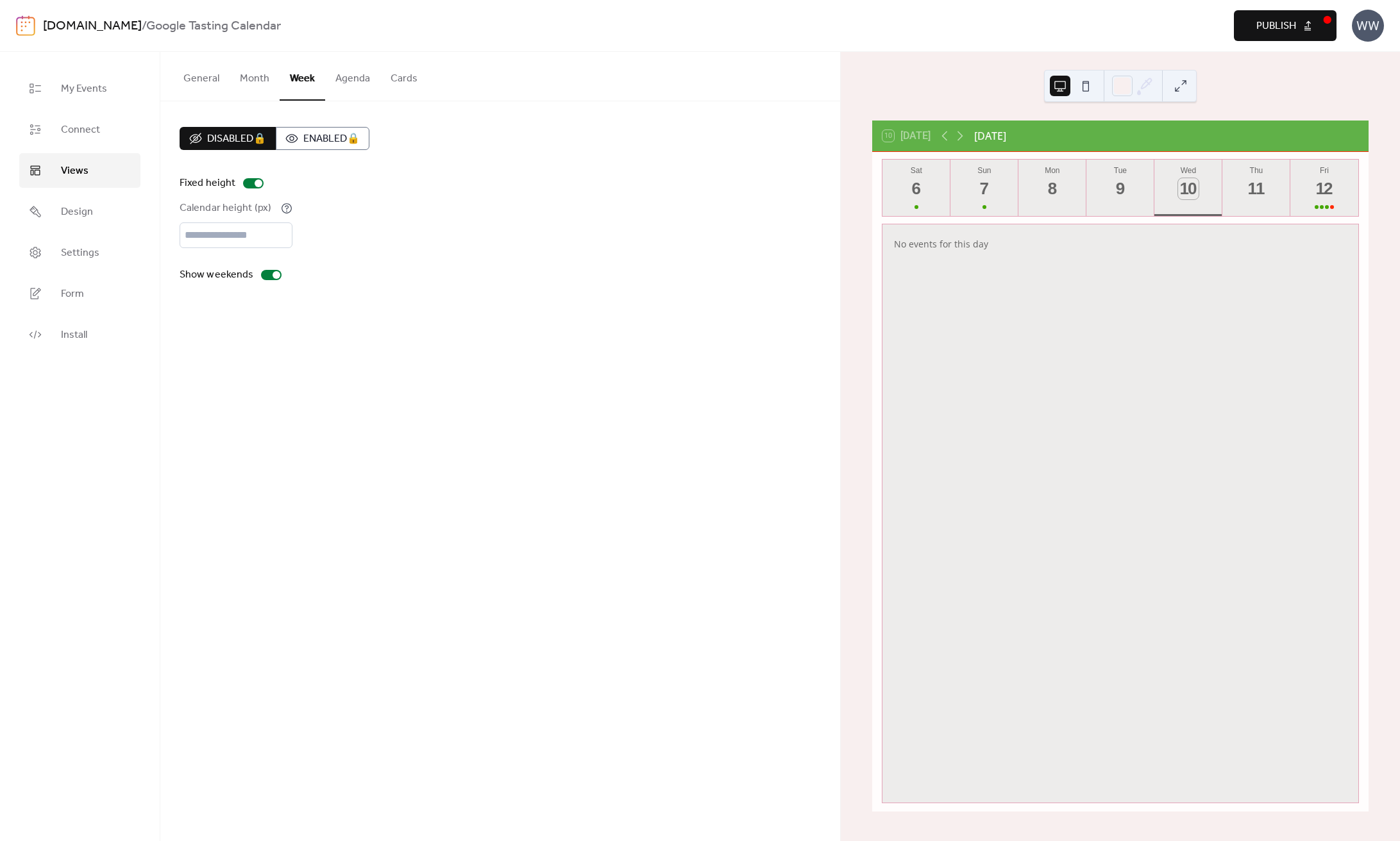
click at [365, 78] on button "Agenda" at bounding box center [353, 76] width 56 height 48
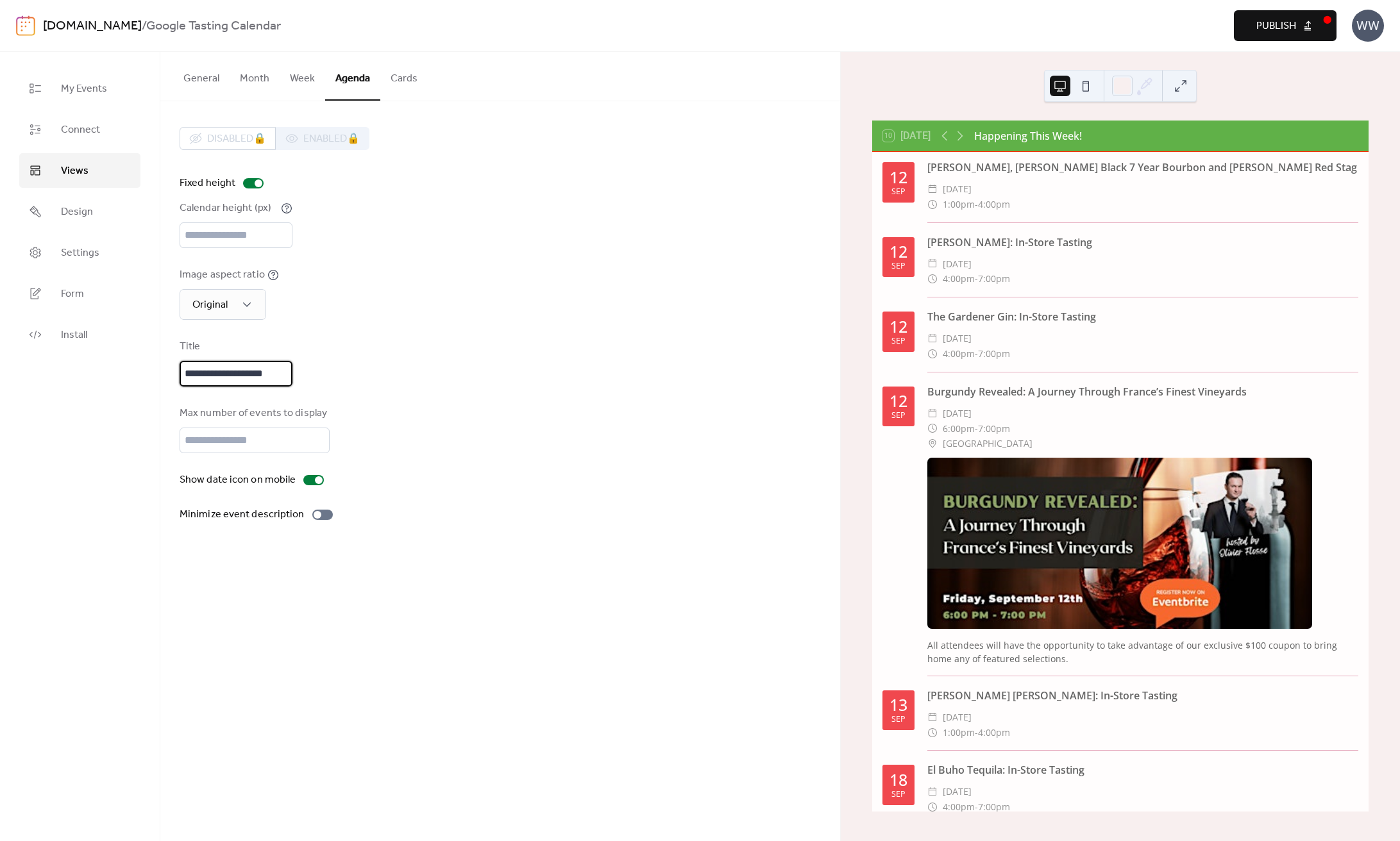
click at [291, 385] on input "**********" at bounding box center [236, 373] width 113 height 25
type input "**********"
click at [97, 224] on link "Design" at bounding box center [79, 211] width 121 height 35
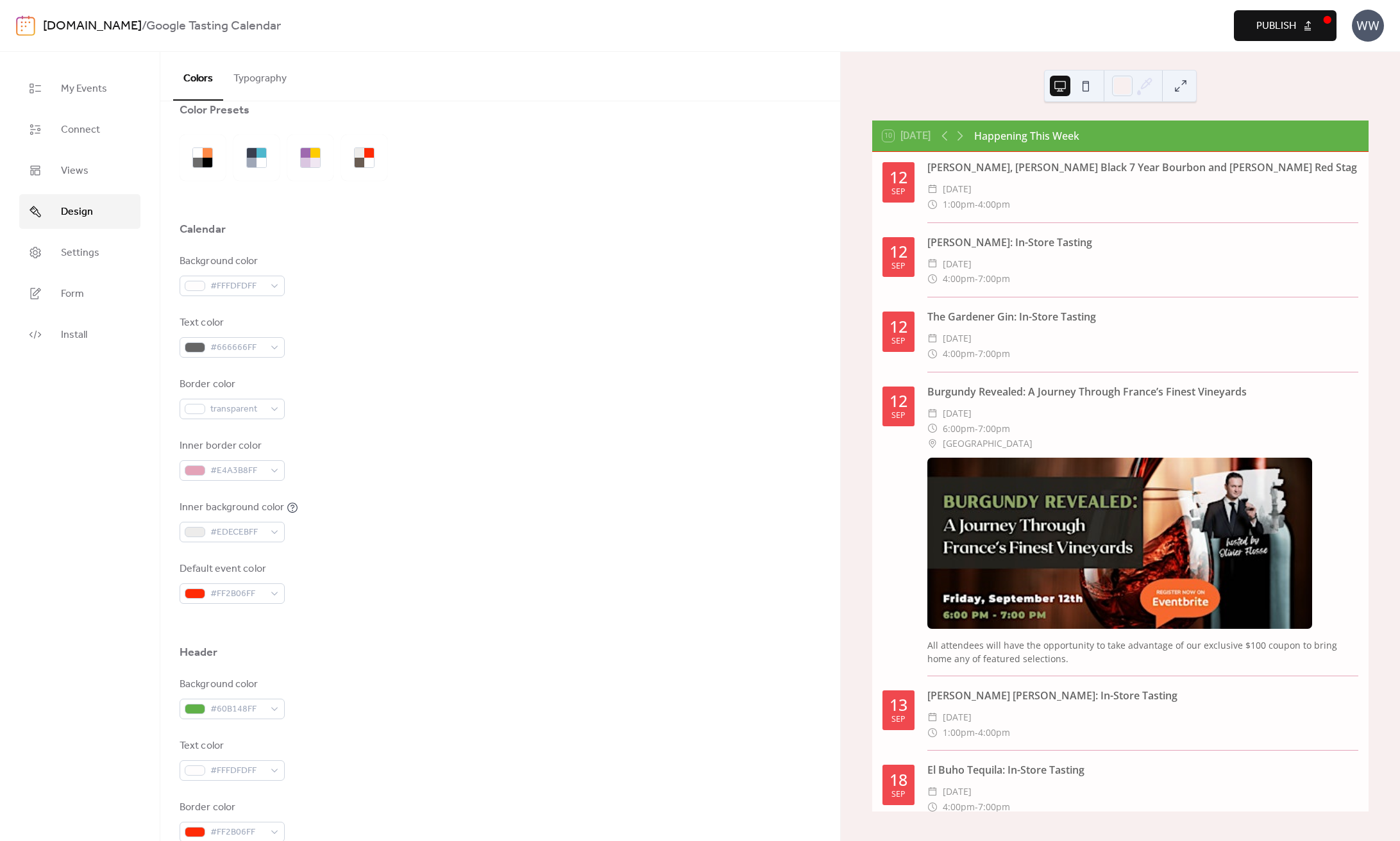
scroll to position [503, 0]
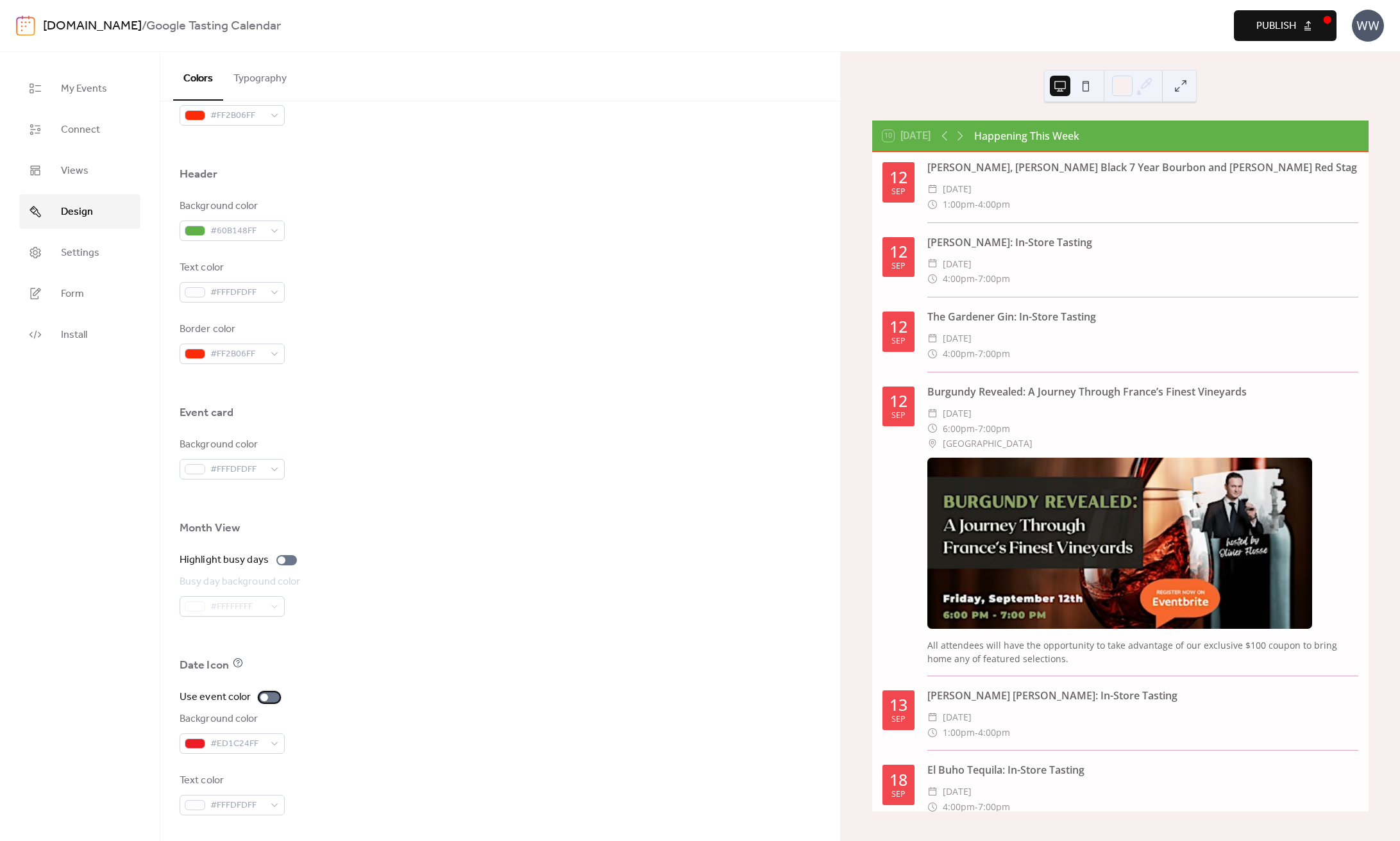
click at [261, 701] on div at bounding box center [269, 697] width 21 height 10
click at [261, 699] on div at bounding box center [269, 697] width 21 height 10
click at [261, 701] on div at bounding box center [269, 697] width 21 height 10
click at [262, 701] on div at bounding box center [269, 697] width 21 height 10
click at [90, 246] on span "Settings" at bounding box center [80, 254] width 39 height 15
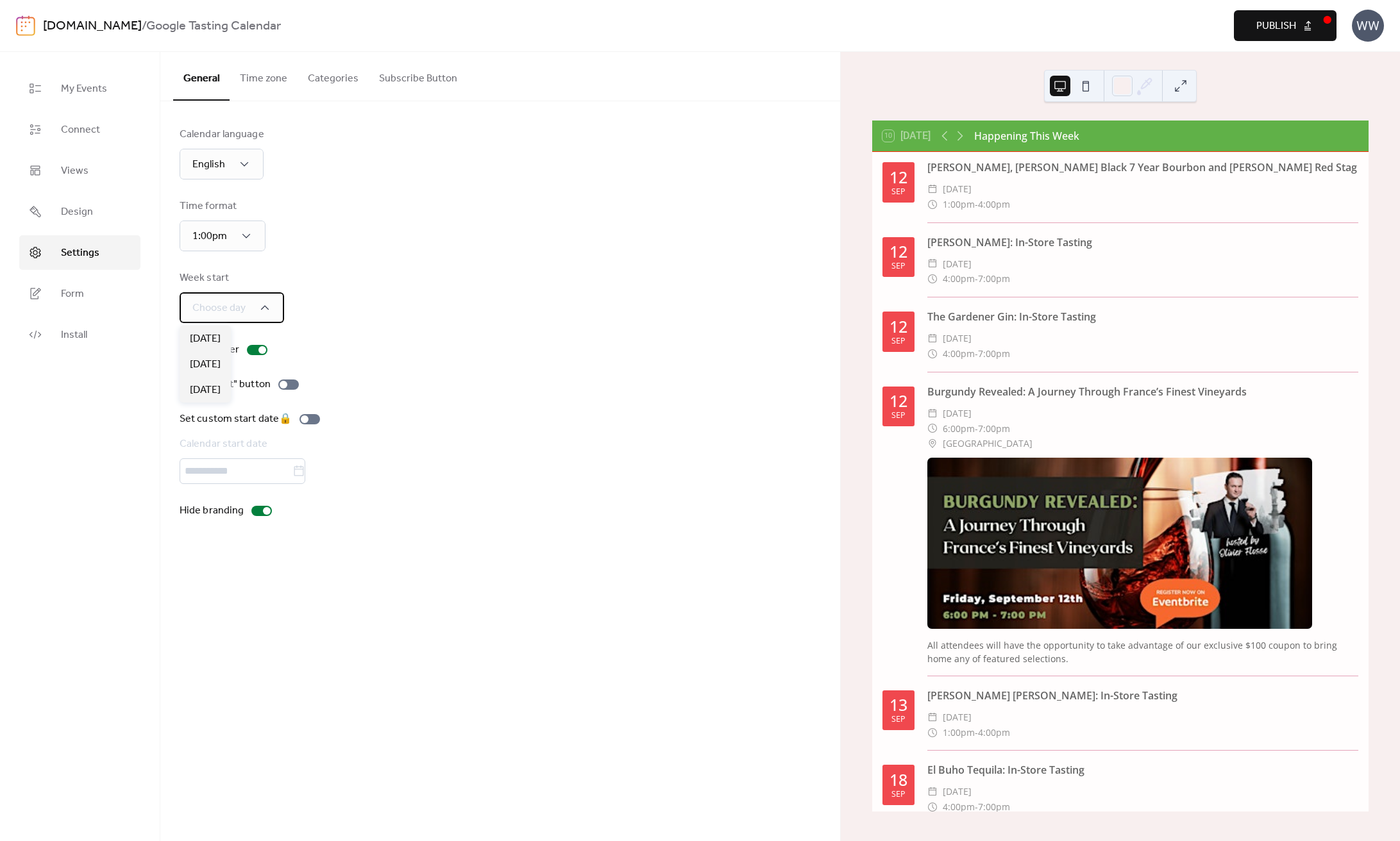
click at [224, 311] on span "Choose day" at bounding box center [219, 308] width 53 height 15
click at [207, 336] on span "[DATE]" at bounding box center [205, 339] width 31 height 15
click at [238, 311] on icon at bounding box center [242, 308] width 13 height 13
click at [357, 314] on div "Week start Sunday" at bounding box center [500, 297] width 641 height 52
click at [257, 351] on div at bounding box center [257, 349] width 21 height 10
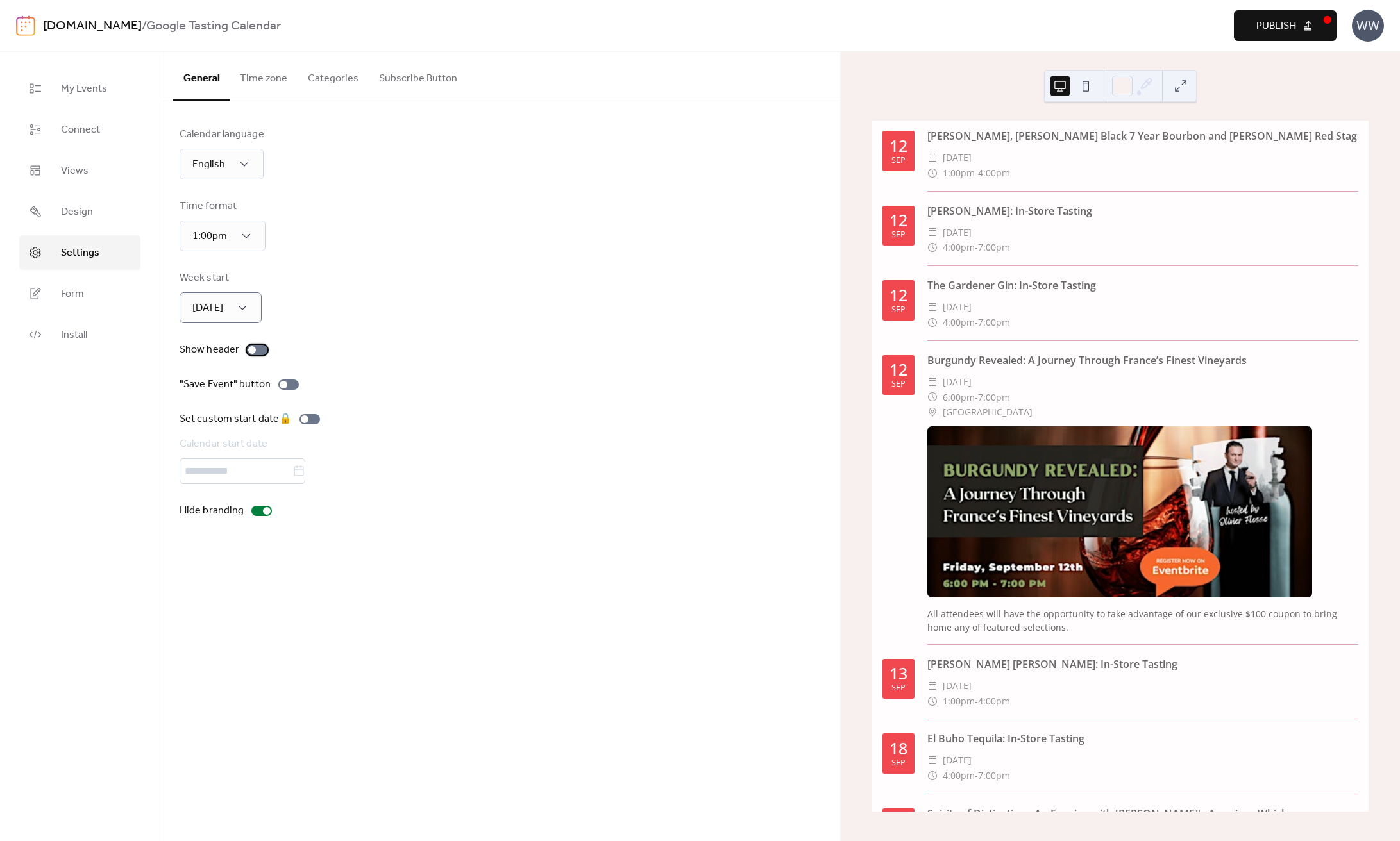
click at [257, 351] on div at bounding box center [257, 349] width 21 height 10
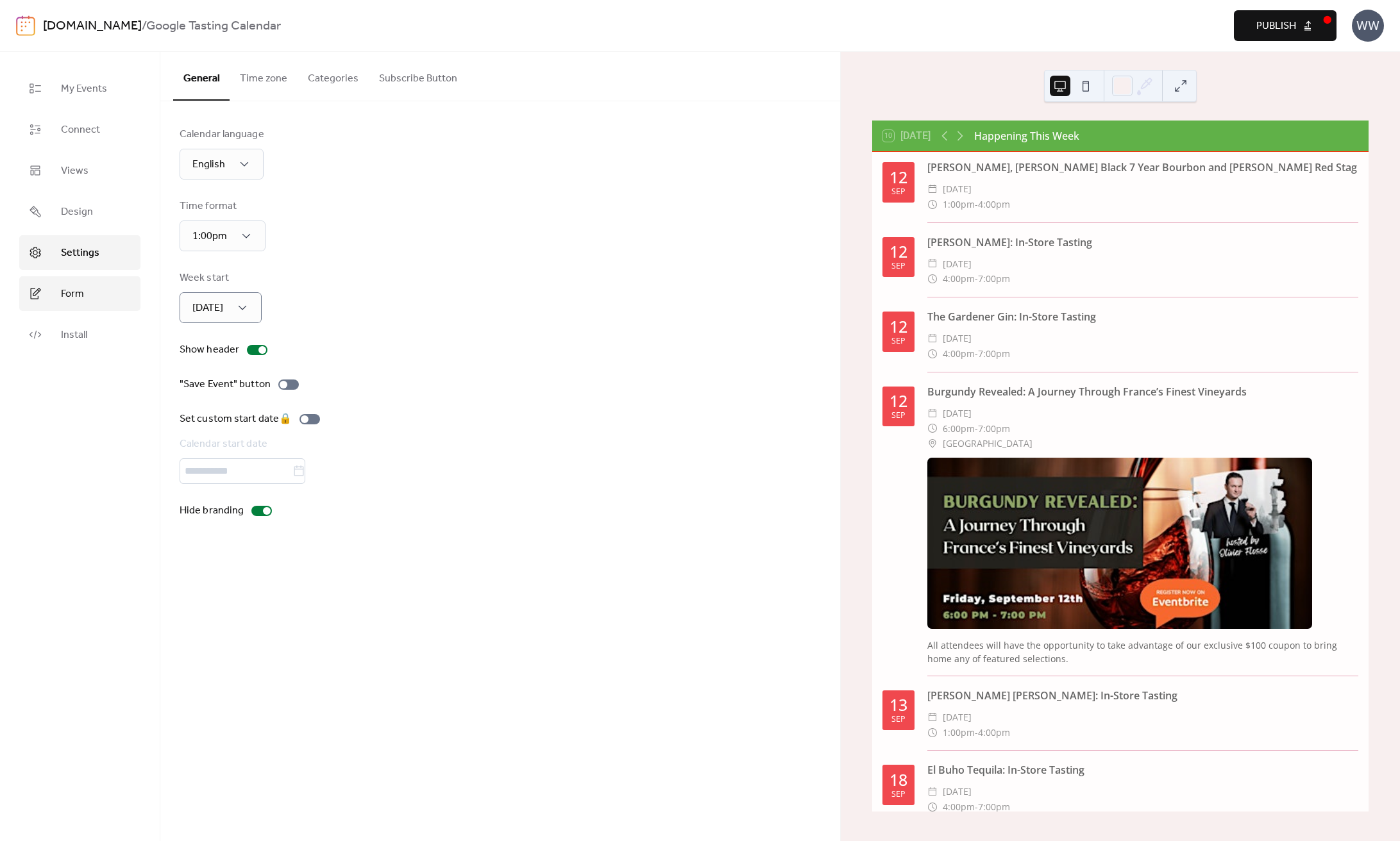
click at [104, 296] on link "Form" at bounding box center [79, 293] width 121 height 35
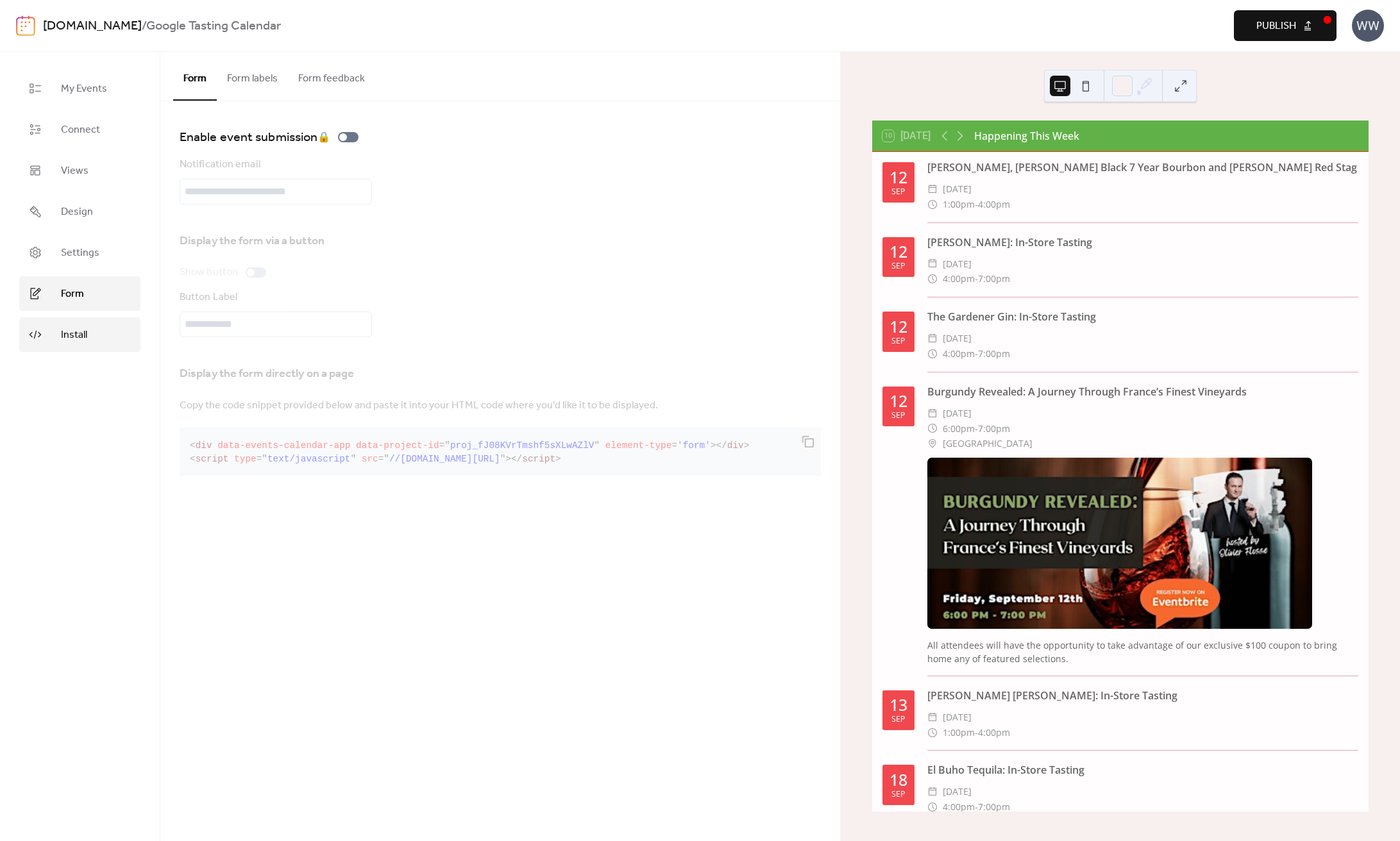
click at [72, 330] on span "Install" at bounding box center [74, 335] width 26 height 15
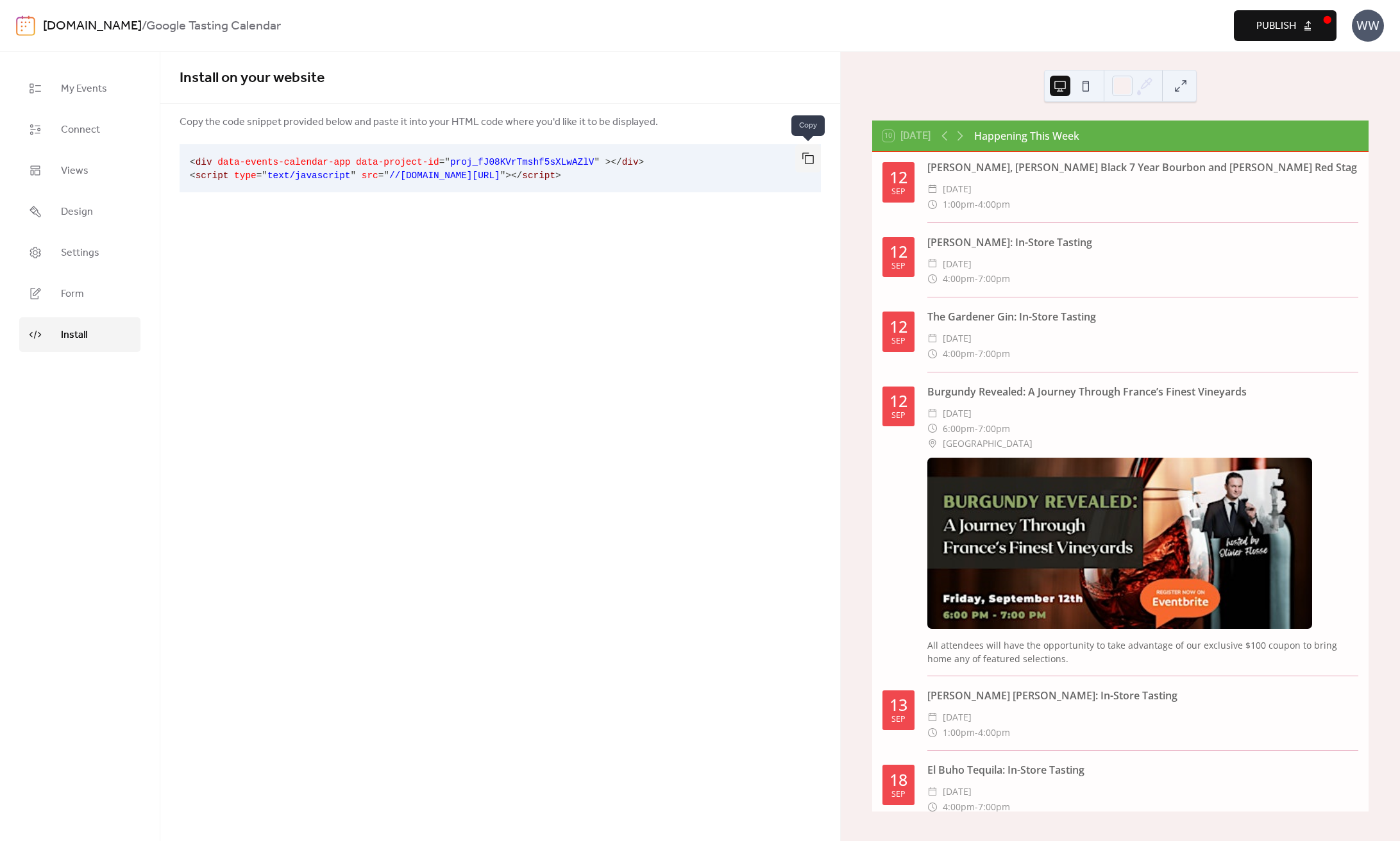
click at [806, 158] on button "button" at bounding box center [807, 158] width 25 height 29
click at [711, 318] on div "Install on your website Copy the code snippet provided below and paste it into …" at bounding box center [500, 446] width 680 height 789
click at [1290, 32] on span "Publish" at bounding box center [1276, 26] width 40 height 15
click at [98, 165] on link "Views" at bounding box center [79, 170] width 121 height 35
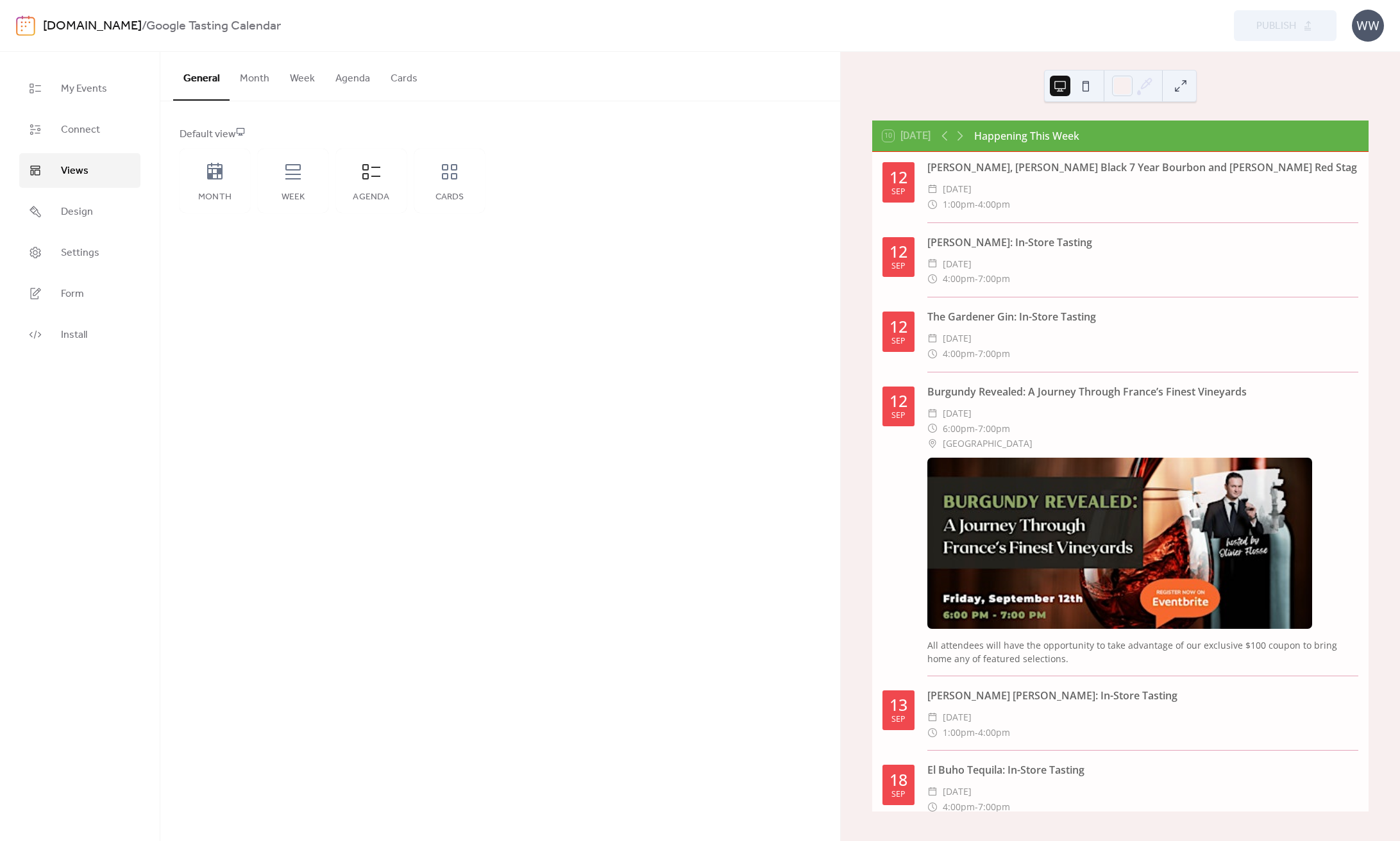
click at [363, 81] on button "Agenda" at bounding box center [353, 76] width 56 height 48
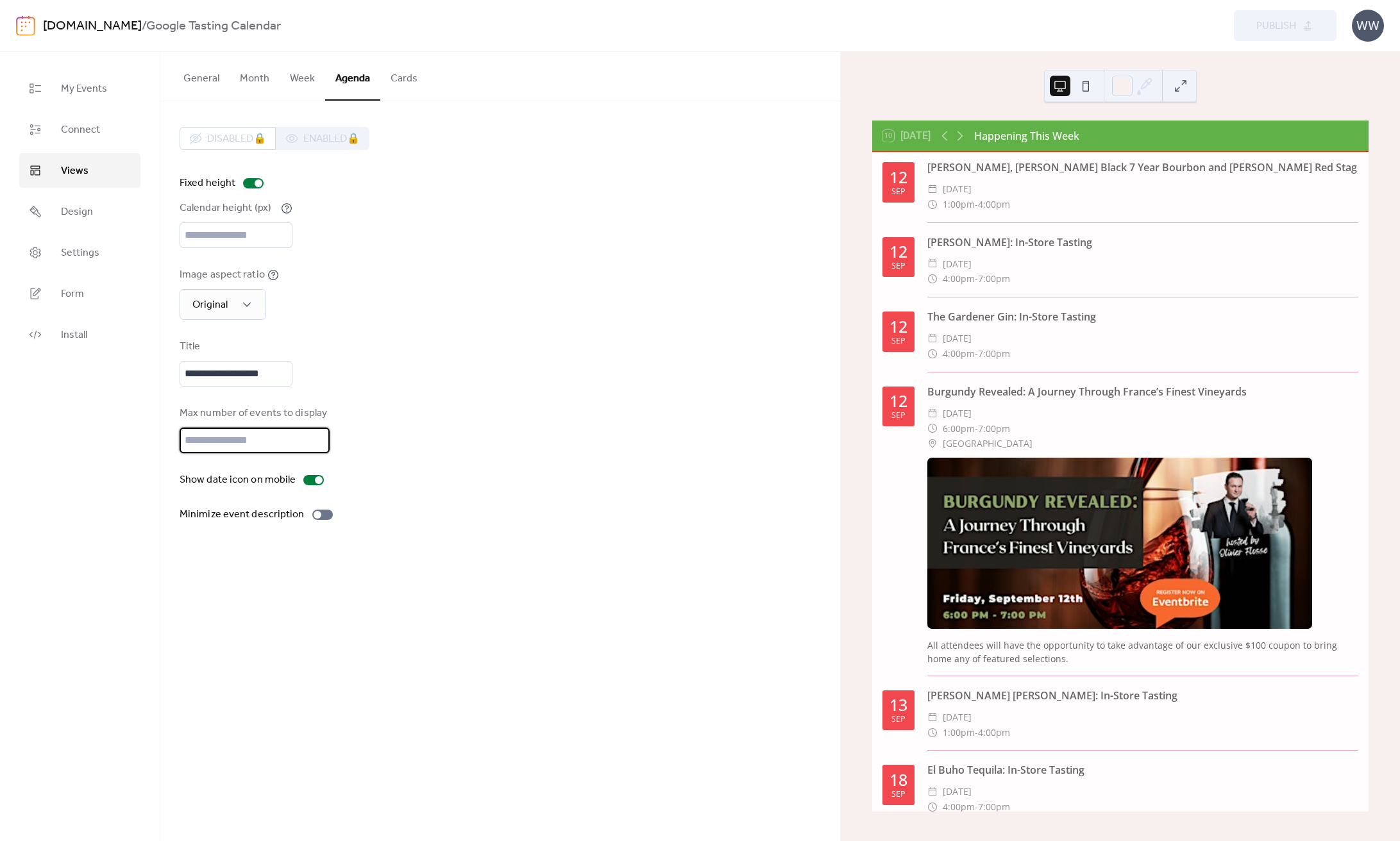
click at [315, 449] on input "**" at bounding box center [254, 440] width 150 height 25
click at [315, 448] on input "**" at bounding box center [254, 440] width 150 height 25
type input "**"
click at [315, 448] on input "**" at bounding box center [254, 440] width 150 height 25
click at [365, 430] on div "Max number of events to display **" at bounding box center [500, 429] width 641 height 48
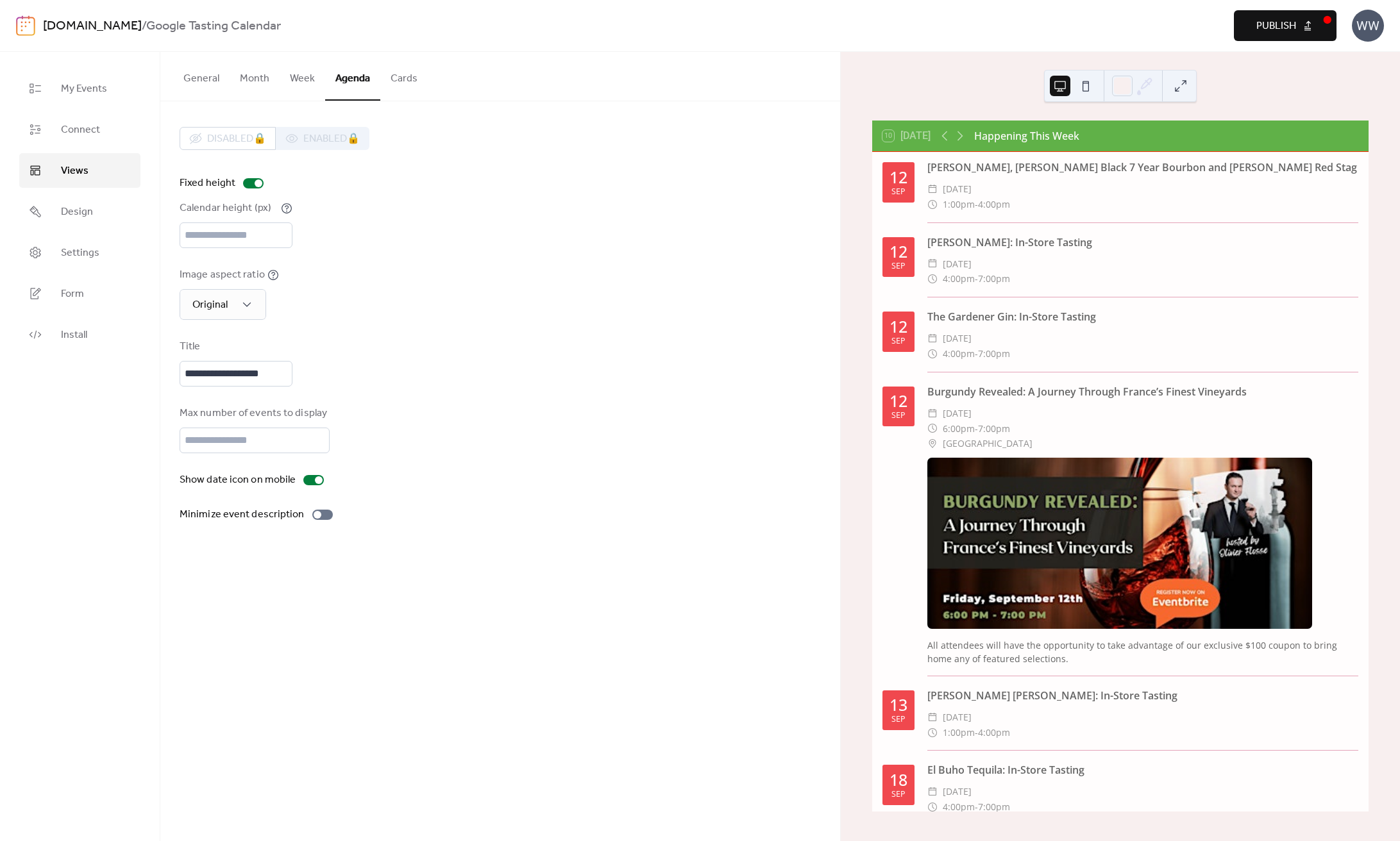
click at [1256, 37] on button "Publish" at bounding box center [1284, 25] width 103 height 31
click at [93, 210] on link "Design" at bounding box center [79, 211] width 121 height 35
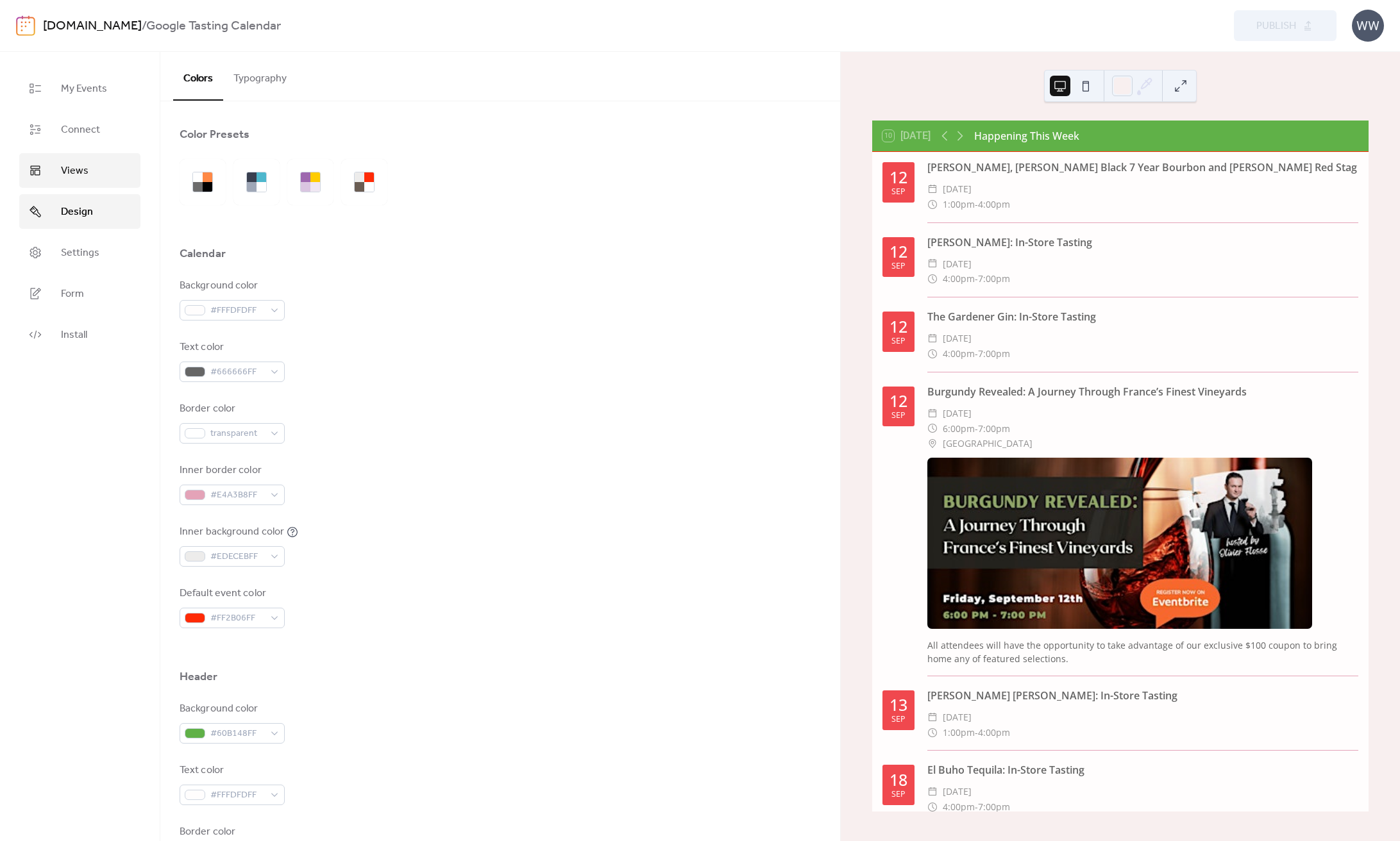
click at [73, 173] on span "Views" at bounding box center [75, 171] width 28 height 15
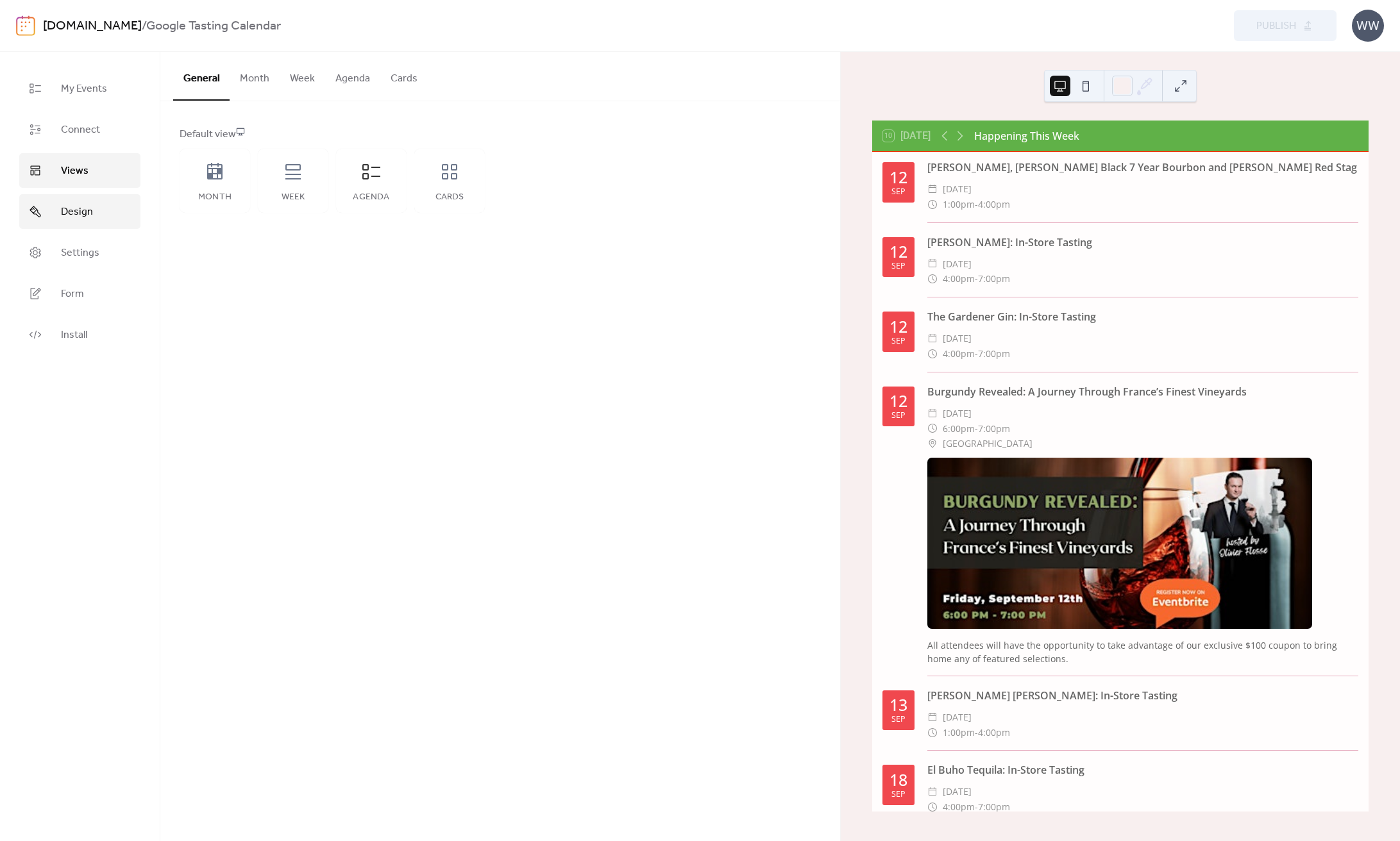
click at [70, 201] on link "Design" at bounding box center [79, 211] width 121 height 35
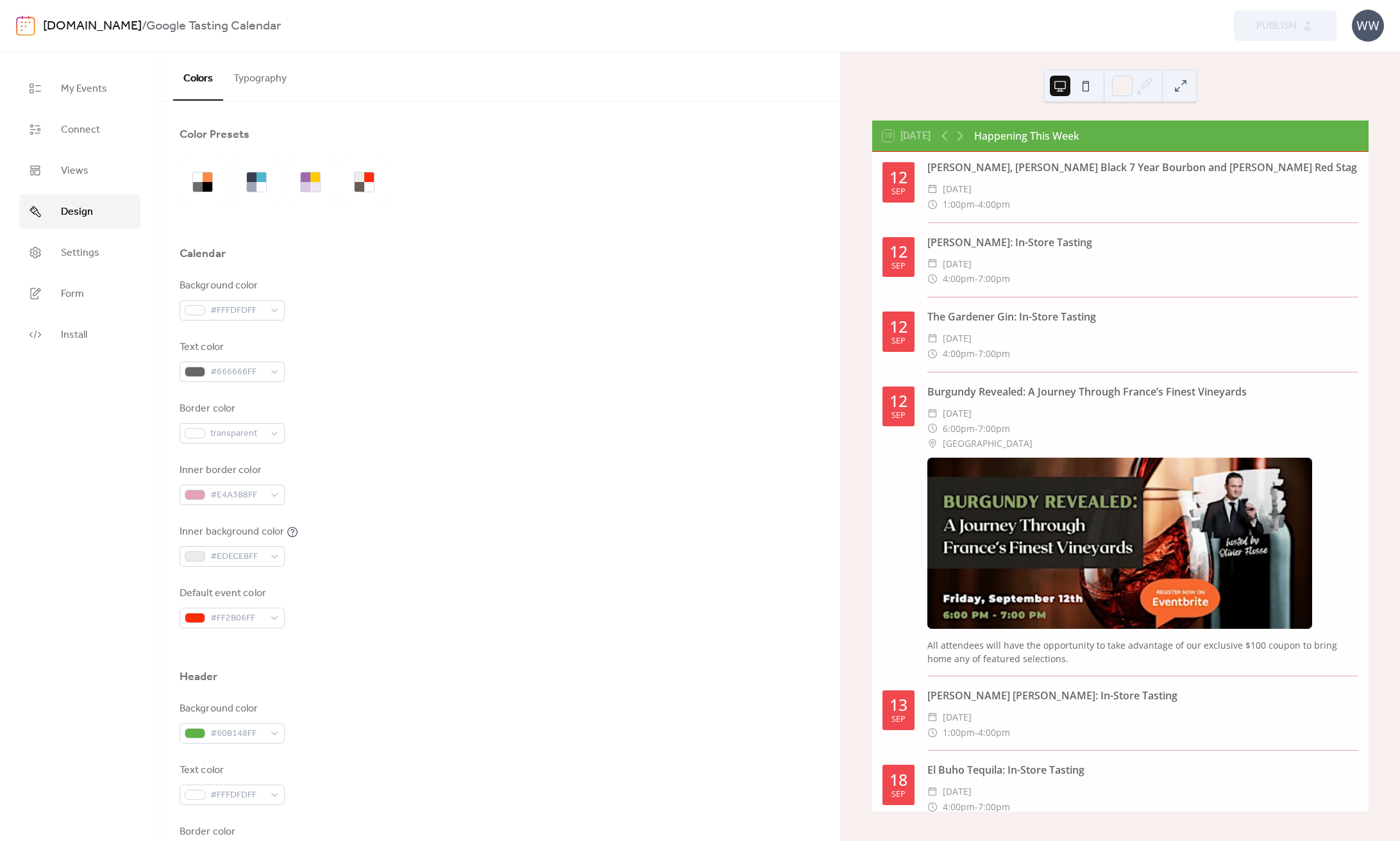
click at [276, 78] on button "Typography" at bounding box center [260, 76] width 74 height 48
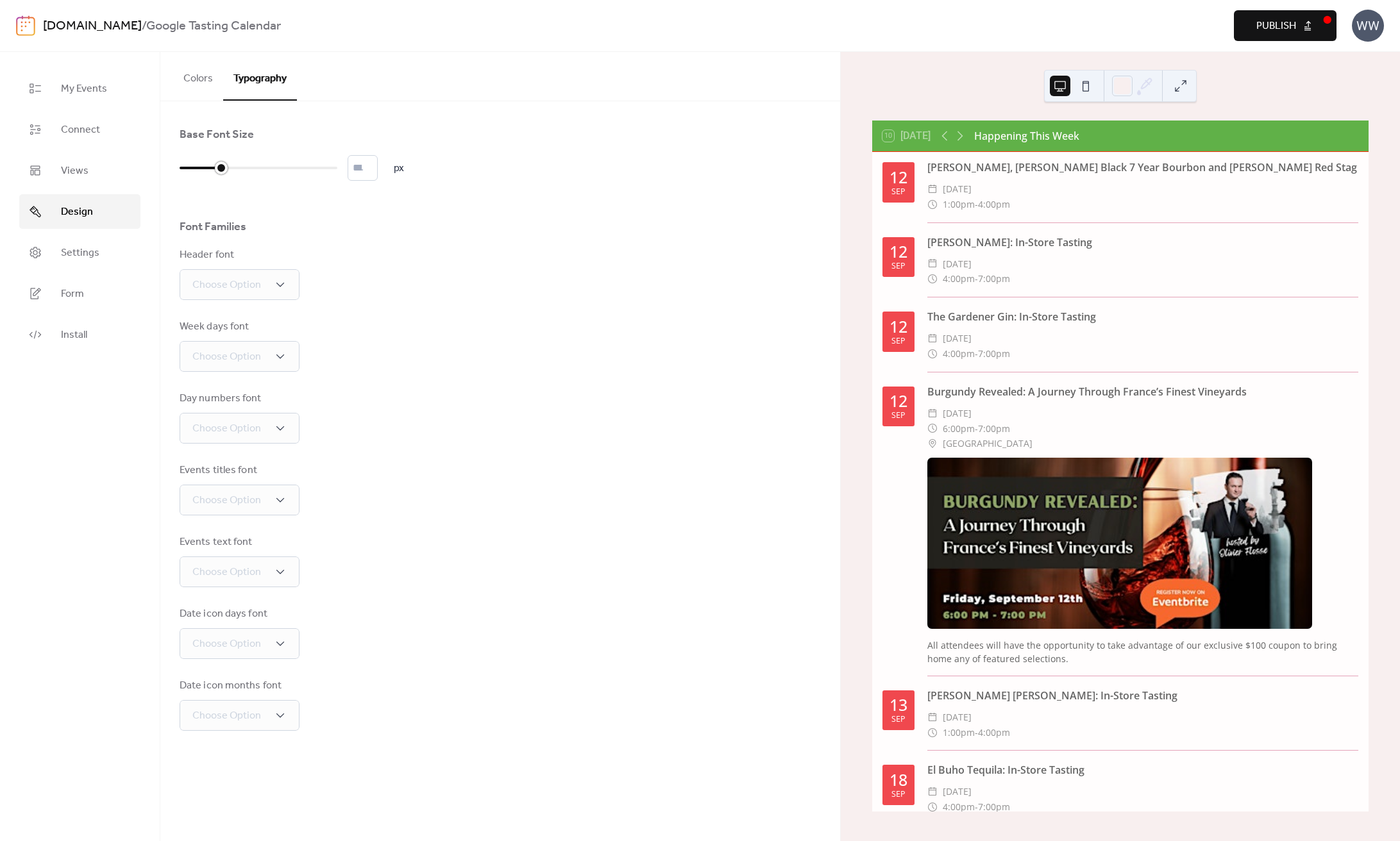
drag, startPoint x: 184, startPoint y: 171, endPoint x: 211, endPoint y: 172, distance: 27.0
click at [211, 172] on div at bounding box center [200, 168] width 42 height 21
click at [1286, 23] on span "Publish" at bounding box center [1276, 26] width 40 height 15
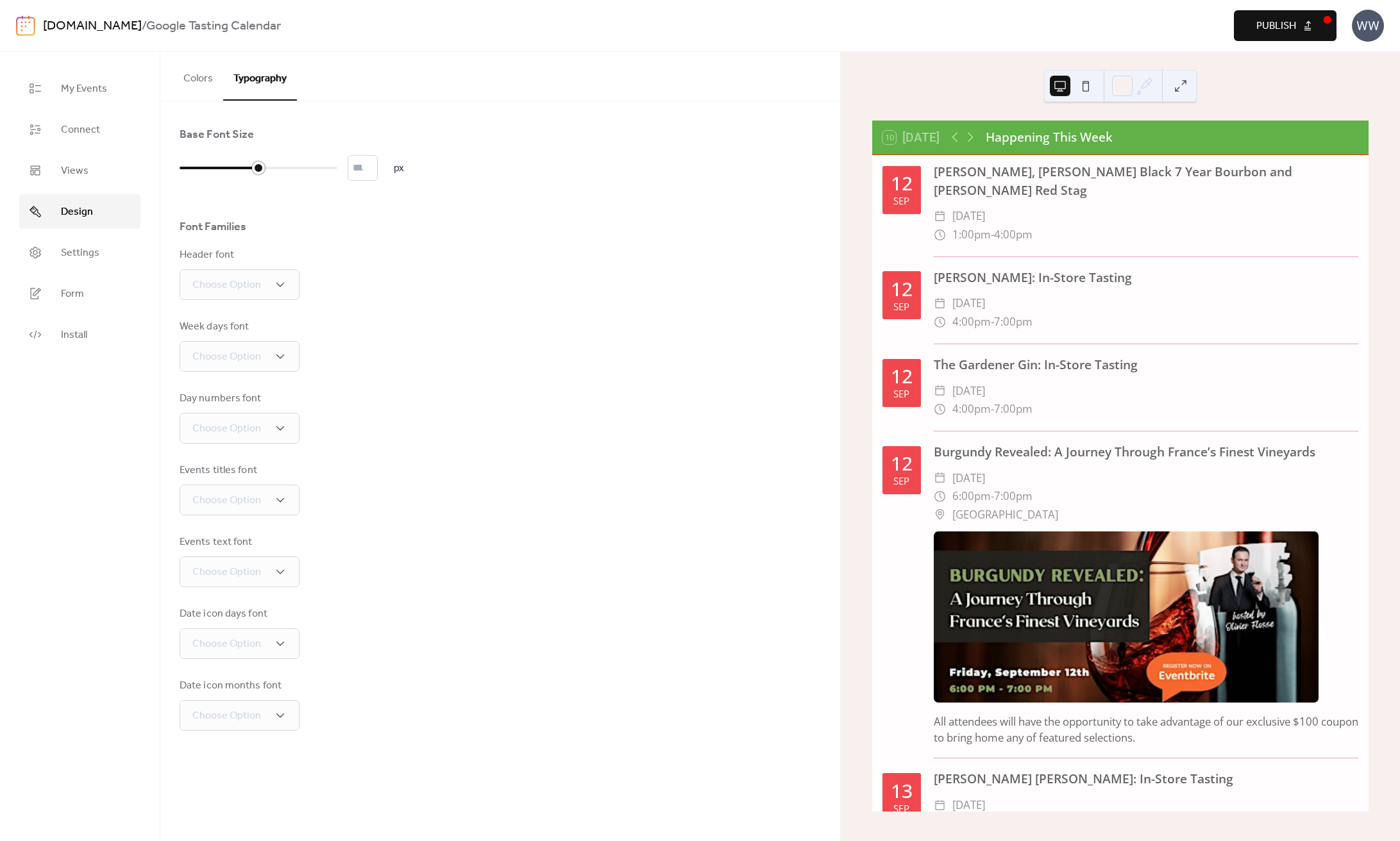
drag, startPoint x: 223, startPoint y: 170, endPoint x: 251, endPoint y: 170, distance: 28.0
click at [251, 170] on div at bounding box center [219, 168] width 79 height 21
click at [1284, 22] on span "Publish" at bounding box center [1276, 26] width 40 height 15
drag, startPoint x: 260, startPoint y: 170, endPoint x: 250, endPoint y: 172, distance: 10.2
click at [250, 172] on div at bounding box center [219, 168] width 79 height 21
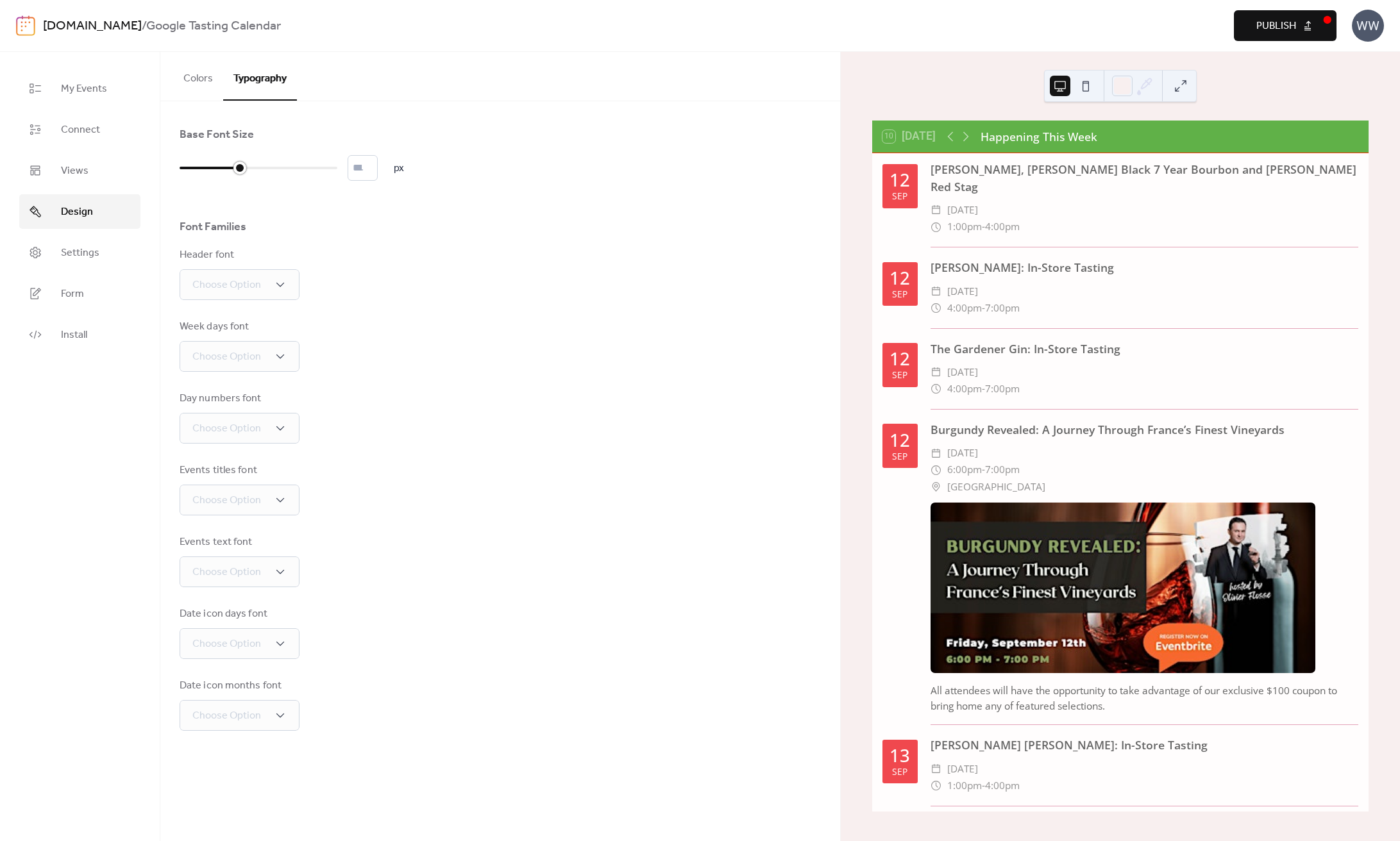
type input "**"
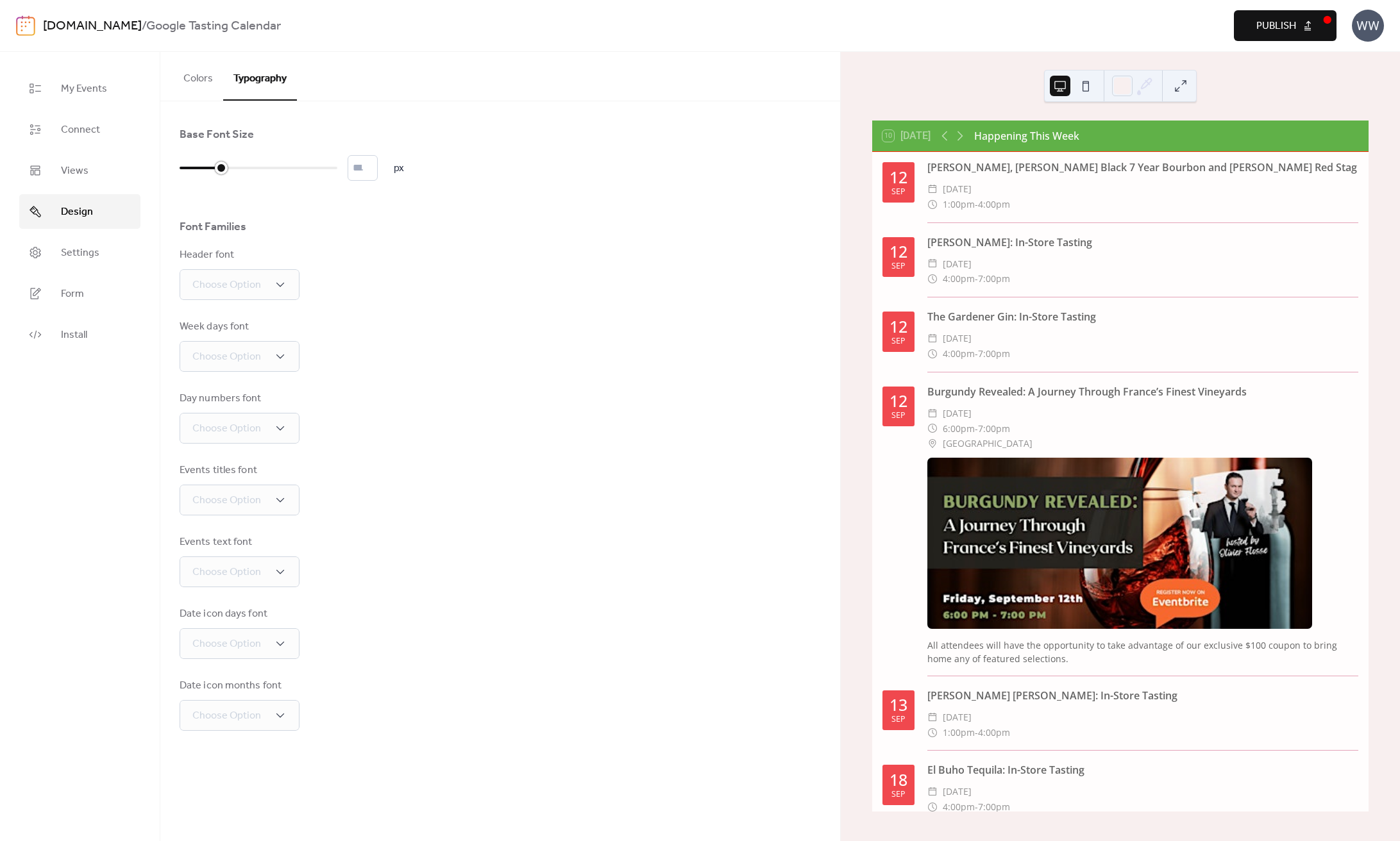
drag, startPoint x: 258, startPoint y: 170, endPoint x: 226, endPoint y: 170, distance: 32.0
click at [226, 170] on div at bounding box center [221, 168] width 13 height 13
click at [331, 209] on div "Base Font Size ** px Font Families Header font Choose Option Week days font Cho…" at bounding box center [500, 429] width 641 height 604
click at [121, 167] on link "Views" at bounding box center [79, 170] width 121 height 35
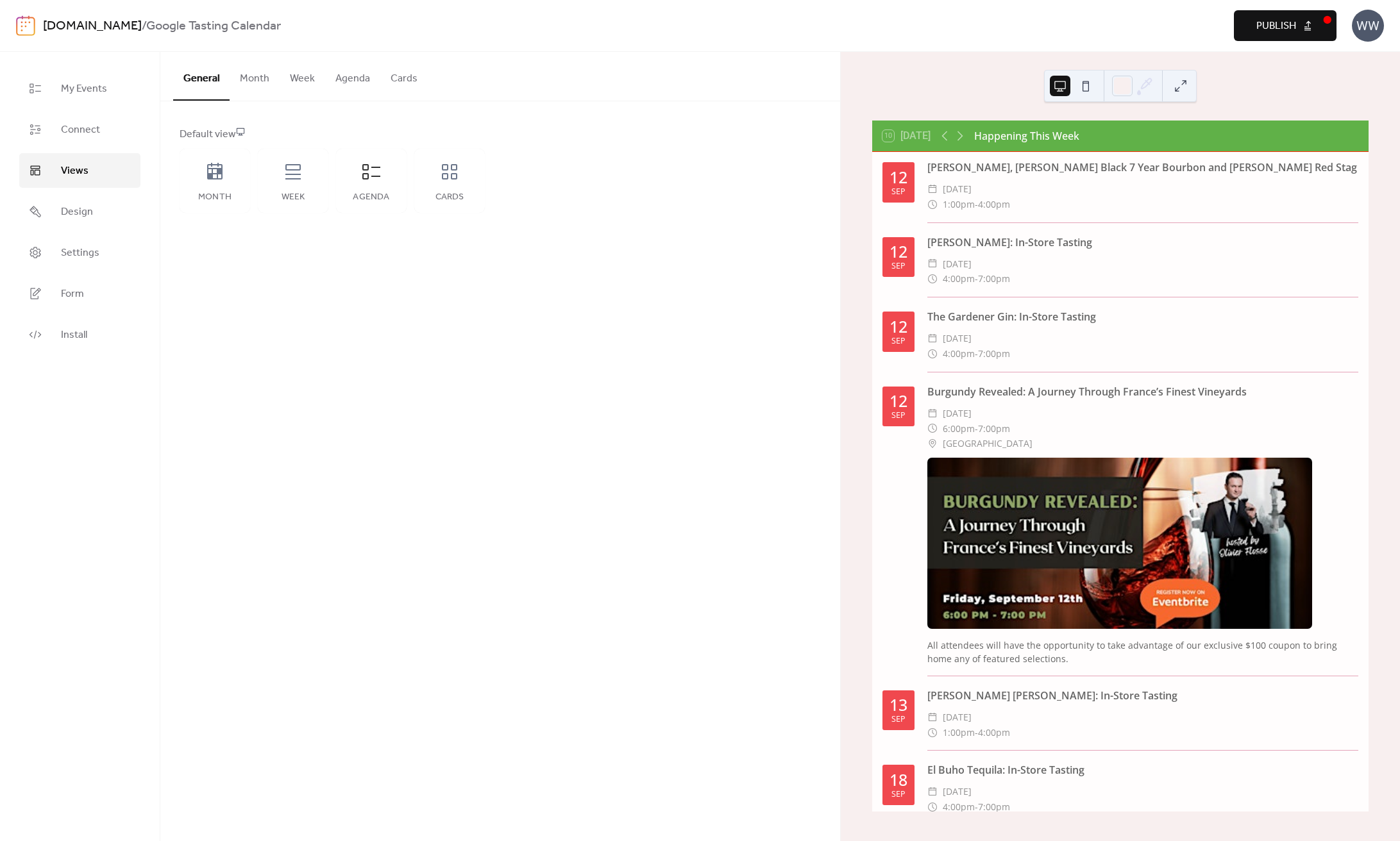
click at [348, 72] on button "Agenda" at bounding box center [353, 76] width 56 height 48
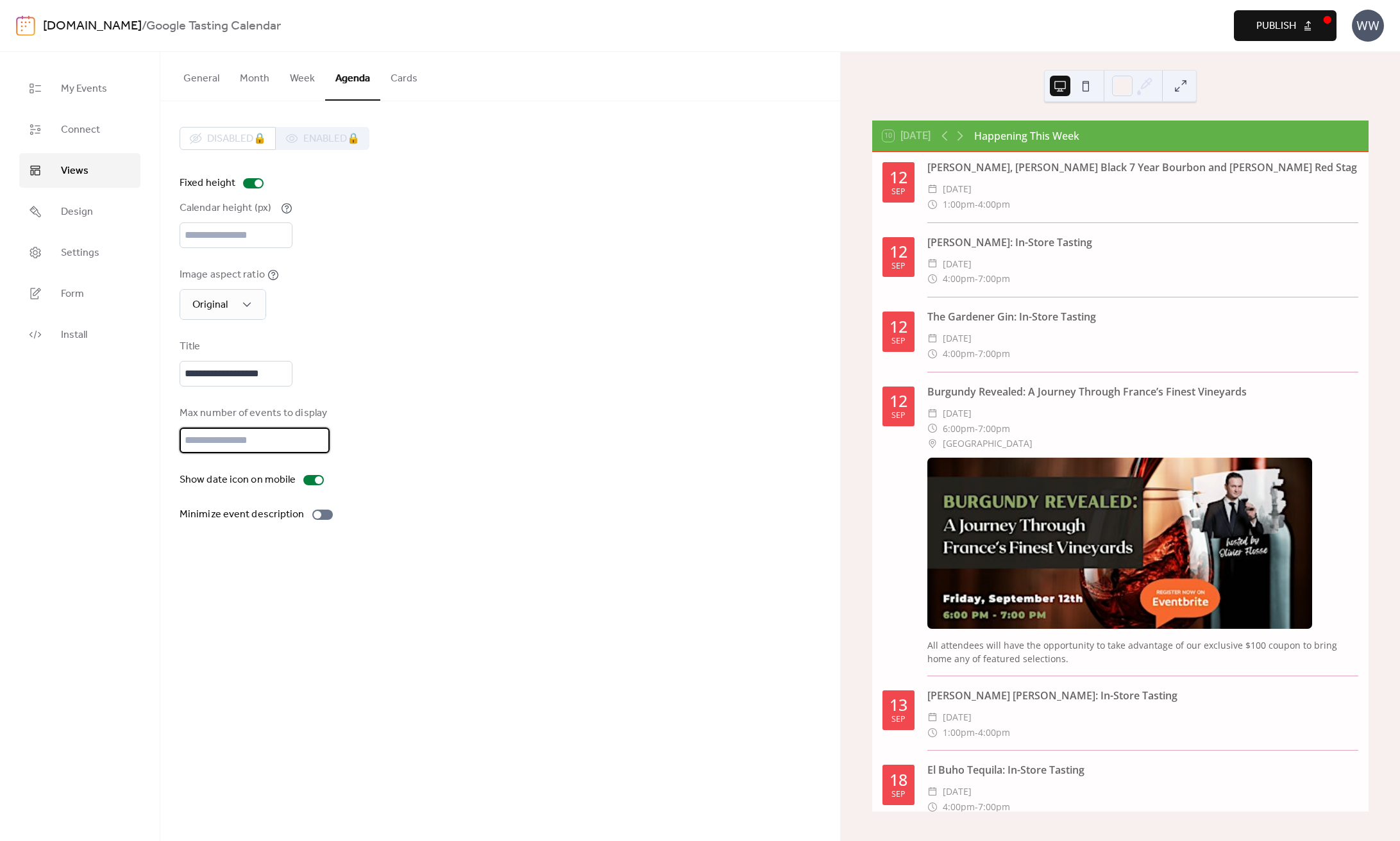
click at [227, 453] on input "**" at bounding box center [254, 440] width 150 height 25
type input "*"
click at [554, 432] on div "Max number of events to display *" at bounding box center [500, 429] width 641 height 48
click at [1264, 6] on div "westchesterwine.com / Google Tasting Calendar Preview Publish WW" at bounding box center [700, 25] width 1368 height 52
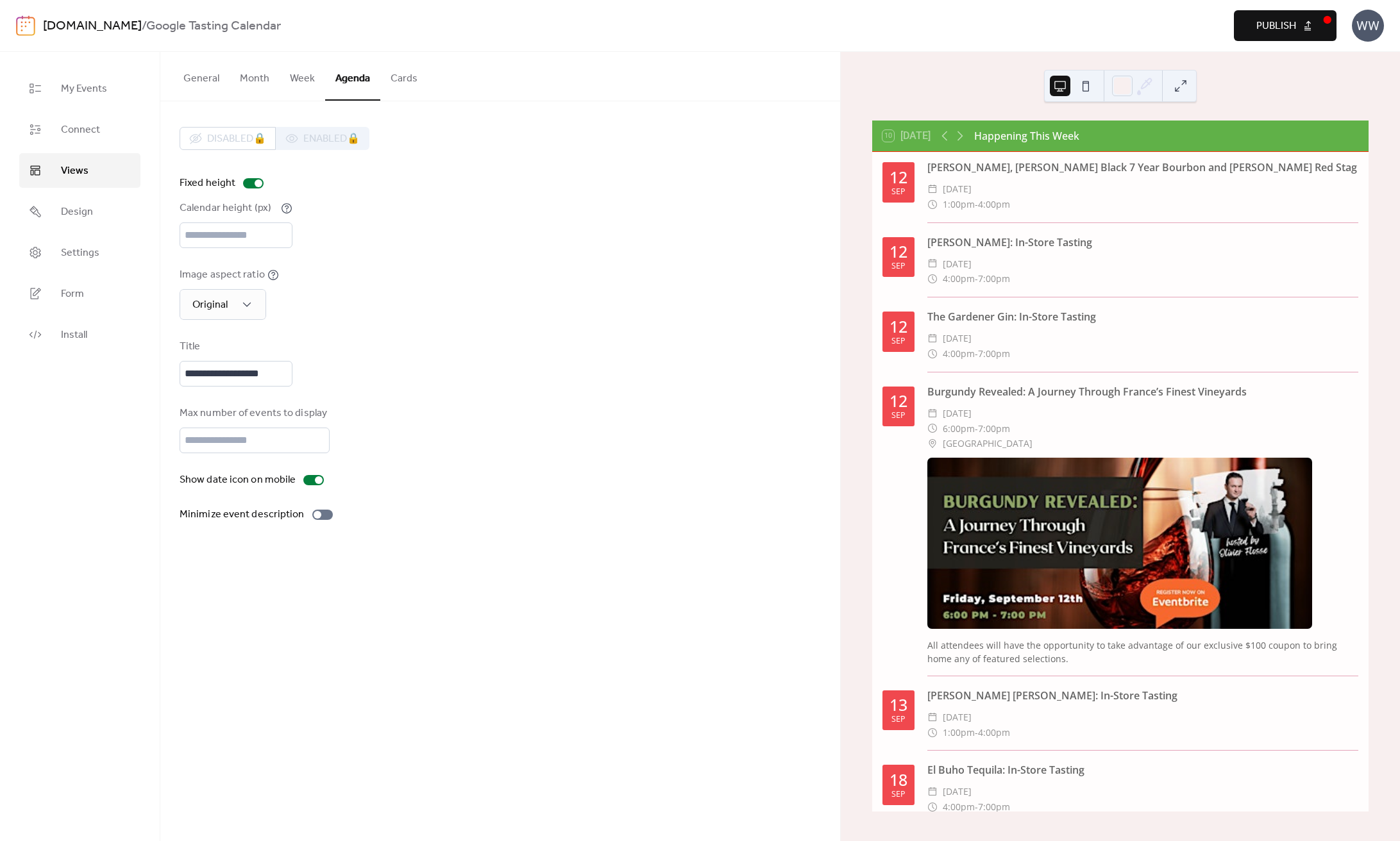
click at [1263, 19] on span "Publish" at bounding box center [1276, 26] width 40 height 15
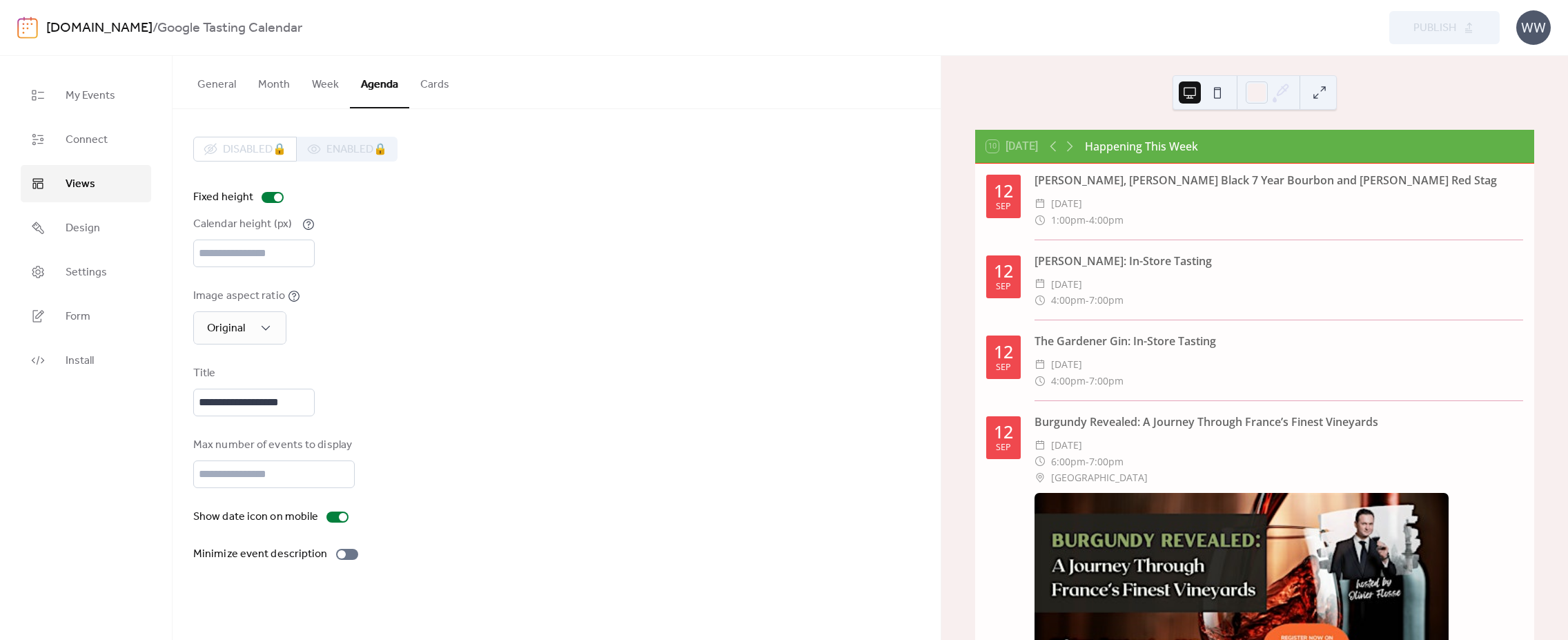
click at [1126, 549] on img at bounding box center [1241, 585] width 414 height 184
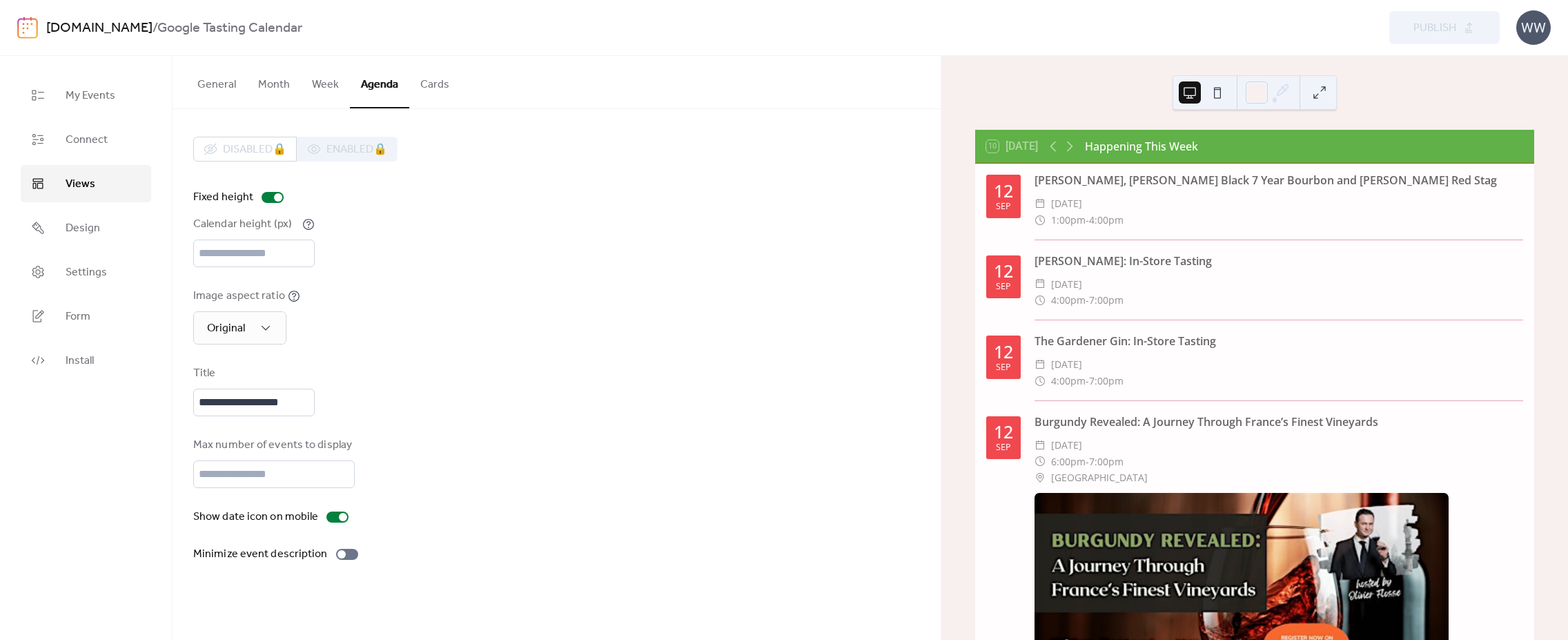
click at [1126, 549] on img at bounding box center [1241, 585] width 414 height 184
click at [1208, 557] on img at bounding box center [1241, 585] width 414 height 184
click at [119, 110] on link "My Events" at bounding box center [85, 95] width 130 height 37
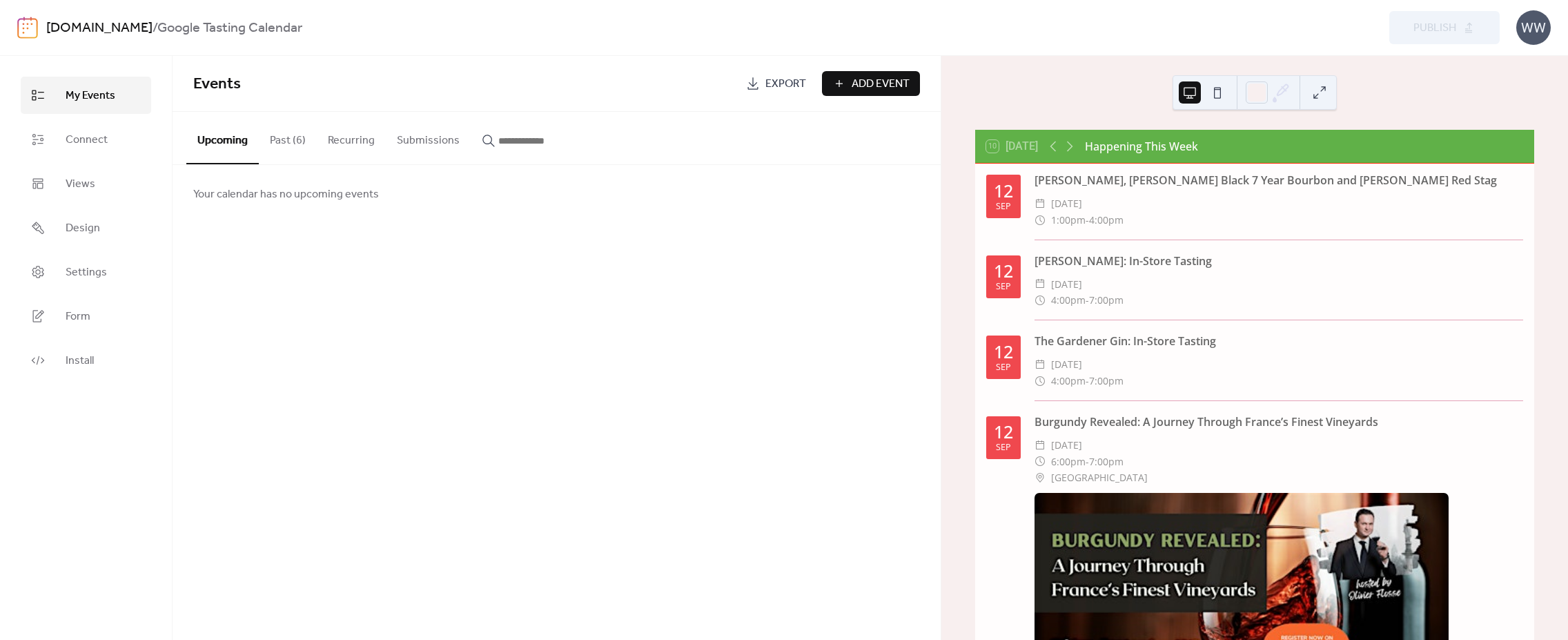
click at [295, 150] on button "Past (6)" at bounding box center [288, 138] width 58 height 51
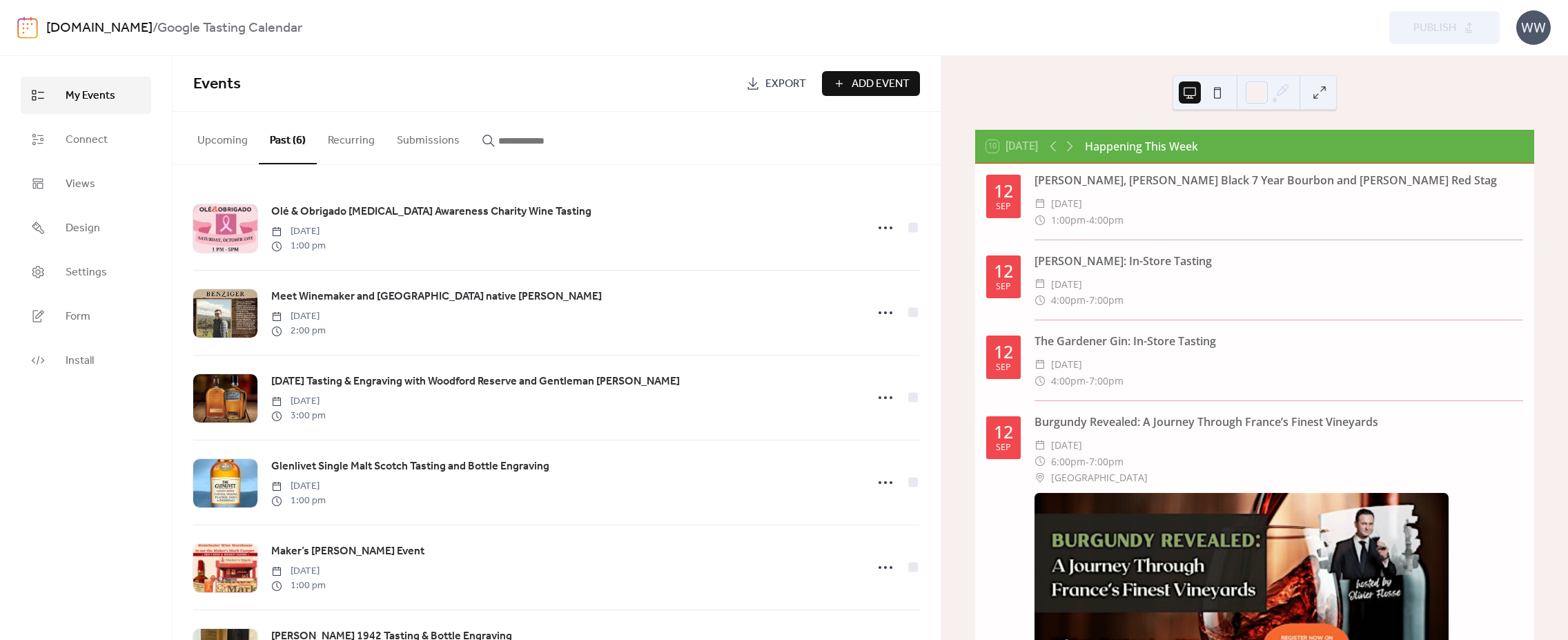
click at [211, 145] on button "Upcoming" at bounding box center [222, 138] width 72 height 51
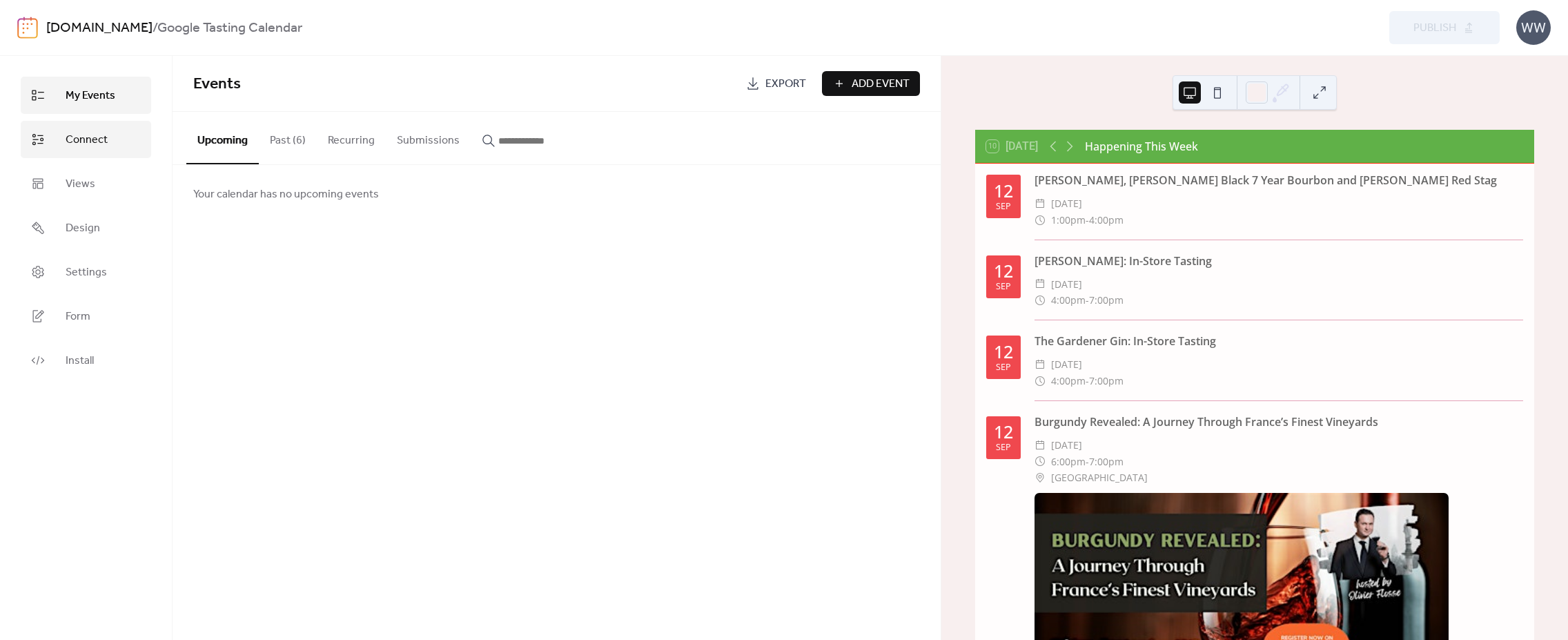
click at [95, 142] on span "Connect" at bounding box center [86, 140] width 42 height 17
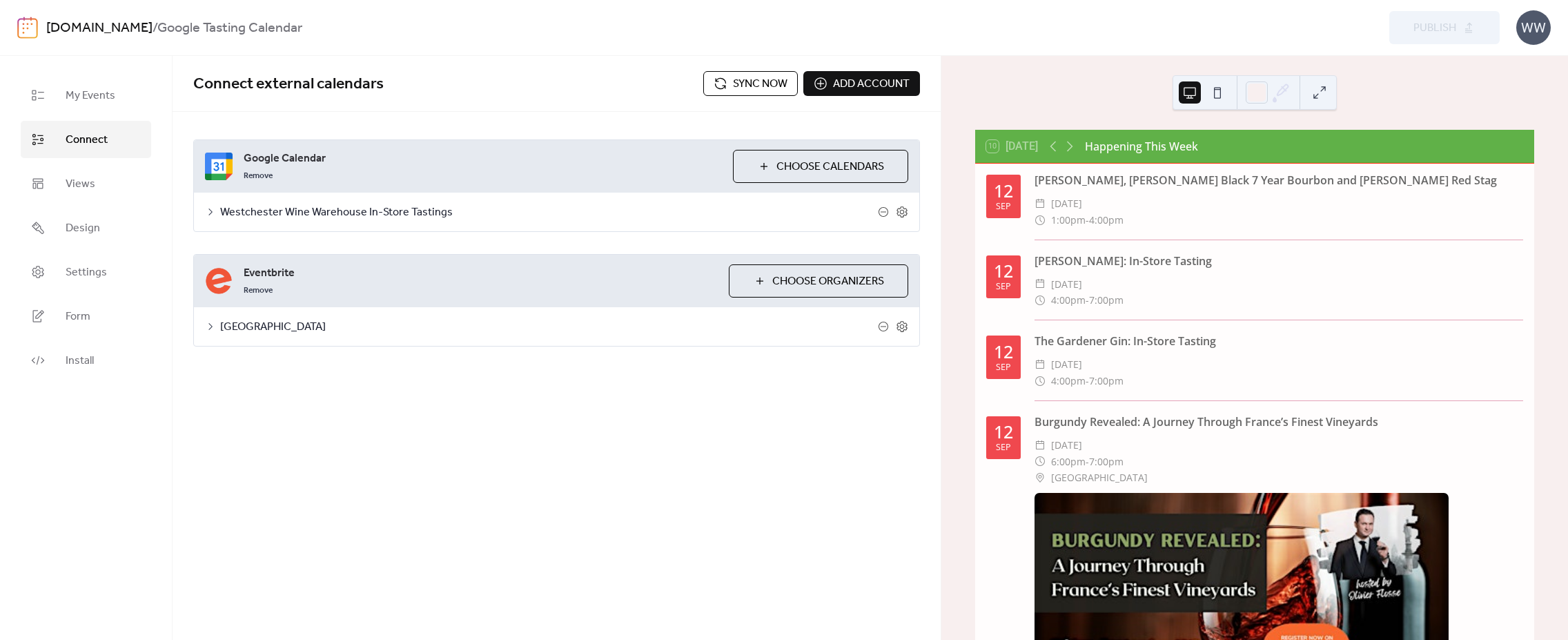
click at [441, 175] on div "Remove" at bounding box center [483, 174] width 478 height 17
click at [899, 212] on icon at bounding box center [902, 212] width 12 height 12
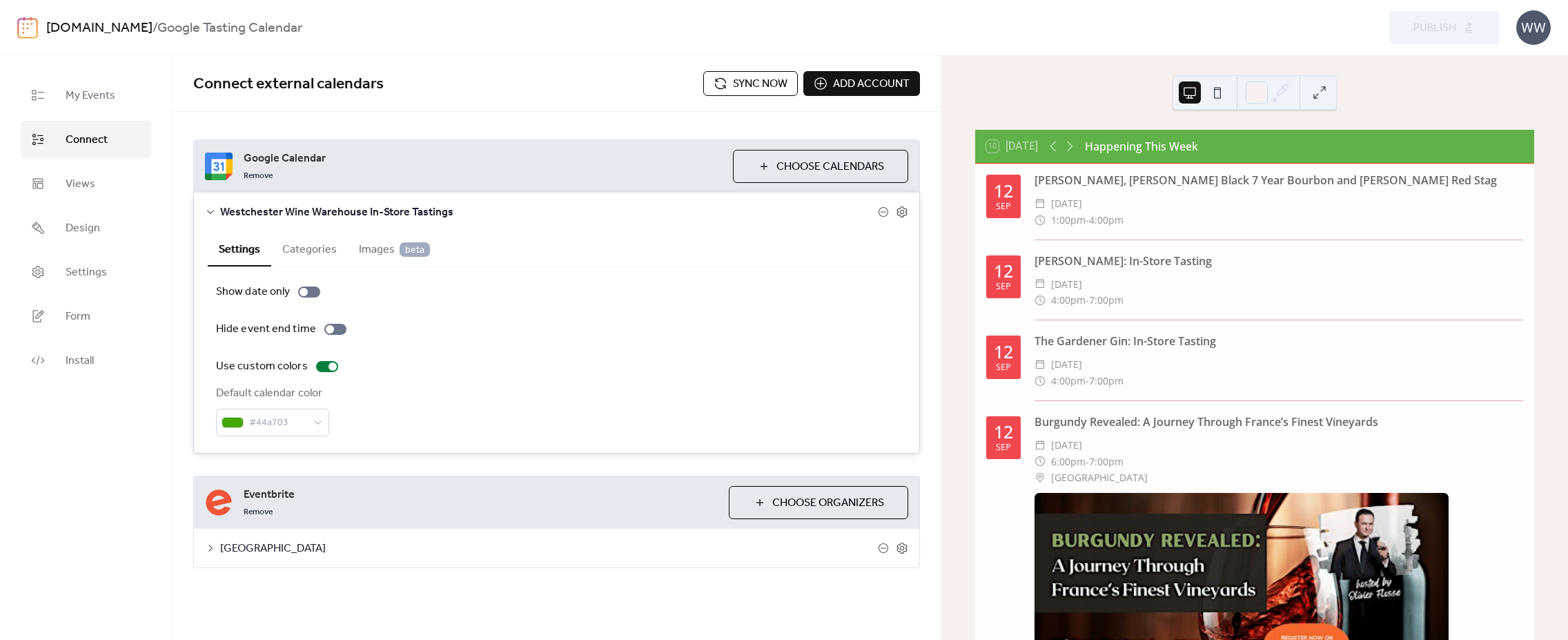
click at [94, 22] on link "[DOMAIN_NAME]" at bounding box center [100, 28] width 106 height 27
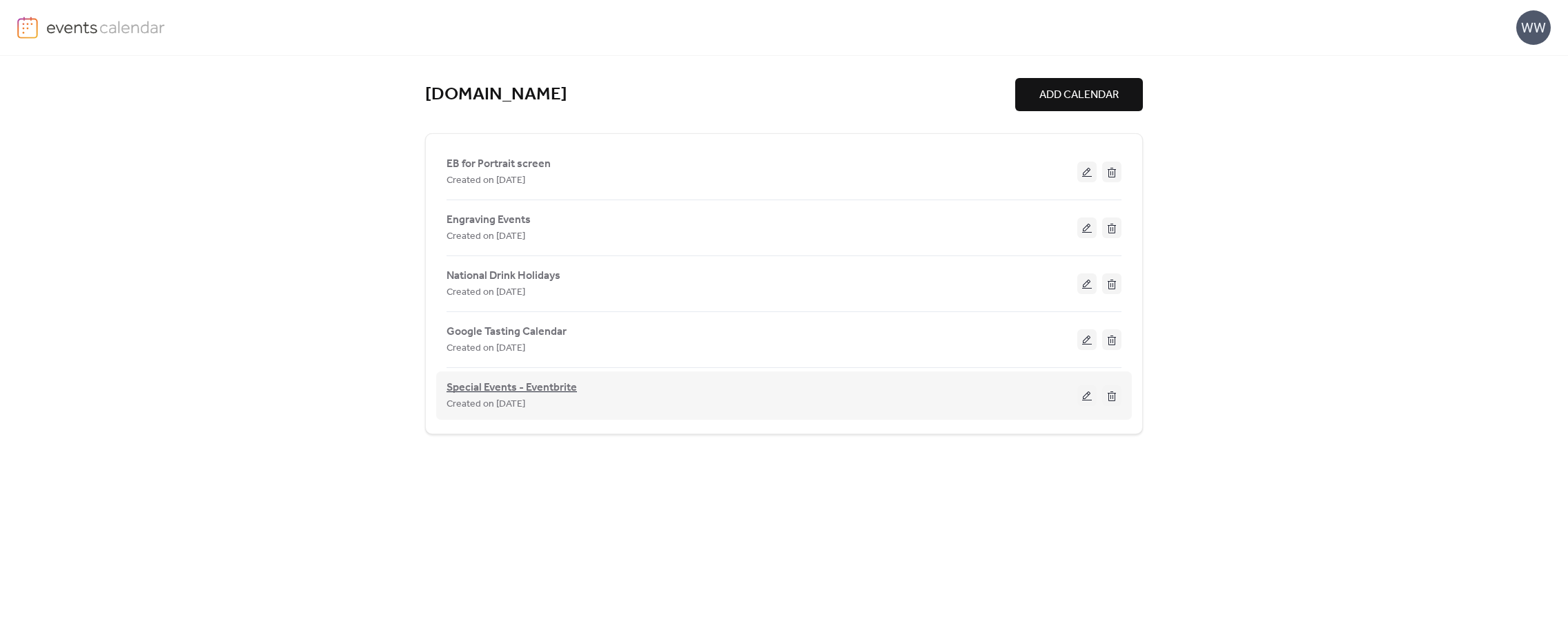
click at [539, 386] on span "Special Events - Eventbrite" at bounding box center [511, 388] width 130 height 17
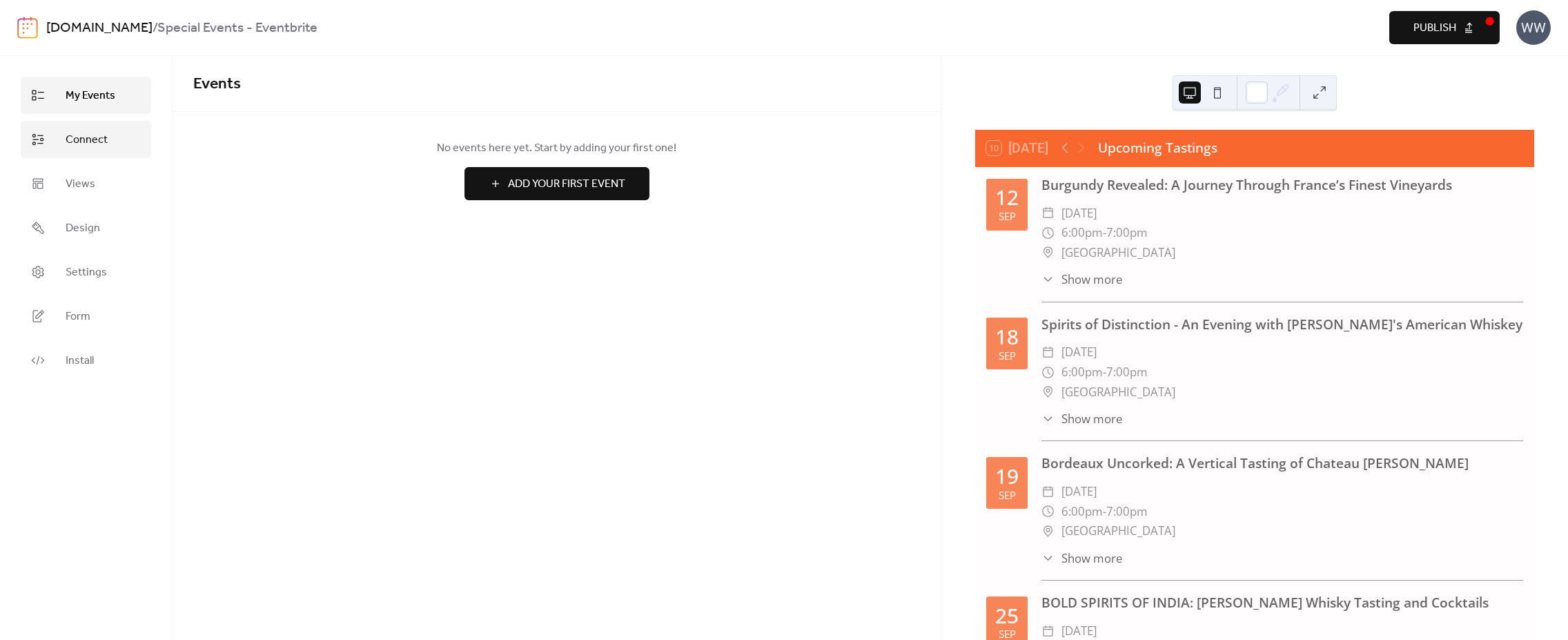
click at [77, 149] on span "Connect" at bounding box center [86, 140] width 42 height 17
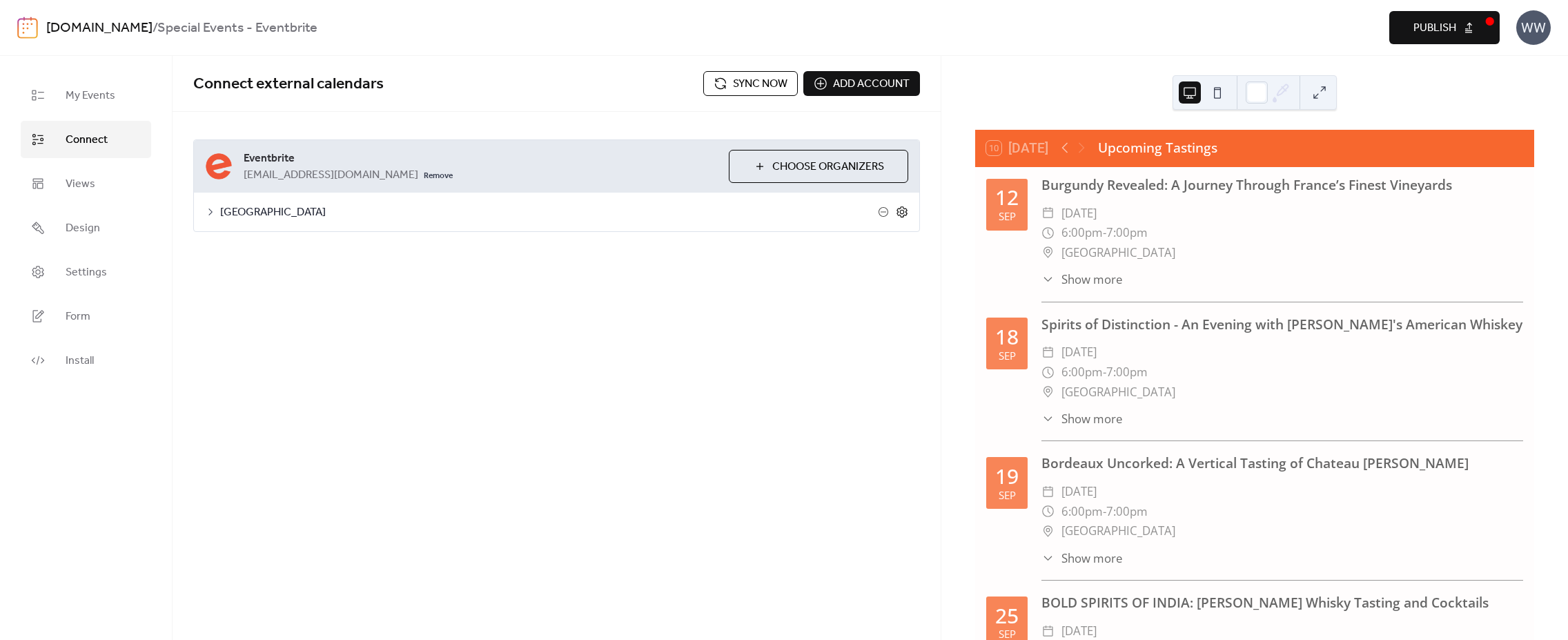
click at [905, 211] on icon at bounding box center [902, 212] width 12 height 12
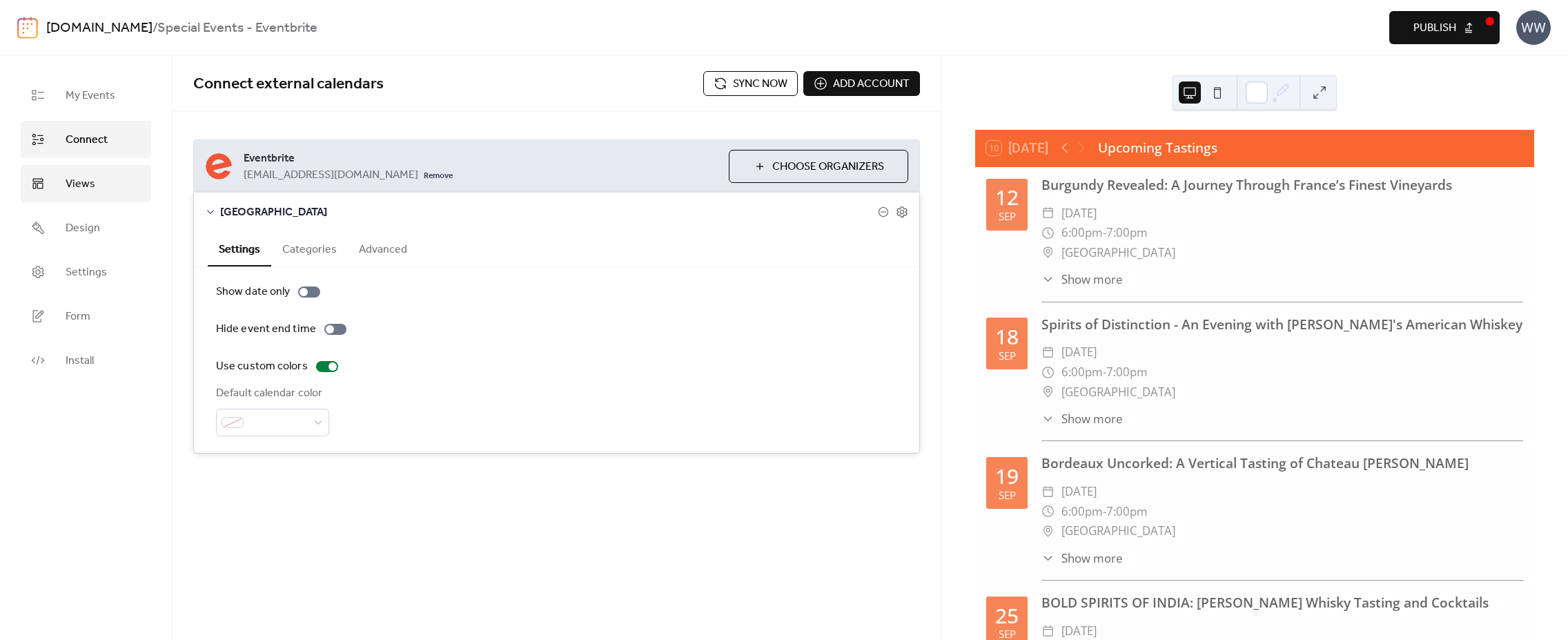
click at [95, 198] on link "Views" at bounding box center [85, 183] width 130 height 37
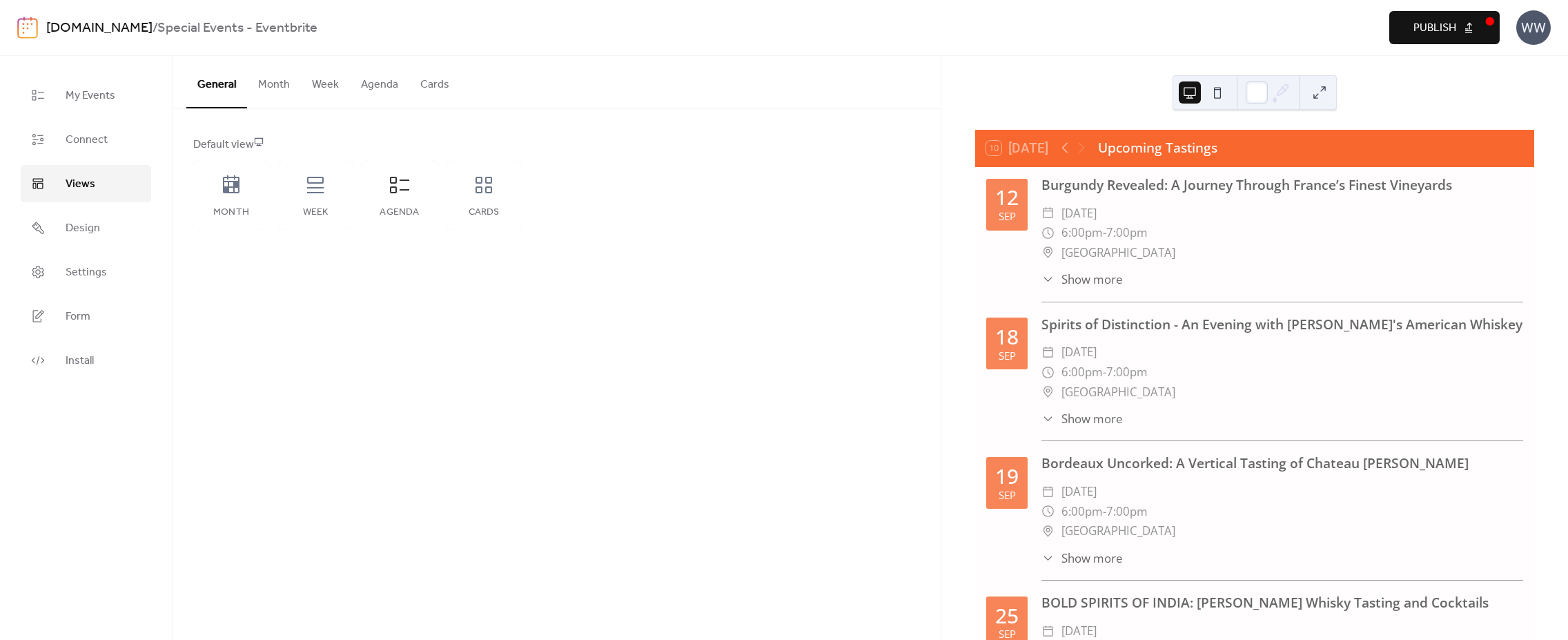
click at [382, 89] on button "Agenda" at bounding box center [380, 81] width 60 height 51
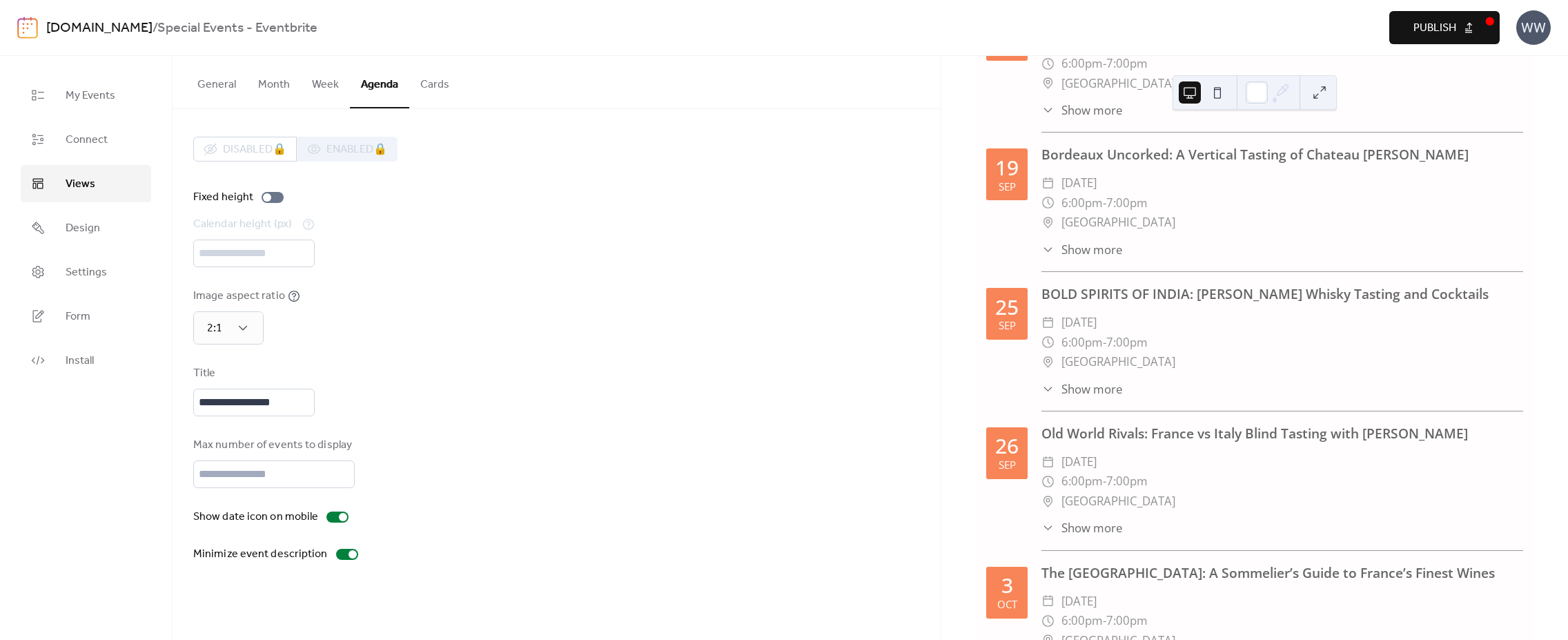
scroll to position [153, 0]
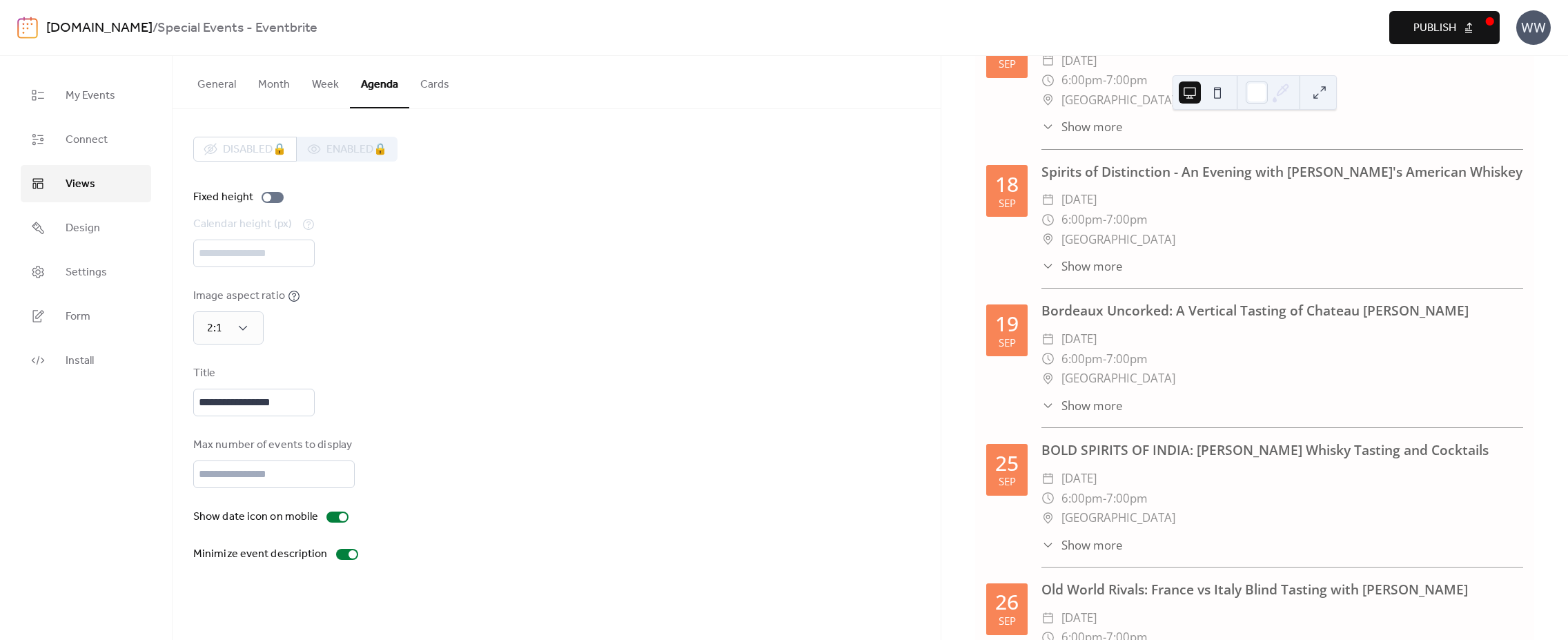
click at [113, 27] on link "[DOMAIN_NAME]" at bounding box center [100, 28] width 106 height 27
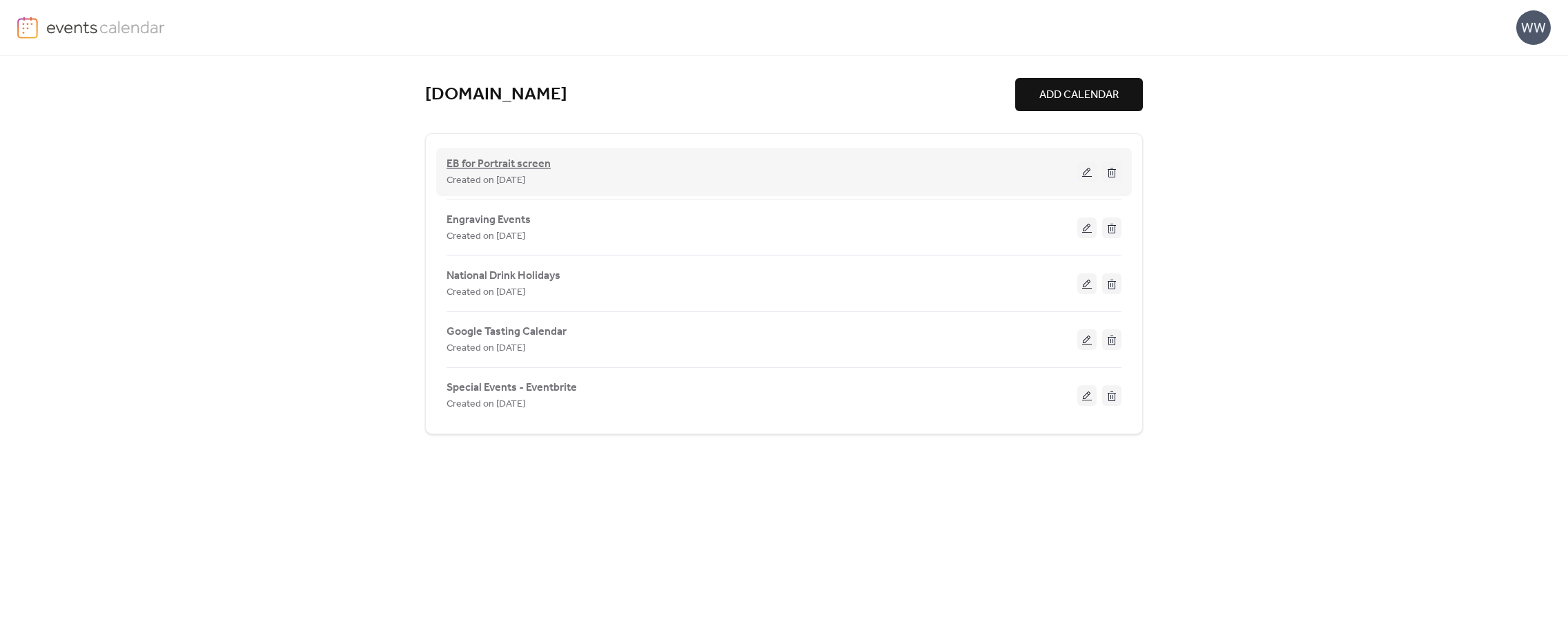
click at [482, 166] on span "EB for Portrait screen" at bounding box center [499, 164] width 105 height 17
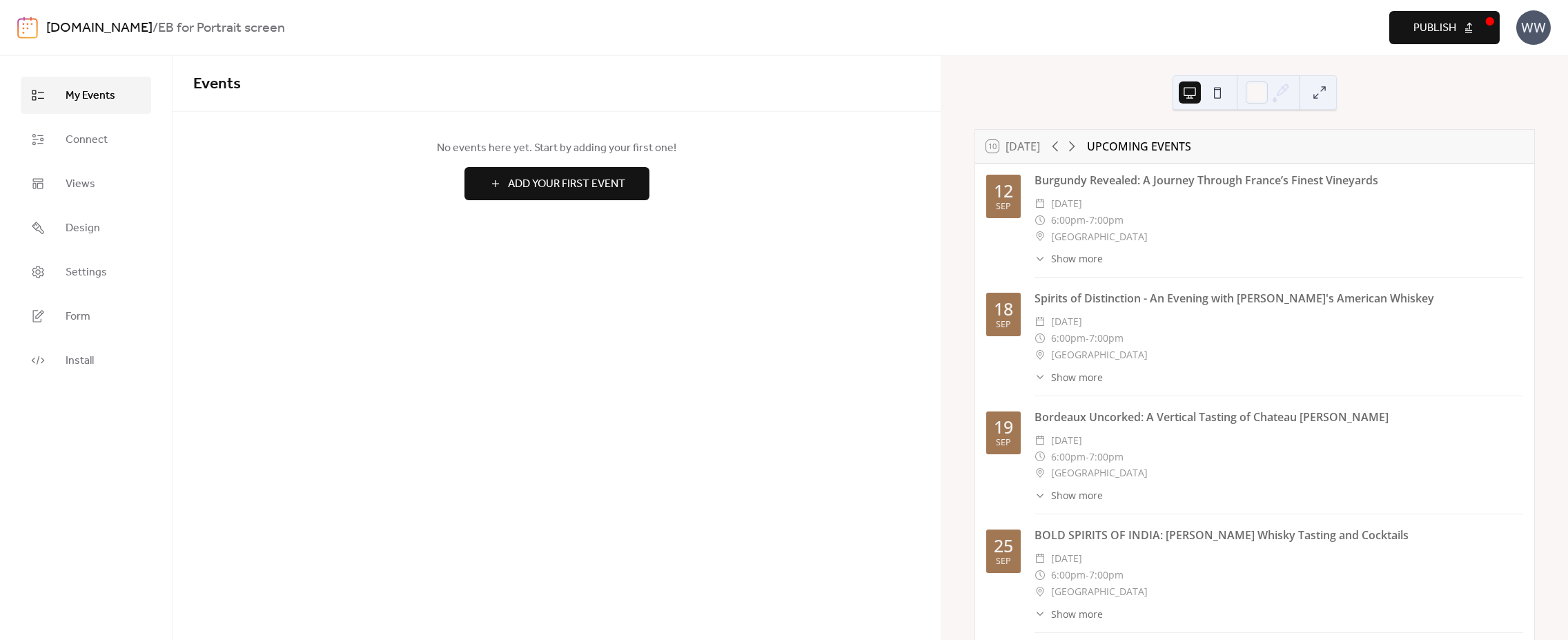
click at [95, 203] on ul "My Events Connect Views Design Settings Form Install" at bounding box center [85, 227] width 130 height 302
click at [95, 191] on link "Views" at bounding box center [85, 183] width 130 height 37
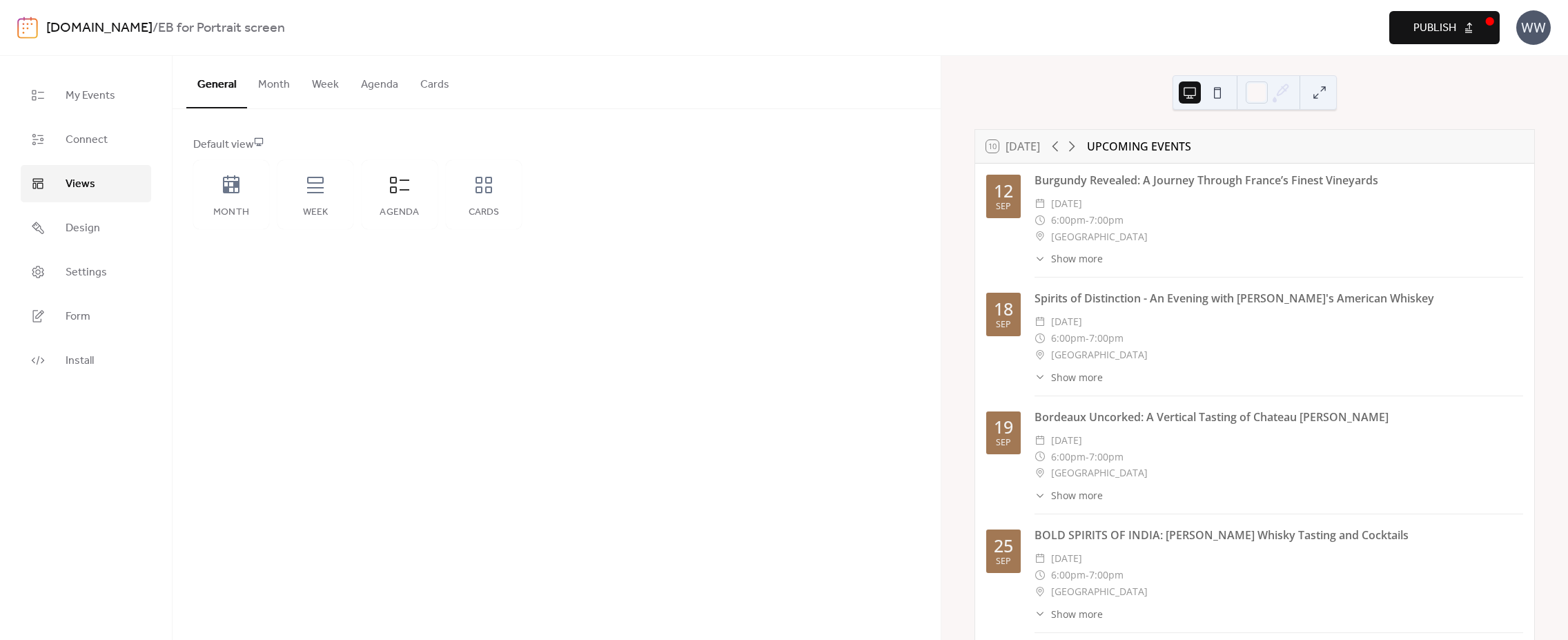
click at [373, 84] on button "Agenda" at bounding box center [380, 81] width 60 height 51
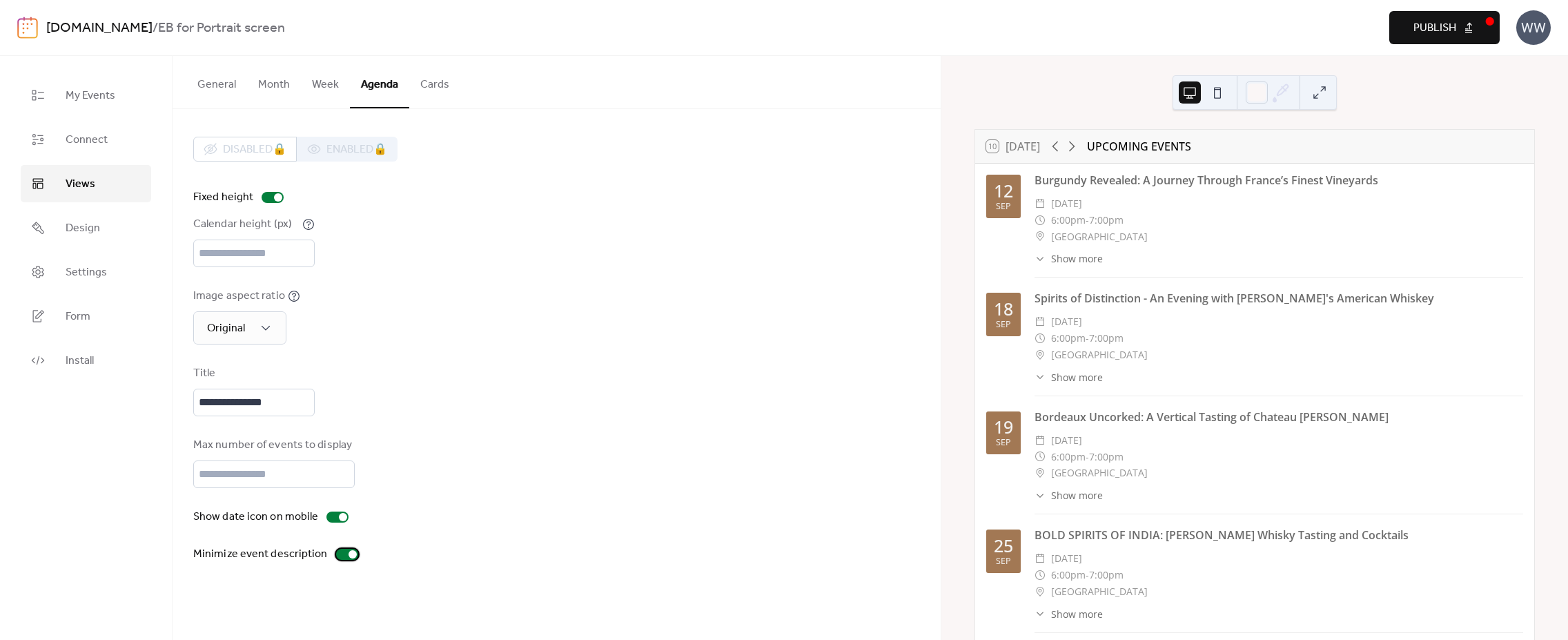
click at [344, 560] on div at bounding box center [347, 554] width 22 height 11
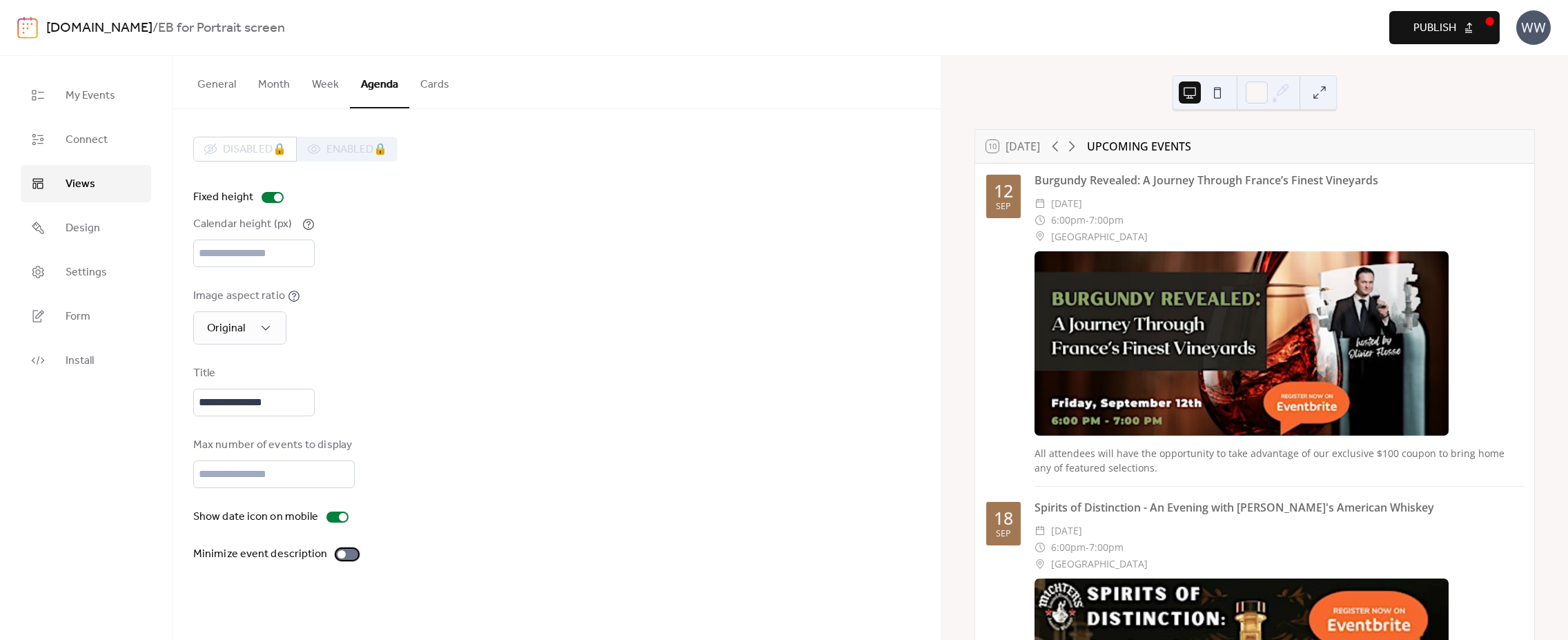
click at [344, 560] on div at bounding box center [347, 554] width 22 height 11
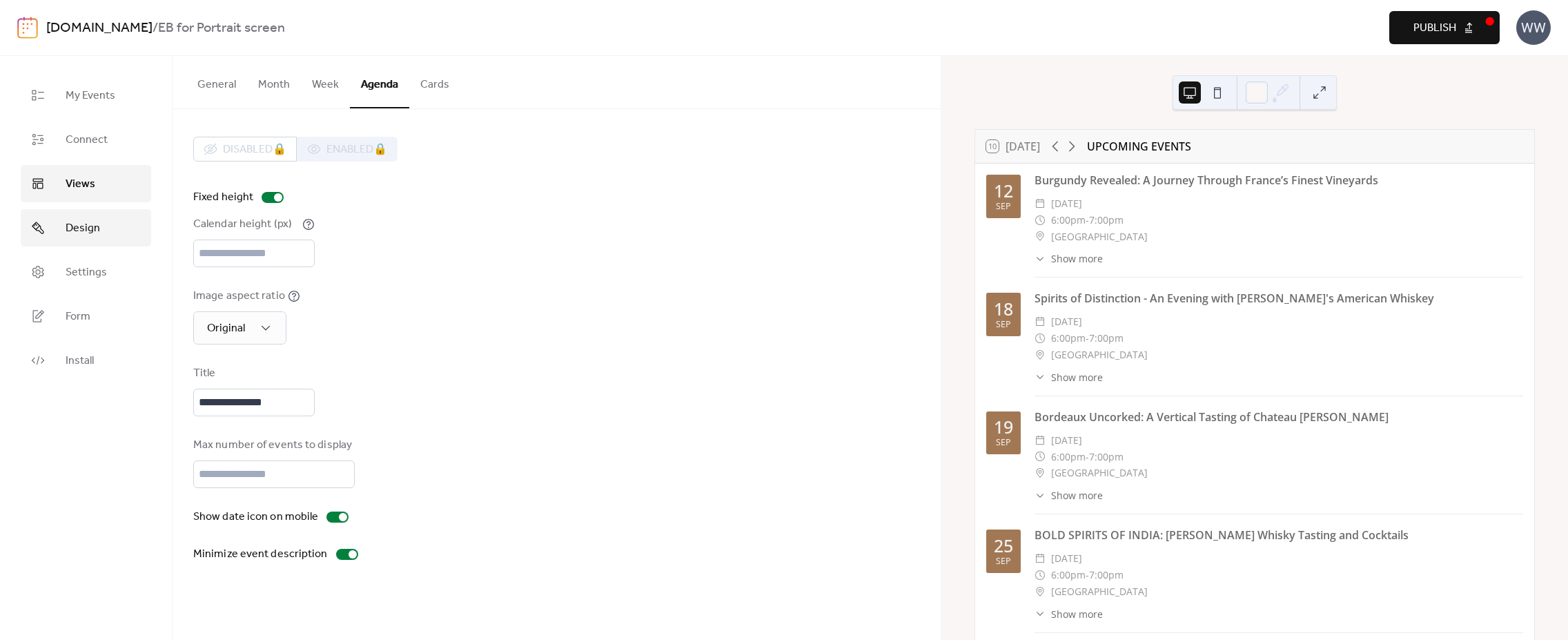
click at [97, 240] on link "Design" at bounding box center [85, 227] width 130 height 37
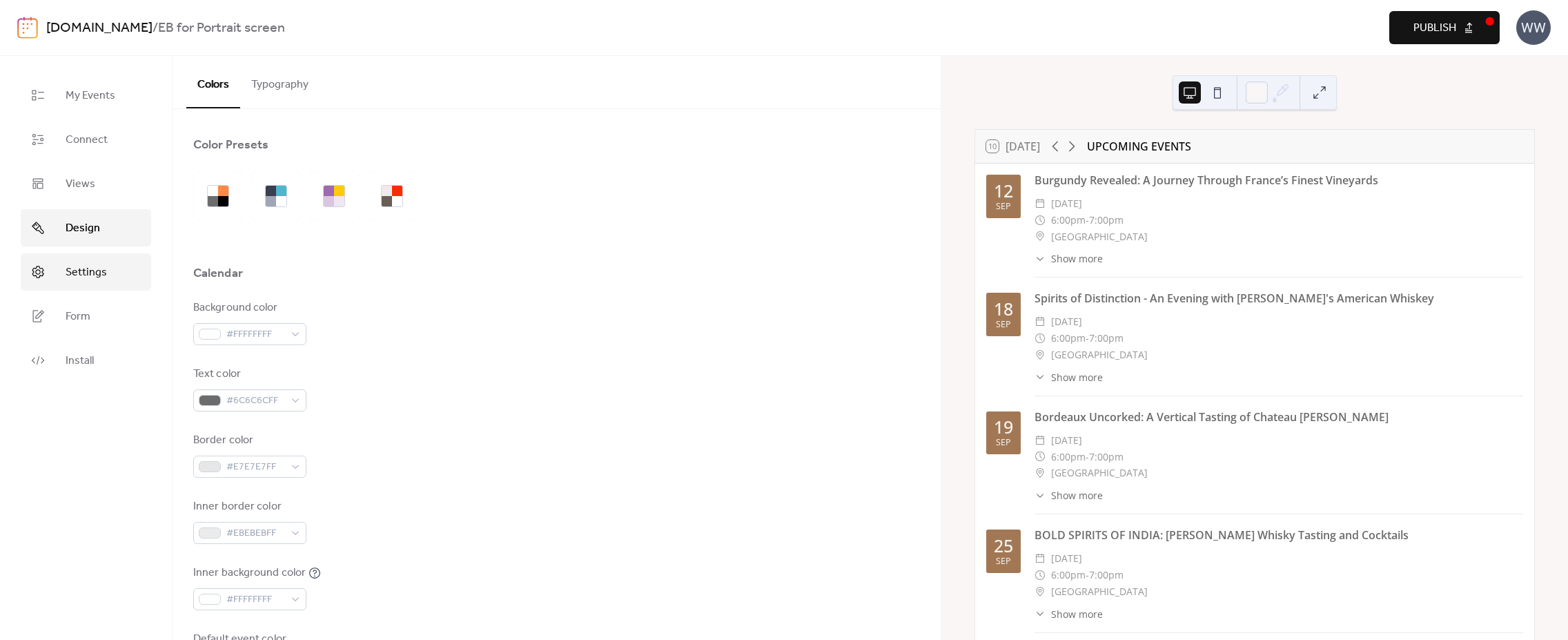
click at [85, 270] on span "Settings" at bounding box center [86, 273] width 41 height 17
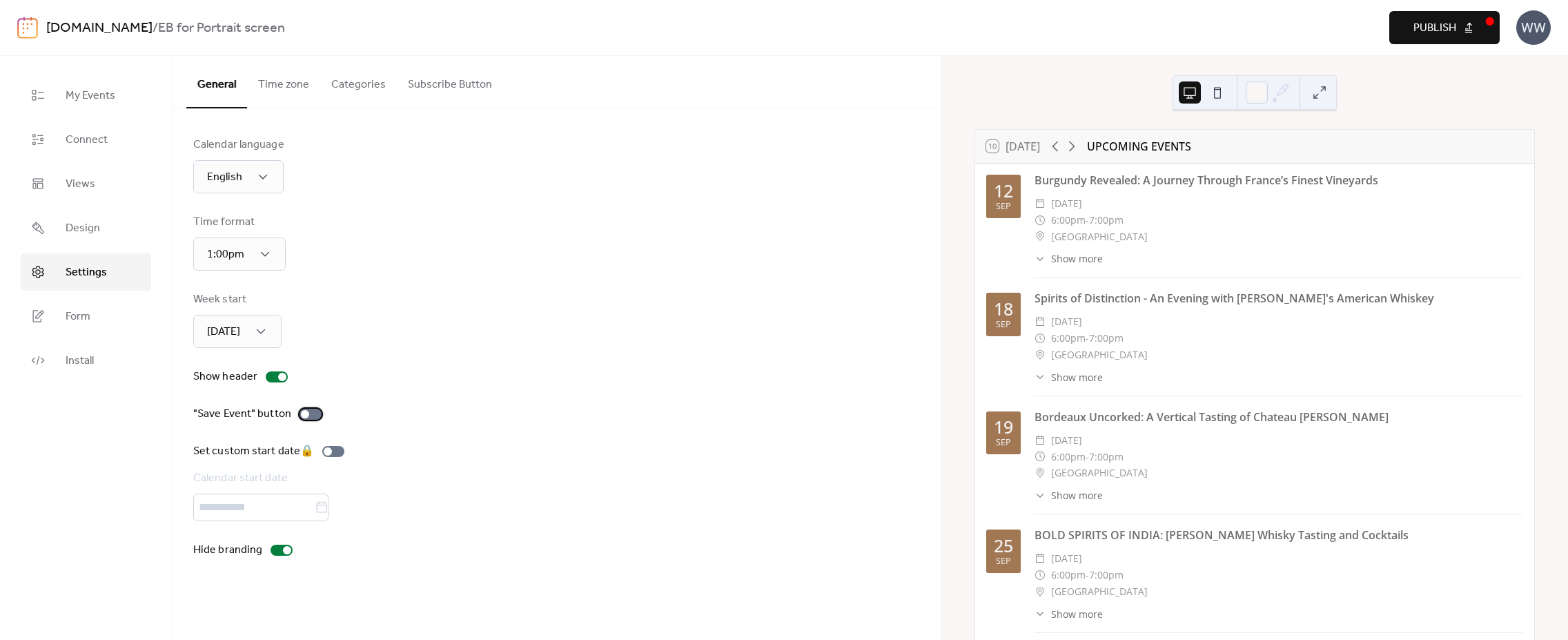
click at [305, 416] on div at bounding box center [305, 414] width 8 height 8
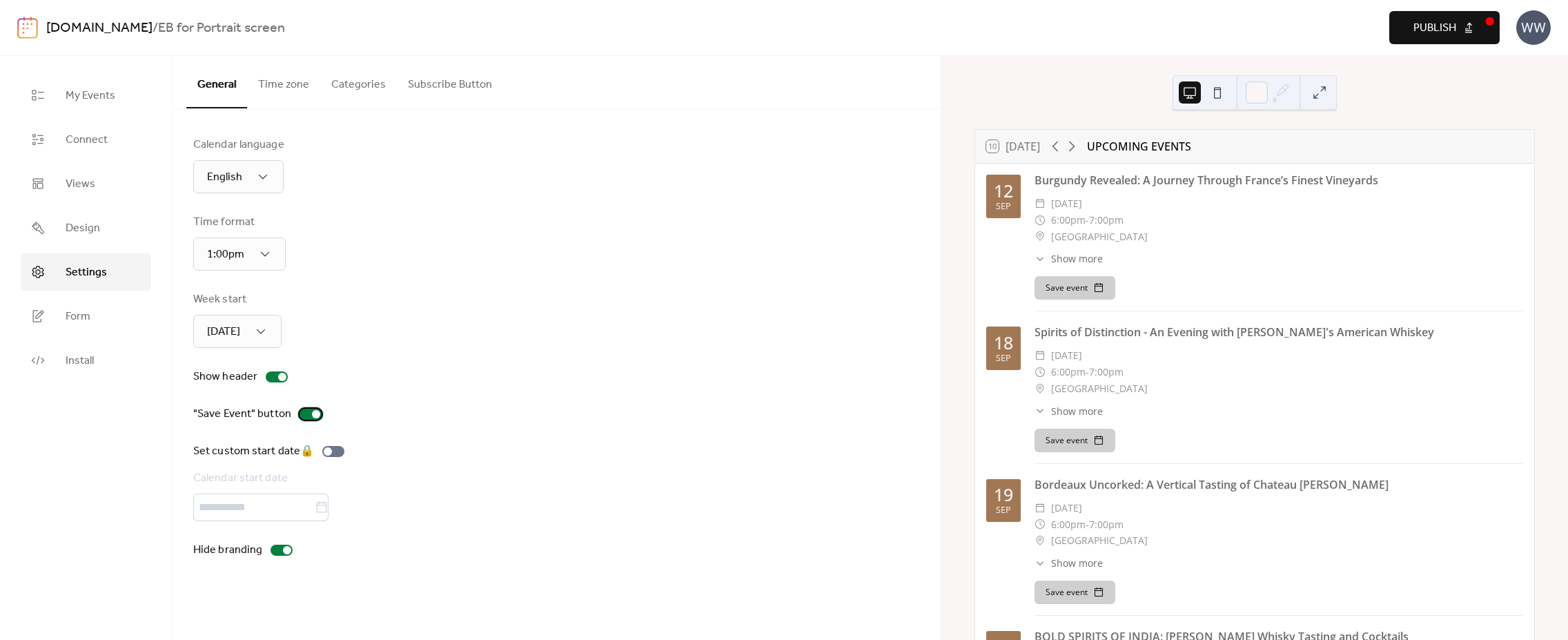
click at [305, 416] on div at bounding box center [310, 413] width 22 height 11
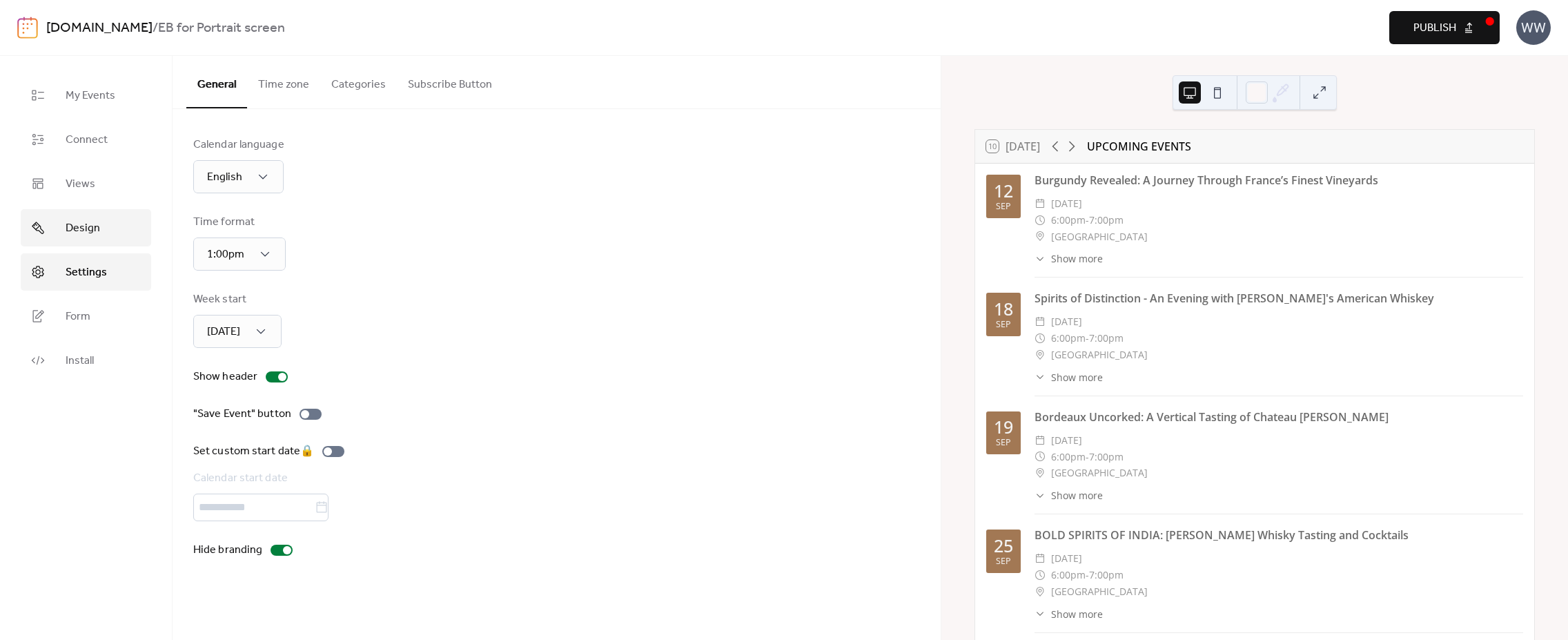
click at [98, 231] on span "Design" at bounding box center [83, 228] width 35 height 17
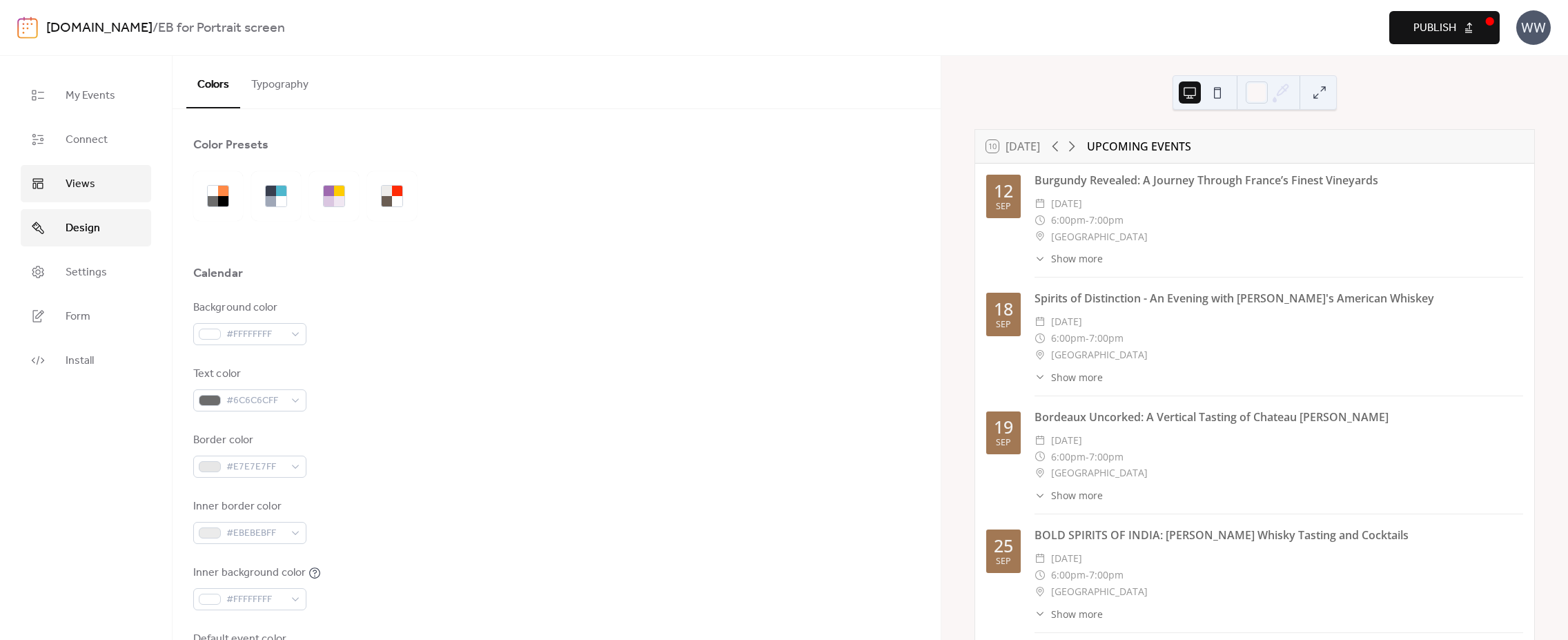
click at [97, 195] on link "Views" at bounding box center [85, 183] width 130 height 37
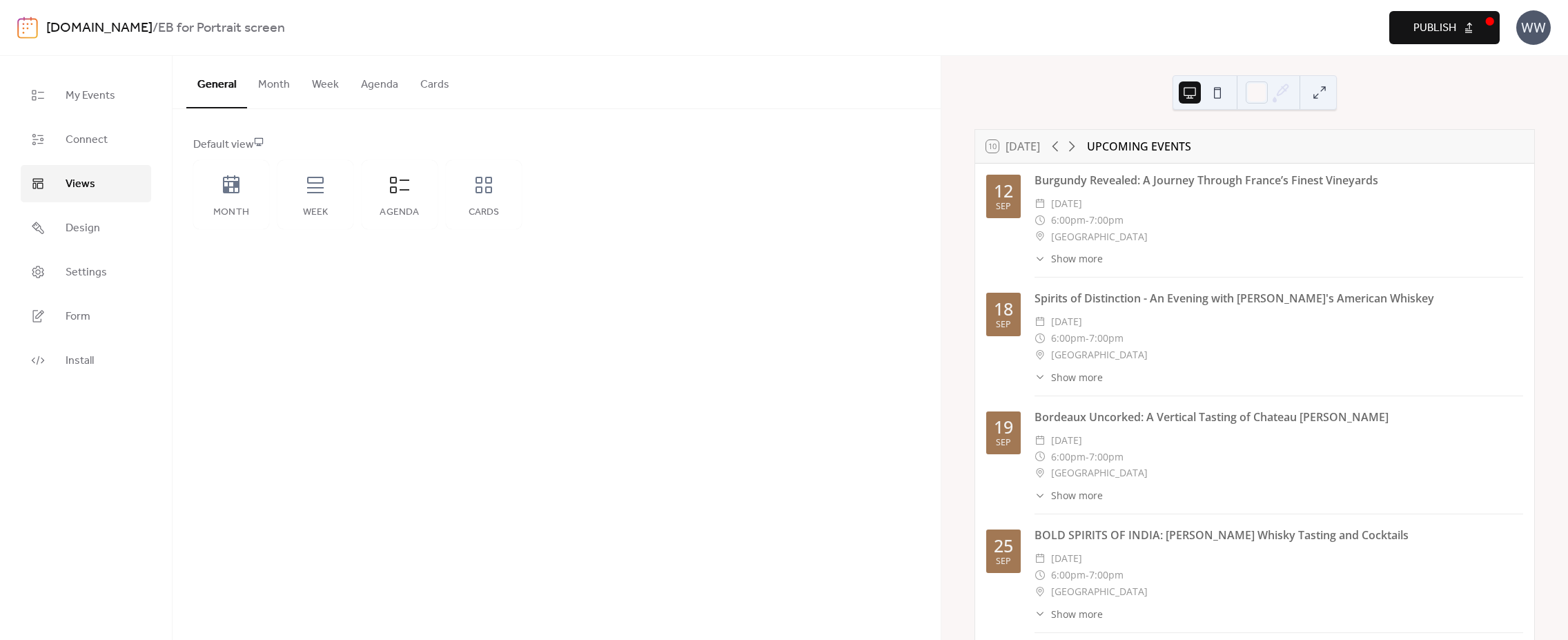
click at [367, 89] on button "Agenda" at bounding box center [380, 81] width 60 height 51
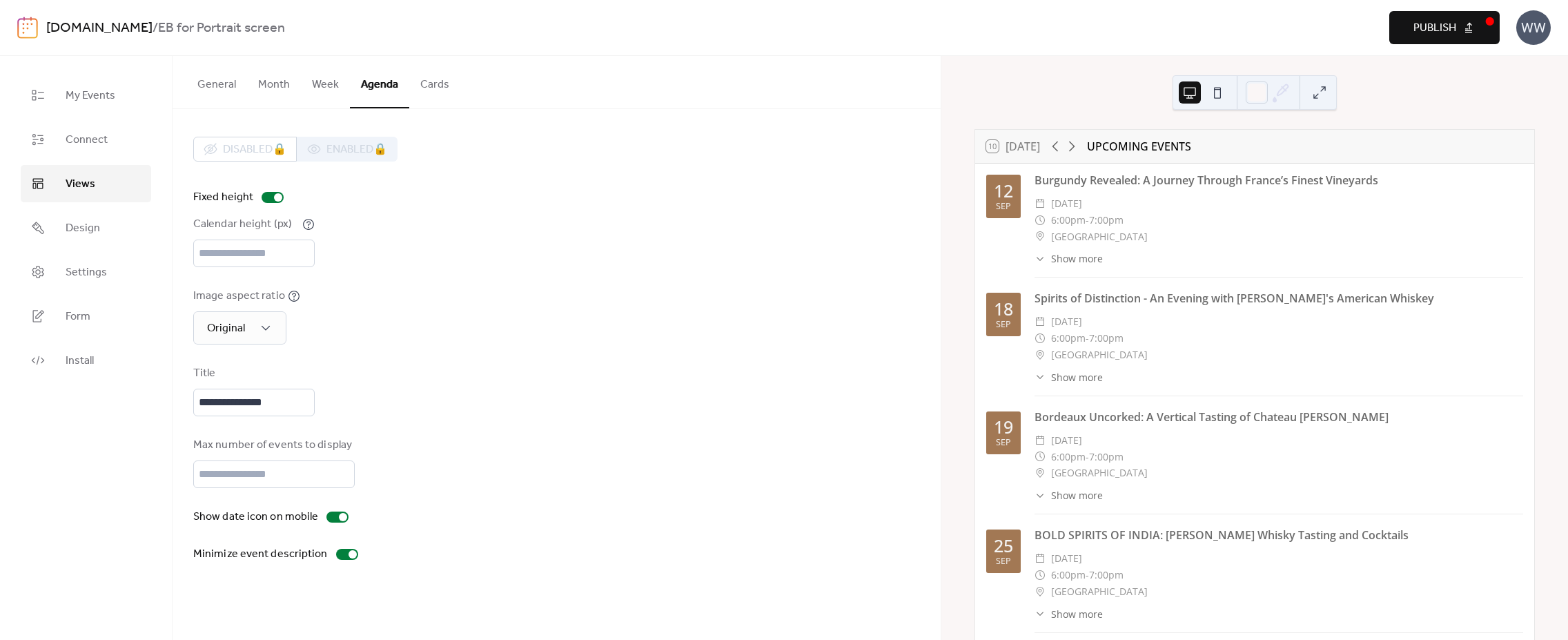
click at [100, 27] on link "[DOMAIN_NAME]" at bounding box center [100, 28] width 106 height 27
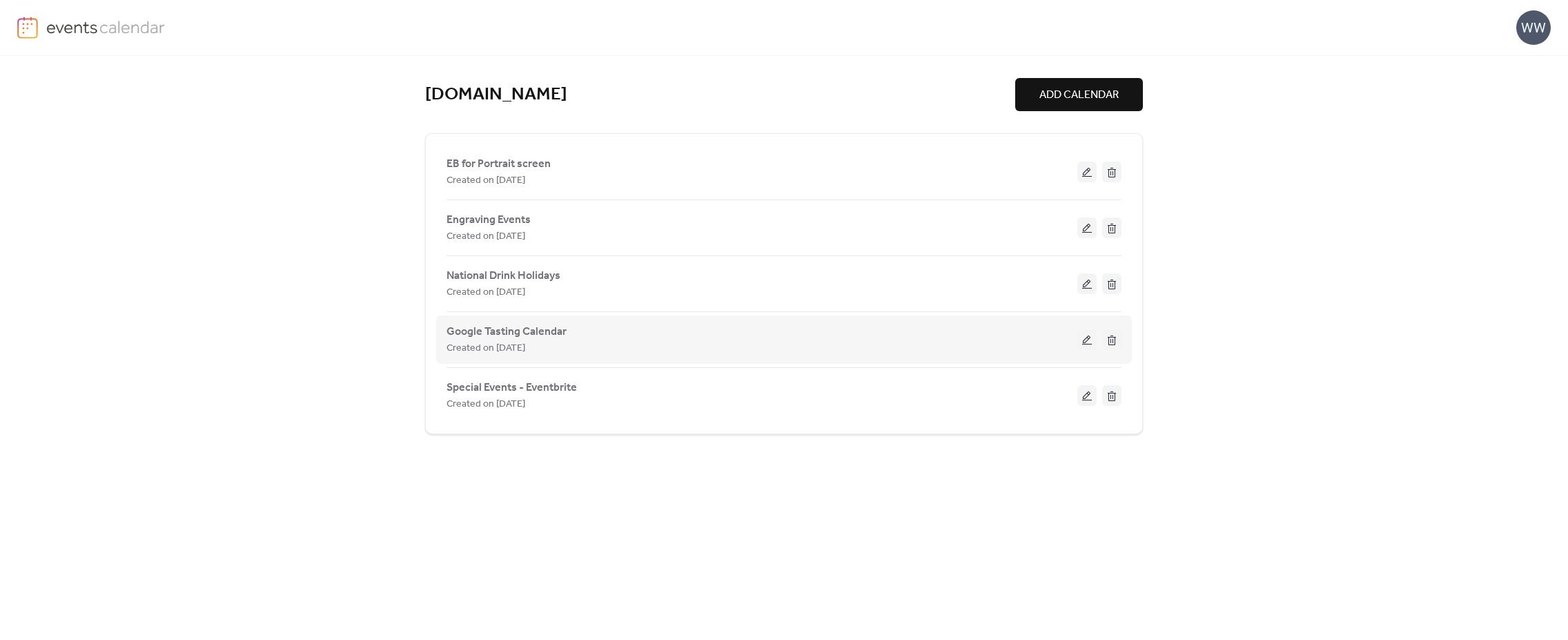
click at [486, 344] on span "Created on [DATE]" at bounding box center [485, 349] width 79 height 17
click at [486, 336] on span "Google Tasting Calendar" at bounding box center [506, 332] width 120 height 17
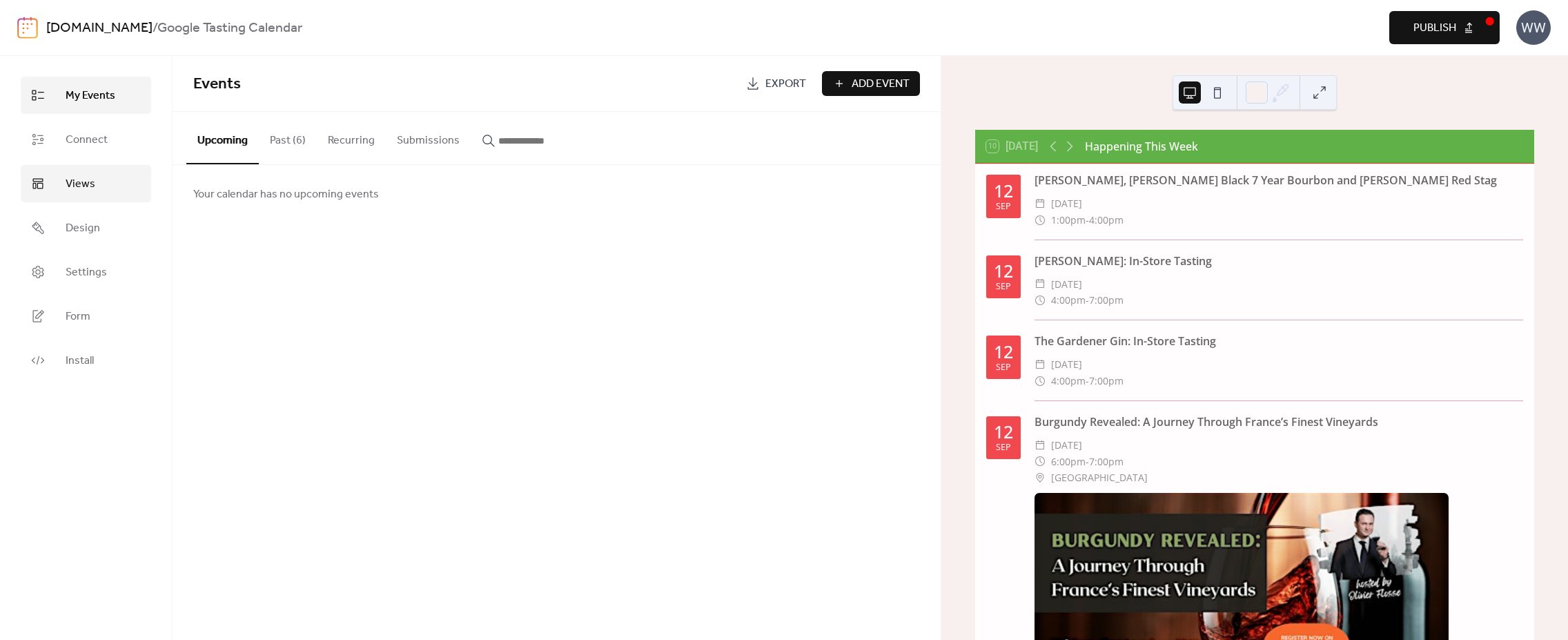
click at [109, 194] on link "Views" at bounding box center [85, 183] width 130 height 37
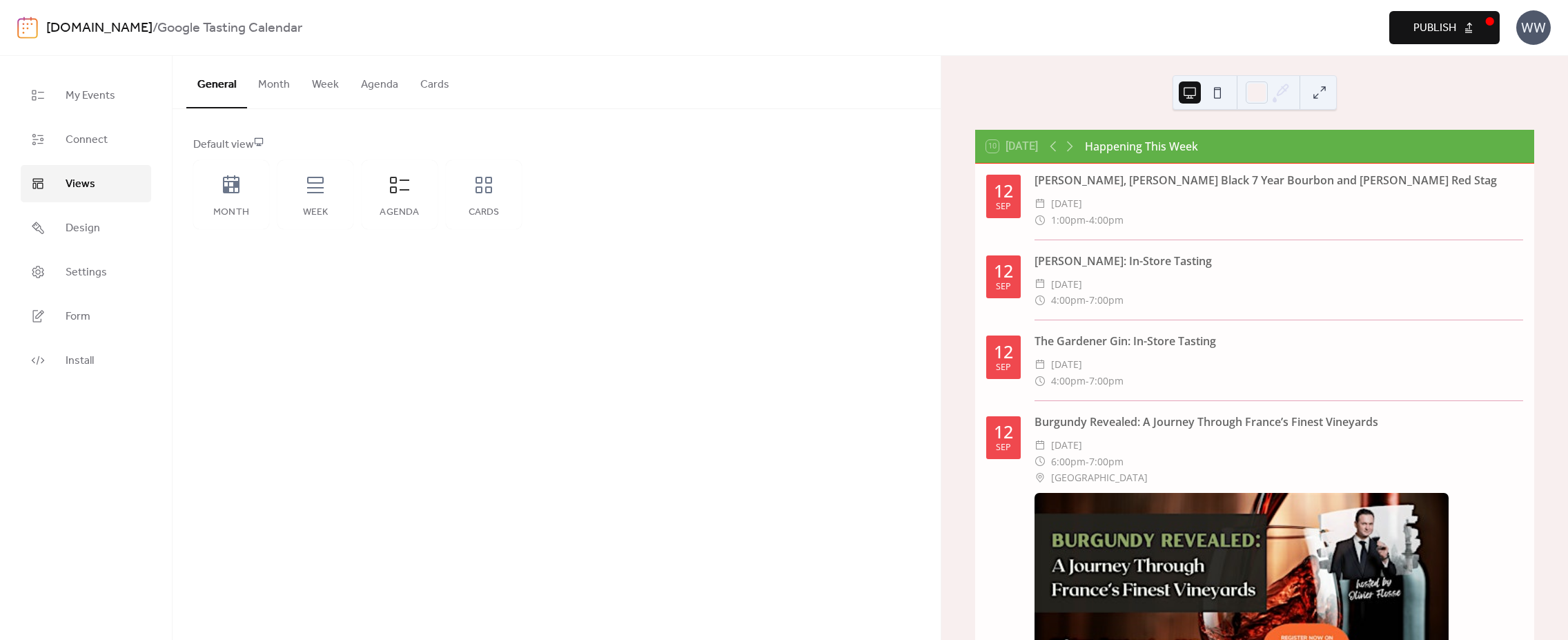
click at [367, 86] on button "Agenda" at bounding box center [380, 81] width 60 height 51
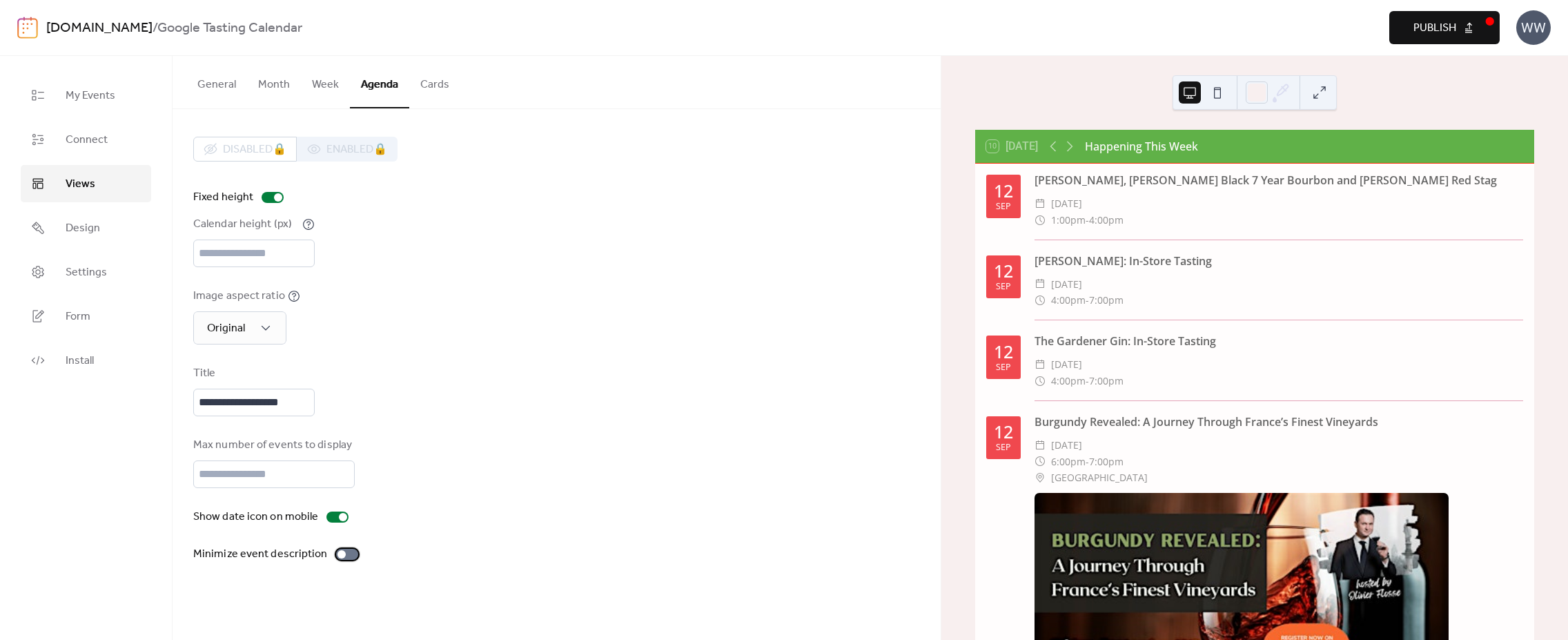
click at [338, 559] on div at bounding box center [342, 555] width 8 height 8
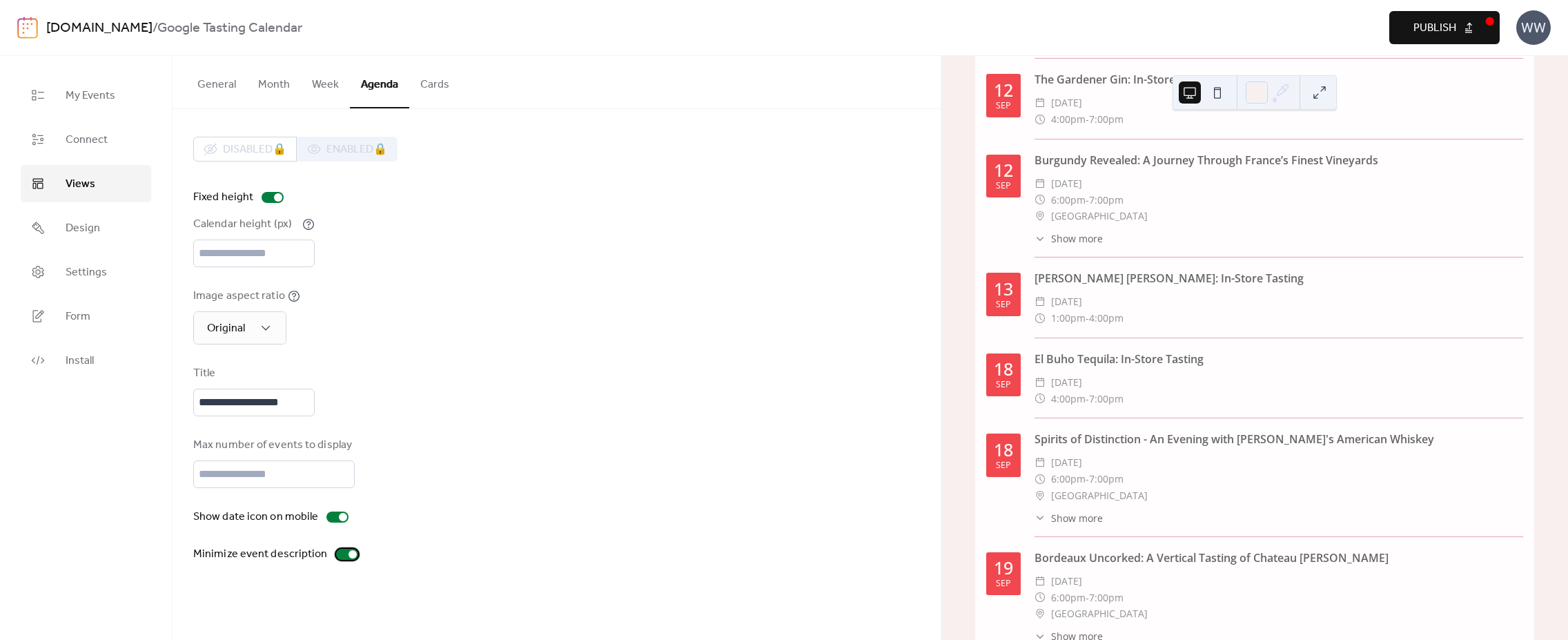
scroll to position [256, 0]
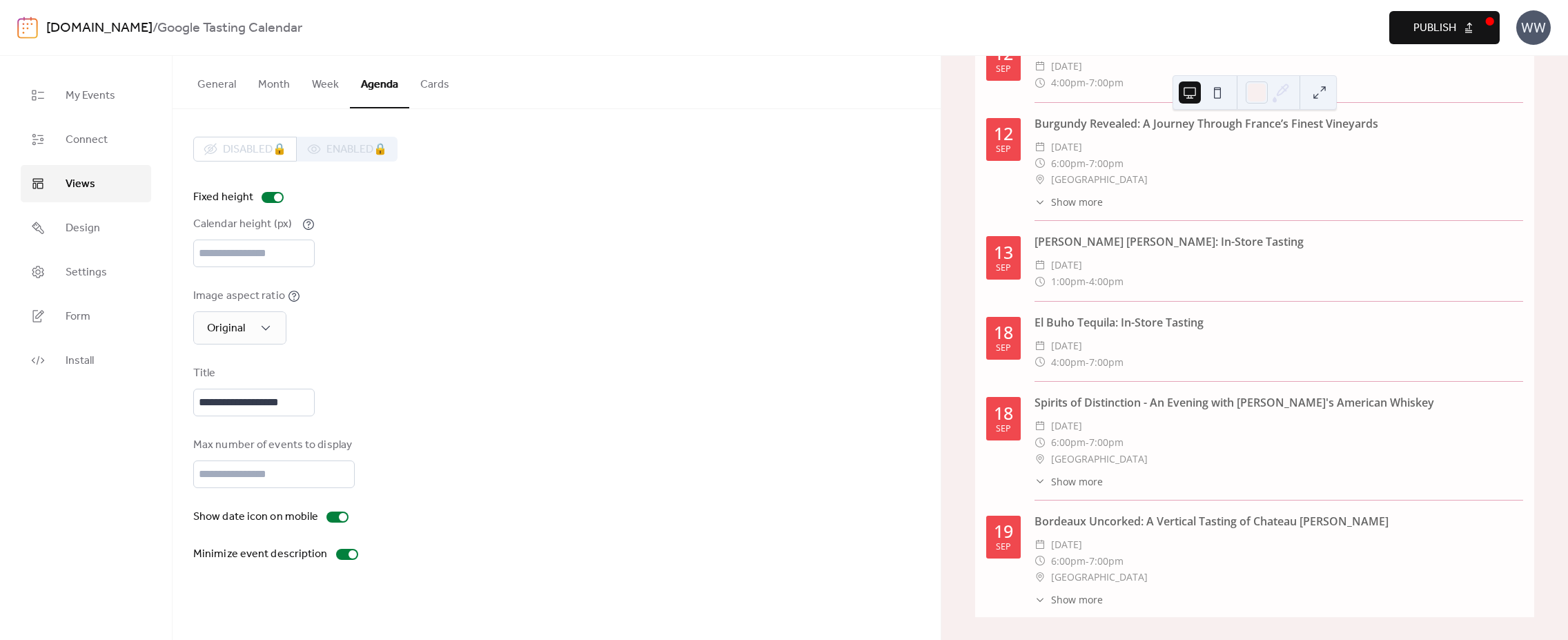
click at [1412, 38] on button "Publish" at bounding box center [1444, 27] width 110 height 33
click at [124, 10] on div "westchesterwine.com / Google Tasting Calendar Preview Publish WW" at bounding box center [784, 27] width 1533 height 56
click at [120, 19] on link "[DOMAIN_NAME]" at bounding box center [100, 28] width 106 height 27
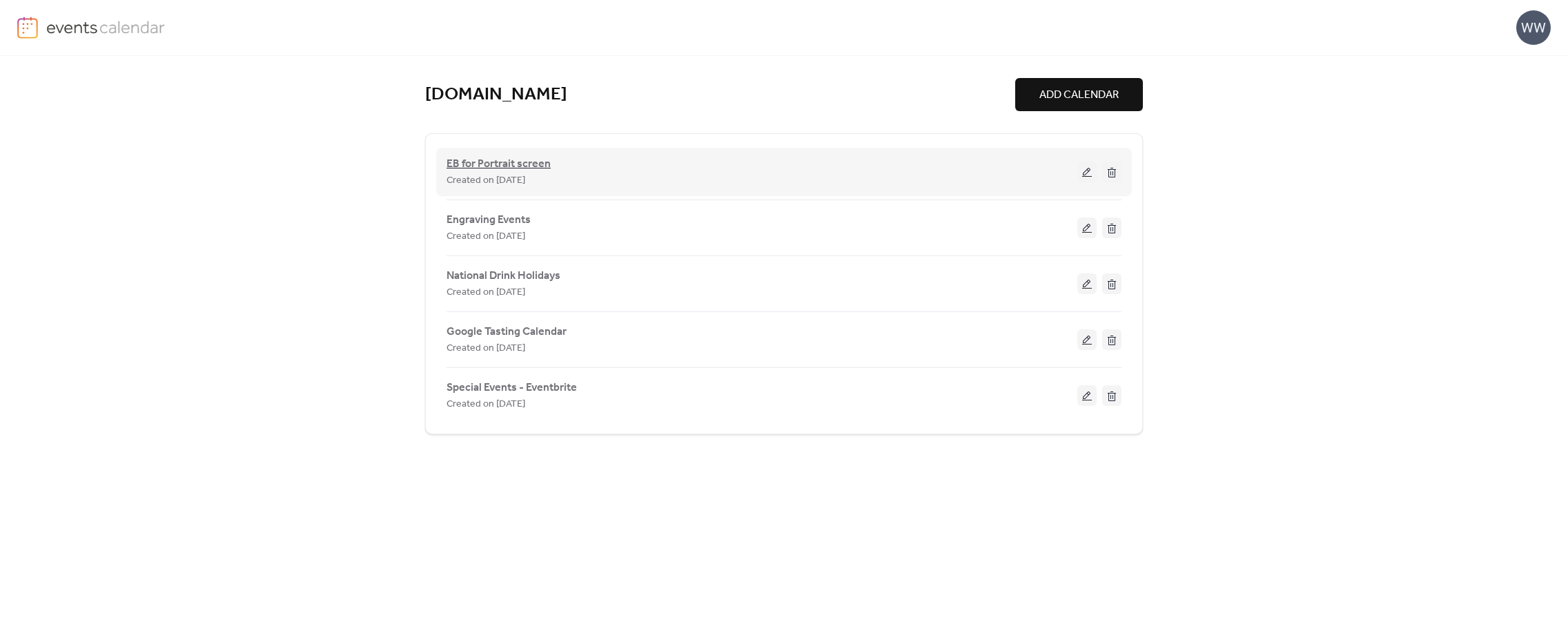
click at [473, 166] on span "EB for Portrait screen" at bounding box center [499, 164] width 105 height 17
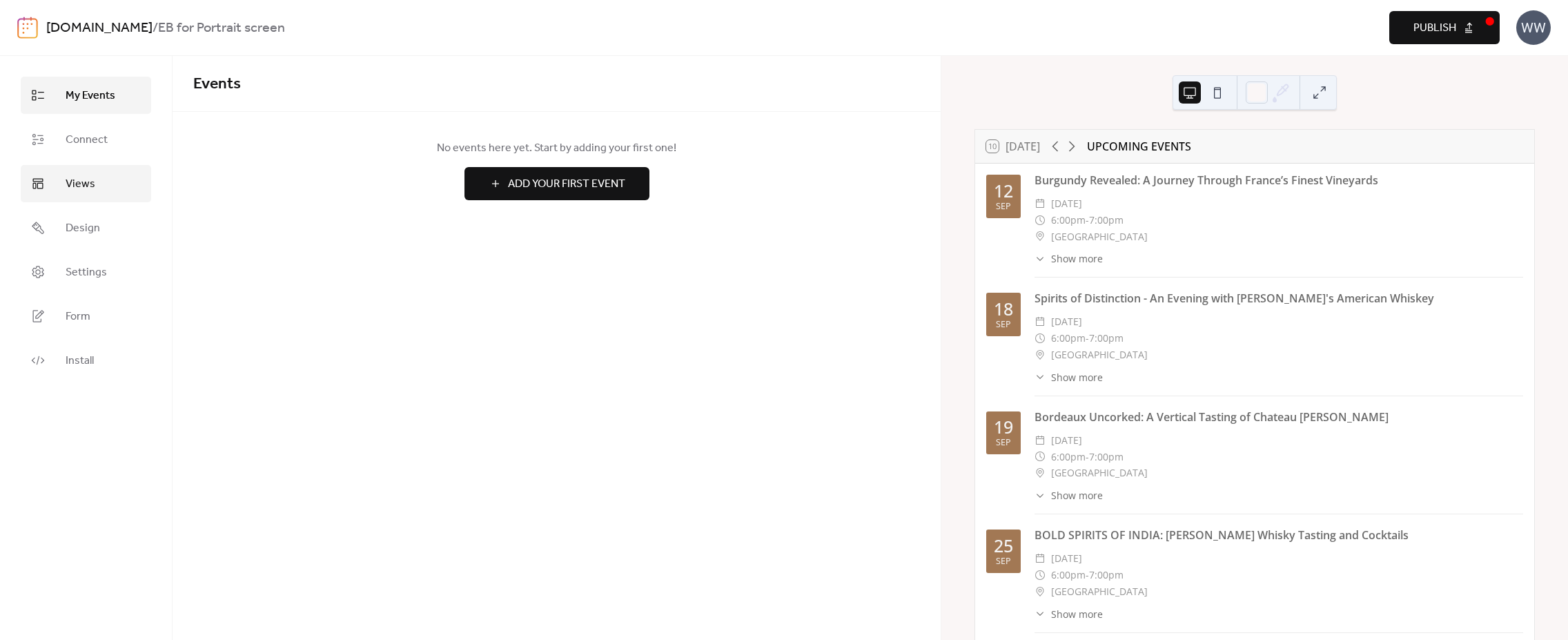
click at [90, 178] on span "Views" at bounding box center [80, 184] width 30 height 17
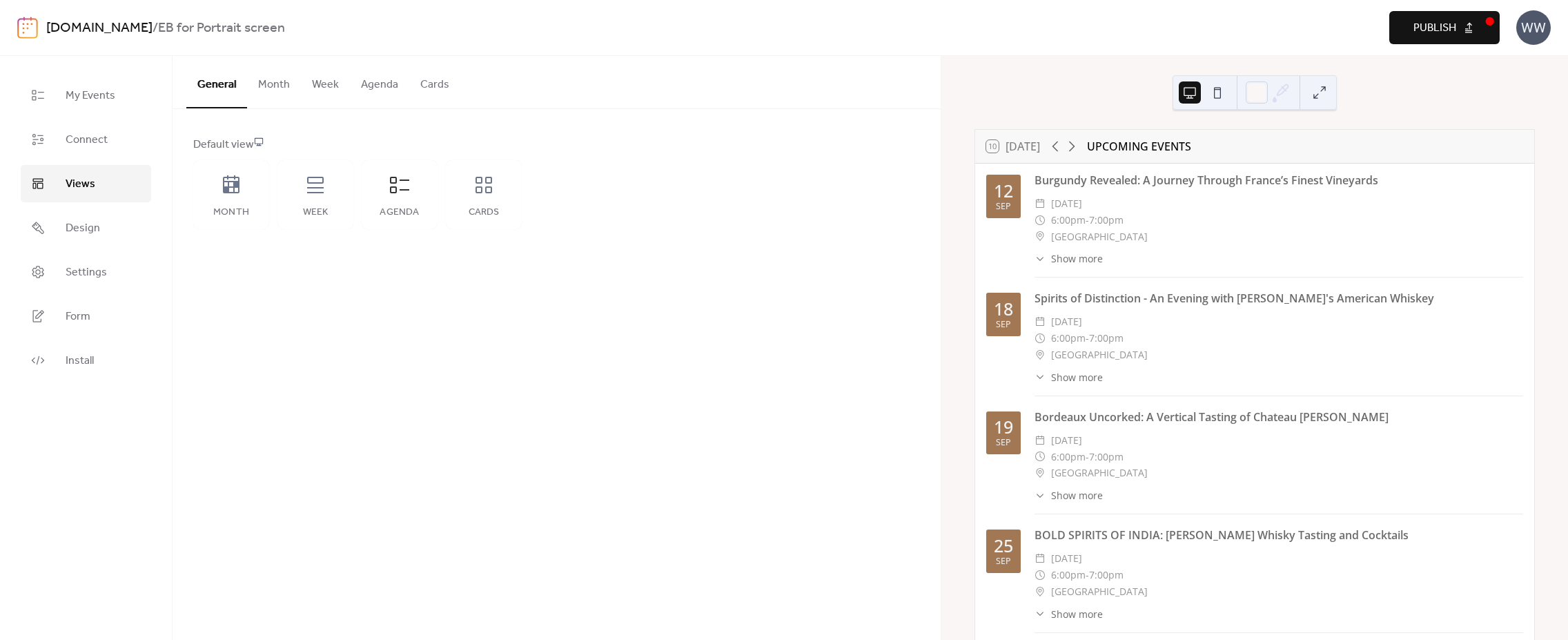
click at [379, 93] on button "Agenda" at bounding box center [380, 81] width 60 height 51
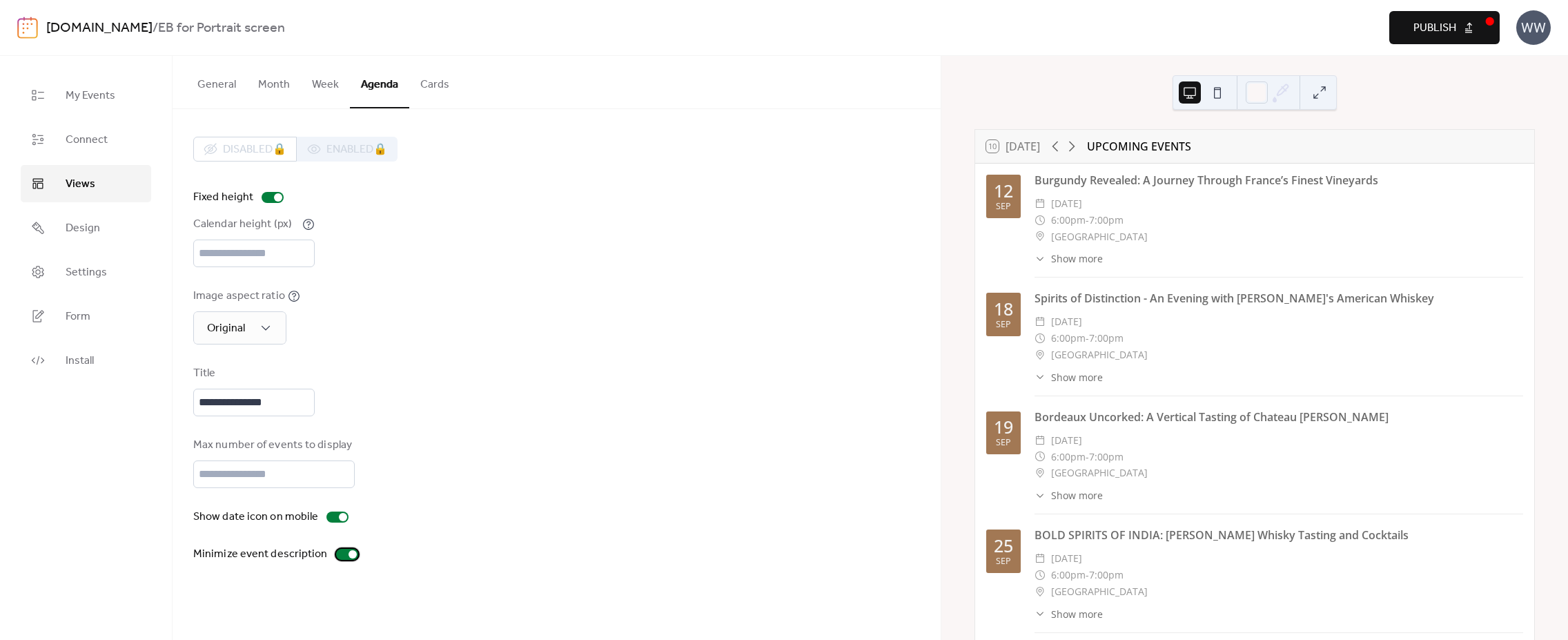
click at [348, 559] on div at bounding box center [353, 555] width 8 height 8
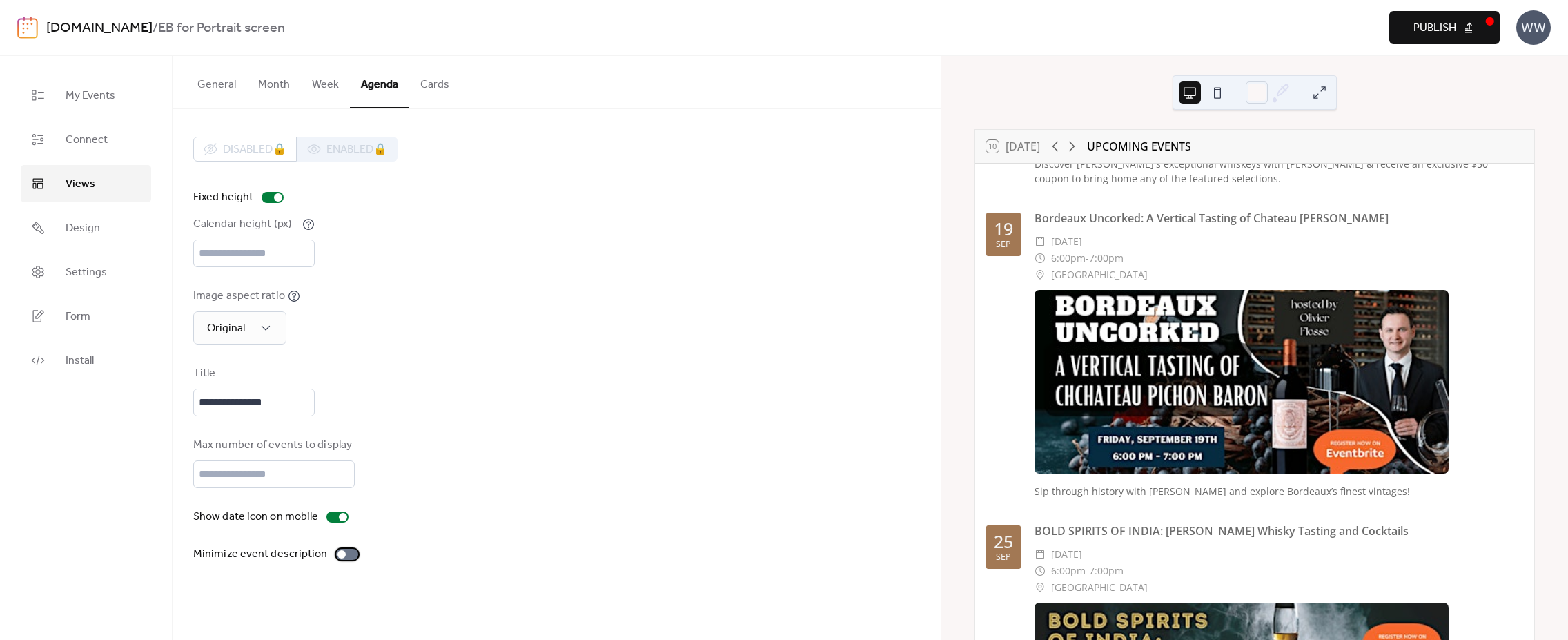
scroll to position [320, 0]
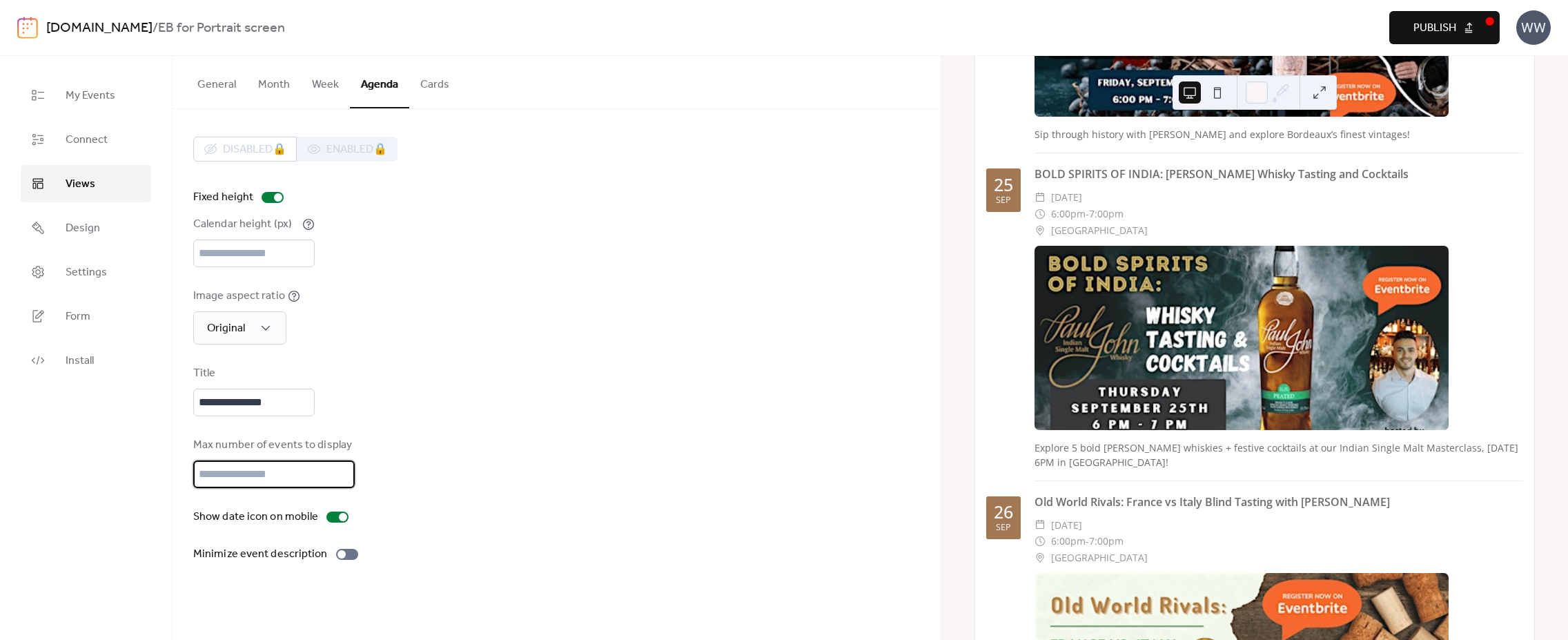
click at [264, 488] on input "*" at bounding box center [274, 474] width 162 height 27
click at [470, 473] on div "Max number of events to display *" at bounding box center [557, 462] width 727 height 51
click at [473, 476] on div "Max number of events to display *" at bounding box center [557, 462] width 727 height 51
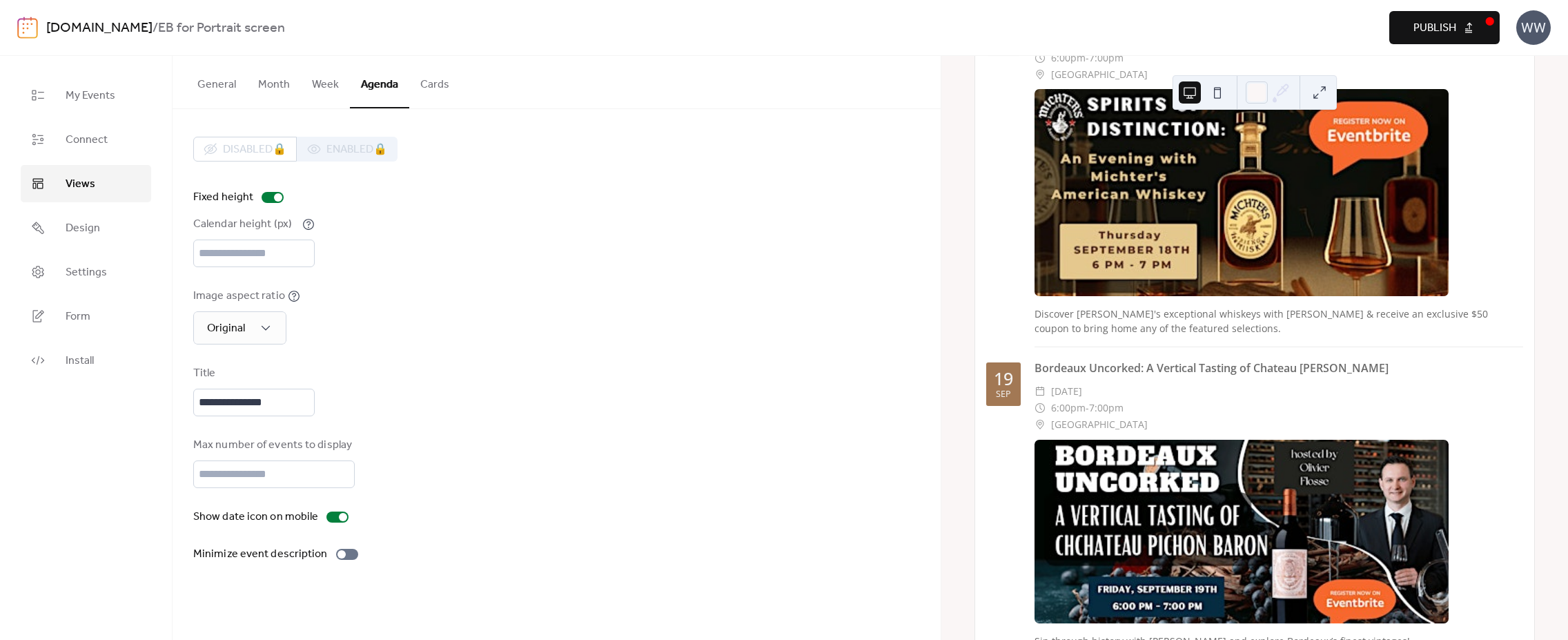
scroll to position [0, 0]
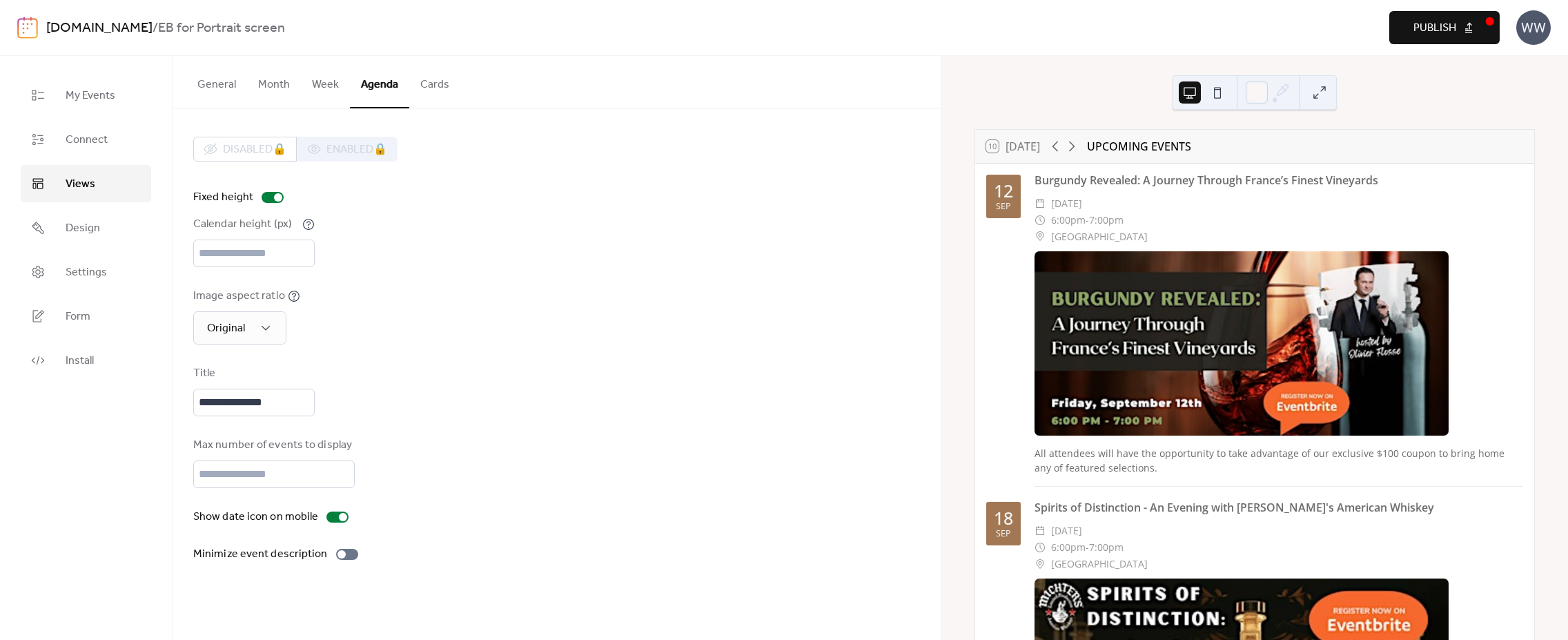
click at [1212, 99] on button at bounding box center [1217, 92] width 22 height 22
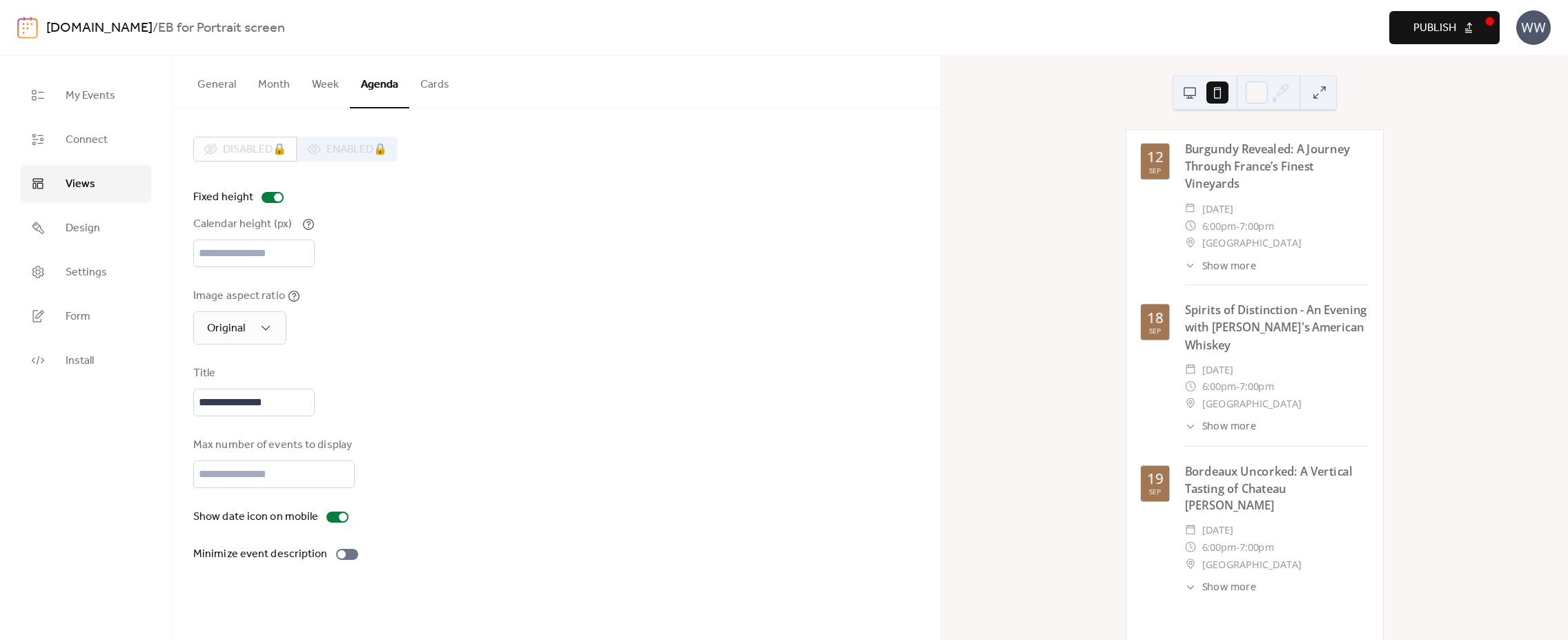
click at [1189, 95] on button at bounding box center [1190, 92] width 22 height 22
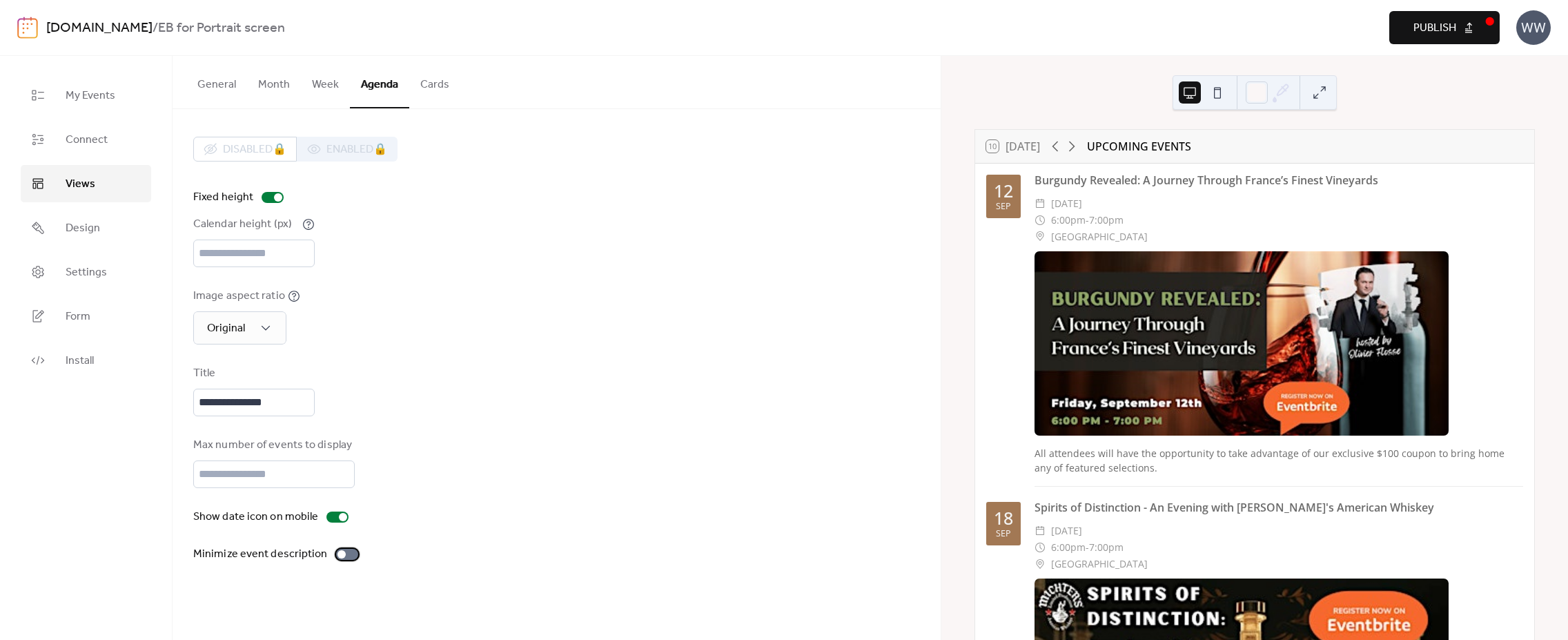
click at [338, 559] on div at bounding box center [342, 555] width 8 height 8
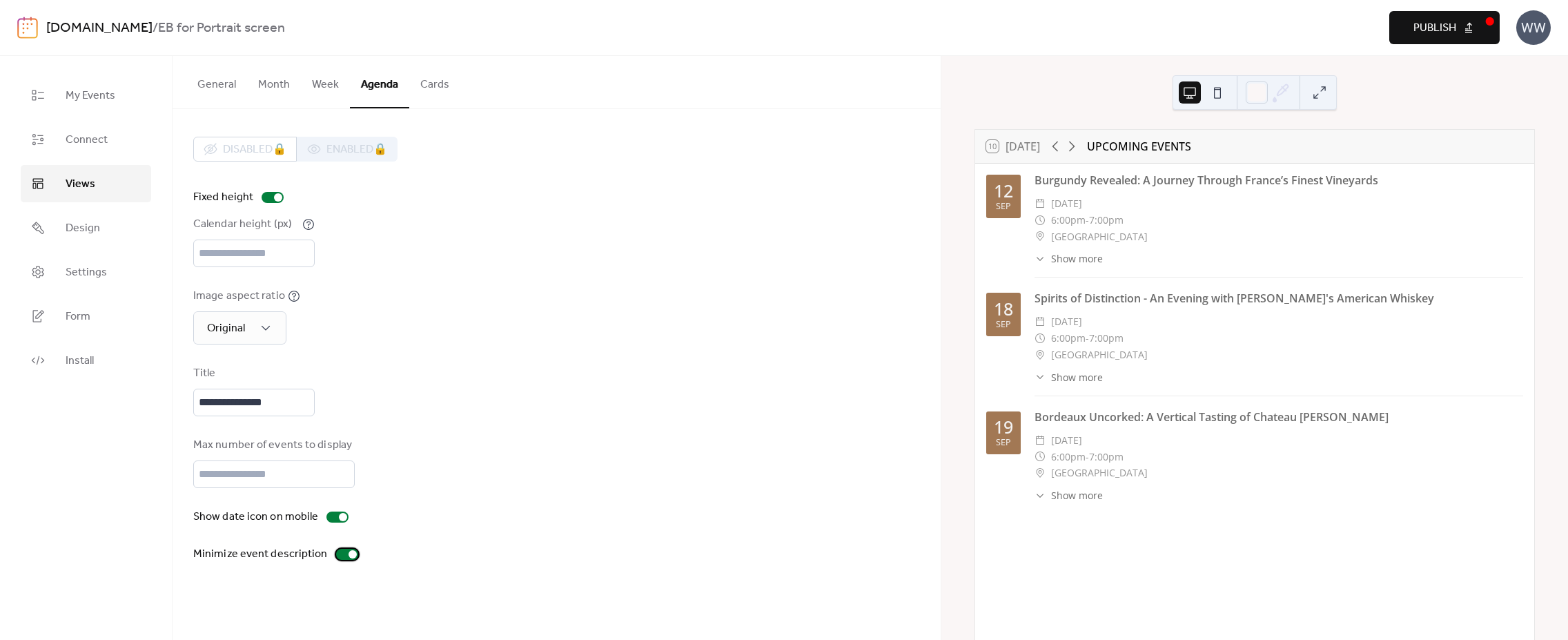
click at [336, 560] on div at bounding box center [347, 554] width 22 height 11
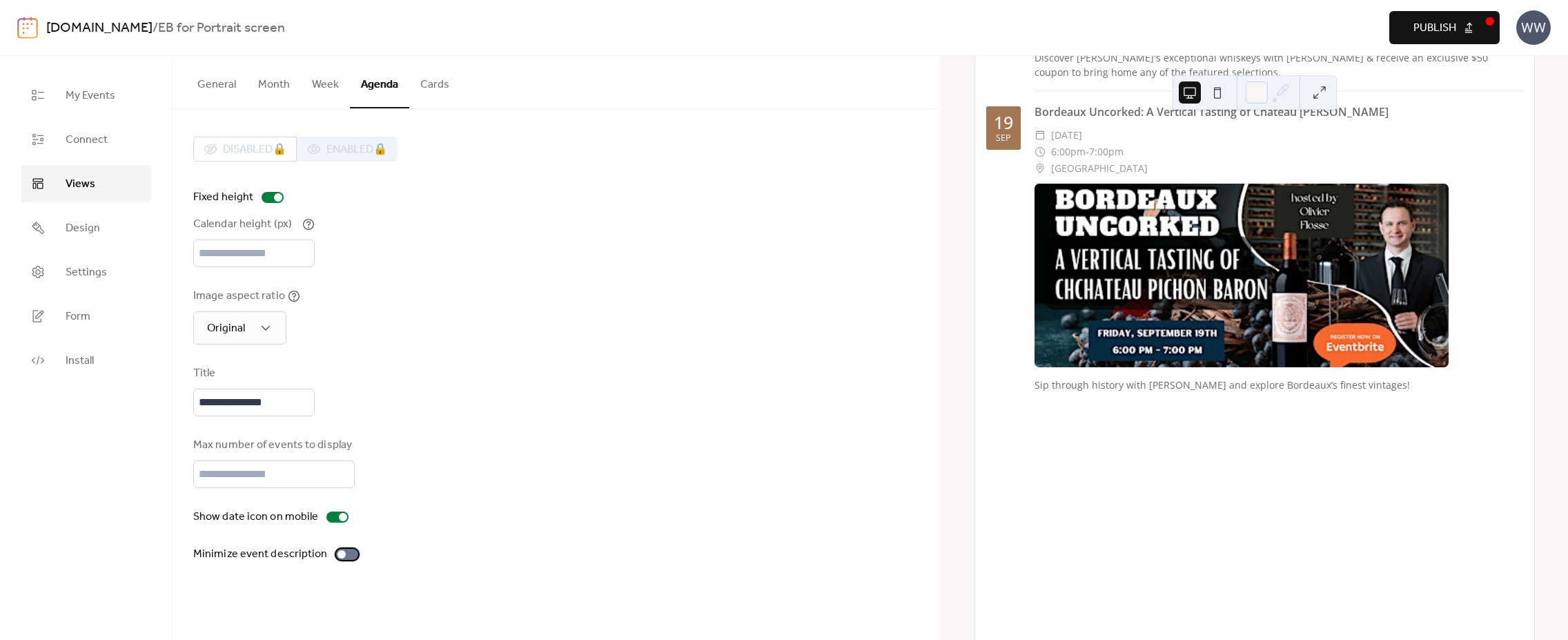
scroll to position [535, 0]
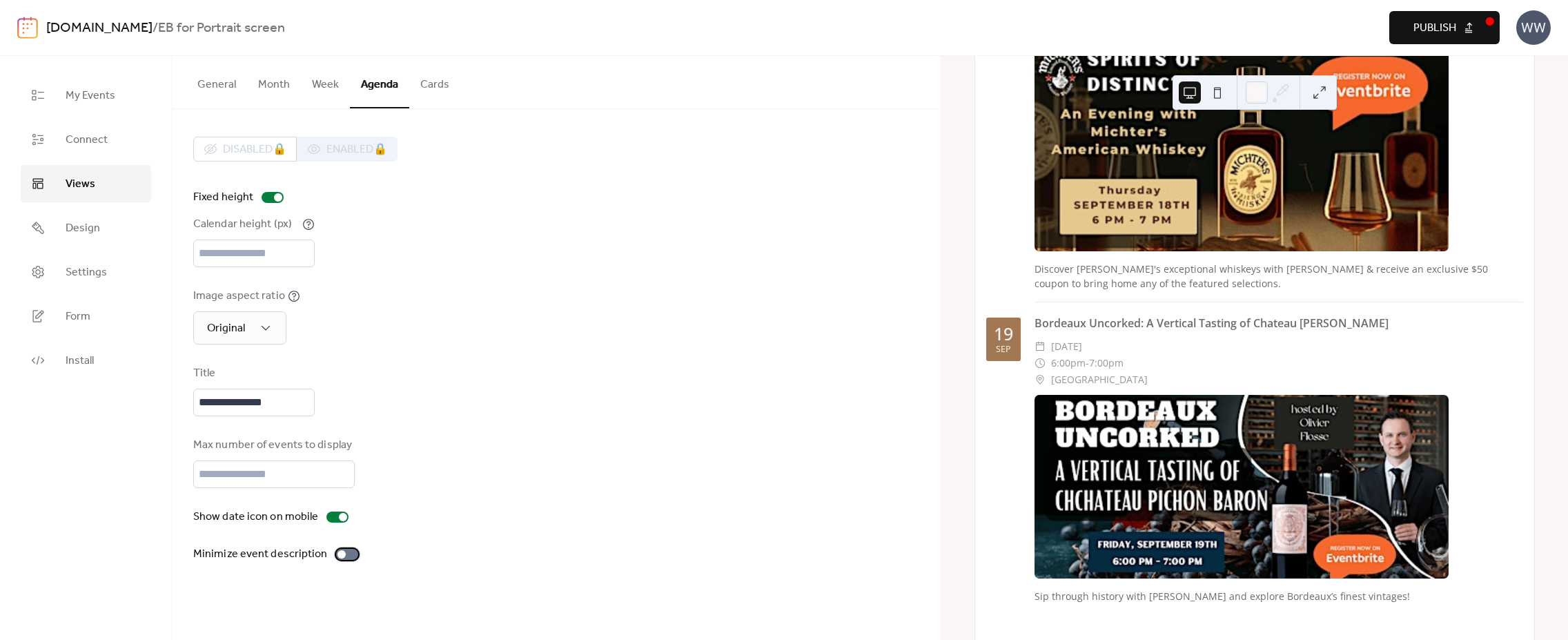
click at [339, 559] on div at bounding box center [342, 555] width 8 height 8
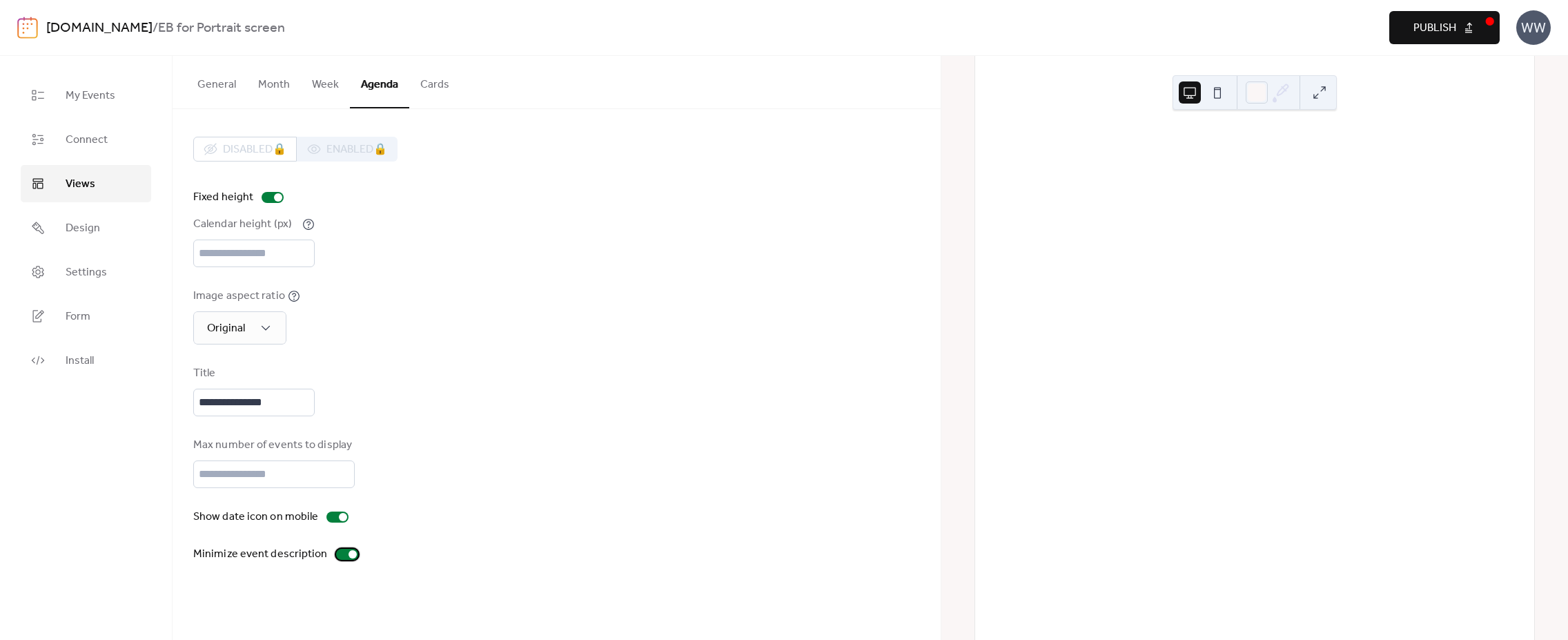
scroll to position [0, 0]
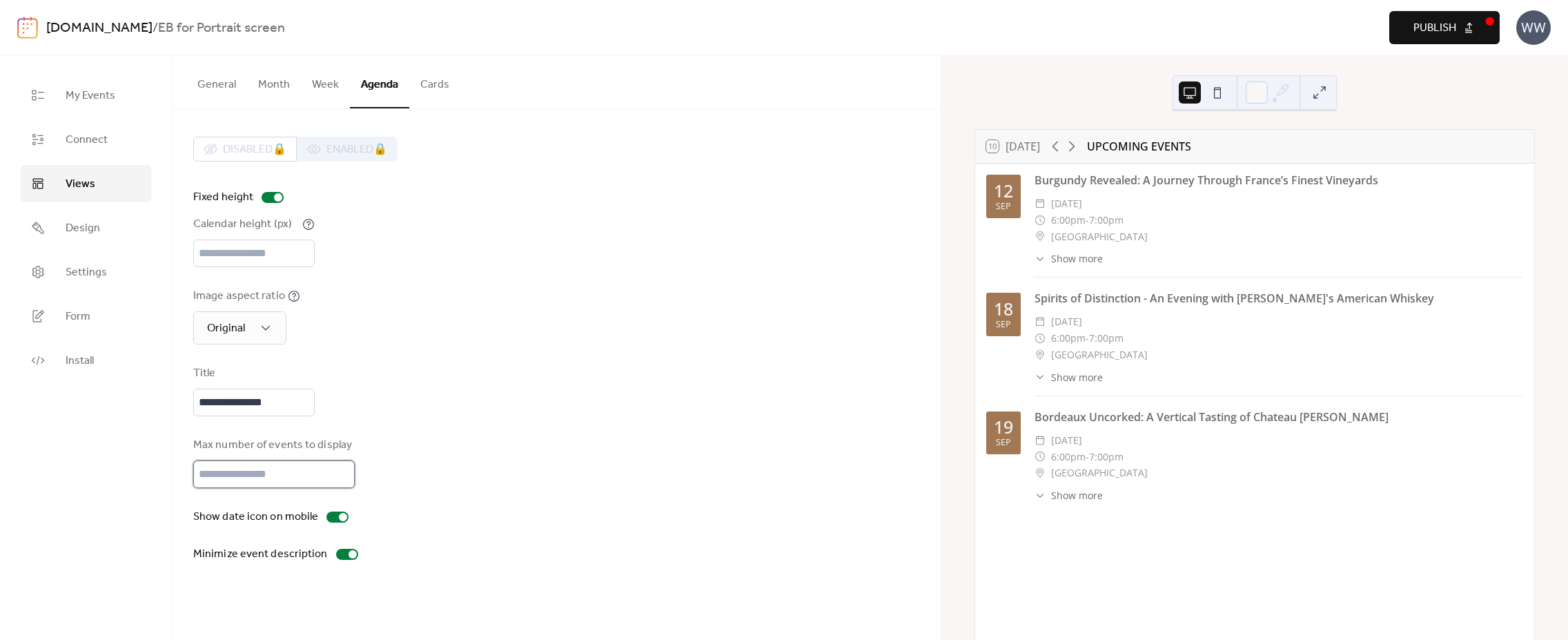
click at [289, 488] on input "*" at bounding box center [274, 474] width 162 height 27
type input "*"
